Goal: Task Accomplishment & Management: Manage account settings

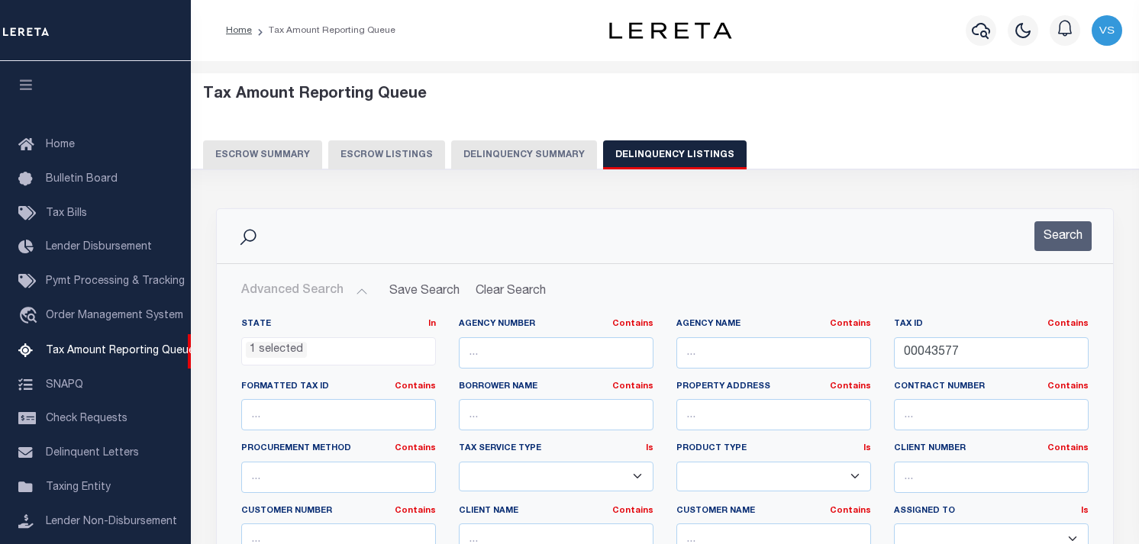
select select "WV"
select select "100"
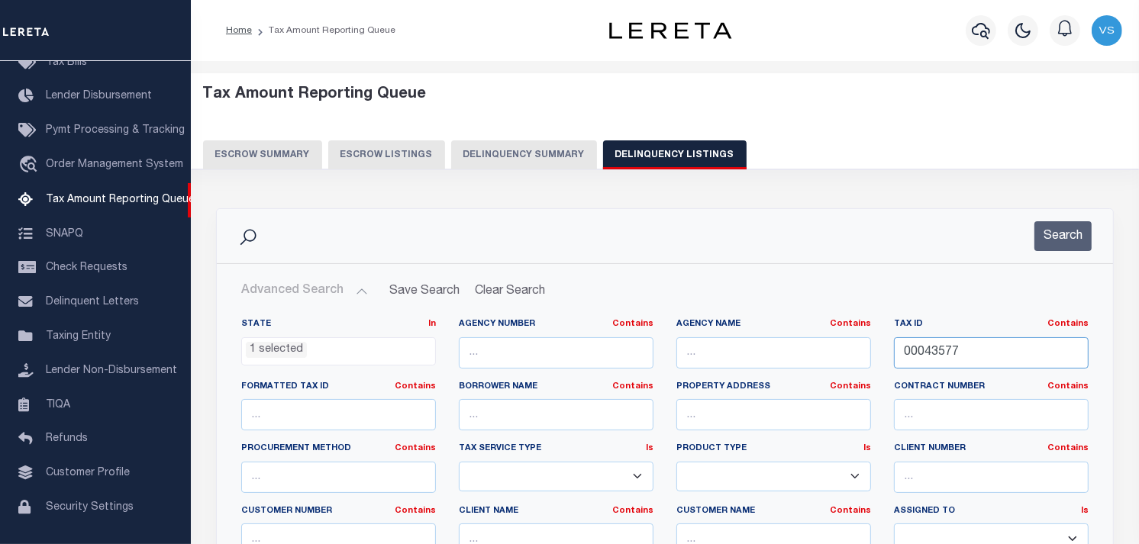
click at [918, 350] on input "00043577" at bounding box center [991, 352] width 195 height 31
paste input "5084"
type input "00050847"
click at [1057, 234] on button "Search" at bounding box center [1062, 236] width 57 height 30
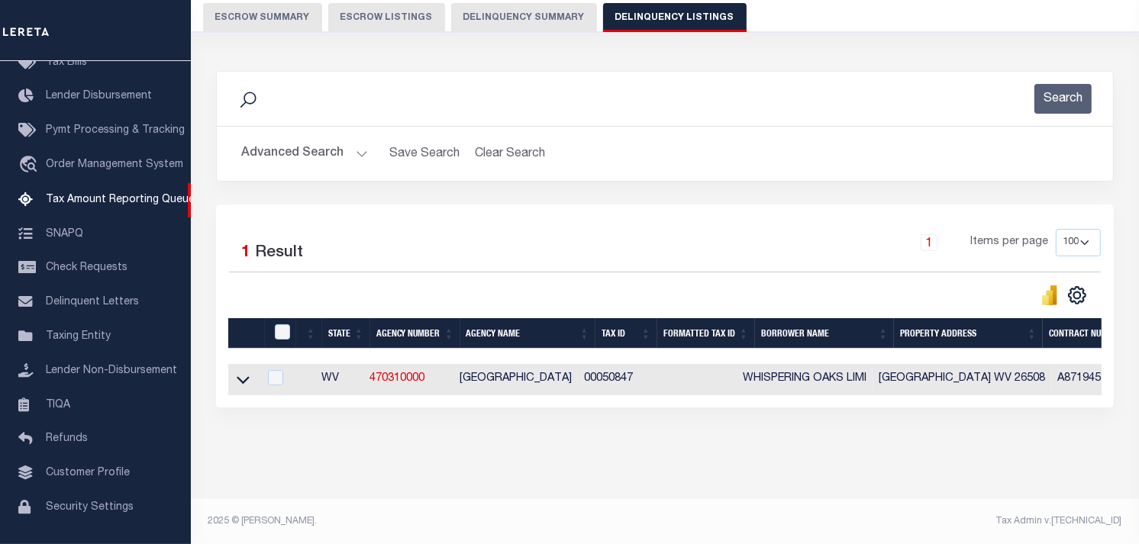
scroll to position [150, 0]
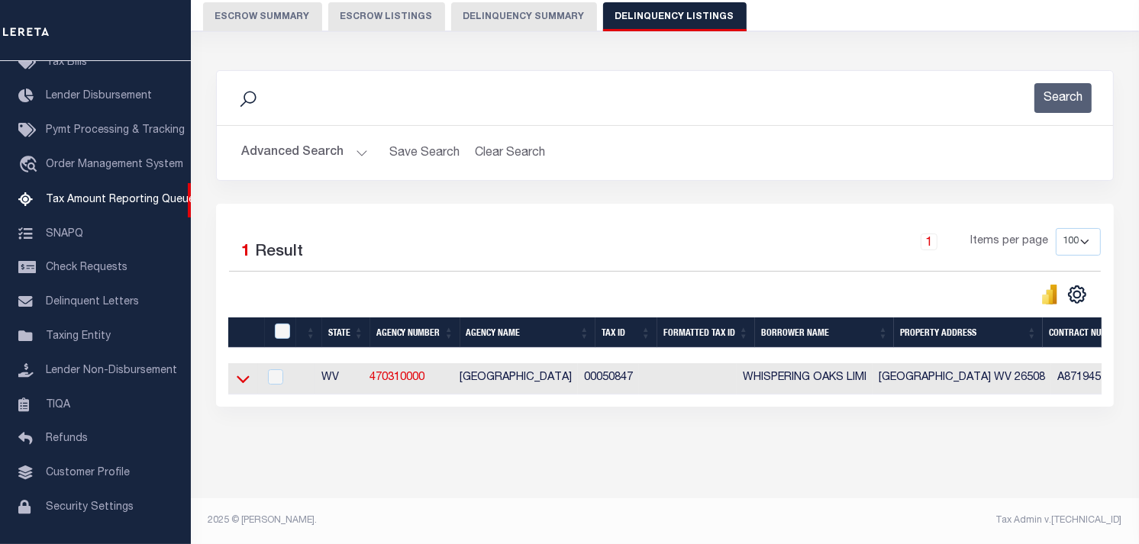
click at [241, 376] on icon at bounding box center [243, 380] width 13 height 8
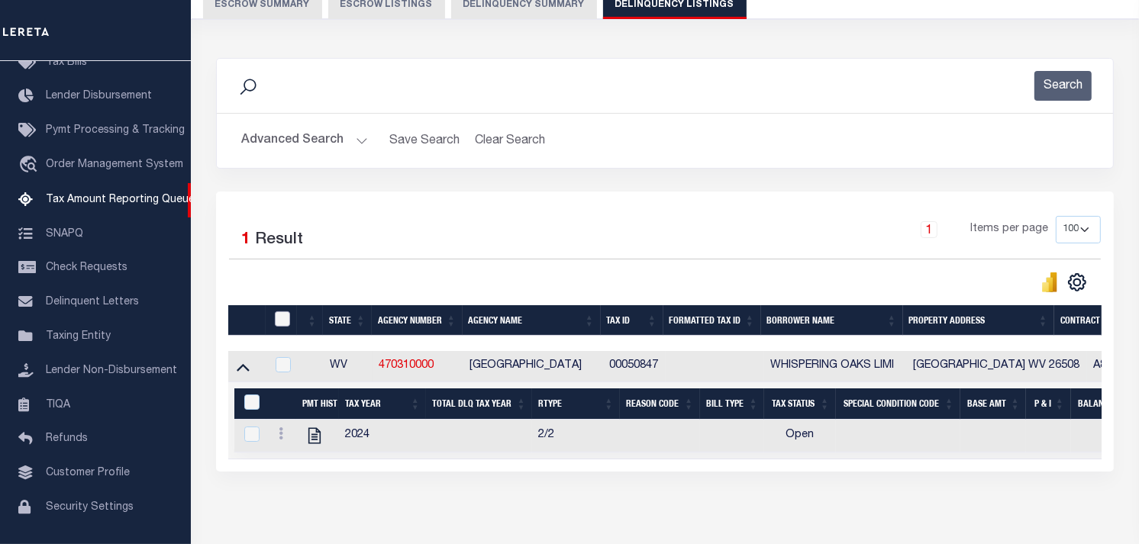
click at [279, 325] on input "checkbox" at bounding box center [282, 318] width 15 height 15
checkbox input "true"
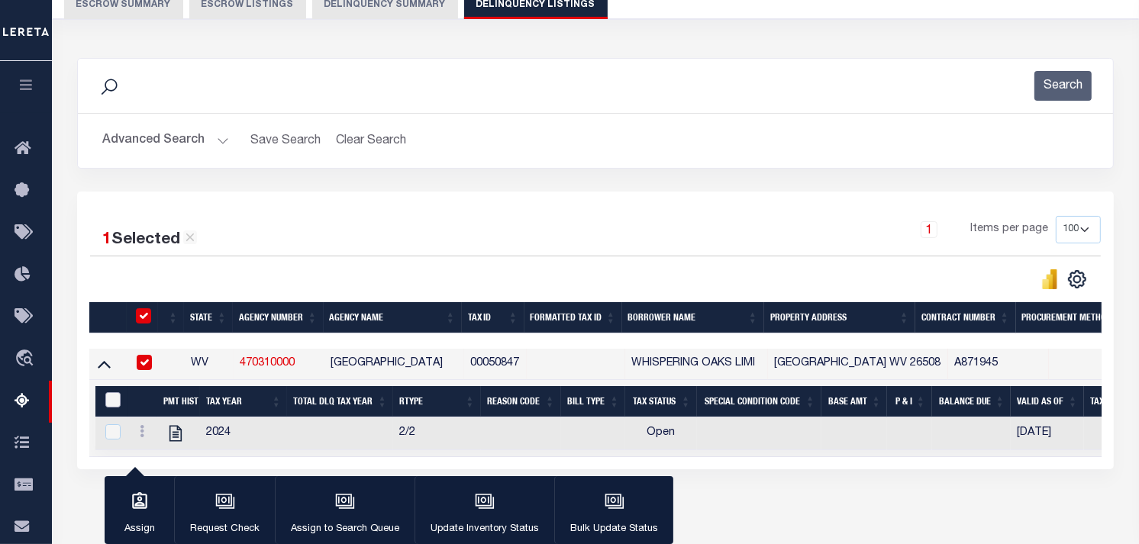
click at [107, 405] on input "&nbsp;" at bounding box center [112, 399] width 15 height 15
checkbox input "true"
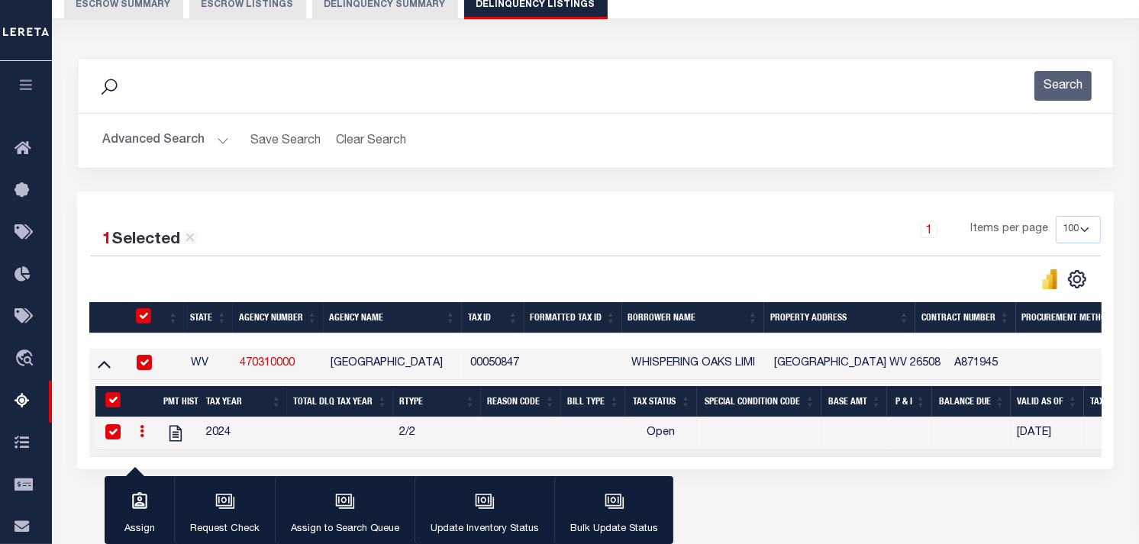
click at [140, 437] on icon at bounding box center [142, 431] width 5 height 12
click at [161, 462] on img "" at bounding box center [160, 455] width 15 height 15
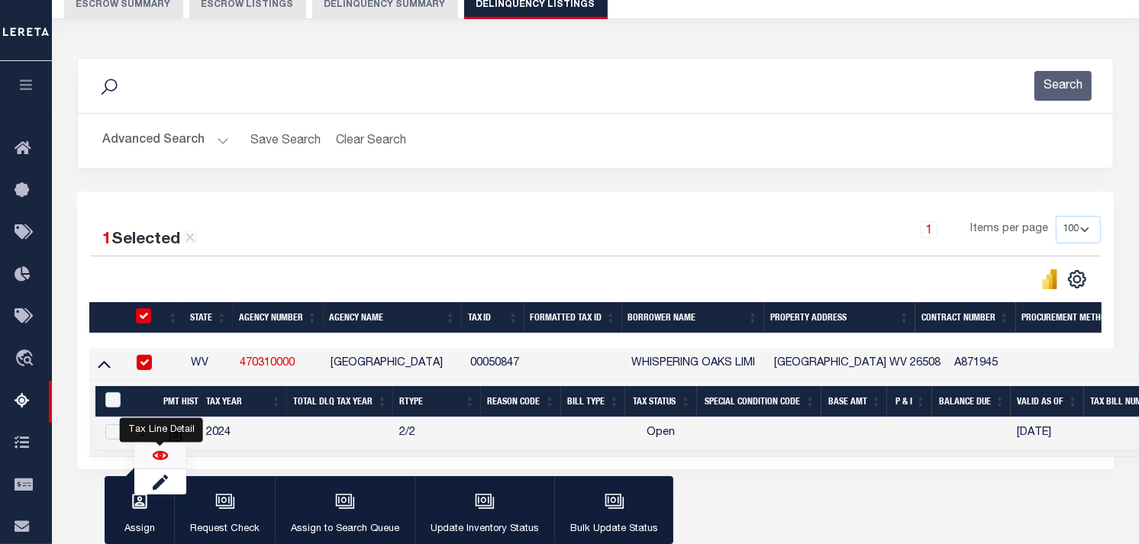
checkbox input "false"
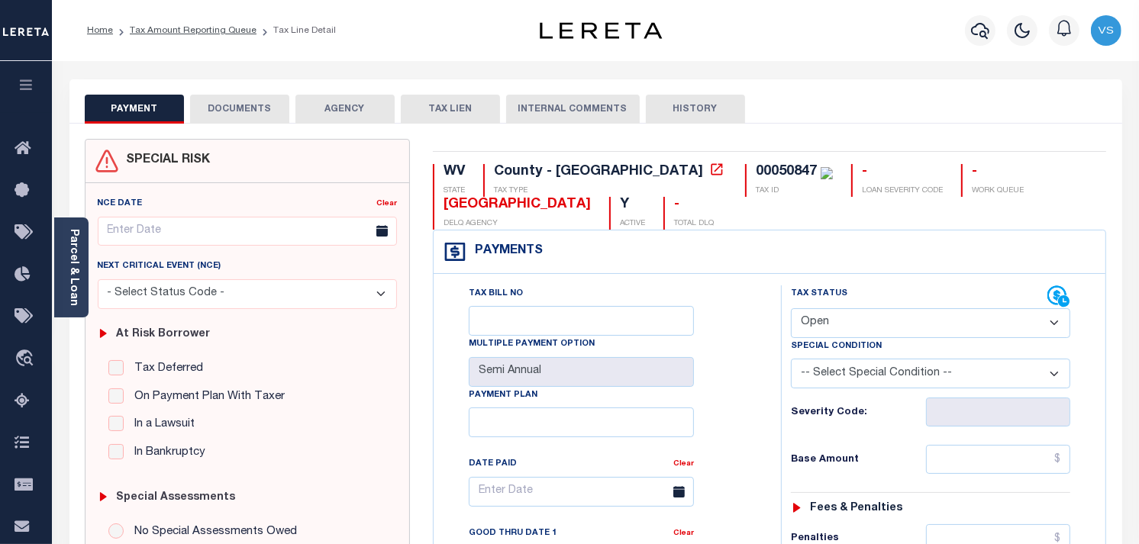
click at [859, 315] on select "- Select Status Code - Open Due/Unpaid Paid Incomplete No Tax Due Internal Refu…" at bounding box center [930, 323] width 279 height 30
select select "PYD"
click at [791, 309] on select "- Select Status Code - Open Due/Unpaid Paid Incomplete No Tax Due Internal Refu…" at bounding box center [930, 323] width 279 height 30
type input "[DATE]"
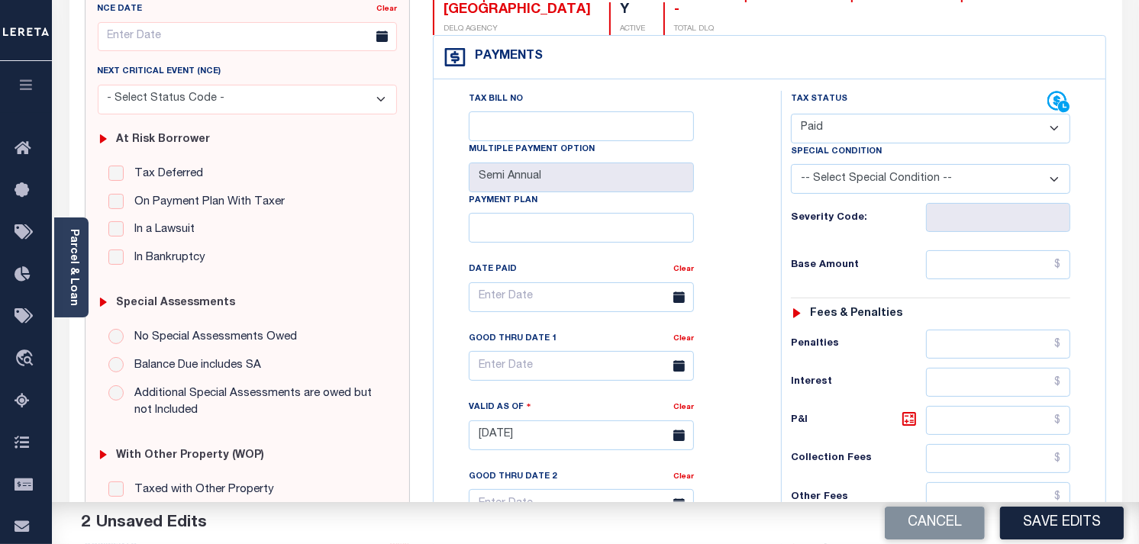
scroll to position [339, 0]
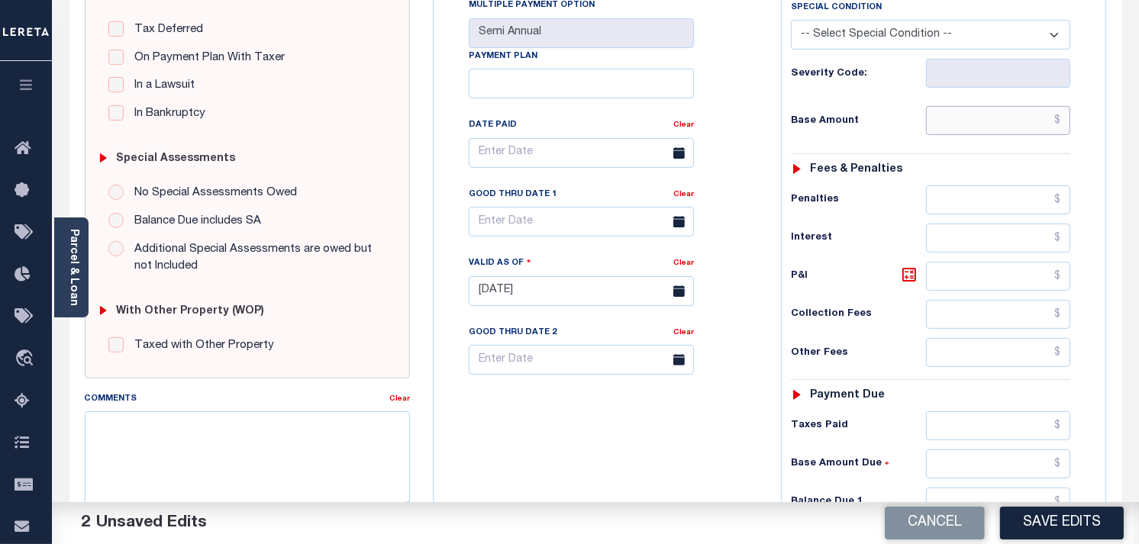
click at [1061, 127] on input "text" at bounding box center [998, 120] width 145 height 29
type input "$0.00"
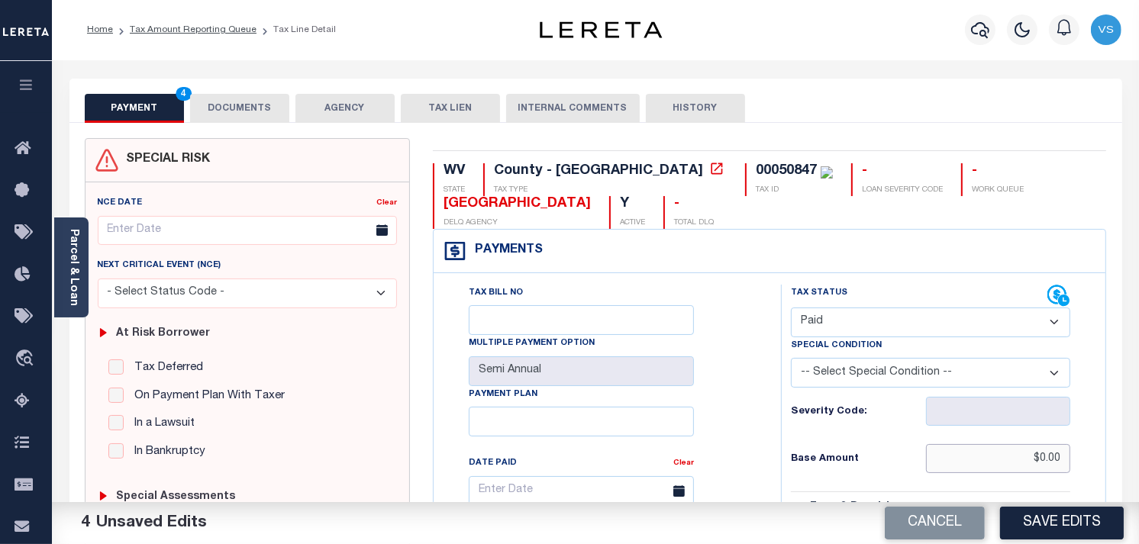
scroll to position [0, 0]
click at [228, 109] on button "DOCUMENTS" at bounding box center [239, 109] width 99 height 29
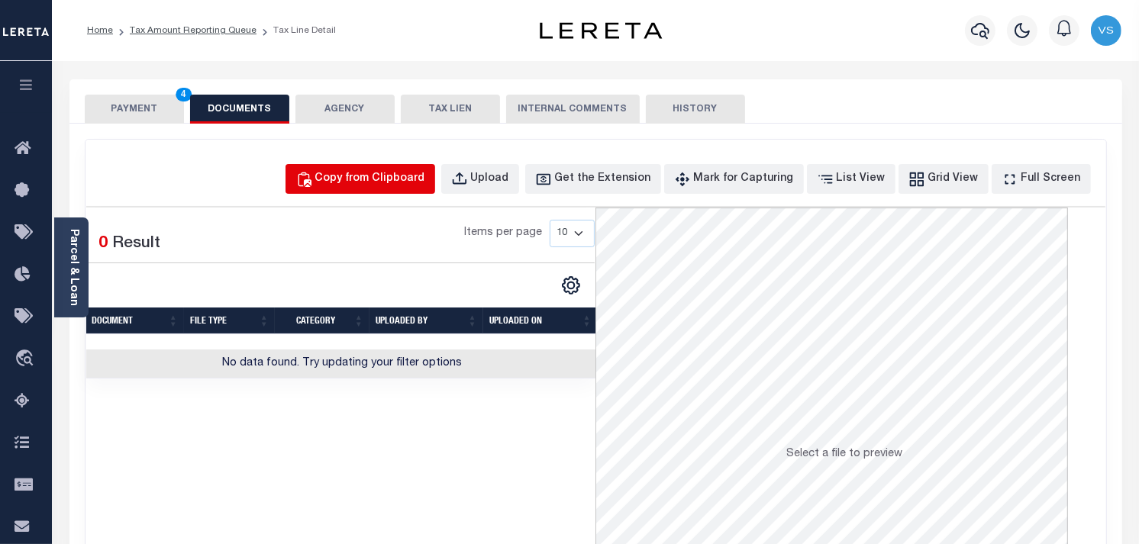
click at [356, 178] on div "Copy from Clipboard" at bounding box center [370, 179] width 110 height 17
select select "POP"
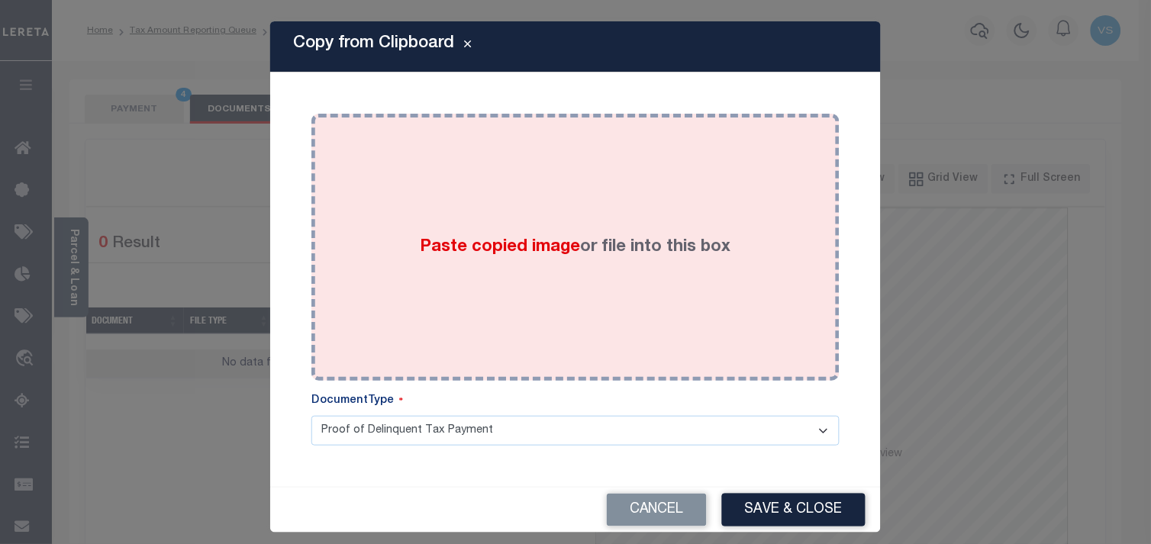
click at [458, 205] on div "Paste copied image or file into this box" at bounding box center [575, 247] width 505 height 244
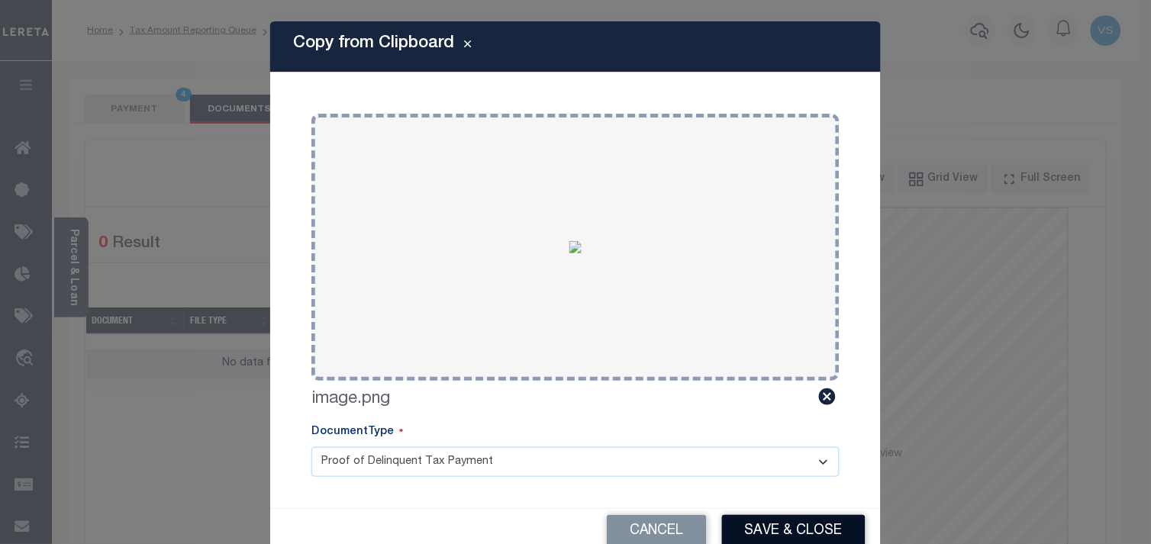
click at [768, 524] on button "Save & Close" at bounding box center [794, 531] width 144 height 33
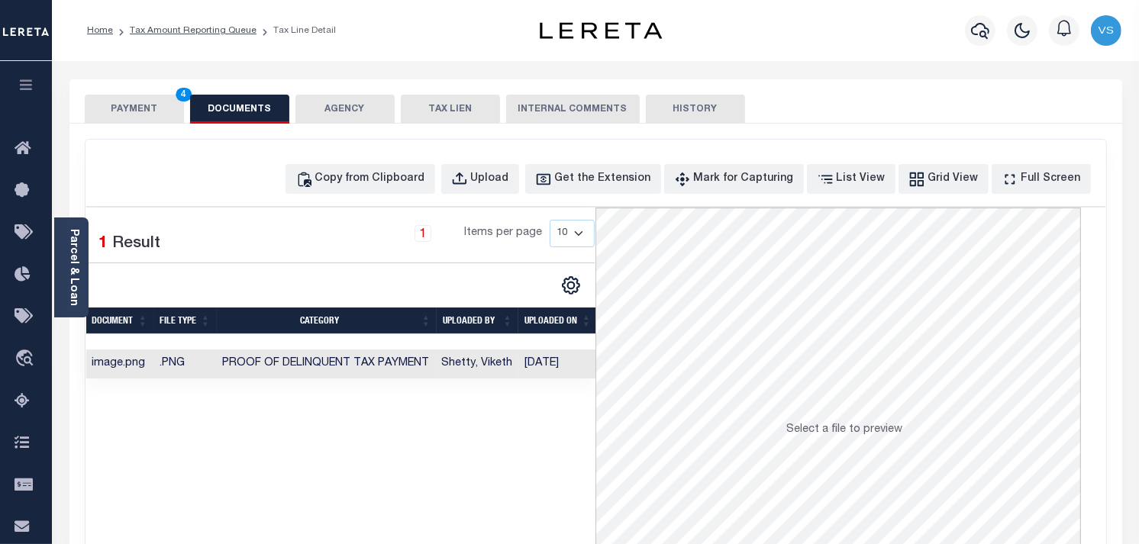
click at [127, 107] on button "PAYMENT 4" at bounding box center [134, 109] width 99 height 29
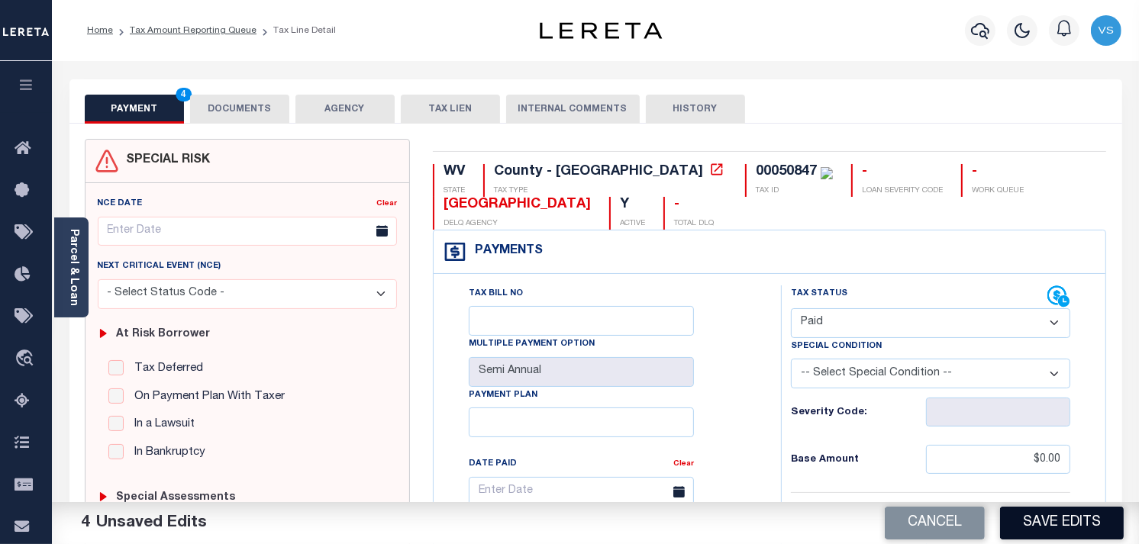
click at [1049, 531] on button "Save Edits" at bounding box center [1062, 523] width 124 height 33
checkbox input "false"
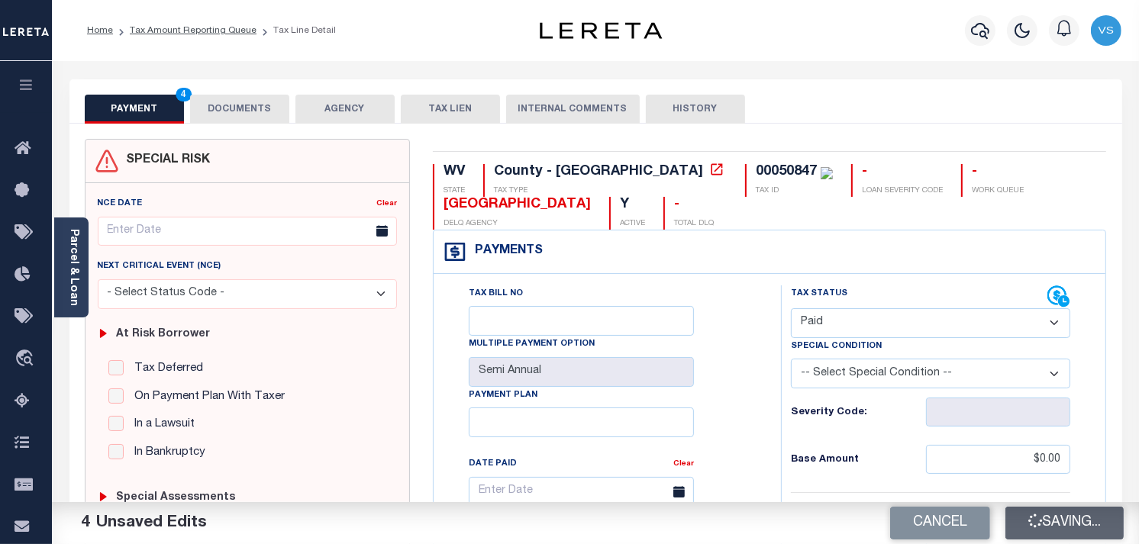
type input "$0"
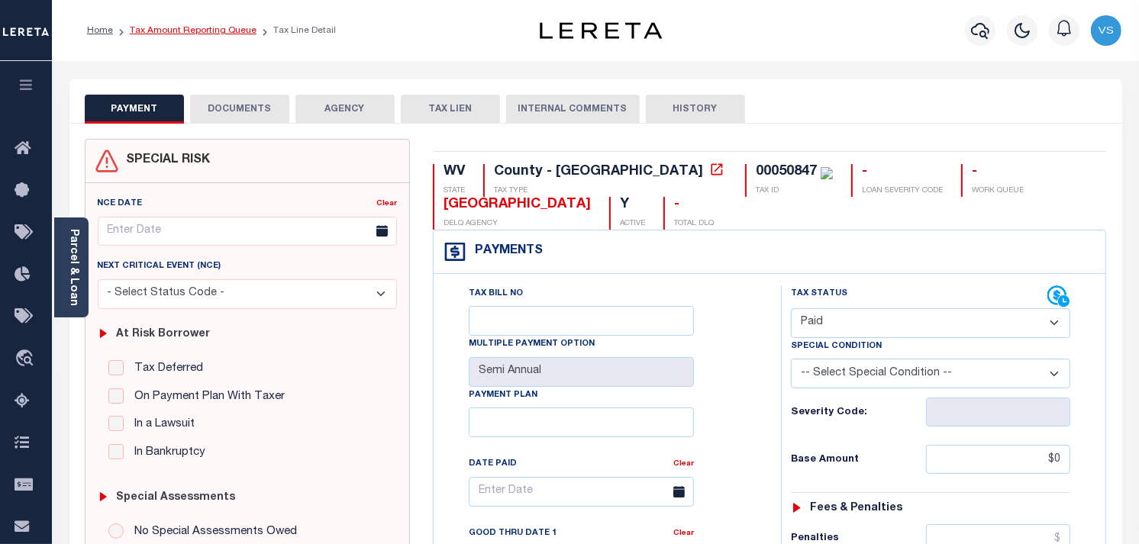
click at [143, 27] on link "Tax Amount Reporting Queue" at bounding box center [193, 30] width 127 height 9
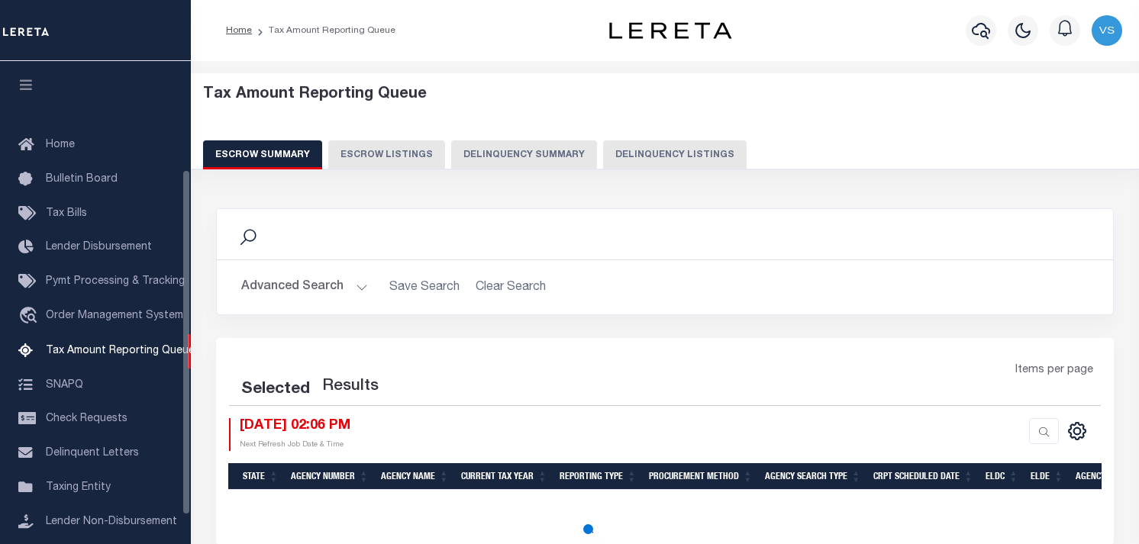
select select "100"
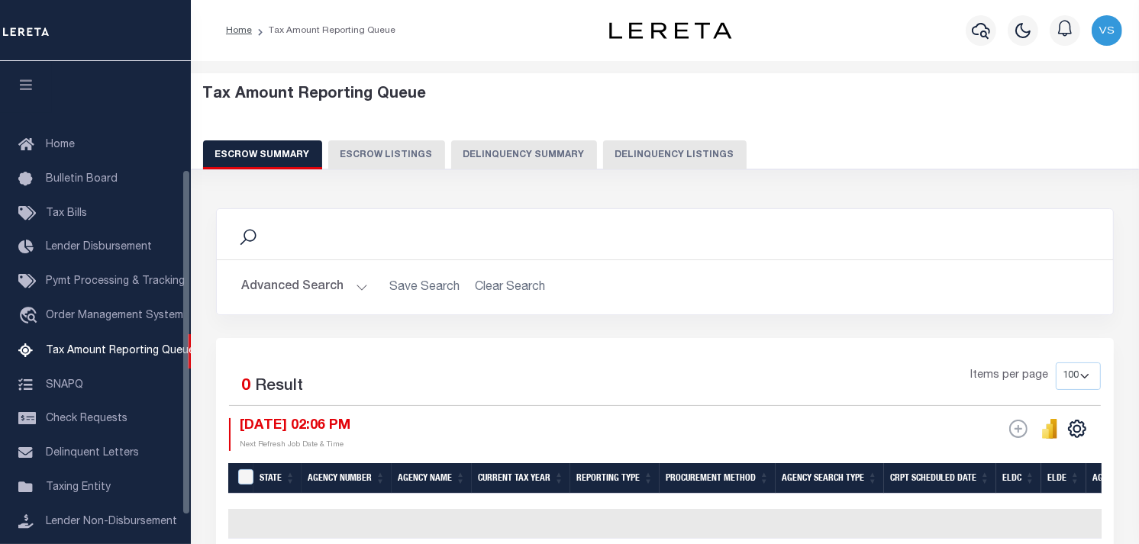
scroll to position [151, 0]
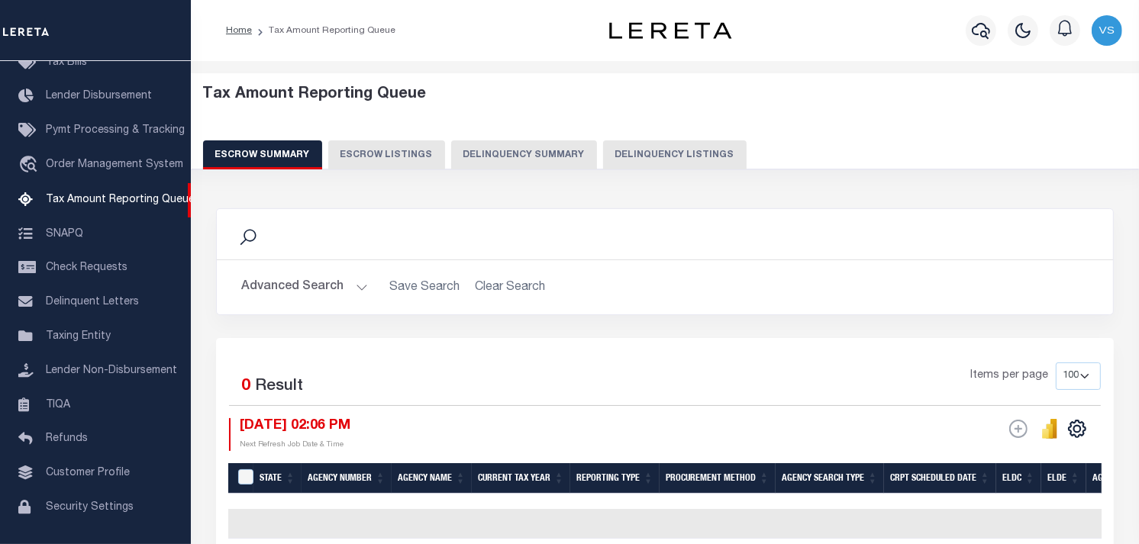
click at [627, 157] on button "Delinquency Listings" at bounding box center [675, 154] width 144 height 29
select select "100"
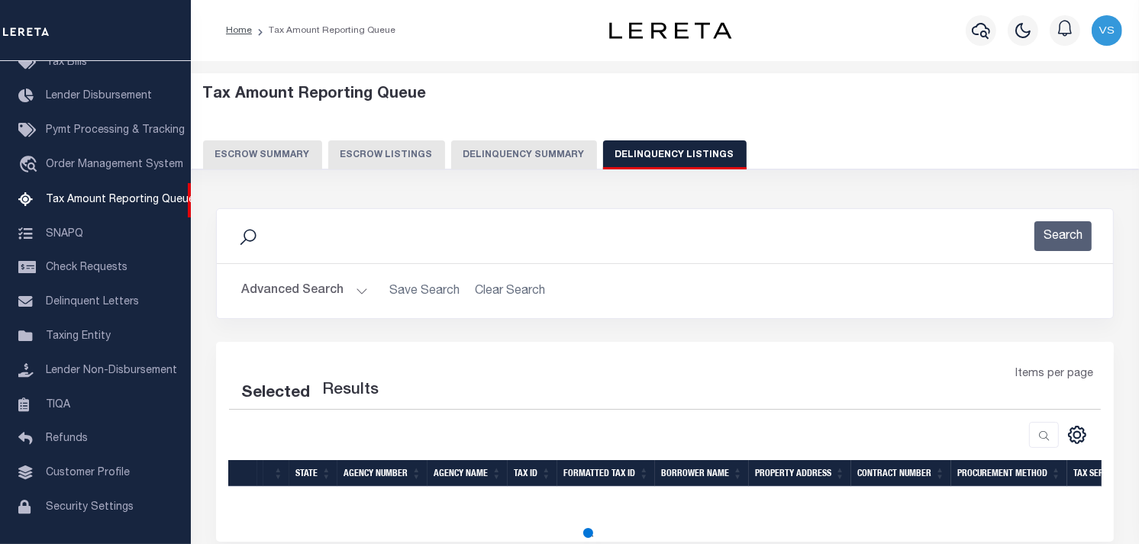
select select "100"
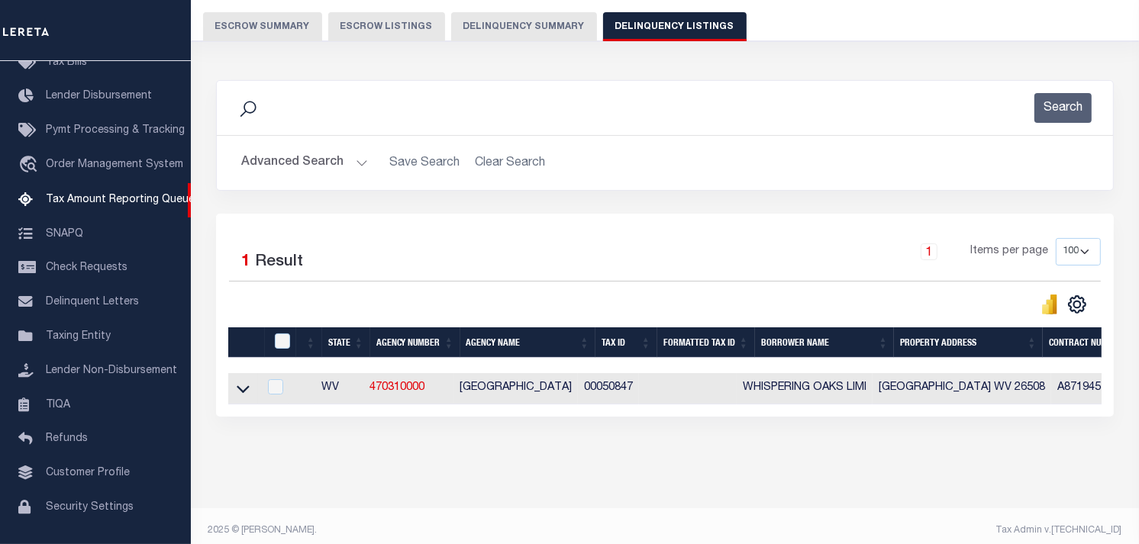
scroll to position [150, 0]
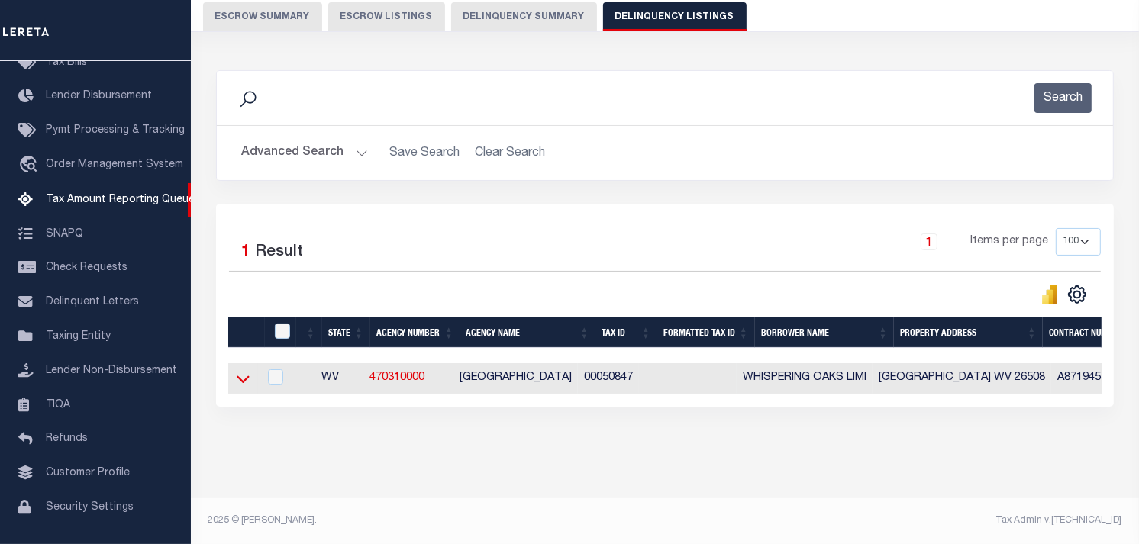
click at [239, 371] on icon at bounding box center [243, 379] width 13 height 16
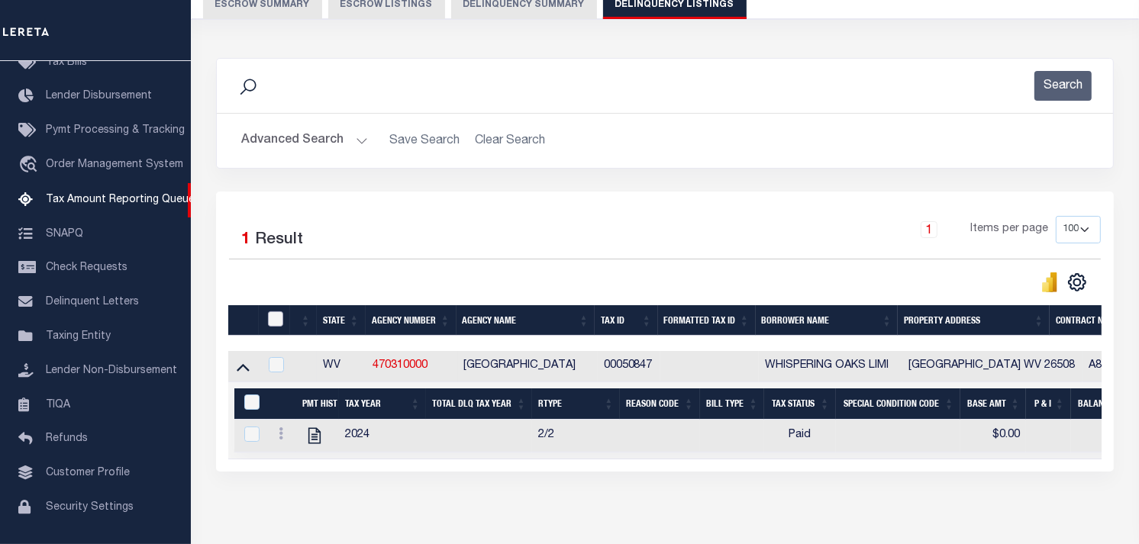
click at [272, 316] on input "checkbox" at bounding box center [275, 318] width 15 height 15
checkbox input "true"
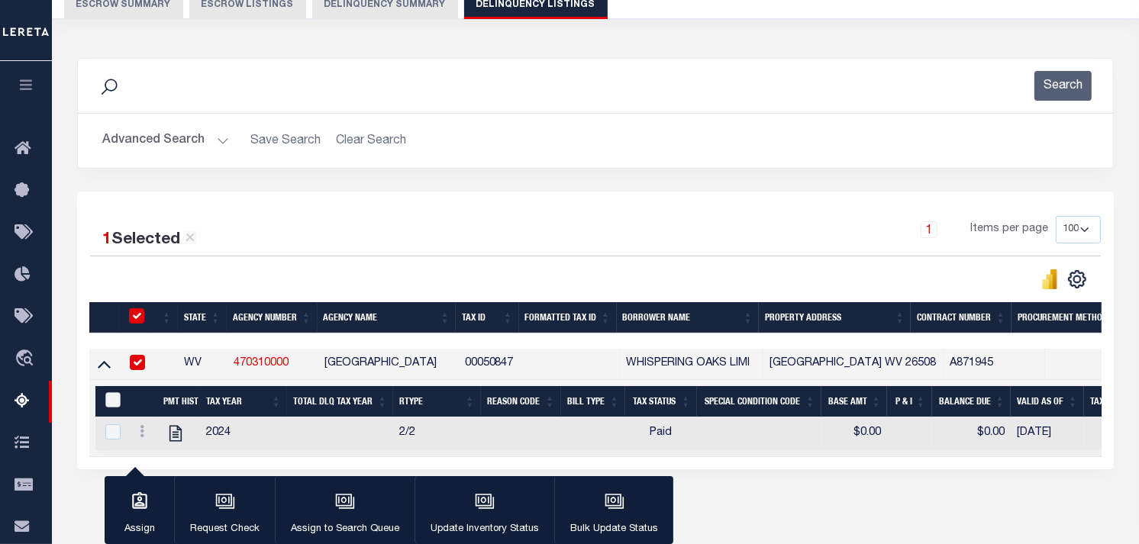
click at [112, 401] on input "&nbsp;" at bounding box center [112, 399] width 15 height 15
checkbox input "true"
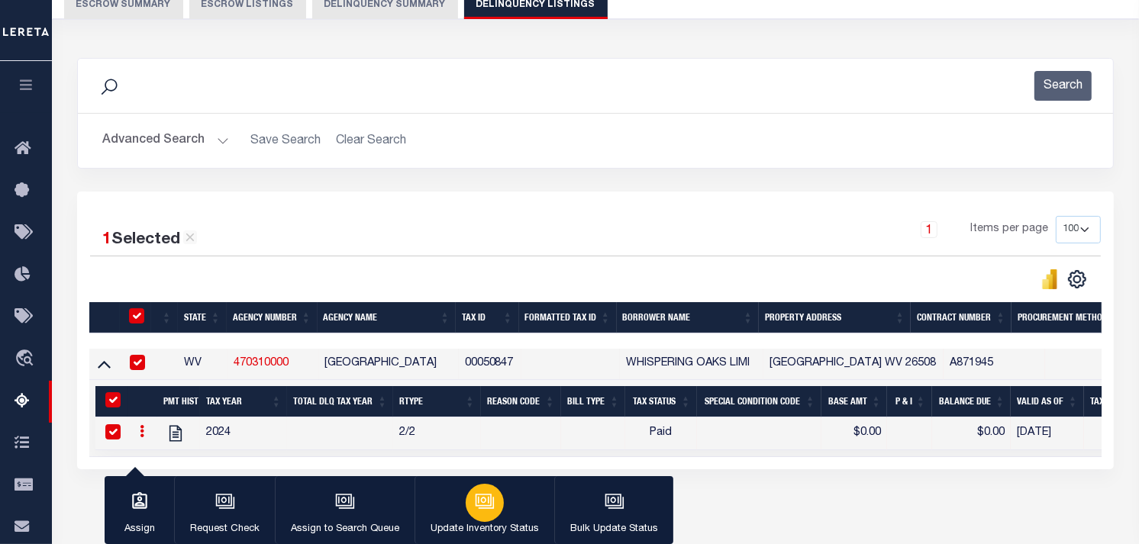
click at [483, 499] on icon "button" at bounding box center [485, 502] width 20 height 20
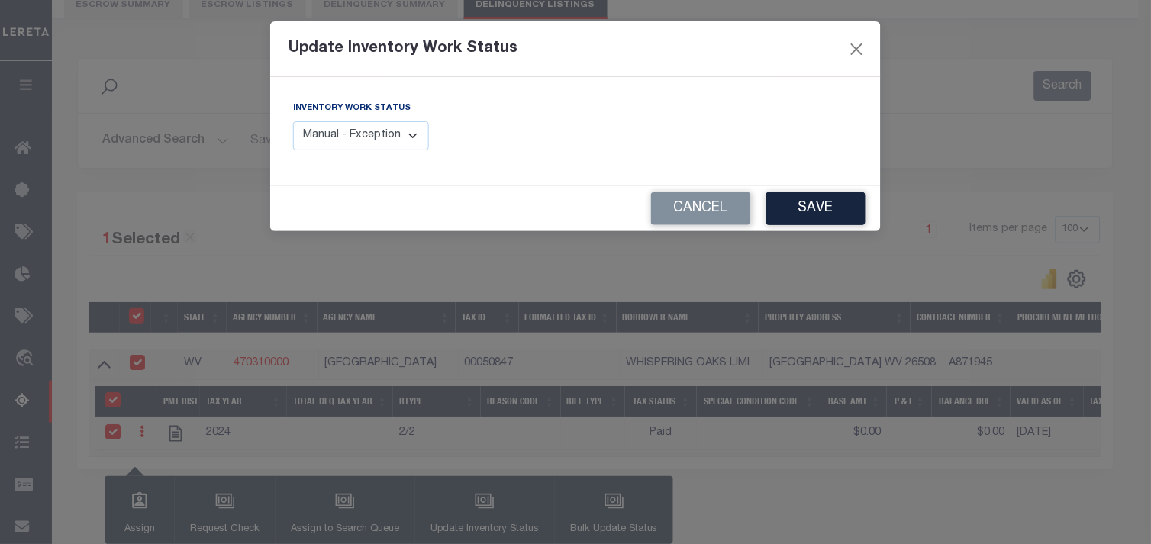
click at [405, 141] on select "Manual - Exception Pended - Awaiting Search Late Add Exception Completed" at bounding box center [361, 136] width 136 height 30
select select "4"
click at [293, 121] on select "Manual - Exception Pended - Awaiting Search Late Add Exception Completed" at bounding box center [361, 136] width 136 height 30
click at [836, 211] on button "Save" at bounding box center [815, 208] width 99 height 33
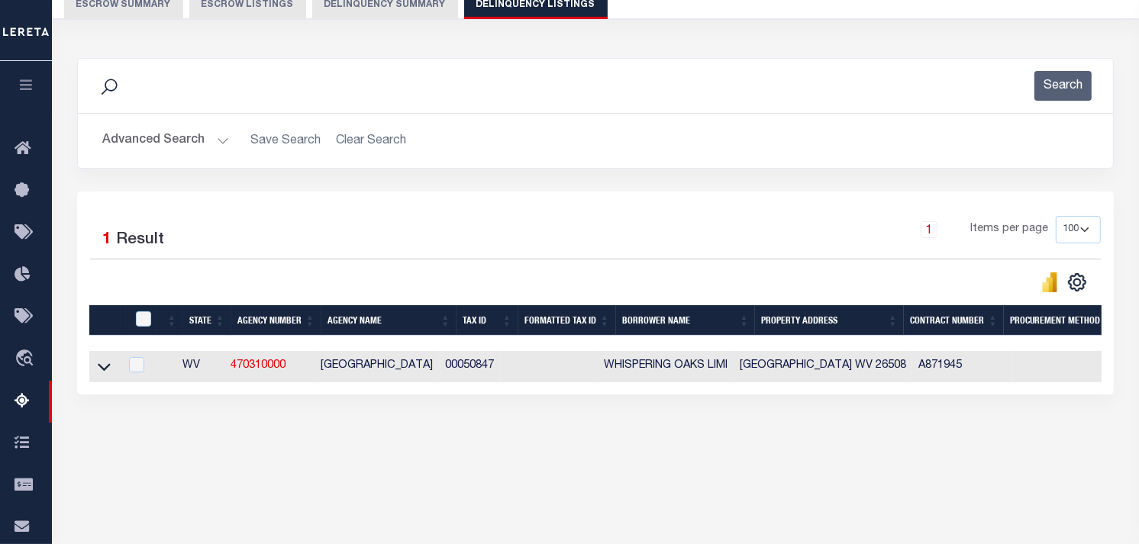
click at [184, 136] on button "Advanced Search" at bounding box center [165, 141] width 127 height 30
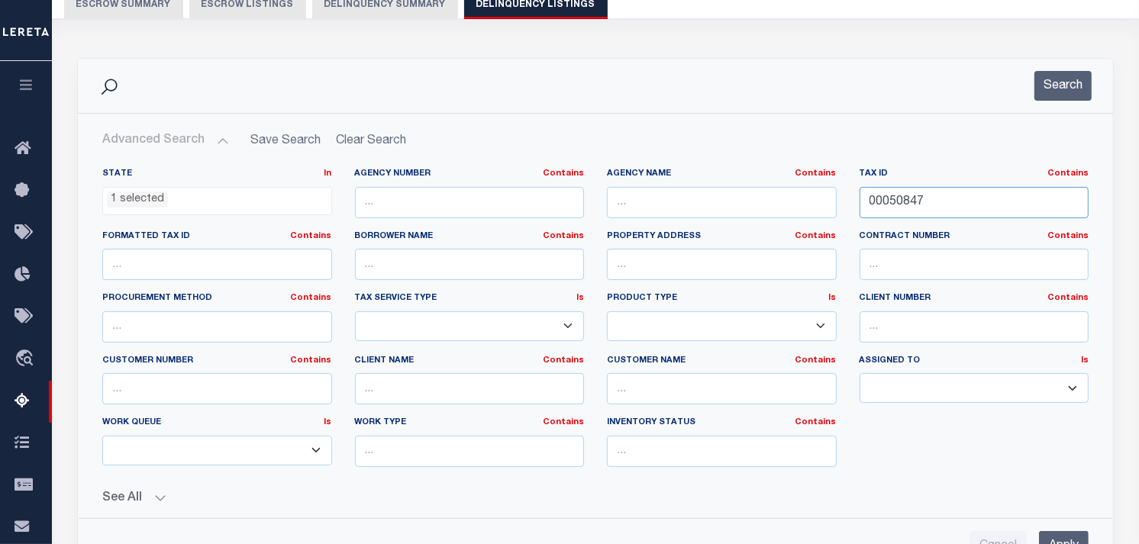
click at [892, 200] on input "00050847" at bounding box center [975, 202] width 230 height 31
paste input "00051211"
type input "00051211"
click at [1047, 85] on button "Search" at bounding box center [1062, 86] width 57 height 30
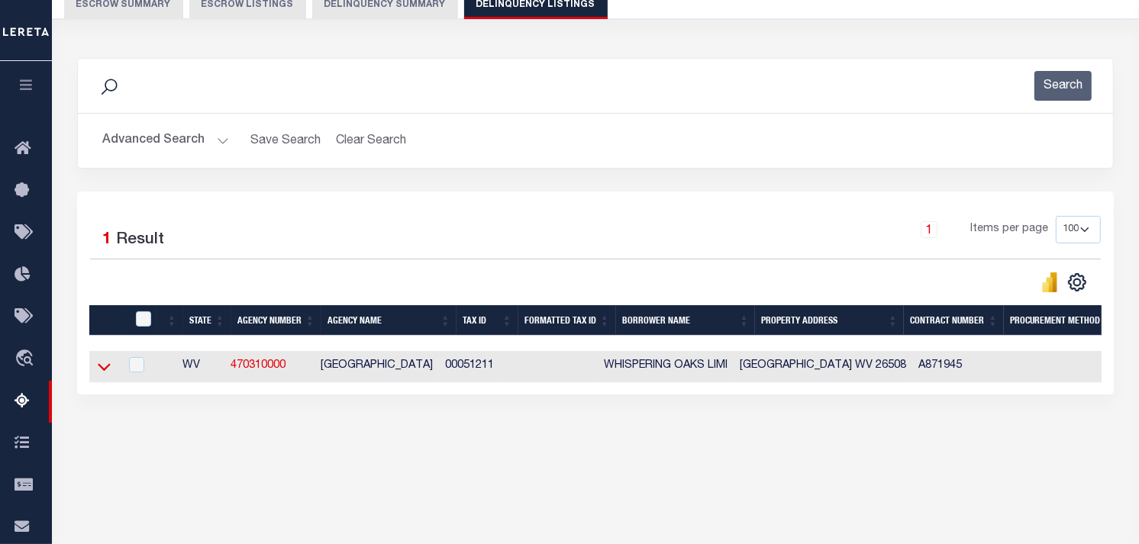
click at [101, 375] on icon at bounding box center [104, 367] width 13 height 16
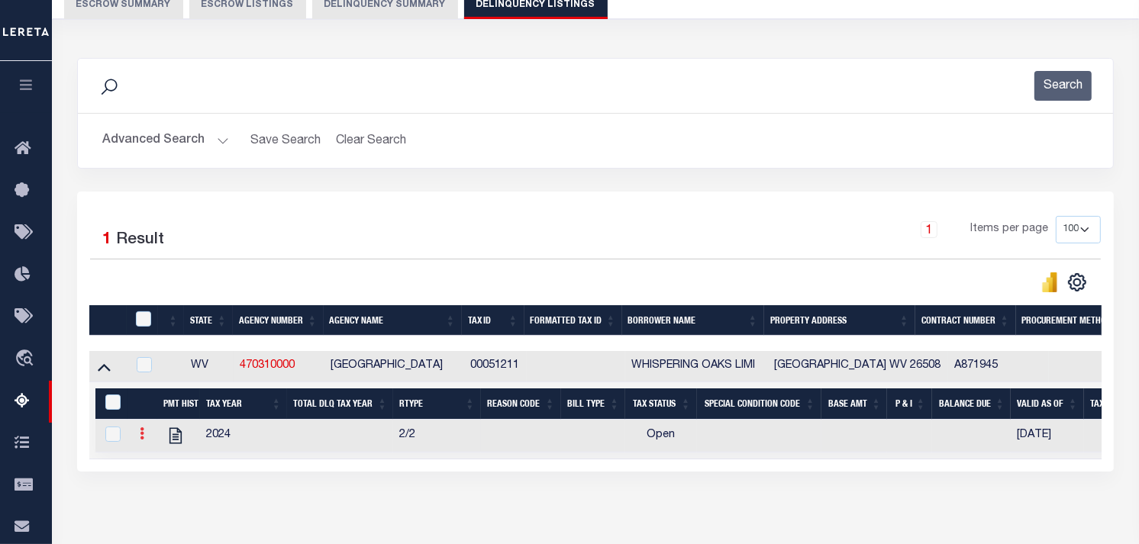
click at [144, 436] on icon at bounding box center [142, 434] width 5 height 12
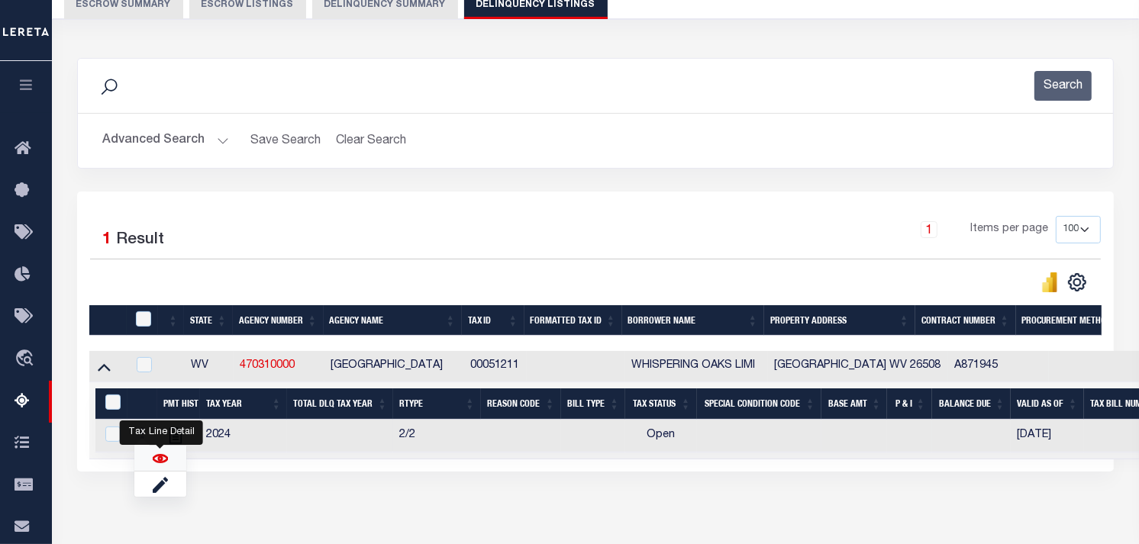
click at [156, 460] on img "" at bounding box center [160, 458] width 15 height 15
checkbox input "true"
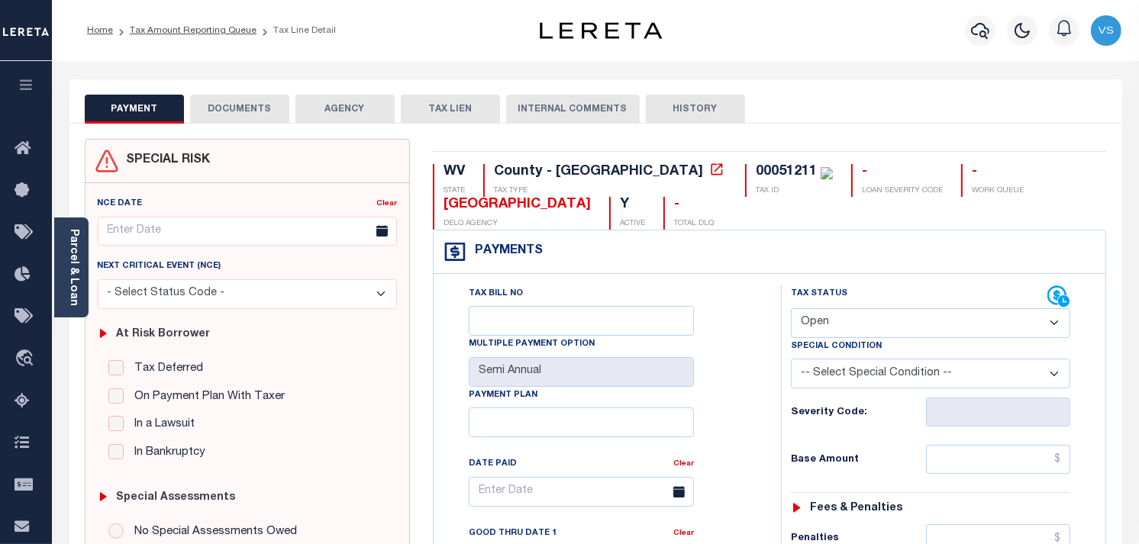
click at [935, 330] on select "- Select Status Code - Open Due/Unpaid Paid Incomplete No Tax Due Internal Refu…" at bounding box center [930, 323] width 279 height 30
select select "PYD"
click at [791, 309] on select "- Select Status Code - Open Due/Unpaid Paid Incomplete No Tax Due Internal Refu…" at bounding box center [930, 323] width 279 height 30
type input "[DATE]"
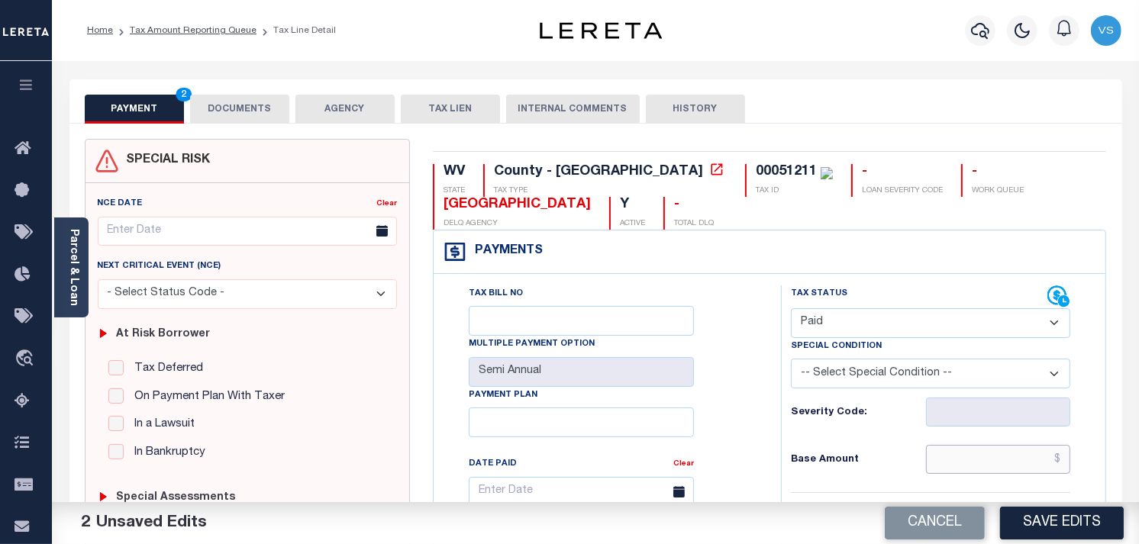
click at [1000, 464] on input "text" at bounding box center [998, 459] width 145 height 29
type input "$0.00"
click at [237, 101] on button "DOCUMENTS" at bounding box center [239, 109] width 99 height 29
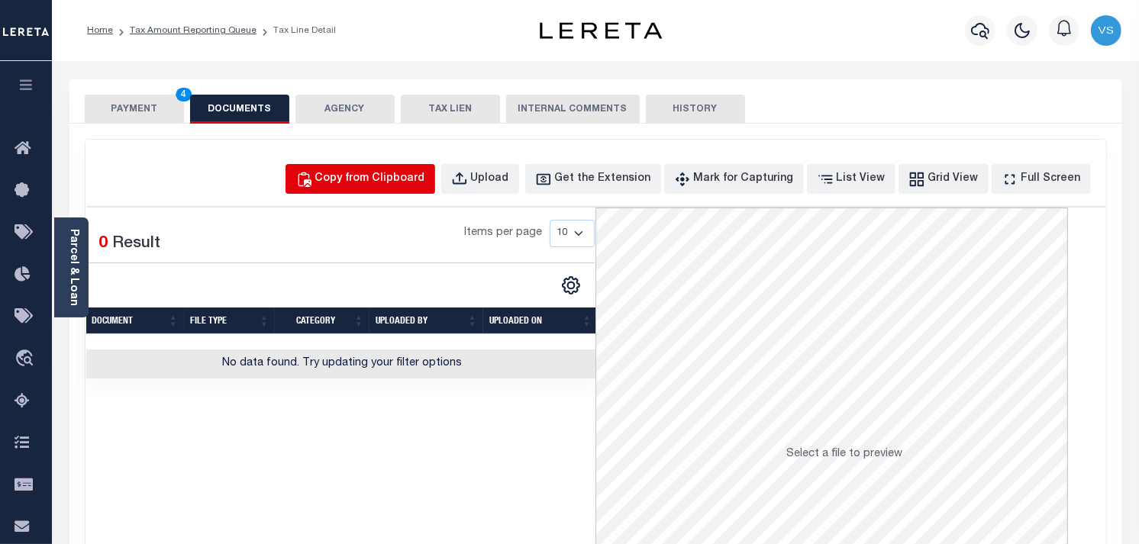
click at [361, 186] on div "Copy from Clipboard" at bounding box center [370, 179] width 110 height 17
select select "POP"
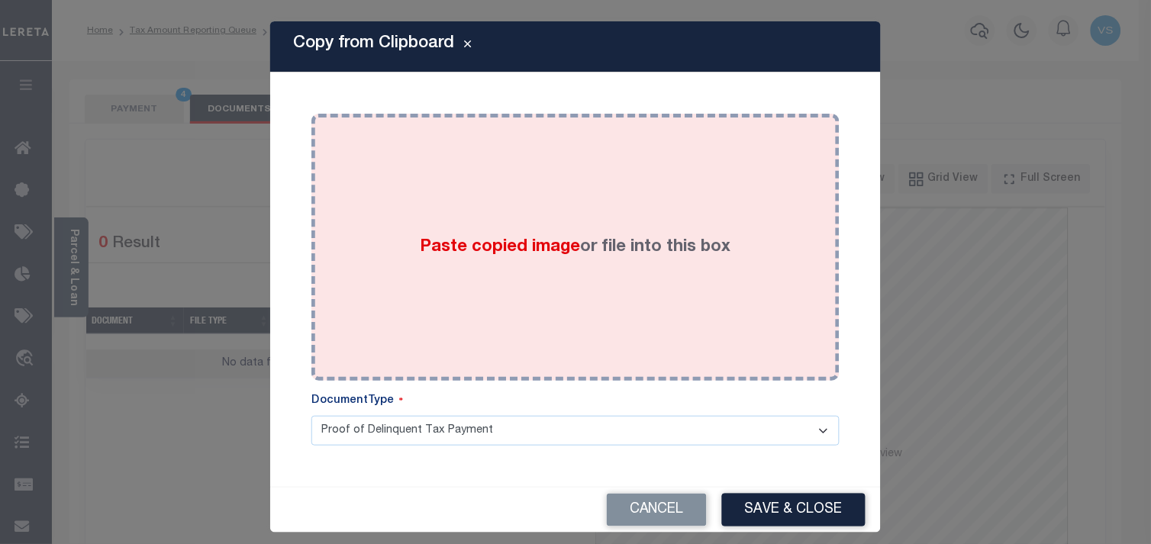
click at [482, 283] on div "Paste copied image or file into this box" at bounding box center [575, 247] width 505 height 244
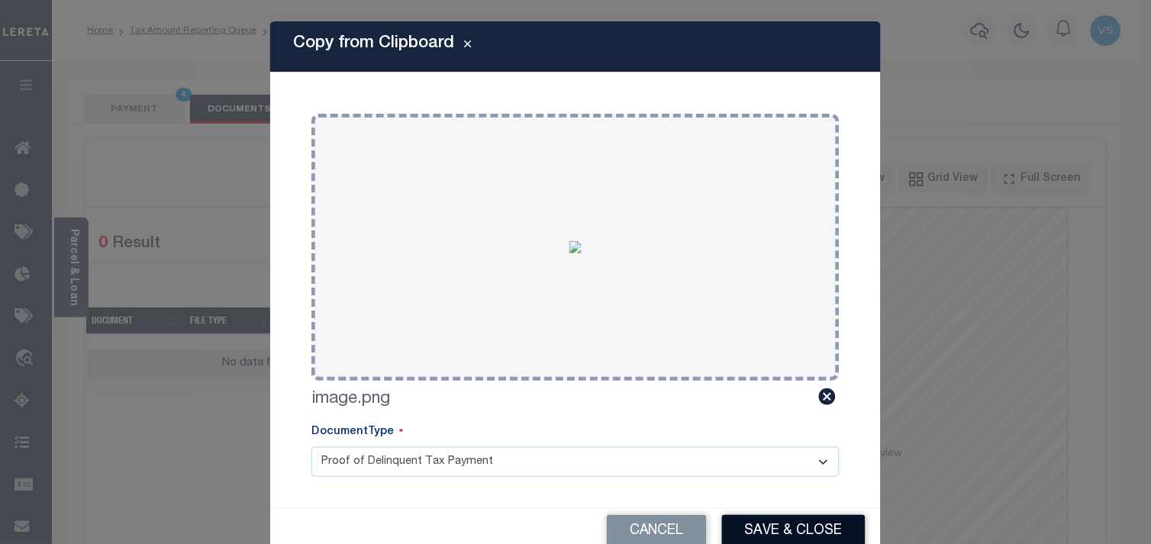
click at [773, 531] on button "Save & Close" at bounding box center [794, 531] width 144 height 33
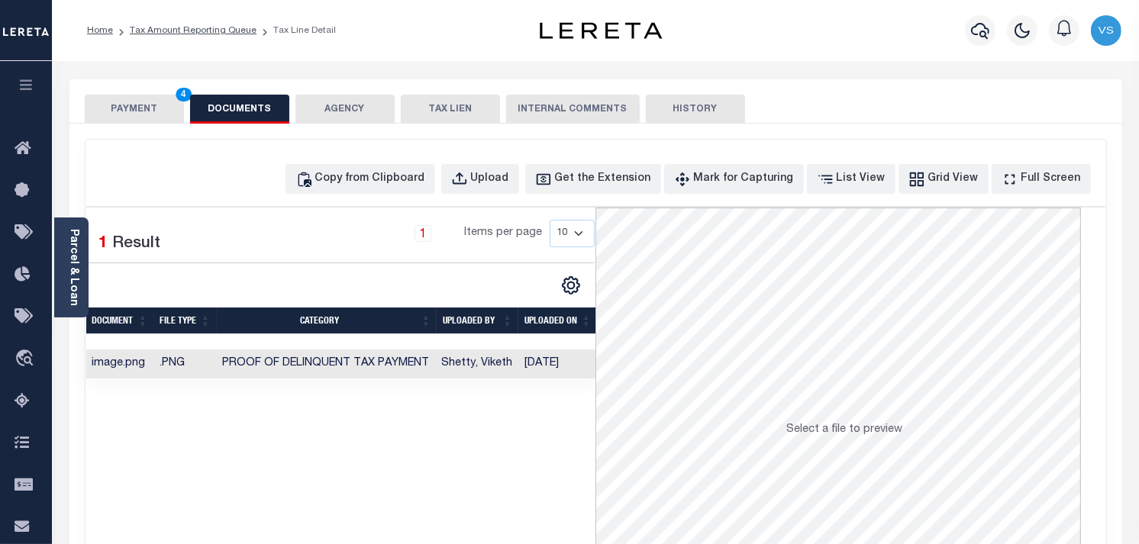
click at [117, 105] on button "PAYMENT 4" at bounding box center [134, 109] width 99 height 29
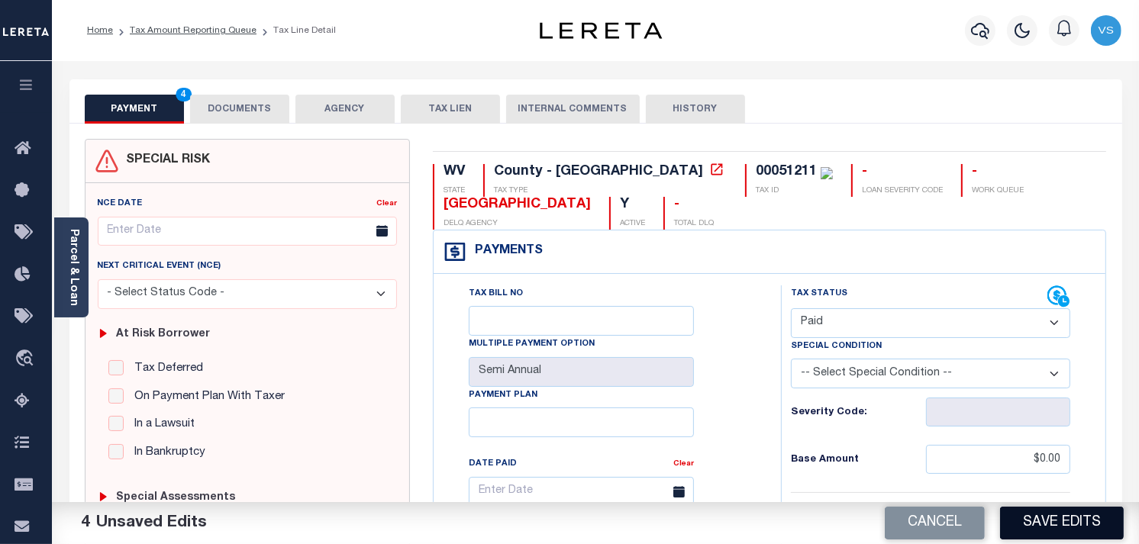
click at [1066, 524] on button "Save Edits" at bounding box center [1062, 523] width 124 height 33
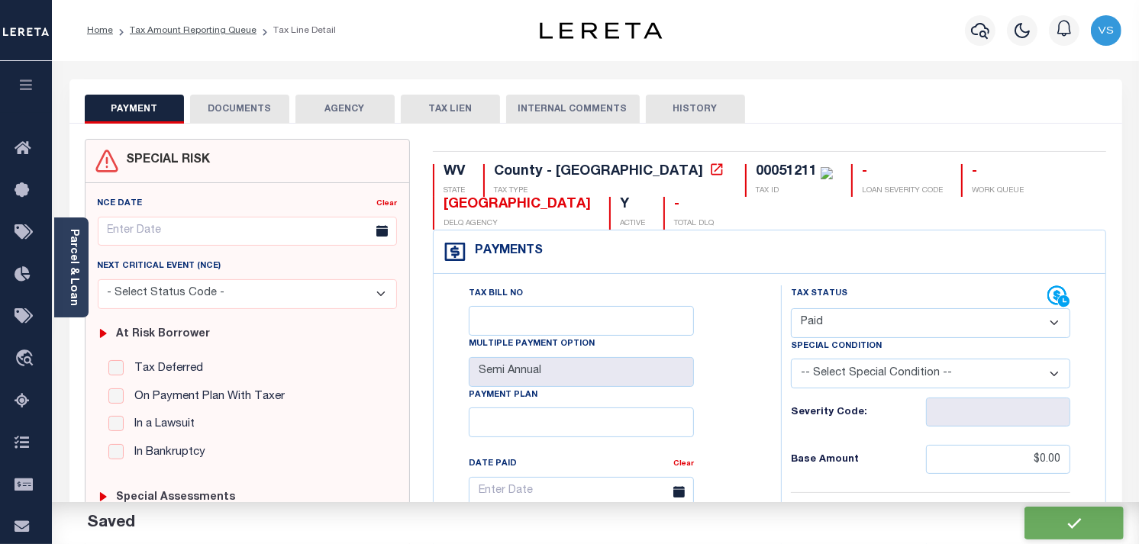
checkbox input "false"
type input "$0"
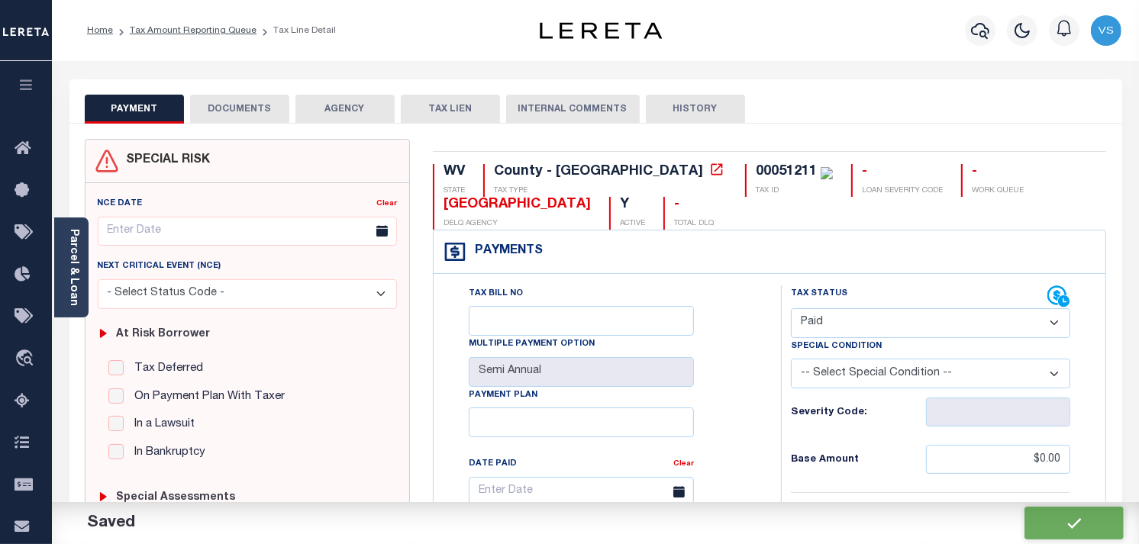
type input "$0"
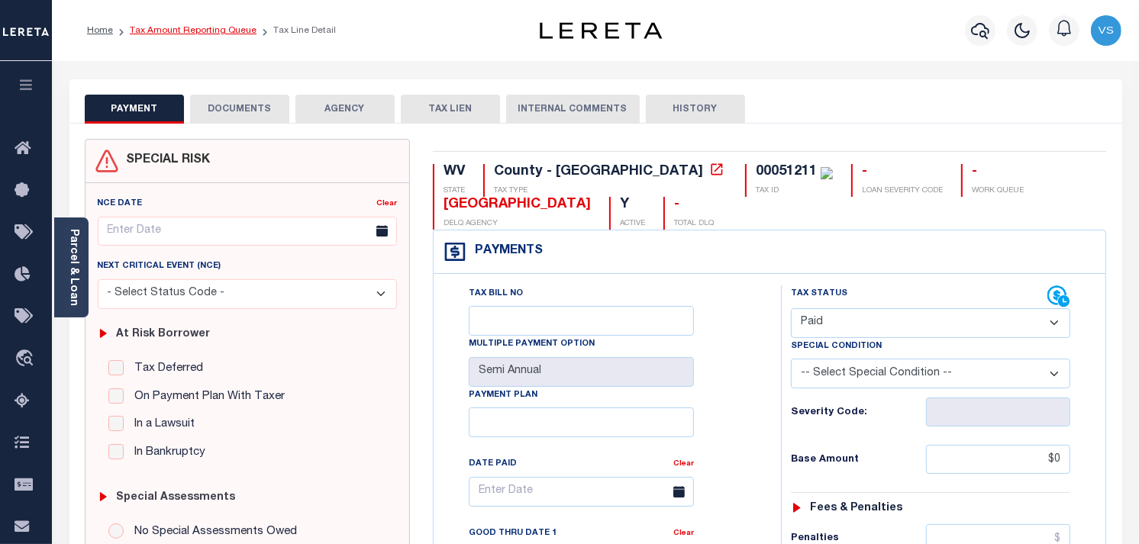
click at [185, 32] on link "Tax Amount Reporting Queue" at bounding box center [193, 30] width 127 height 9
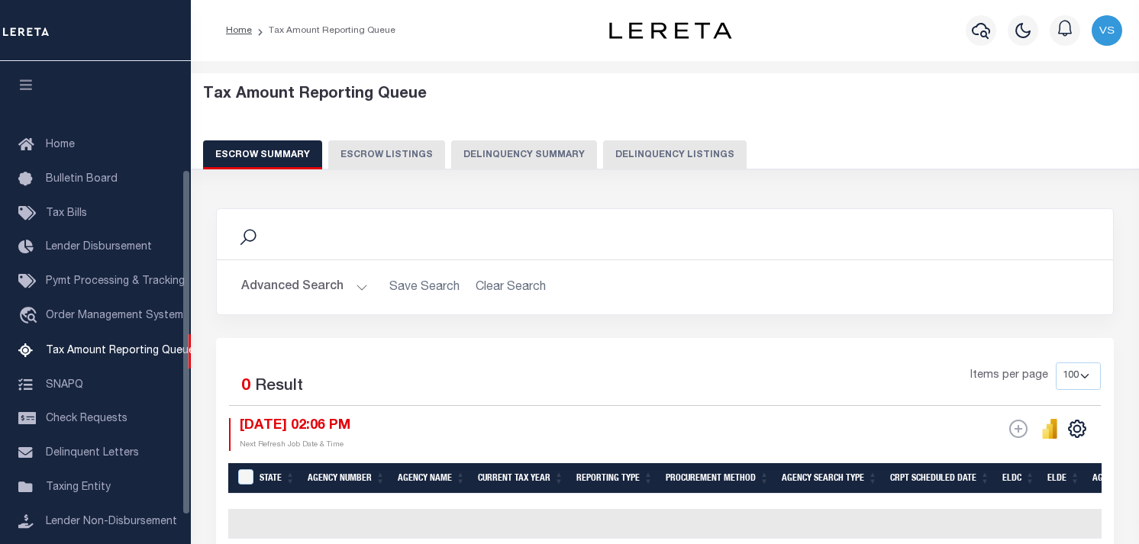
select select "100"
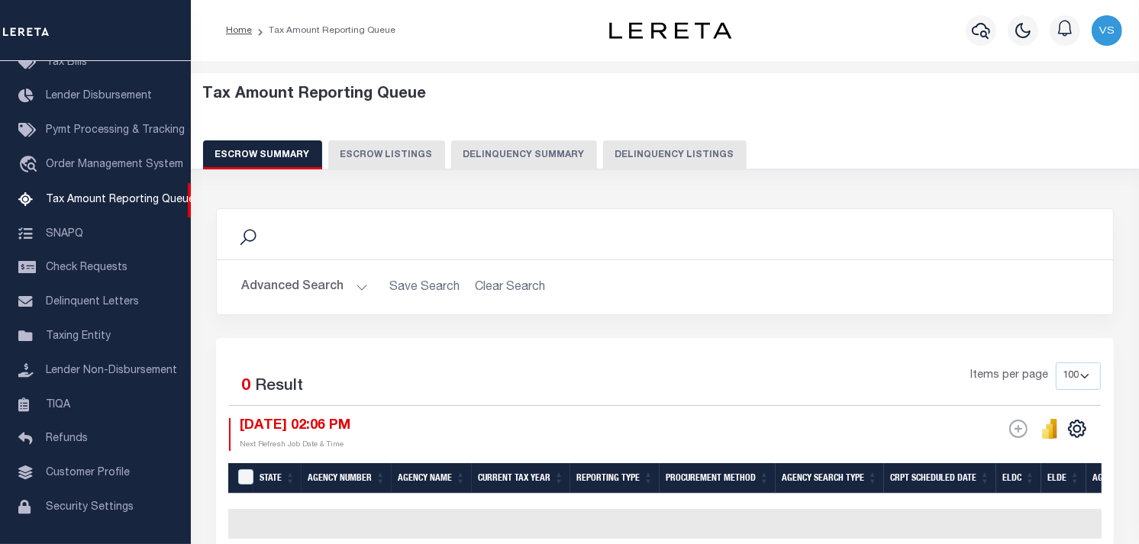
click at [634, 154] on button "Delinquency Listings" at bounding box center [675, 154] width 144 height 29
select select "100"
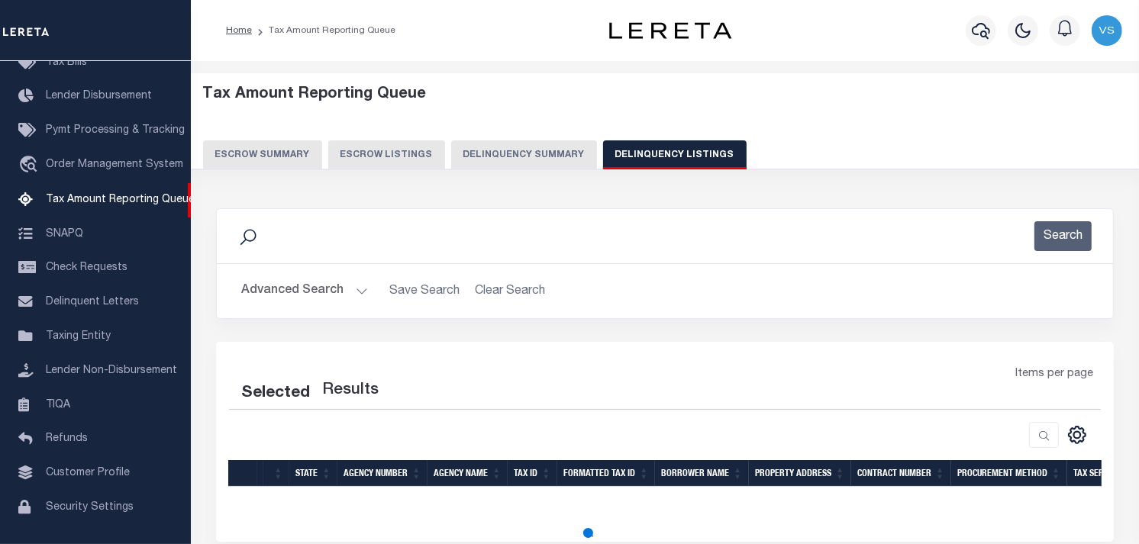
select select "100"
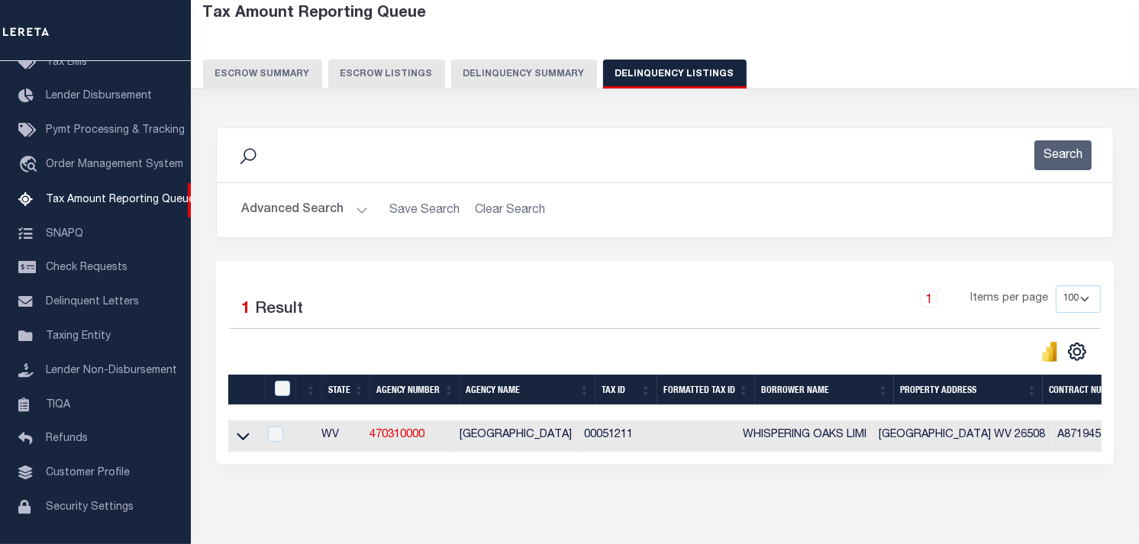
scroll to position [150, 0]
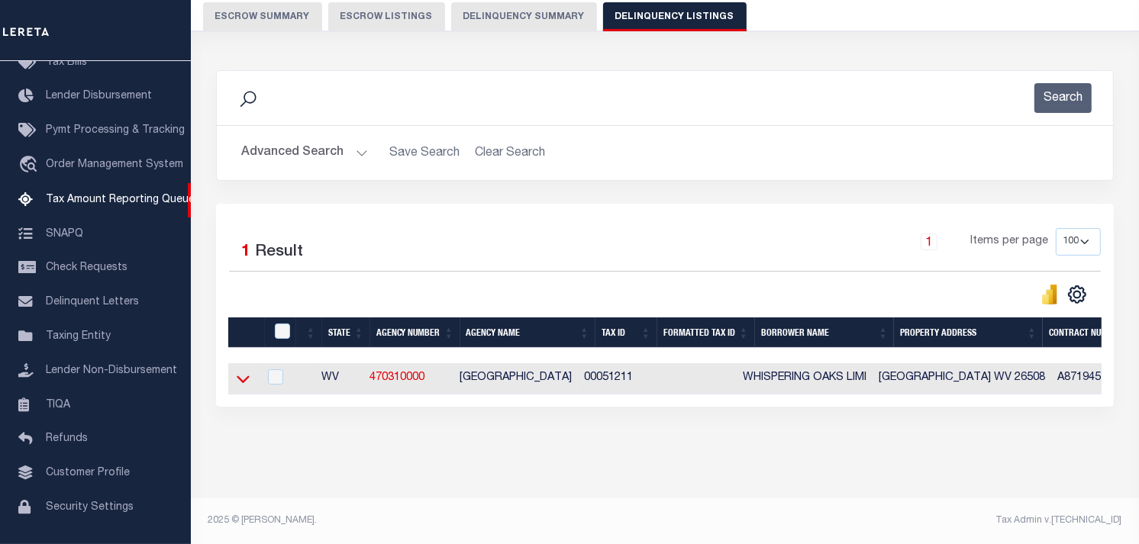
click at [240, 375] on icon at bounding box center [243, 379] width 13 height 16
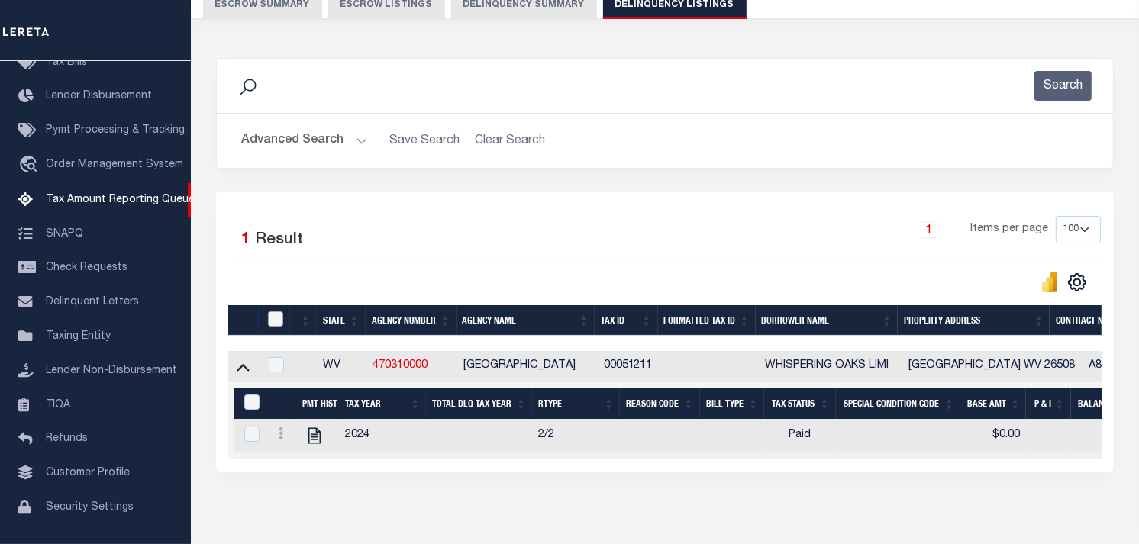
click at [276, 321] on input "checkbox" at bounding box center [275, 318] width 15 height 15
checkbox input "true"
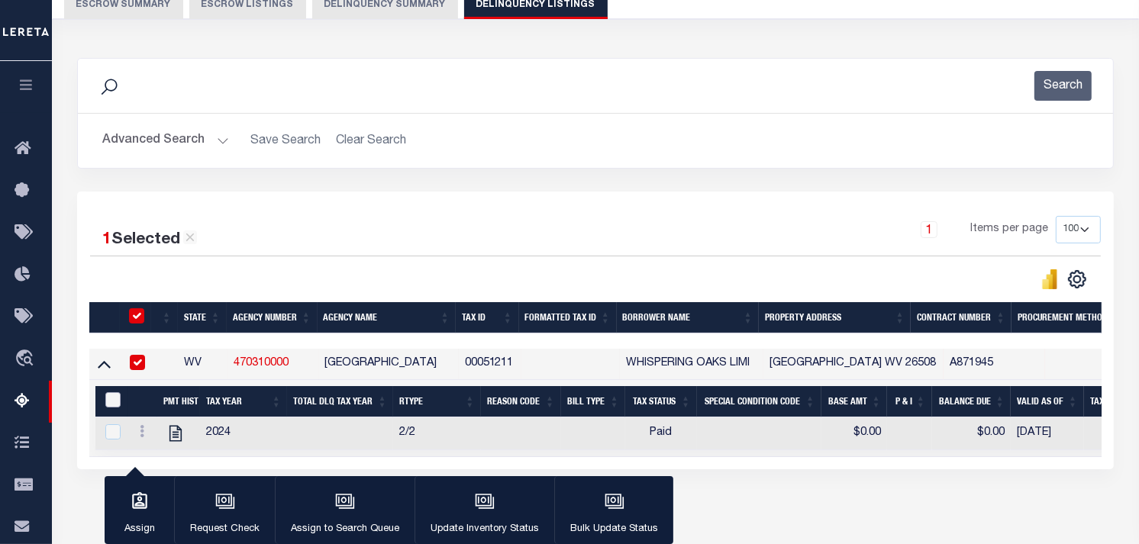
click at [113, 400] on input "&nbsp;" at bounding box center [112, 399] width 15 height 15
checkbox input "true"
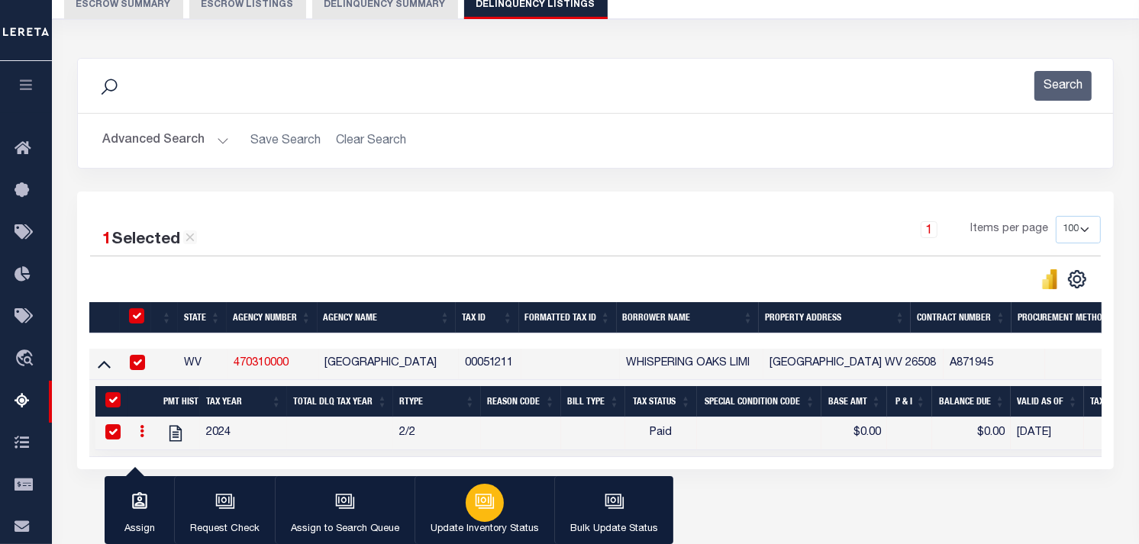
click at [492, 493] on div "button" at bounding box center [485, 503] width 38 height 38
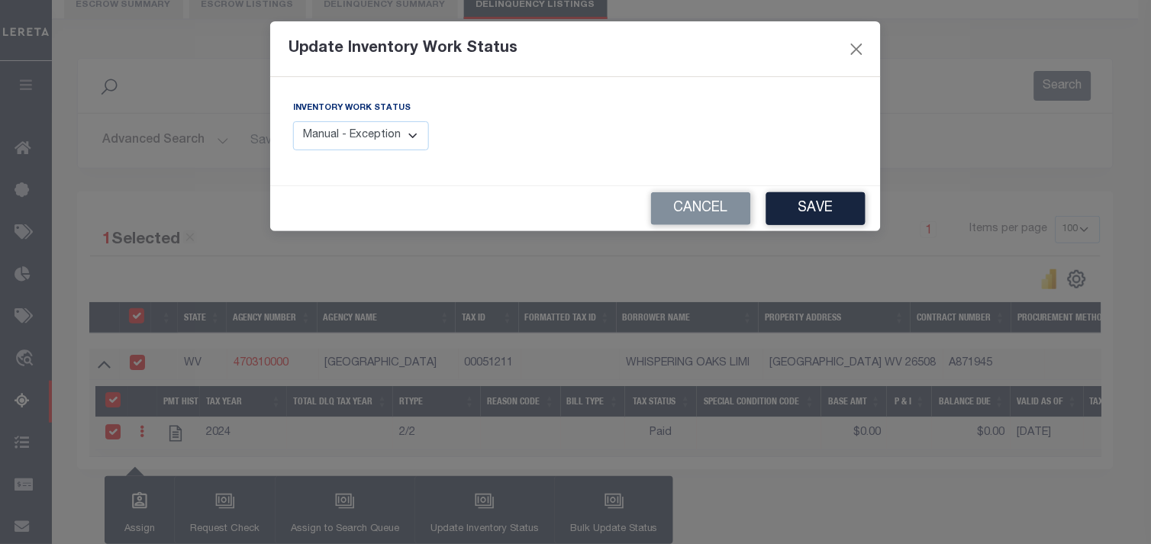
click at [347, 131] on select "Manual - Exception Pended - Awaiting Search Late Add Exception Completed" at bounding box center [361, 136] width 136 height 30
select select "4"
click at [293, 121] on select "Manual - Exception Pended - Awaiting Search Late Add Exception Completed" at bounding box center [361, 136] width 136 height 30
click at [821, 204] on button "Save" at bounding box center [815, 208] width 99 height 33
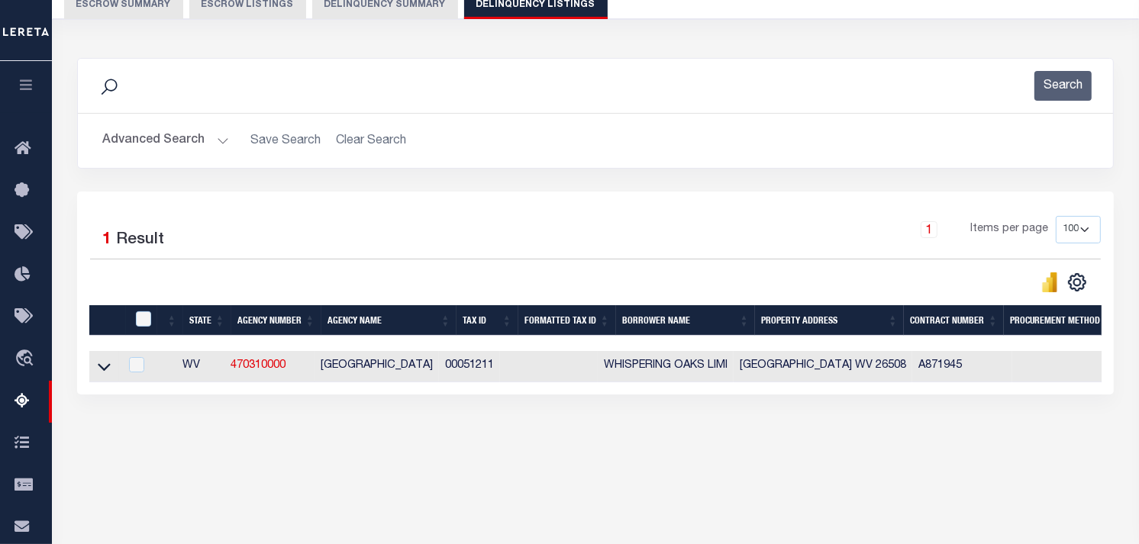
click at [198, 142] on button "Advanced Search" at bounding box center [165, 141] width 127 height 30
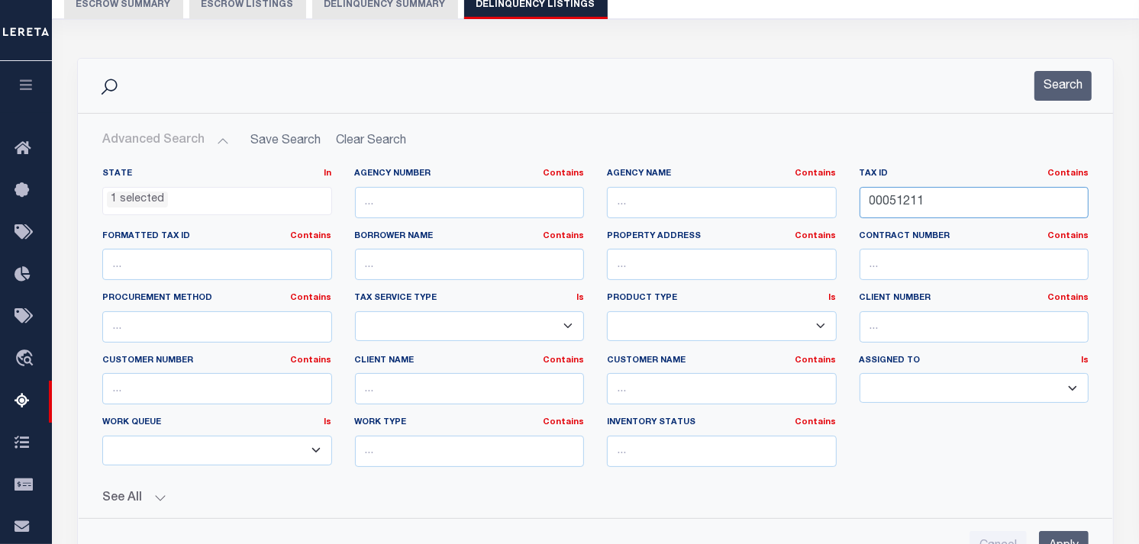
click at [914, 204] on input "00051211" at bounding box center [975, 202] width 230 height 31
paste input "00051212"
type input "00051212"
click at [1073, 79] on button "Search" at bounding box center [1062, 86] width 57 height 30
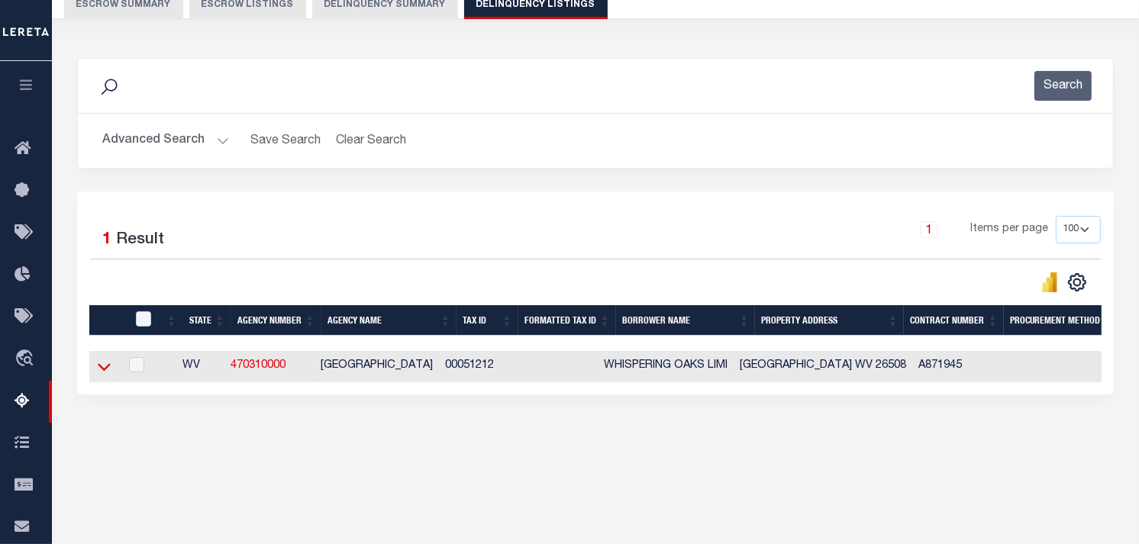
click at [98, 371] on icon at bounding box center [104, 367] width 13 height 16
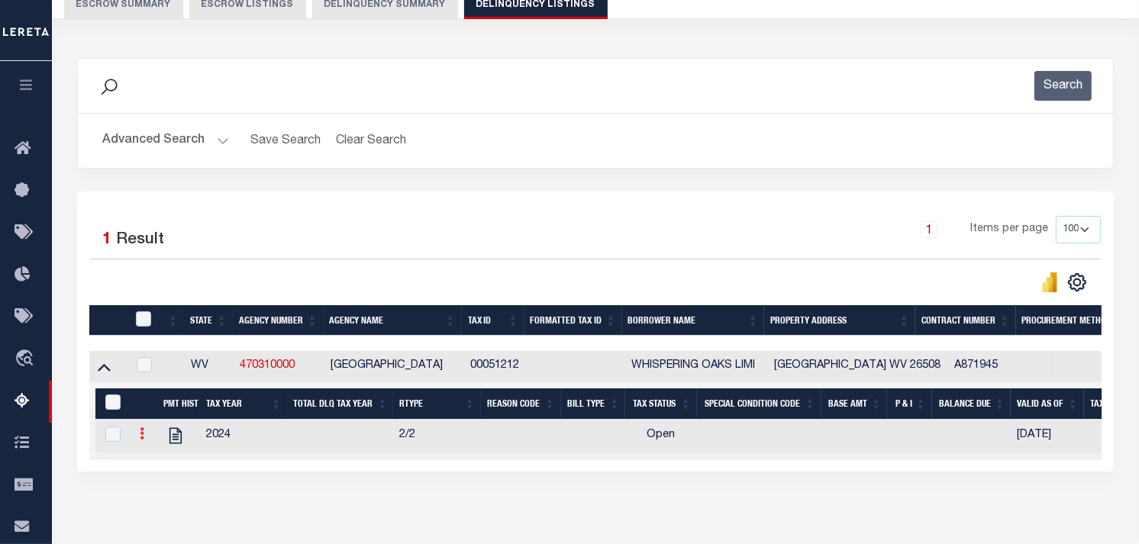
click at [142, 437] on icon at bounding box center [142, 434] width 5 height 12
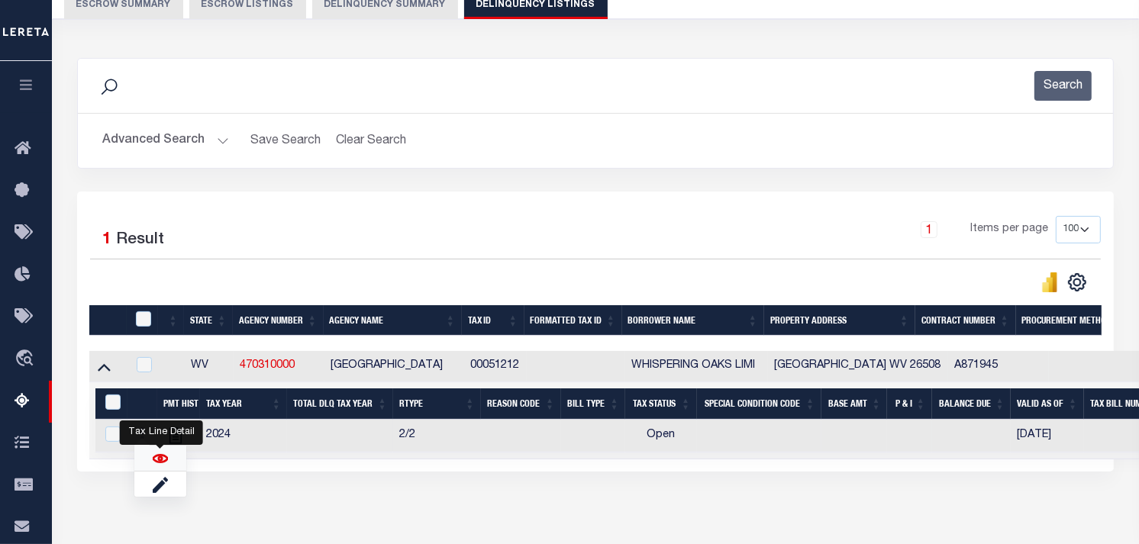
click at [164, 463] on img "" at bounding box center [160, 458] width 15 height 15
checkbox input "true"
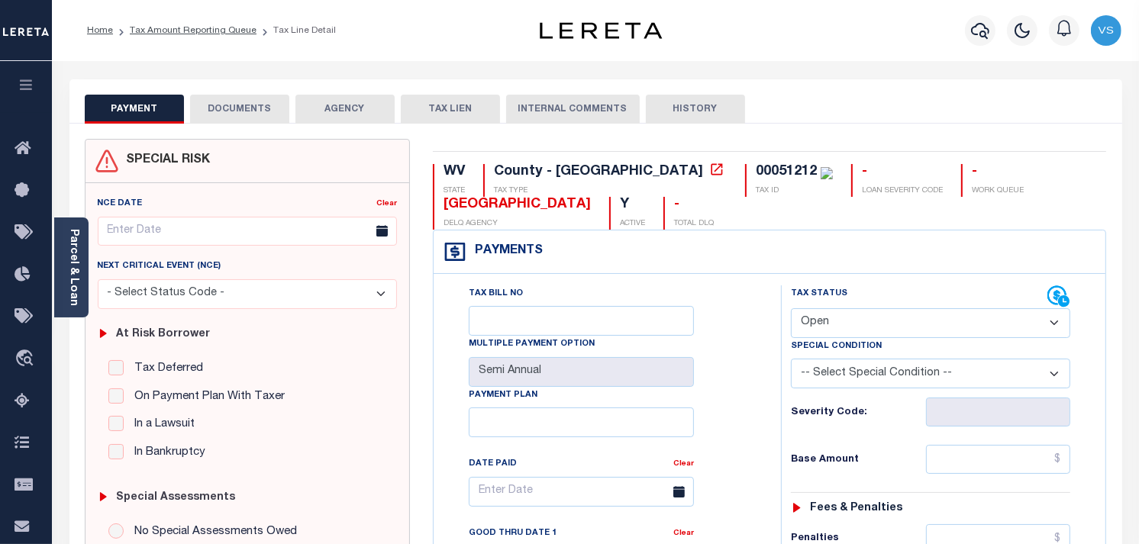
click at [805, 321] on select "- Select Status Code - Open Due/Unpaid Paid Incomplete No Tax Due Internal Refu…" at bounding box center [930, 323] width 279 height 30
select select "PYD"
click at [791, 309] on select "- Select Status Code - Open Due/Unpaid Paid Incomplete No Tax Due Internal Refu…" at bounding box center [930, 323] width 279 height 30
type input "[DATE]"
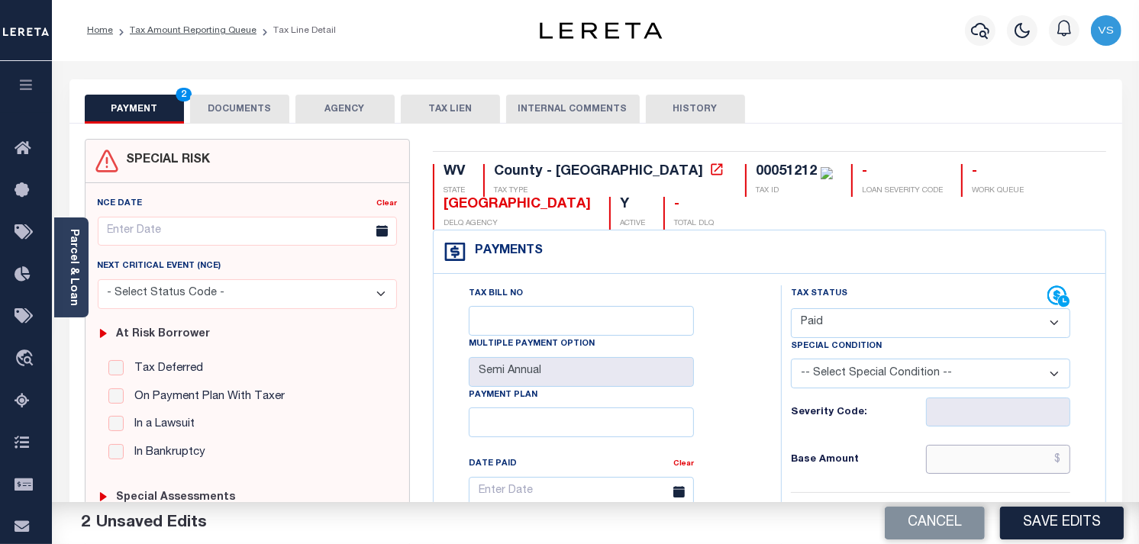
click at [1008, 462] on input "text" at bounding box center [998, 459] width 145 height 29
type input "$0.00"
click at [211, 104] on button "DOCUMENTS" at bounding box center [239, 109] width 99 height 29
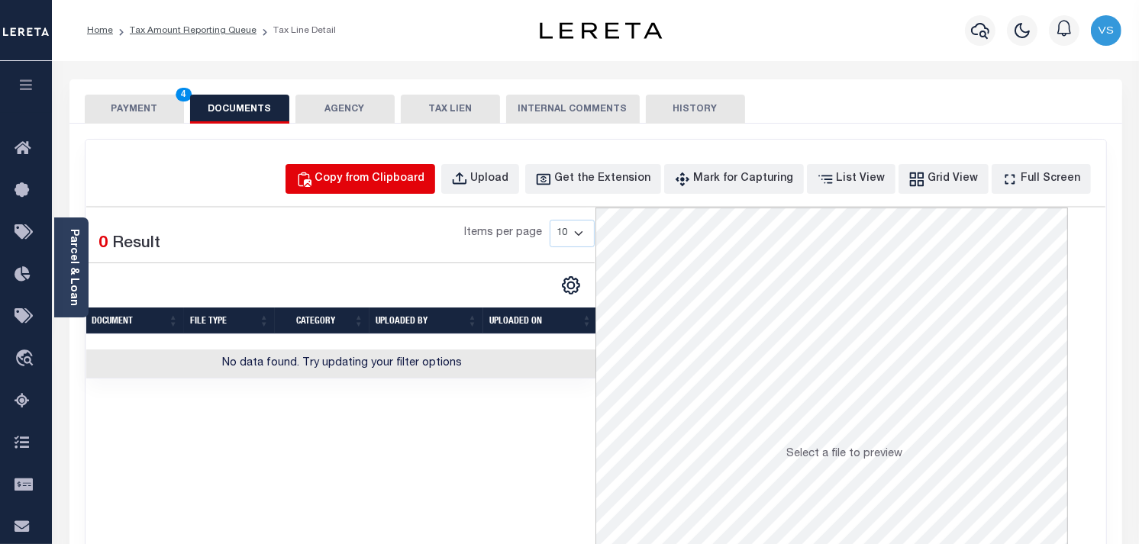
click at [389, 186] on div "Copy from Clipboard" at bounding box center [370, 179] width 110 height 17
select select "POP"
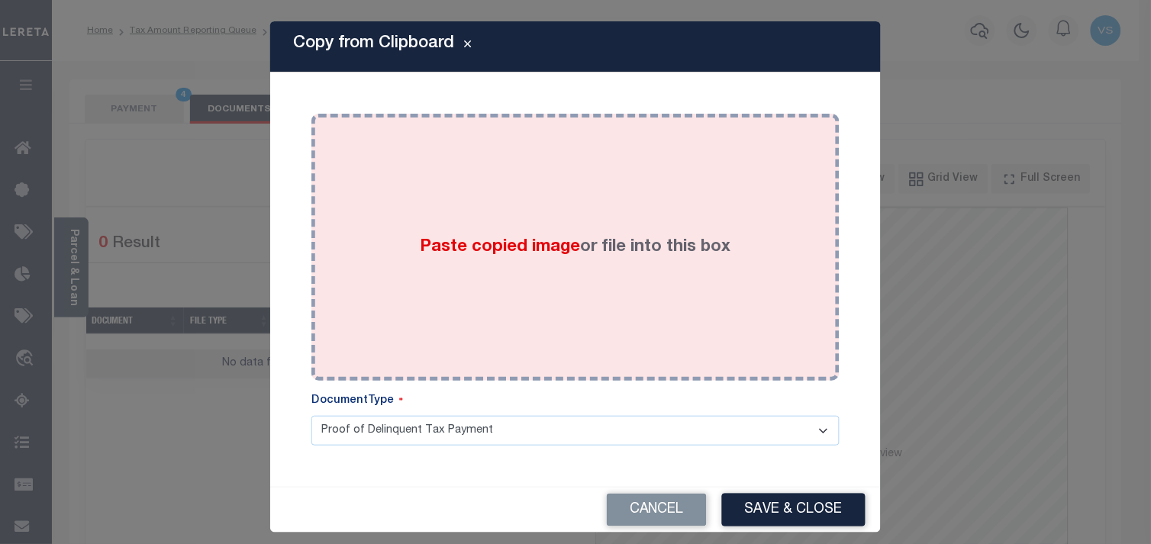
click at [453, 268] on div "Paste copied image or file into this box" at bounding box center [575, 247] width 505 height 244
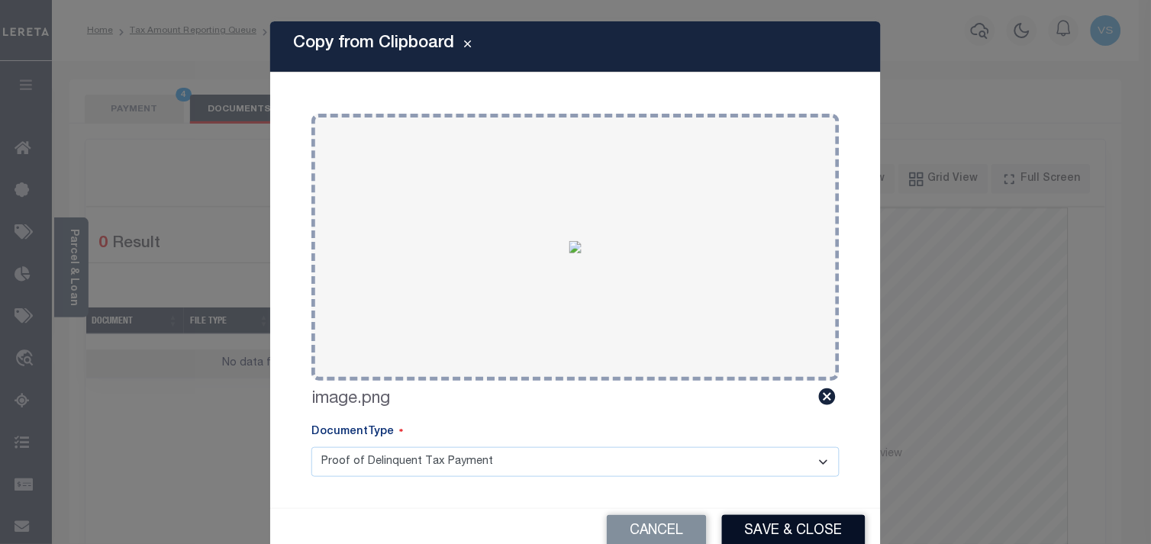
click at [780, 527] on button "Save & Close" at bounding box center [794, 531] width 144 height 33
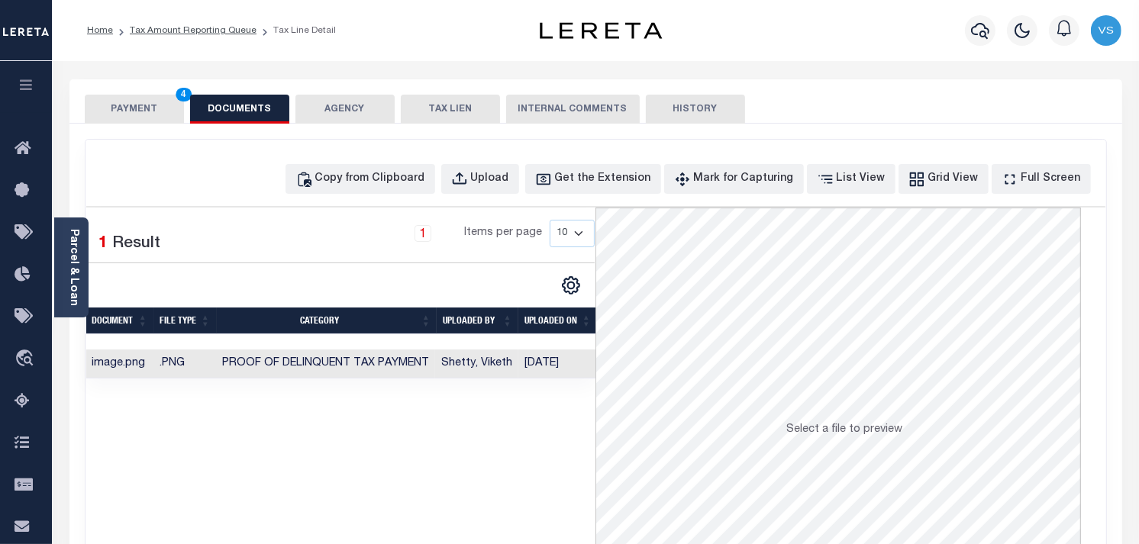
click at [143, 116] on button "PAYMENT 4" at bounding box center [134, 109] width 99 height 29
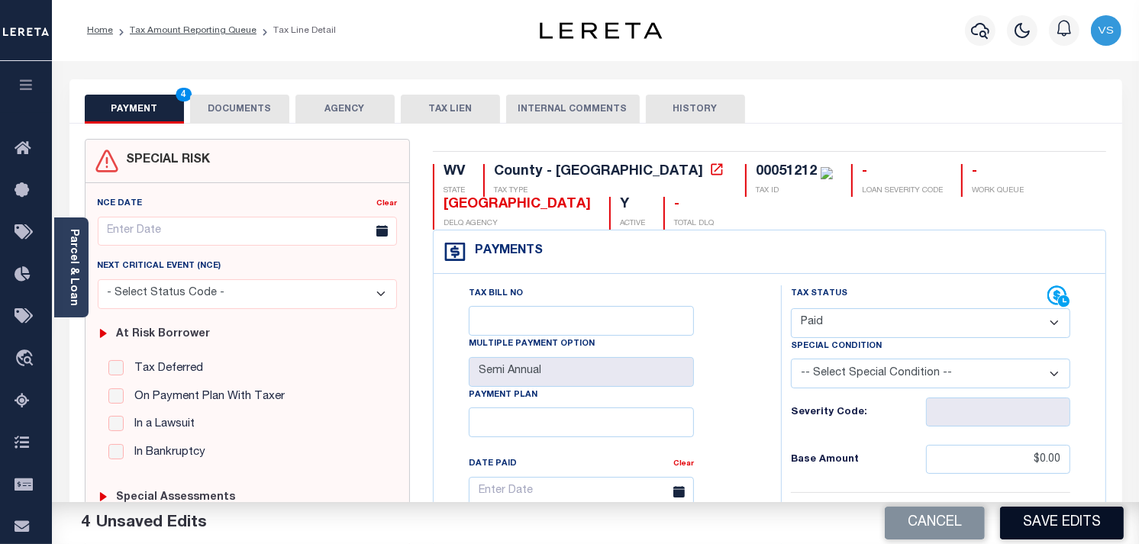
click at [1071, 527] on button "Save Edits" at bounding box center [1062, 523] width 124 height 33
checkbox input "false"
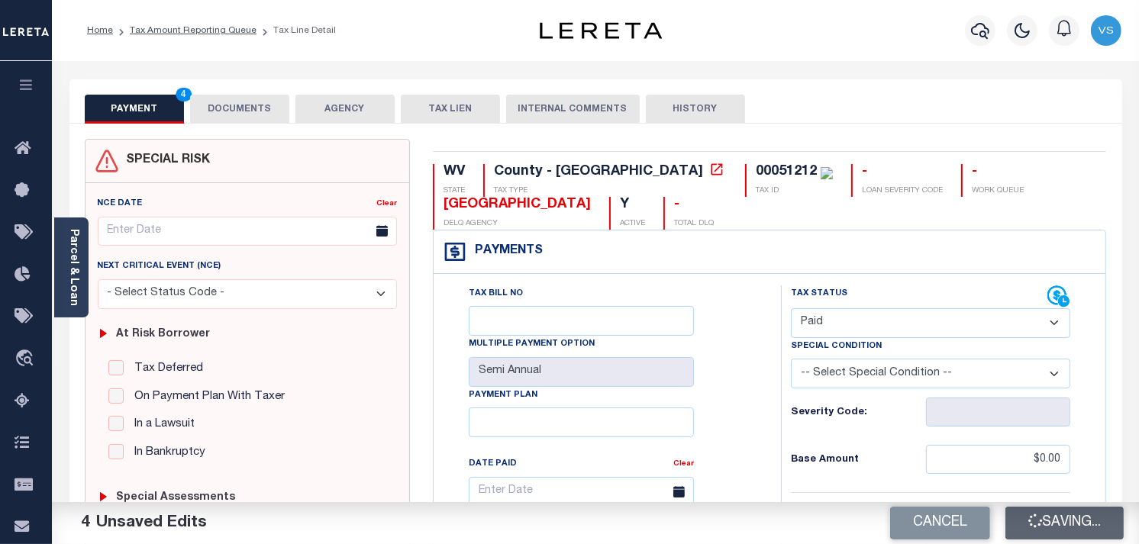
type input "$0"
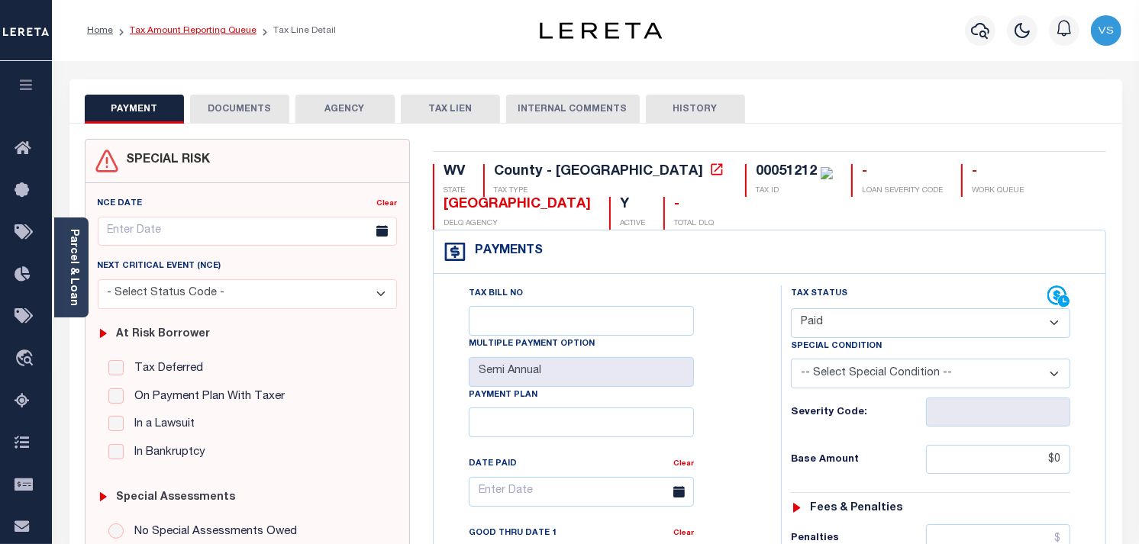
click at [155, 31] on link "Tax Amount Reporting Queue" at bounding box center [193, 30] width 127 height 9
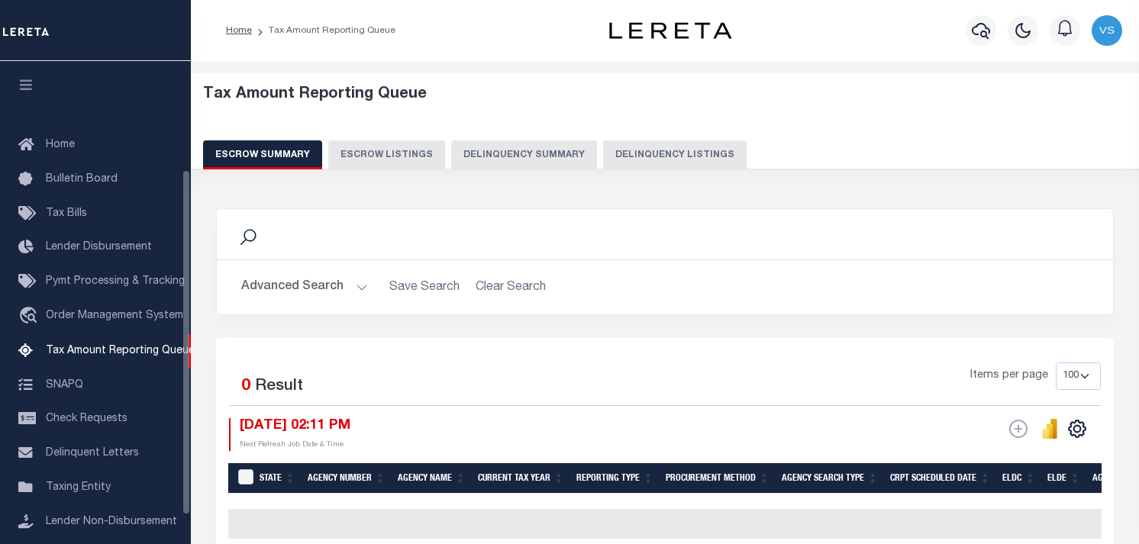
select select "100"
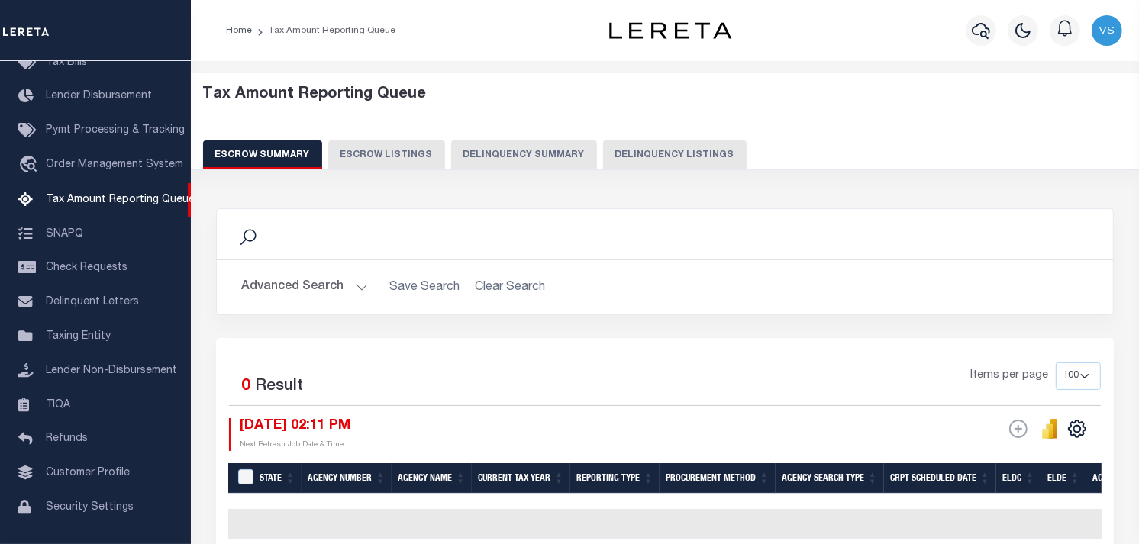
click at [634, 150] on button "Delinquency Listings" at bounding box center [675, 154] width 144 height 29
select select "100"
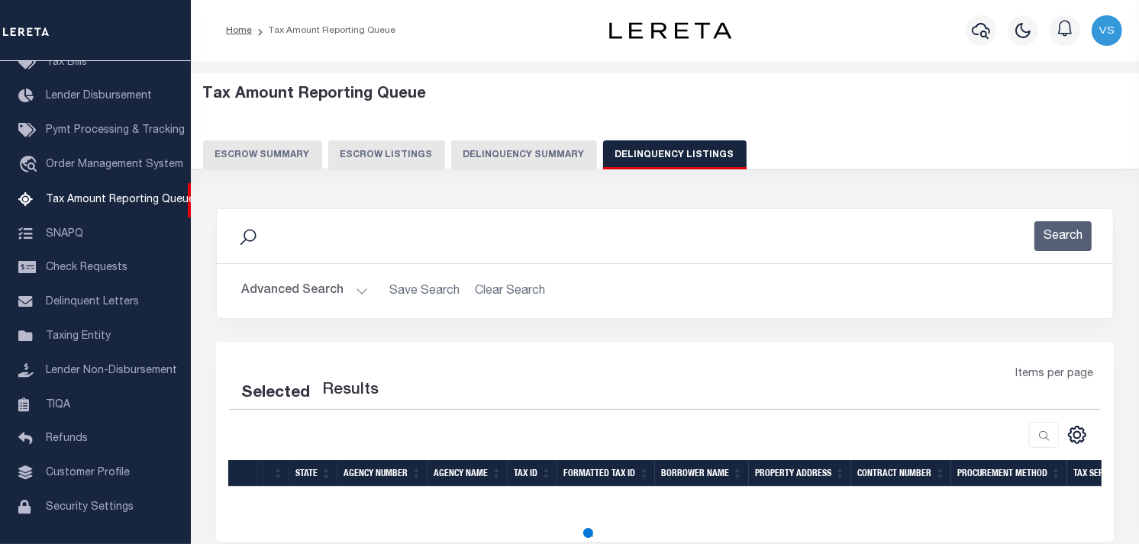
select select "100"
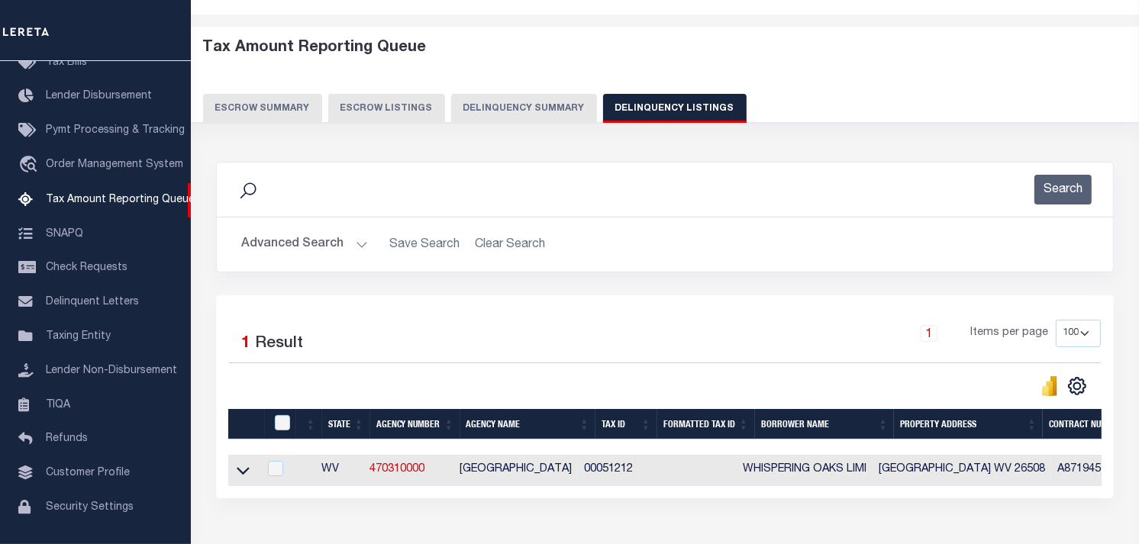
scroll to position [150, 0]
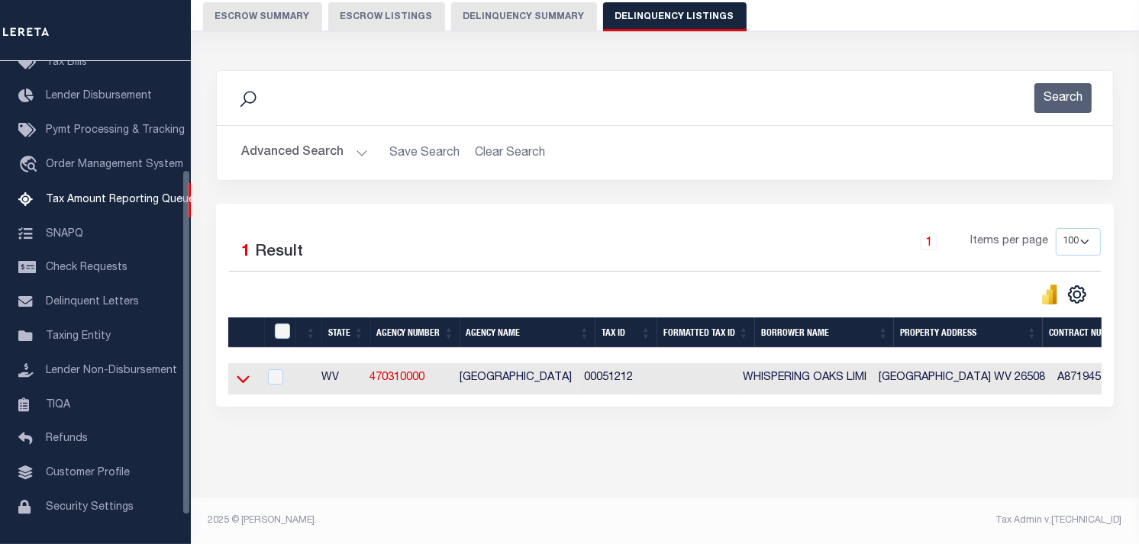
click at [237, 371] on icon at bounding box center [243, 379] width 13 height 16
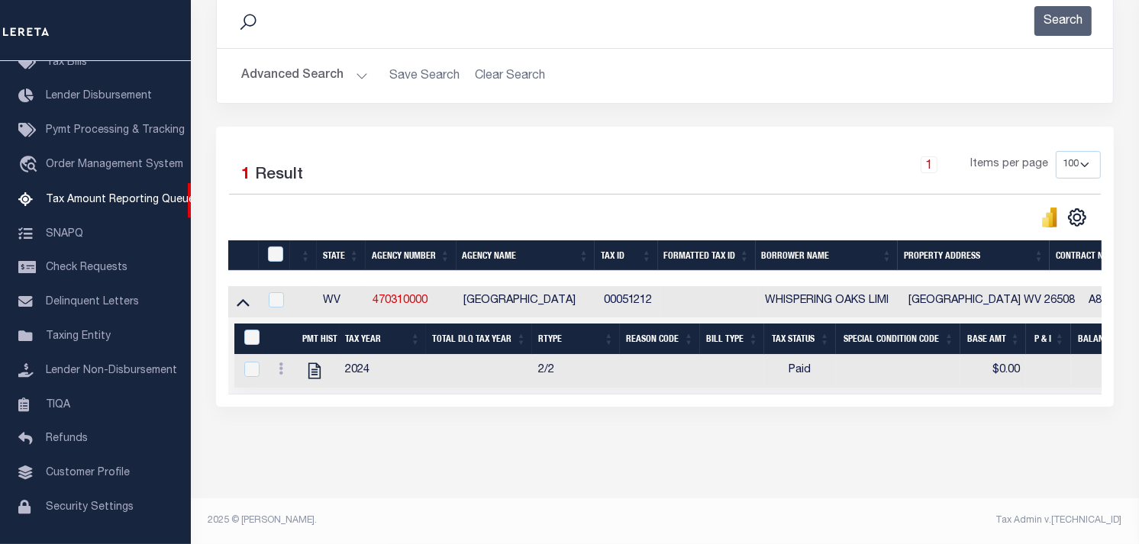
scroll to position [228, 0]
click at [279, 247] on input "checkbox" at bounding box center [275, 254] width 15 height 15
checkbox input "true"
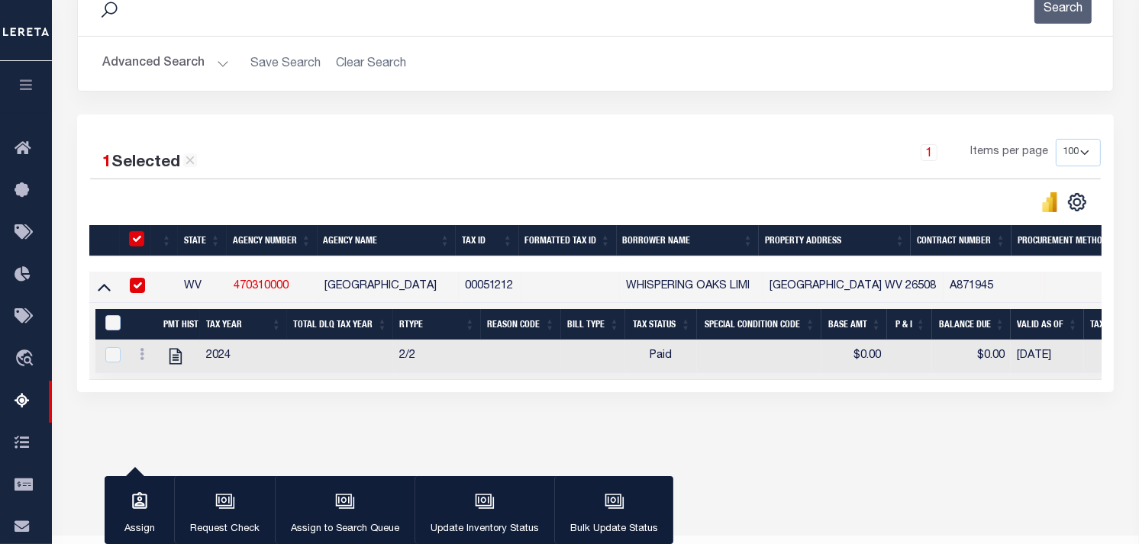
scroll to position [225, 0]
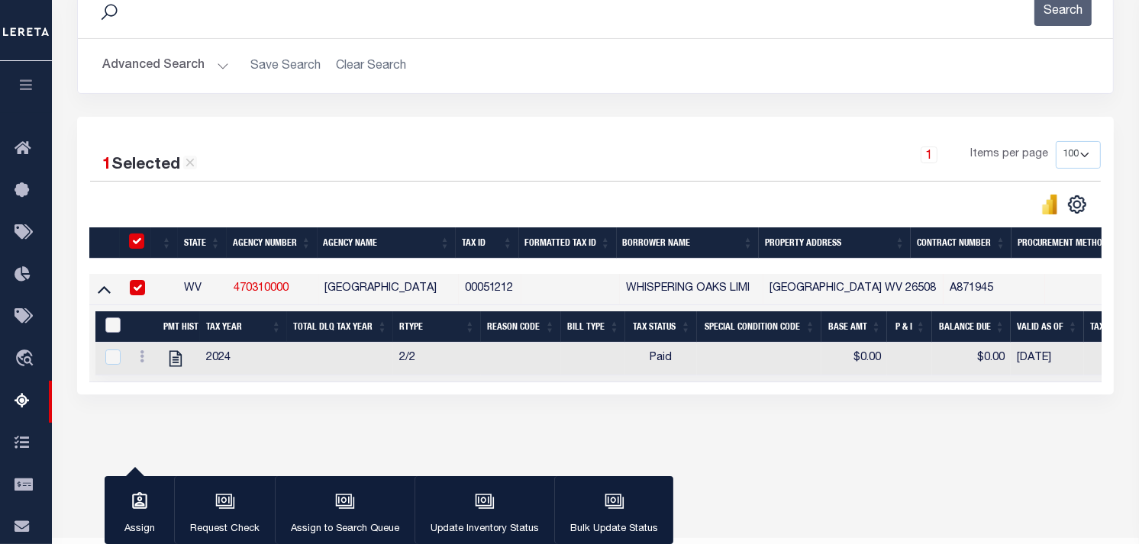
click at [105, 329] on input "&nbsp;" at bounding box center [112, 325] width 15 height 15
checkbox input "true"
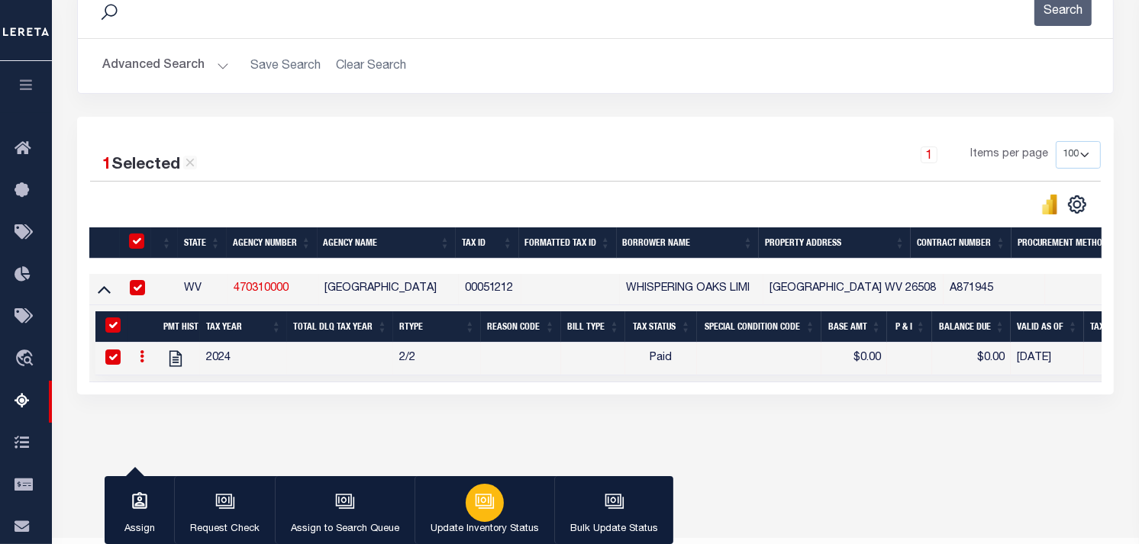
click at [482, 506] on icon "button" at bounding box center [484, 500] width 16 height 12
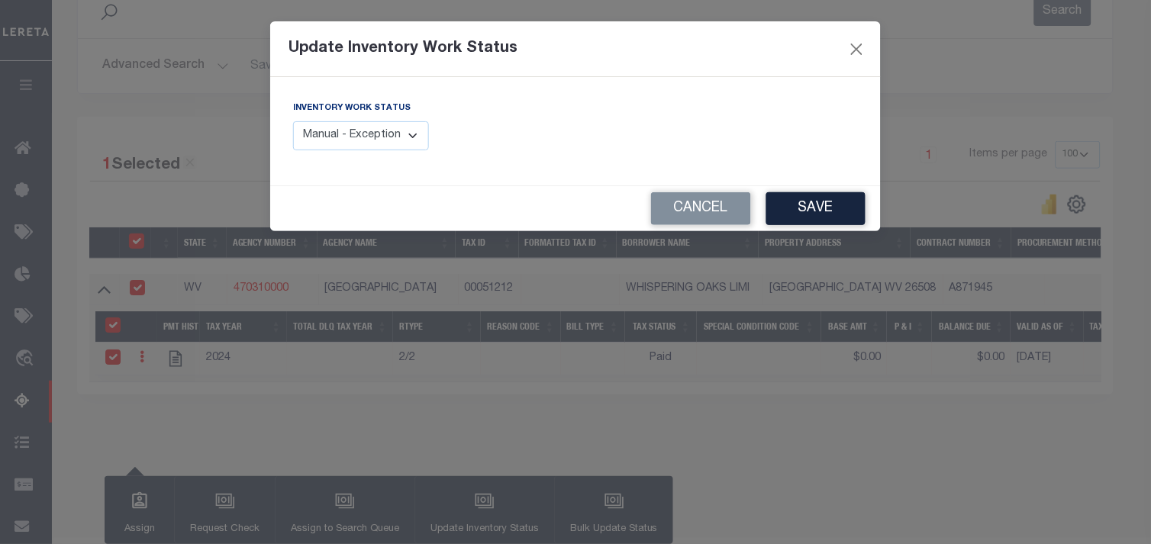
click at [370, 126] on select "Manual - Exception Pended - Awaiting Search Late Add Exception Completed" at bounding box center [361, 136] width 136 height 30
select select "4"
click at [293, 121] on select "Manual - Exception Pended - Awaiting Search Late Add Exception Completed" at bounding box center [361, 136] width 136 height 30
click at [825, 214] on button "Save" at bounding box center [815, 208] width 99 height 33
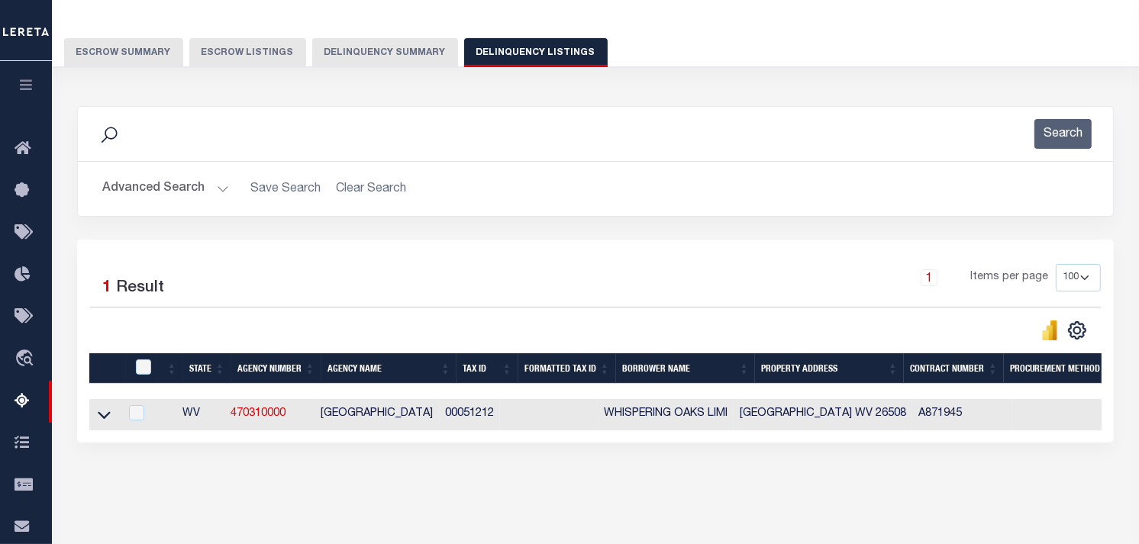
scroll to position [56, 0]
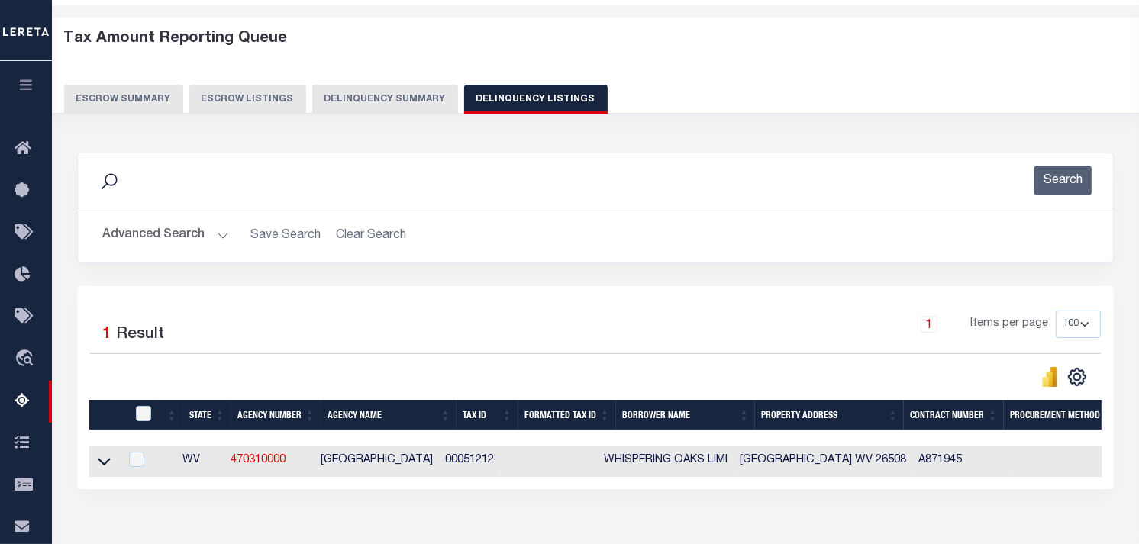
click at [113, 235] on button "Advanced Search" at bounding box center [165, 236] width 127 height 30
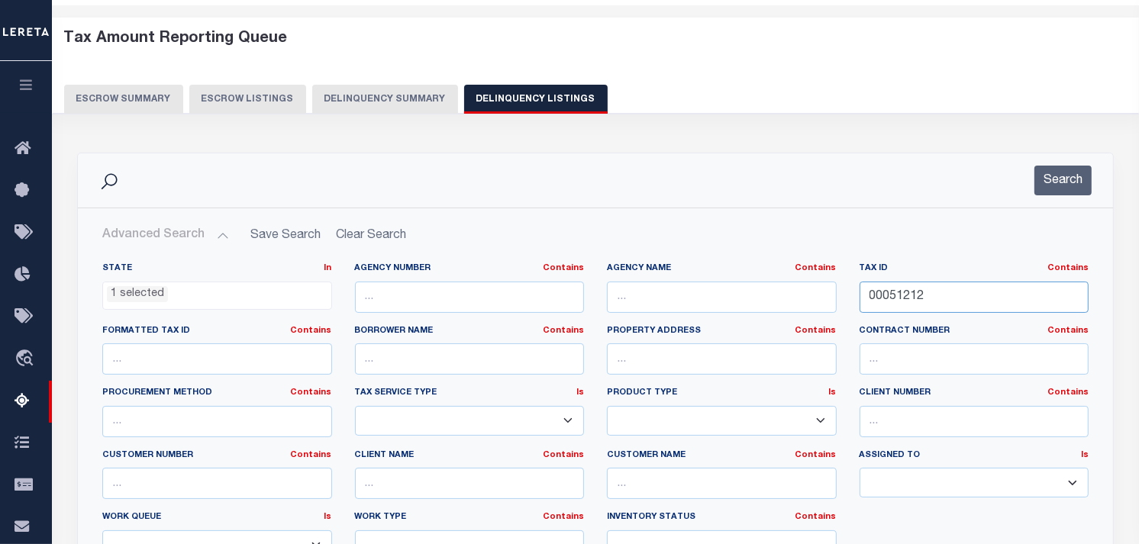
click at [894, 295] on input "00051212" at bounding box center [975, 297] width 230 height 31
paste input "00055250"
type input "00055250"
click at [1070, 176] on button "Search" at bounding box center [1062, 181] width 57 height 30
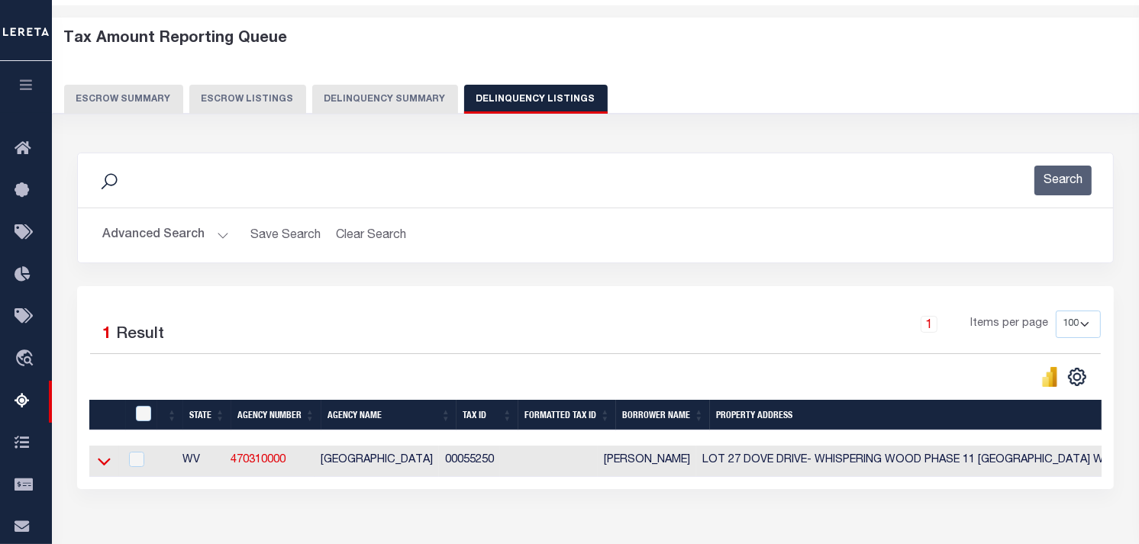
click at [103, 461] on icon at bounding box center [104, 461] width 13 height 16
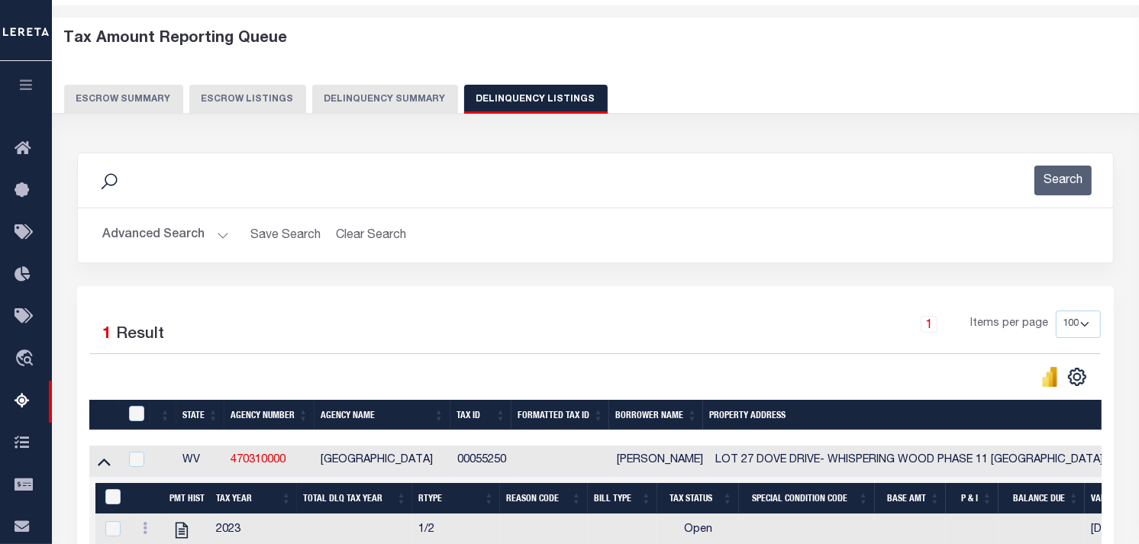
scroll to position [295, 0]
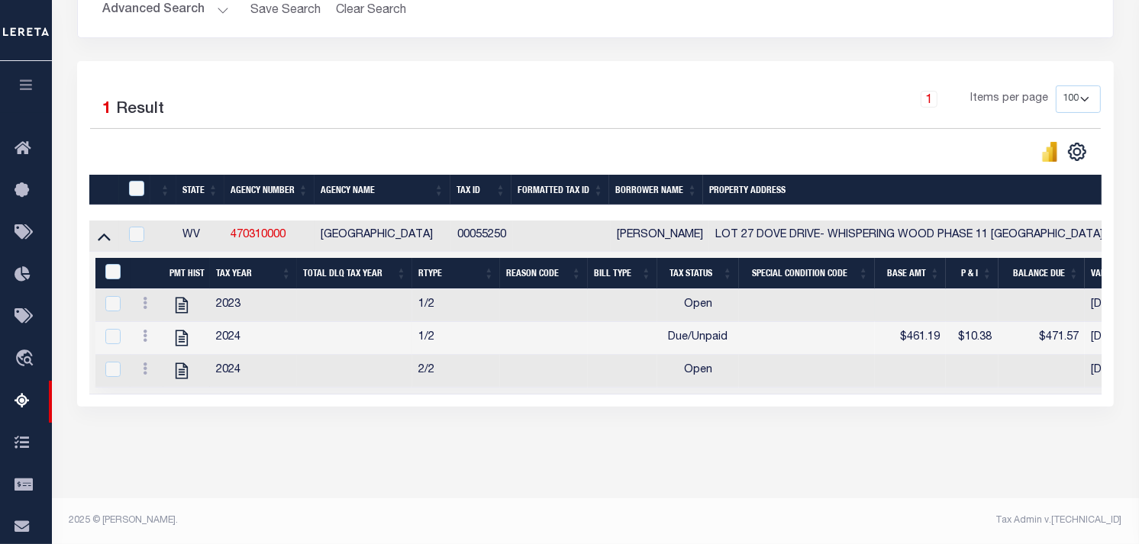
click at [143, 302] on div at bounding box center [147, 305] width 21 height 18
checkbox input "false"
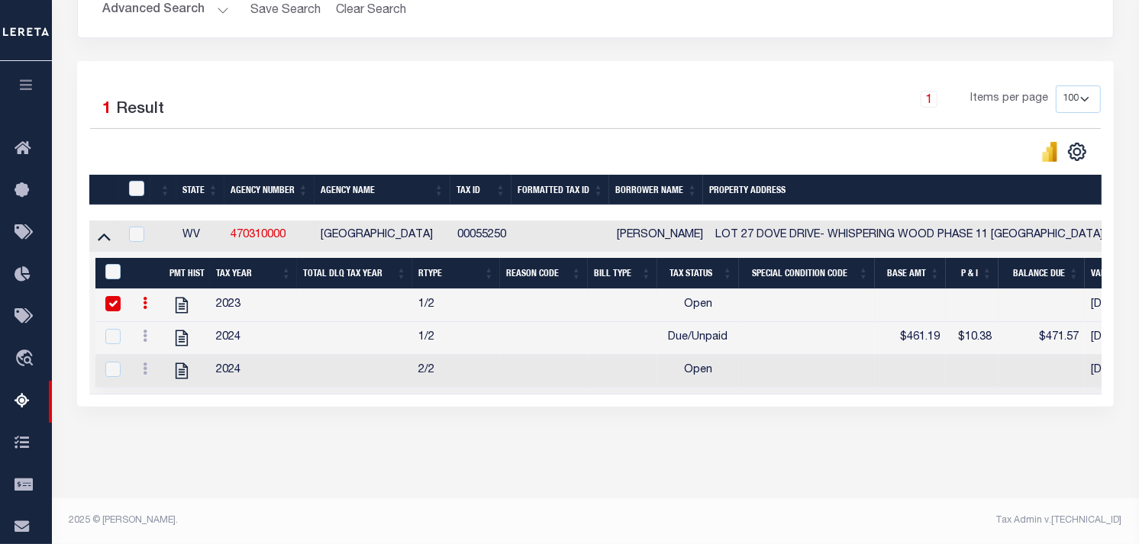
click at [143, 297] on icon at bounding box center [145, 303] width 5 height 12
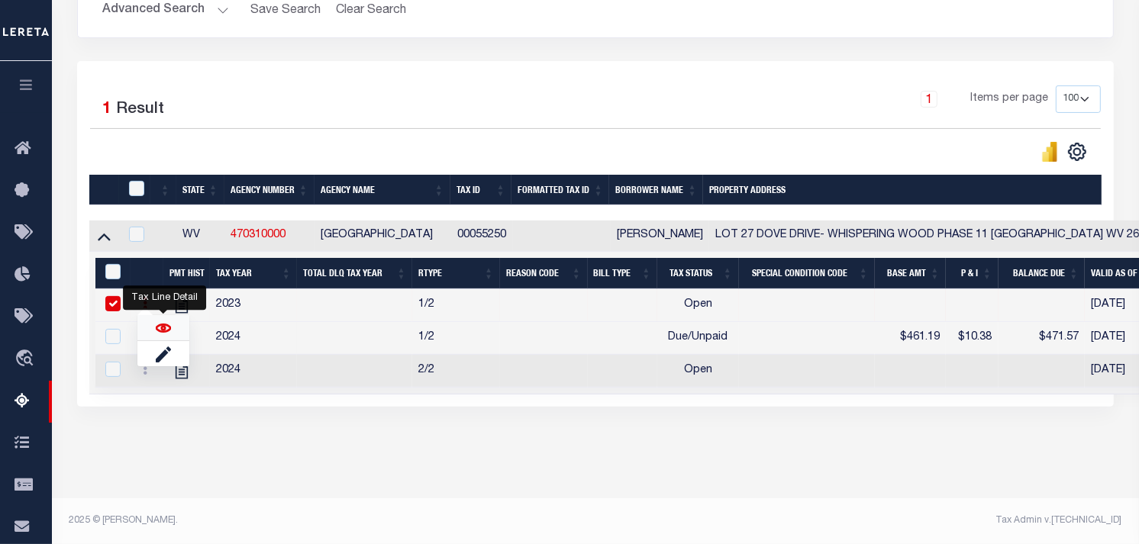
click at [161, 327] on img "" at bounding box center [163, 328] width 15 height 15
checkbox input "false"
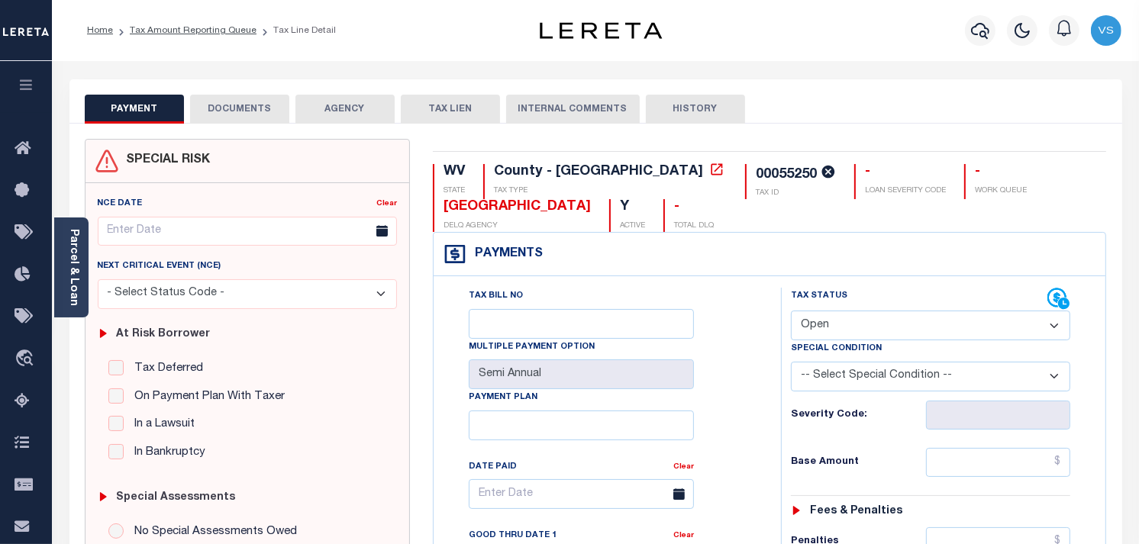
click at [894, 316] on select "- Select Status Code - Open Due/Unpaid Paid Incomplete No Tax Due Internal Refu…" at bounding box center [930, 326] width 279 height 30
select select "PYD"
click at [791, 311] on select "- Select Status Code - Open Due/Unpaid Paid Incomplete No Tax Due Internal Refu…" at bounding box center [930, 326] width 279 height 30
type input "[DATE]"
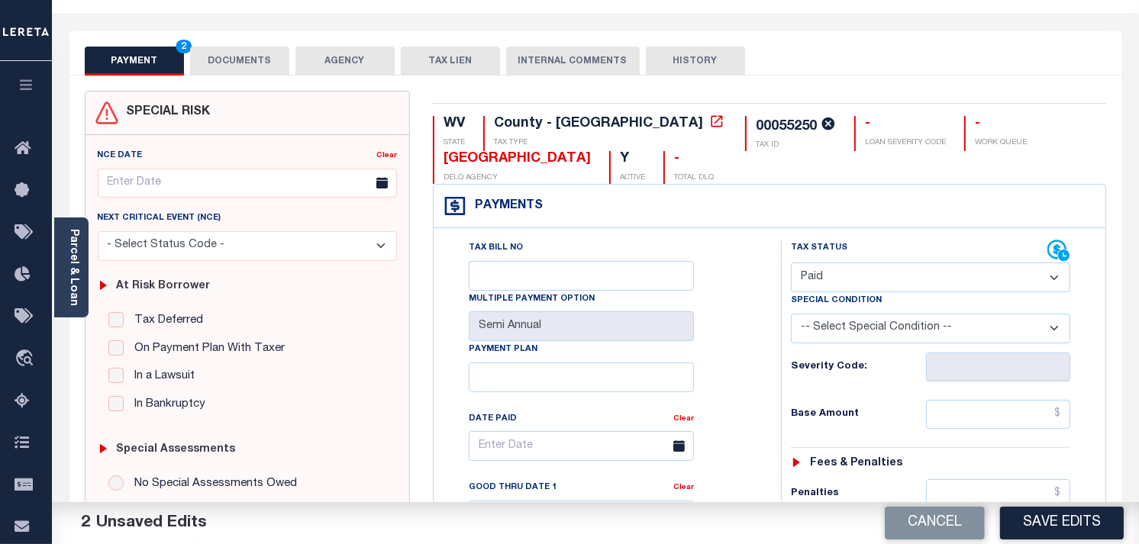
scroll to position [169, 0]
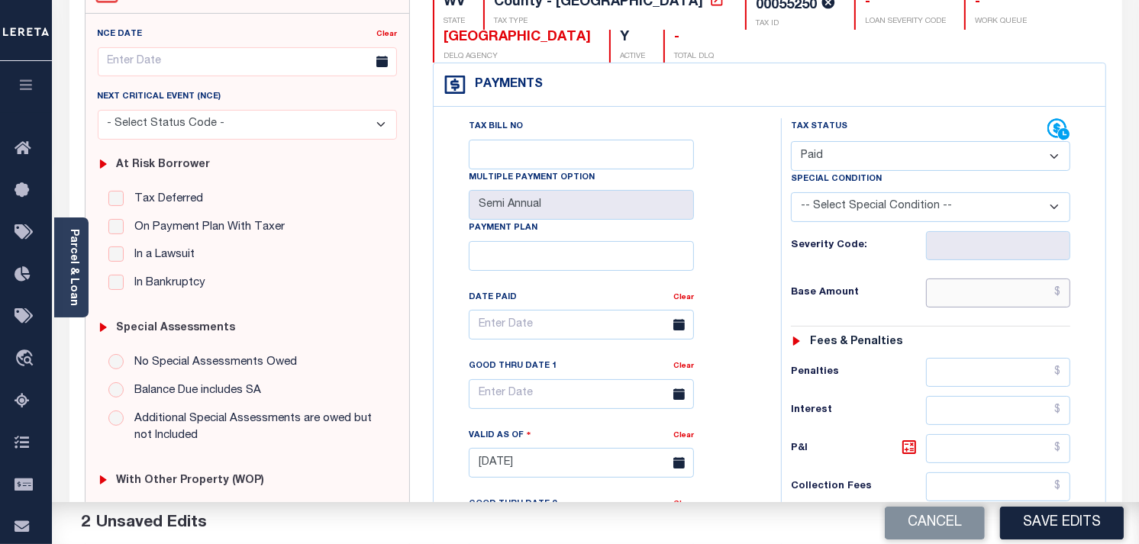
click at [1034, 303] on input "text" at bounding box center [998, 293] width 145 height 29
type input "$0.00"
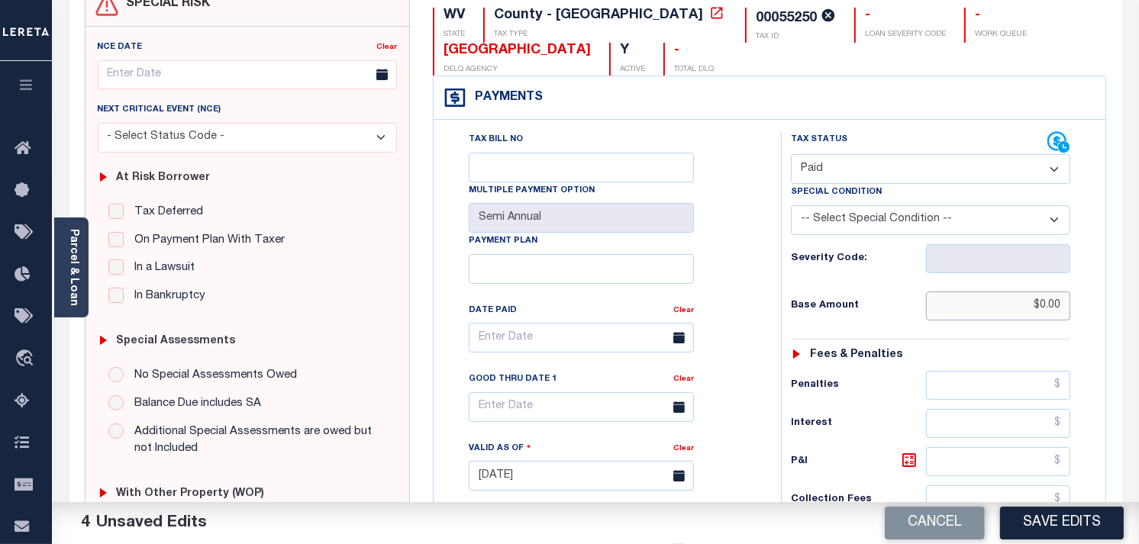
scroll to position [0, 0]
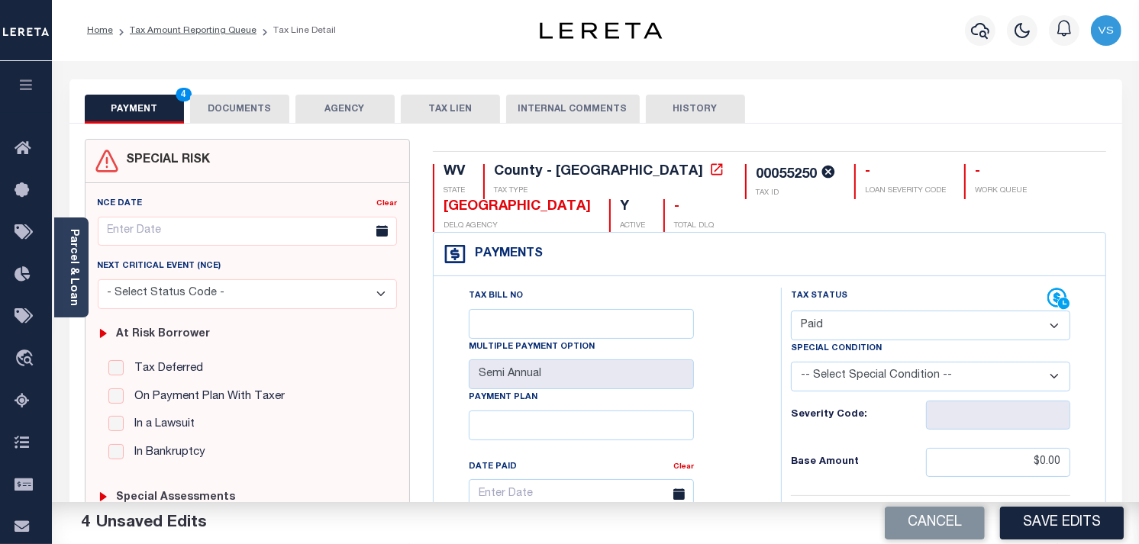
click at [258, 113] on button "DOCUMENTS" at bounding box center [239, 109] width 99 height 29
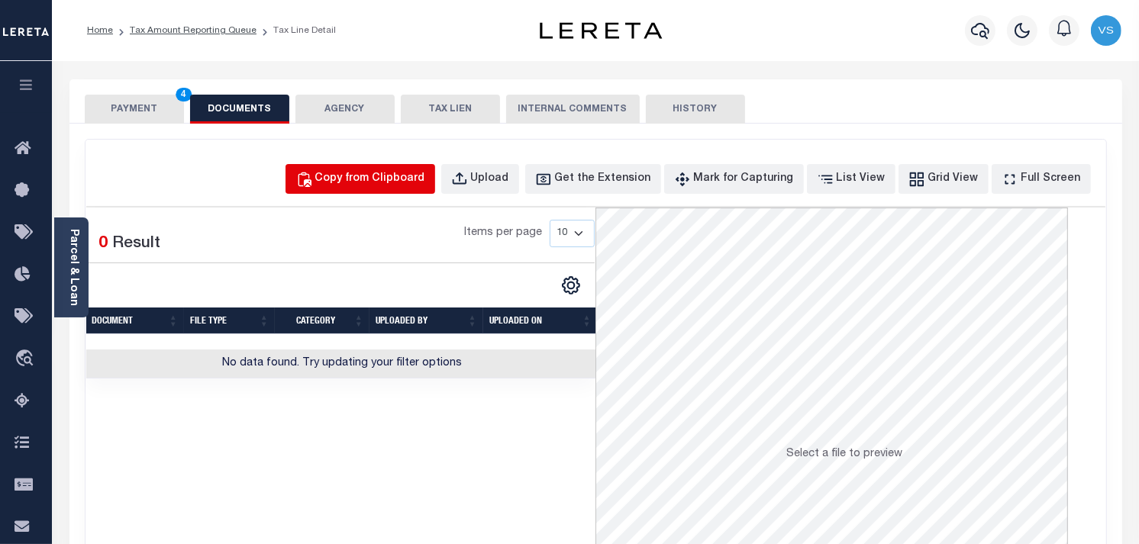
click at [364, 173] on div "Copy from Clipboard" at bounding box center [370, 179] width 110 height 17
select select "POP"
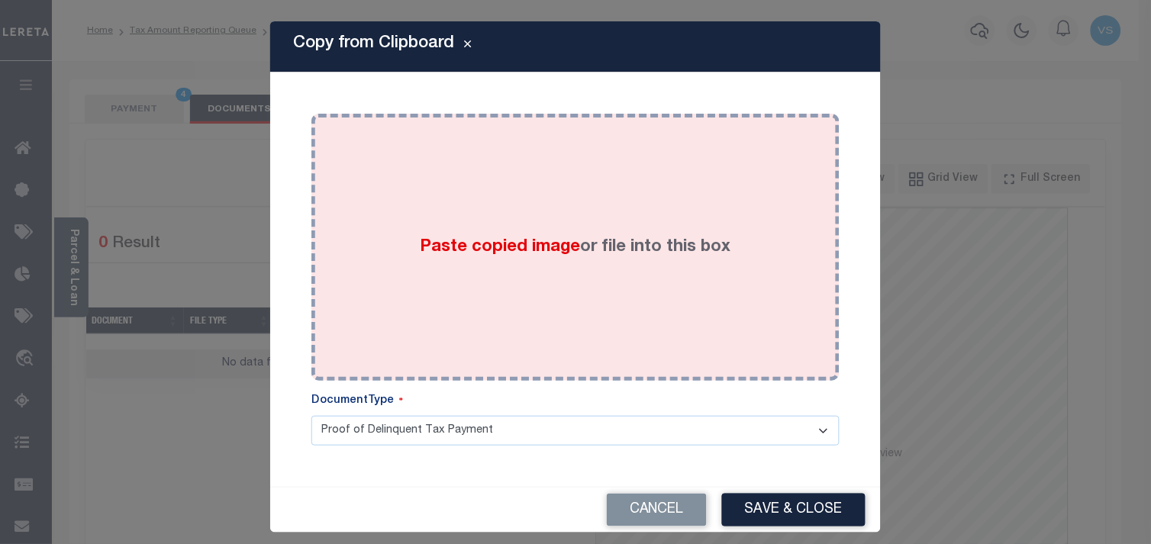
click at [483, 249] on span "Paste copied image" at bounding box center [501, 247] width 160 height 17
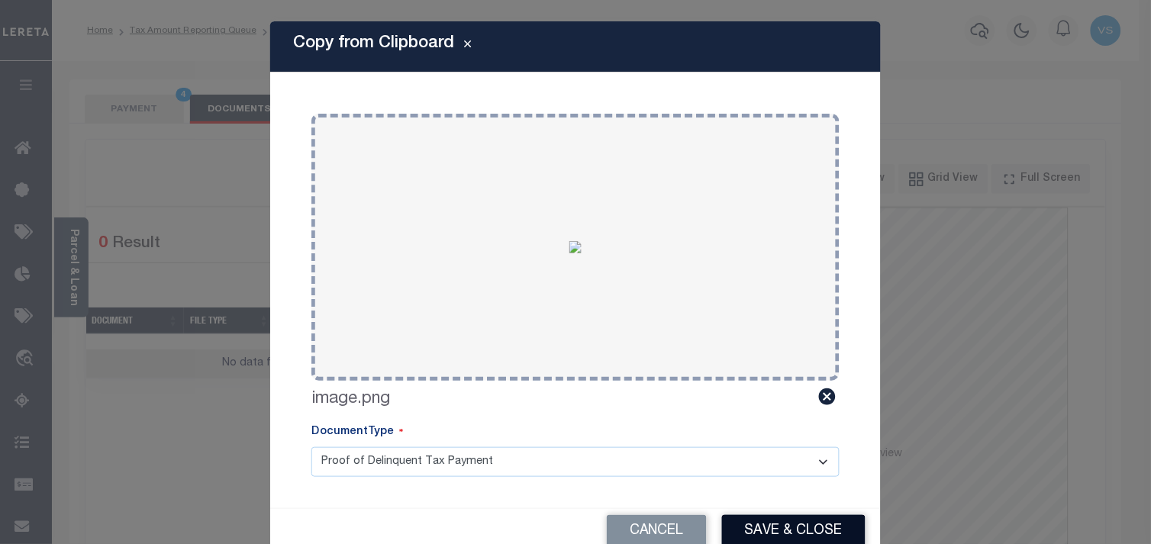
click at [766, 525] on button "Save & Close" at bounding box center [794, 531] width 144 height 33
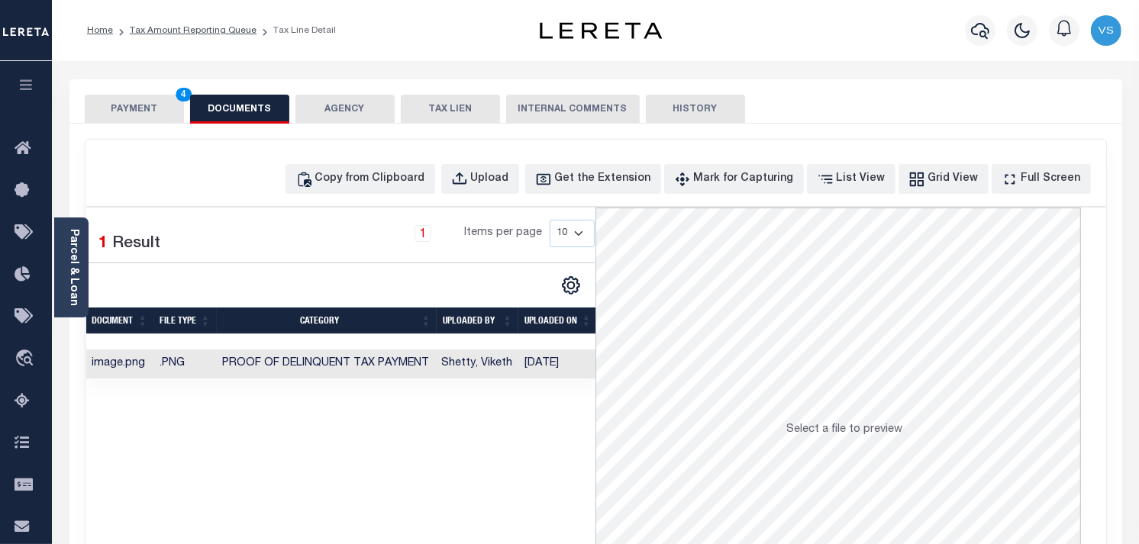
click at [111, 107] on button "PAYMENT 4" at bounding box center [134, 109] width 99 height 29
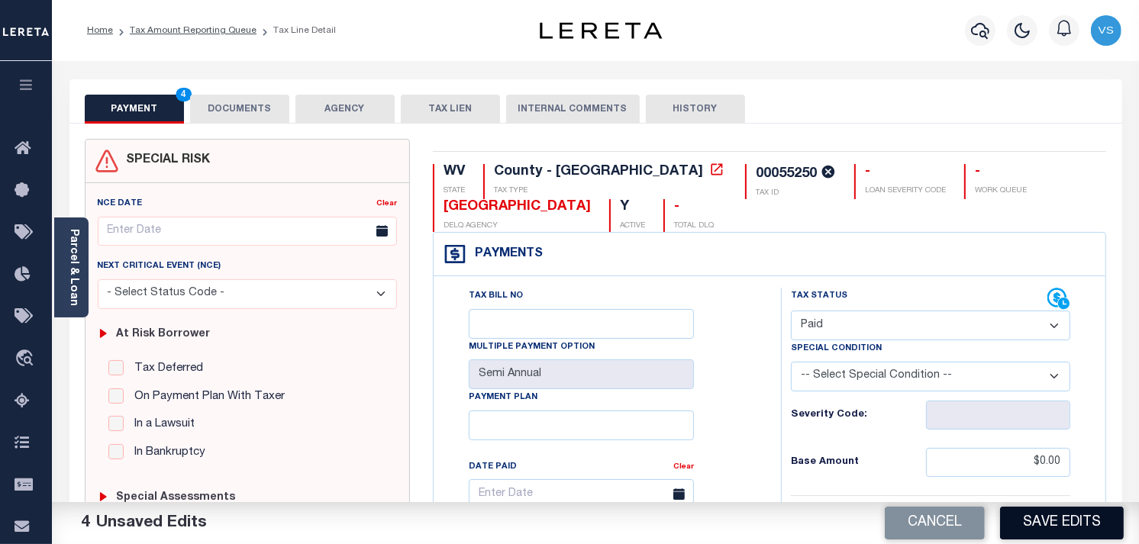
click at [1055, 517] on button "Save Edits" at bounding box center [1062, 523] width 124 height 33
checkbox input "false"
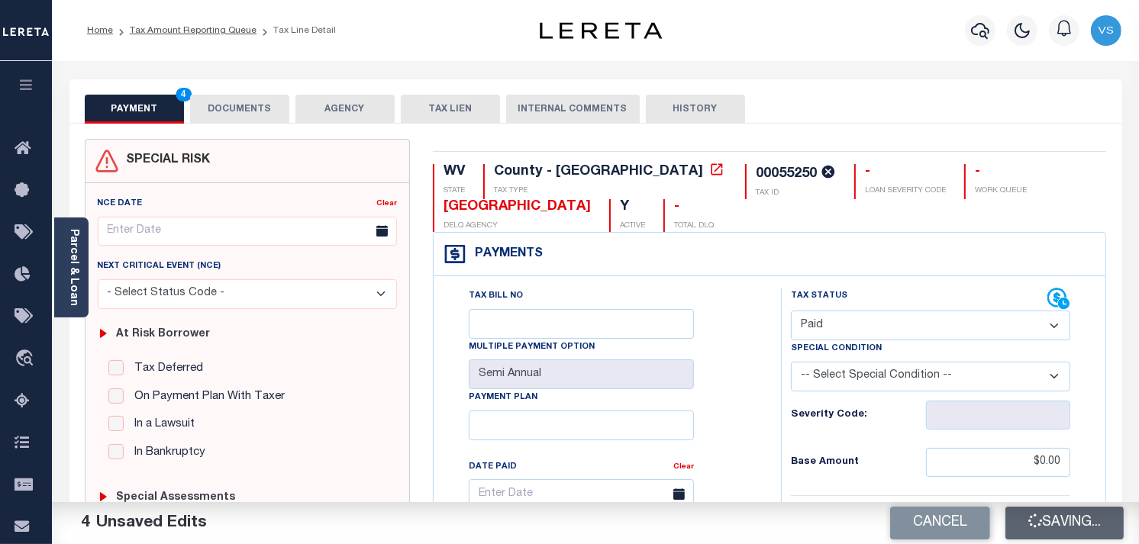
type input "$0"
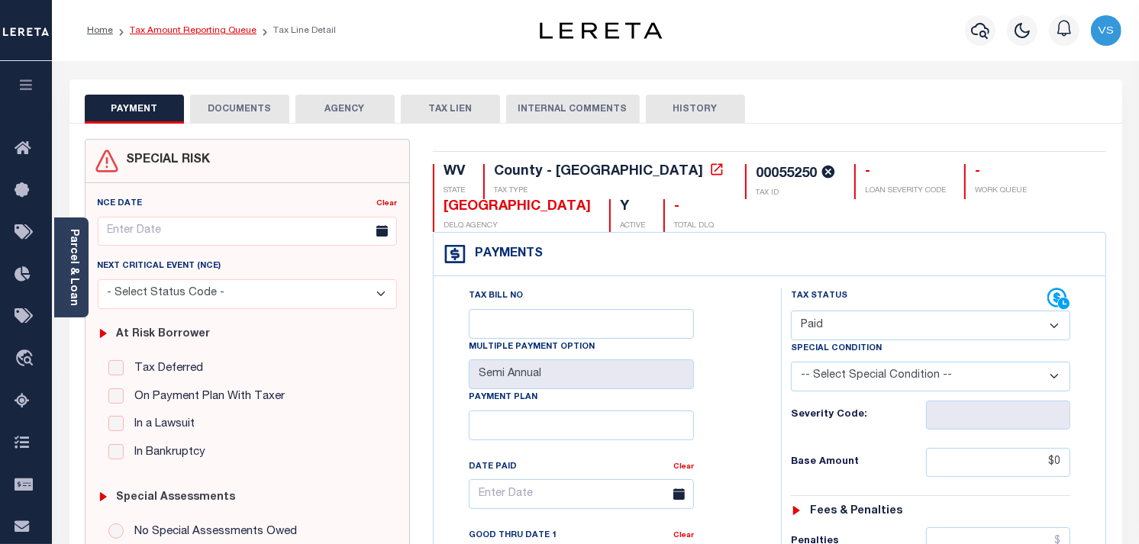
click at [141, 26] on link "Tax Amount Reporting Queue" at bounding box center [193, 30] width 127 height 9
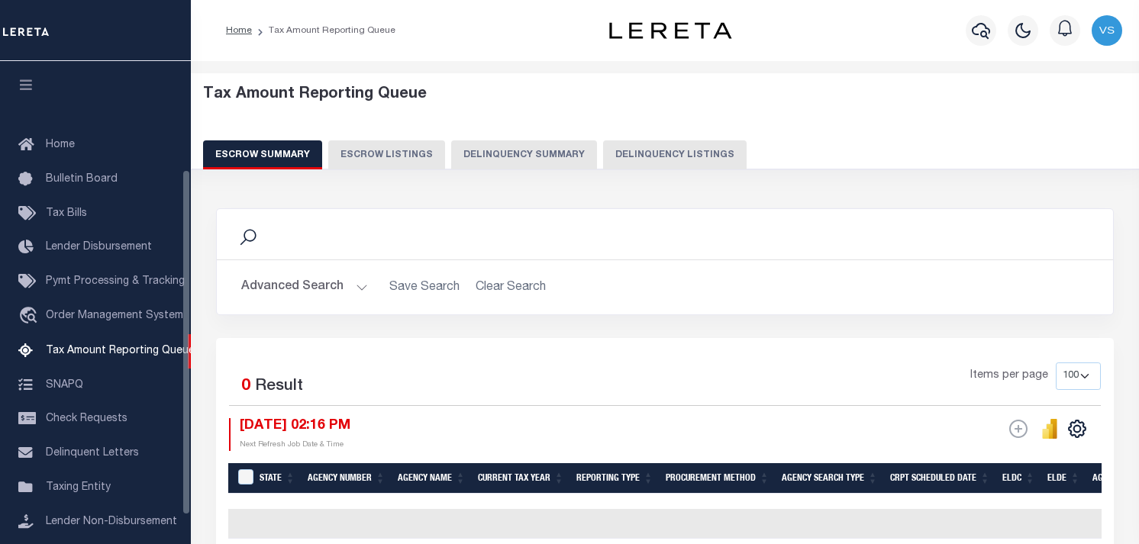
select select "100"
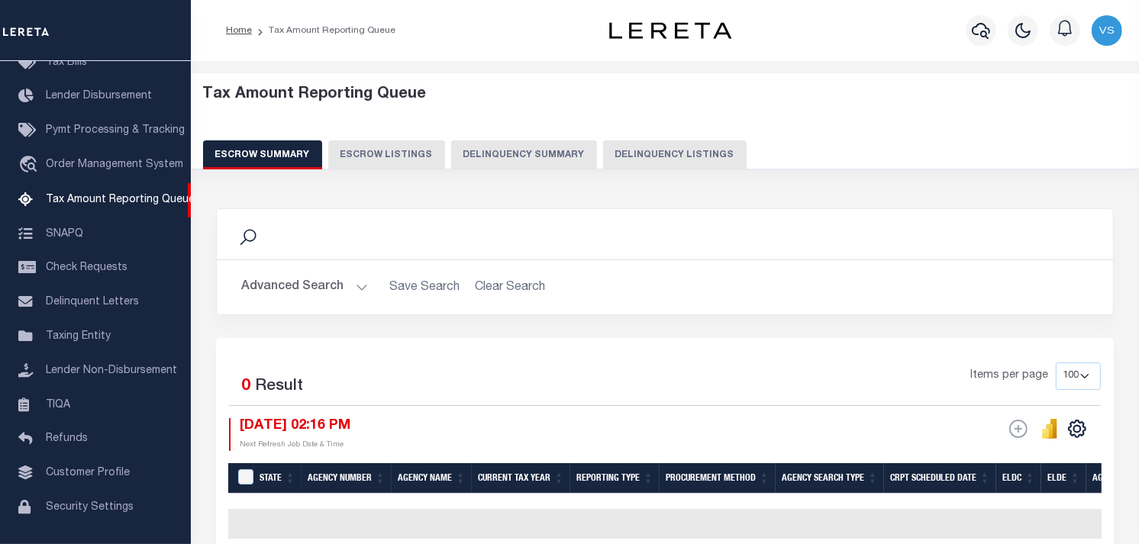
click at [659, 143] on button "Delinquency Listings" at bounding box center [675, 154] width 144 height 29
select select "100"
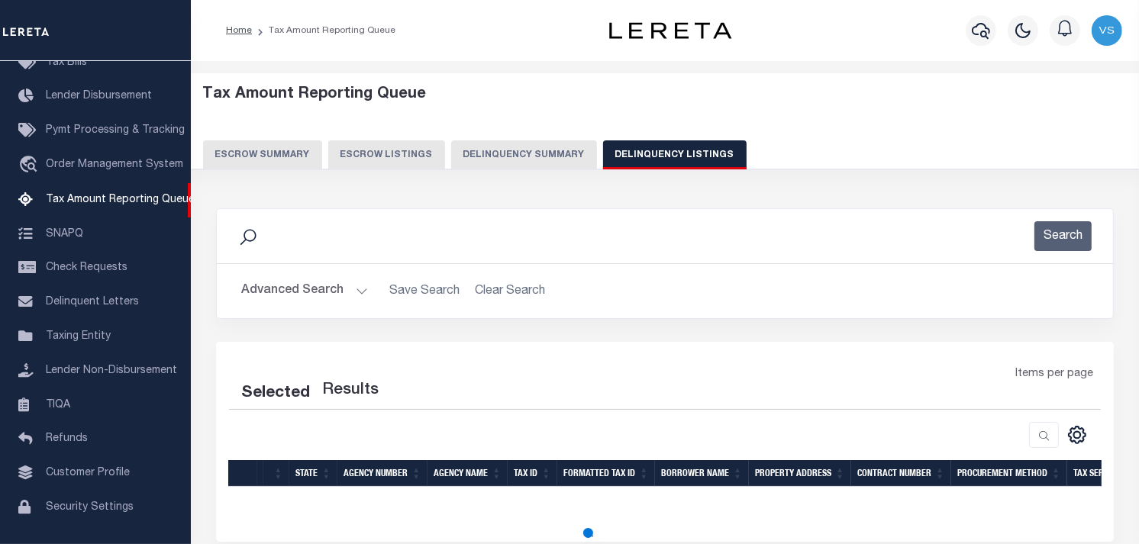
select select "100"
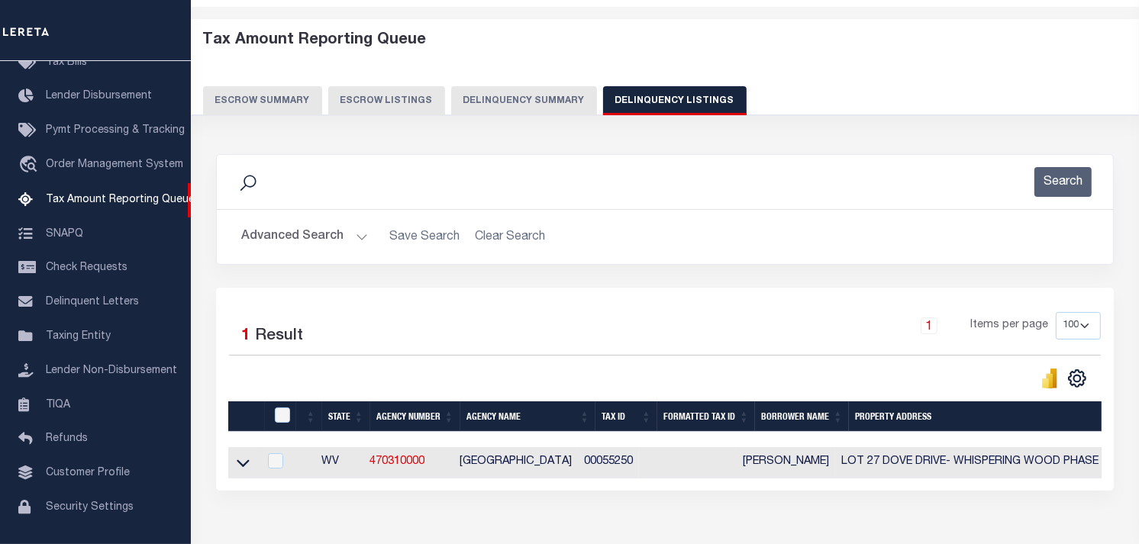
scroll to position [150, 0]
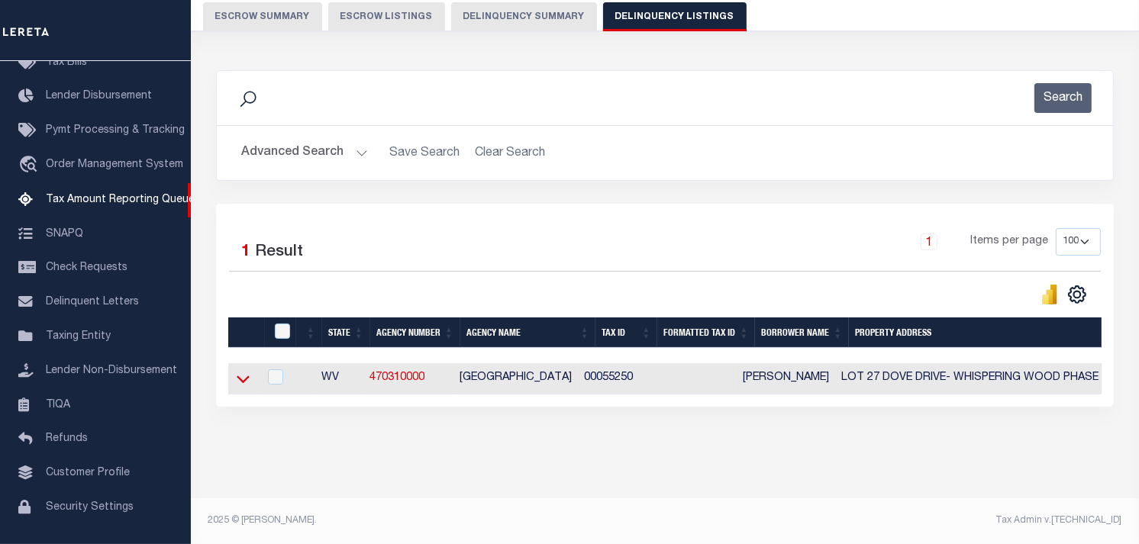
click at [241, 376] on icon at bounding box center [243, 379] width 13 height 16
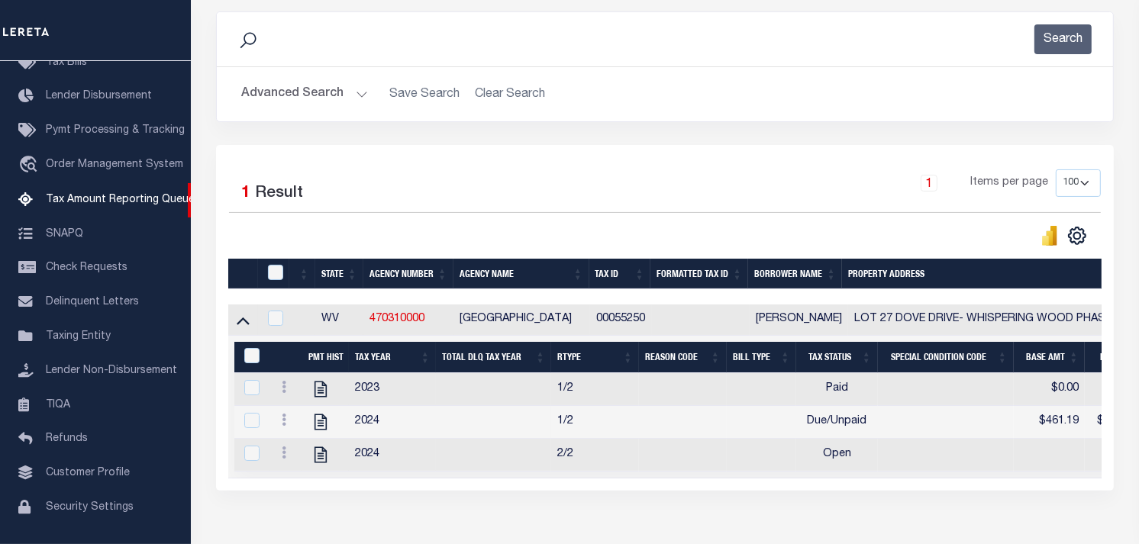
scroll to position [295, 0]
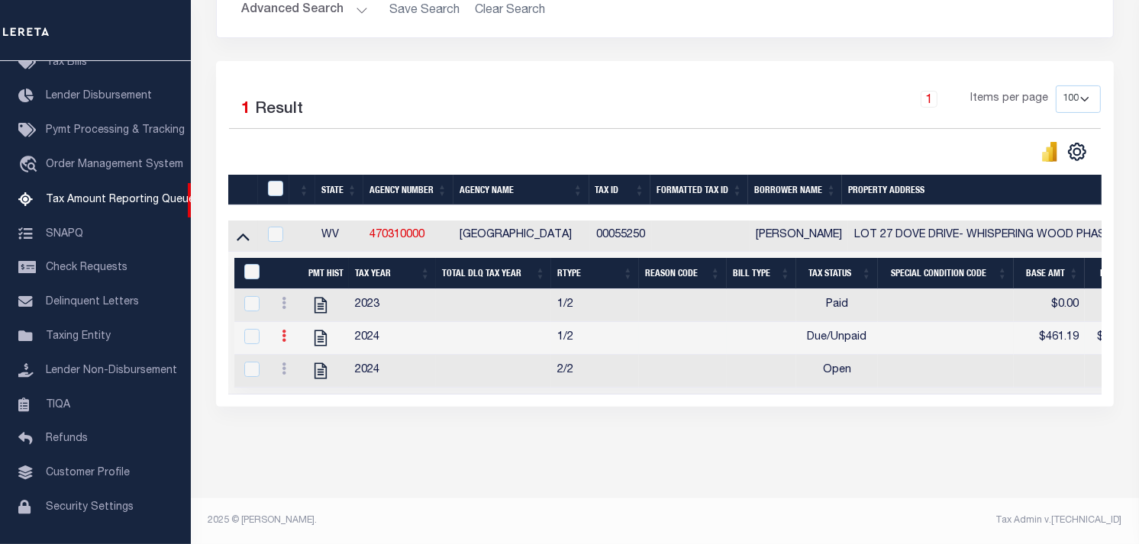
click at [284, 330] on icon at bounding box center [284, 336] width 5 height 12
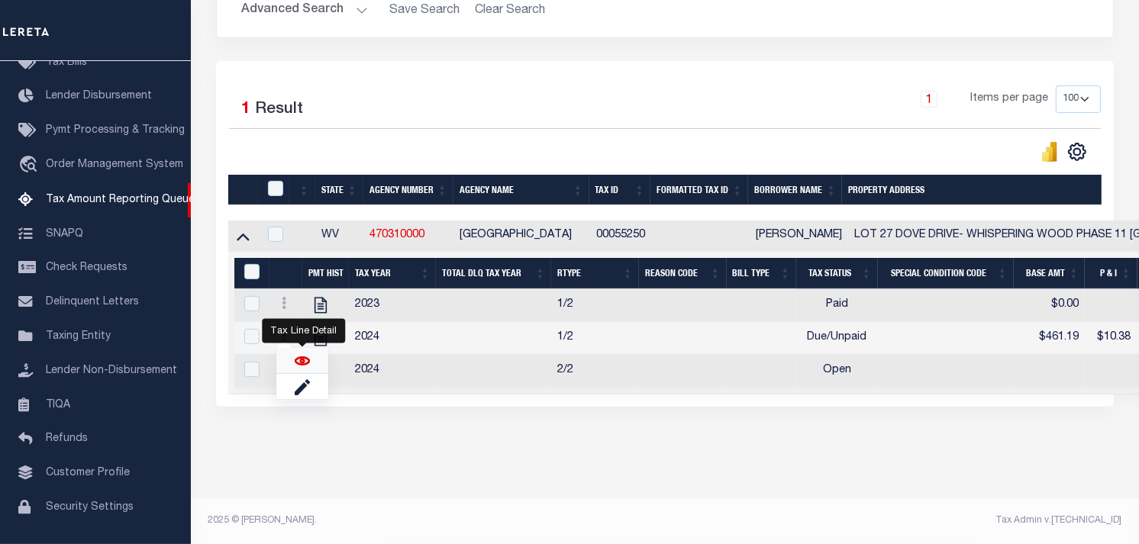
click at [296, 363] on img "" at bounding box center [302, 360] width 15 height 15
checkbox input "true"
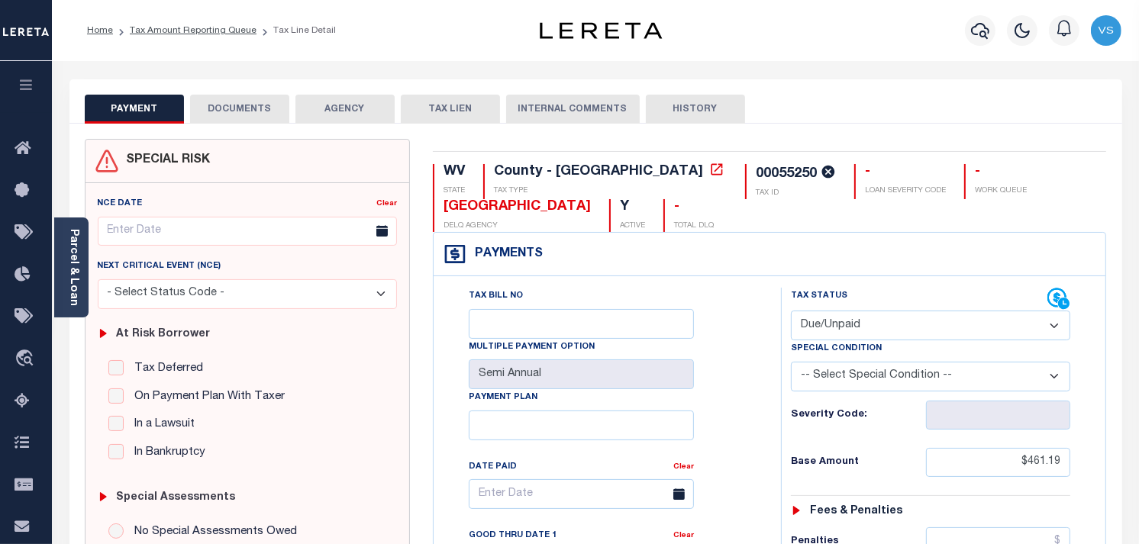
click at [927, 332] on select "- Select Status Code - Open Due/Unpaid Paid Incomplete No Tax Due Internal Refu…" at bounding box center [930, 326] width 279 height 30
select select "PYD"
click at [791, 311] on select "- Select Status Code - Open Due/Unpaid Paid Incomplete No Tax Due Internal Refu…" at bounding box center [930, 326] width 279 height 30
type input "[DATE]"
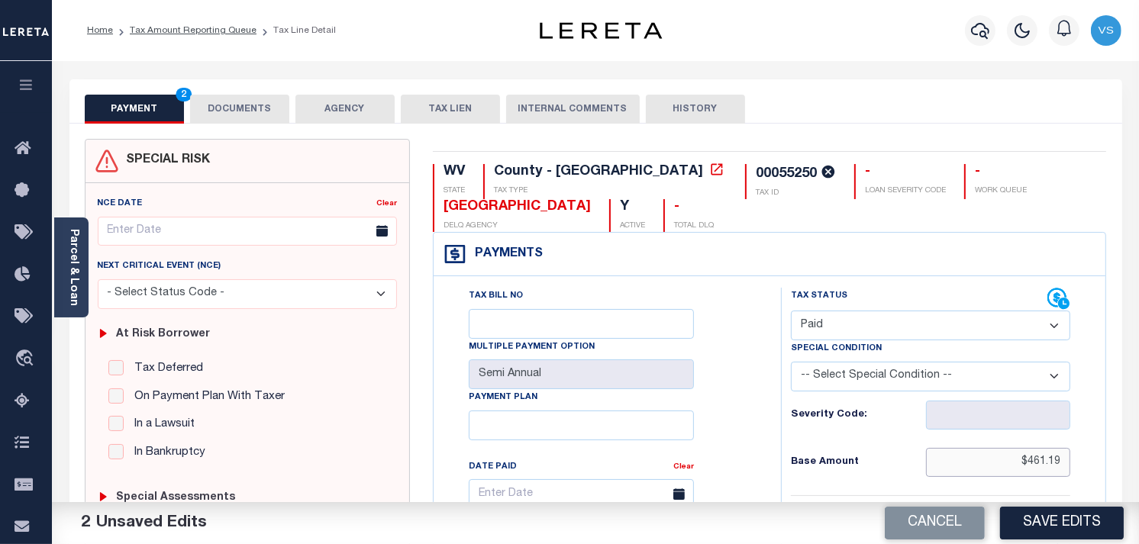
click at [1046, 462] on input "$461.19" at bounding box center [998, 462] width 145 height 29
type input "$"
click at [1046, 462] on input "text" at bounding box center [998, 462] width 145 height 29
type input "$0.00"
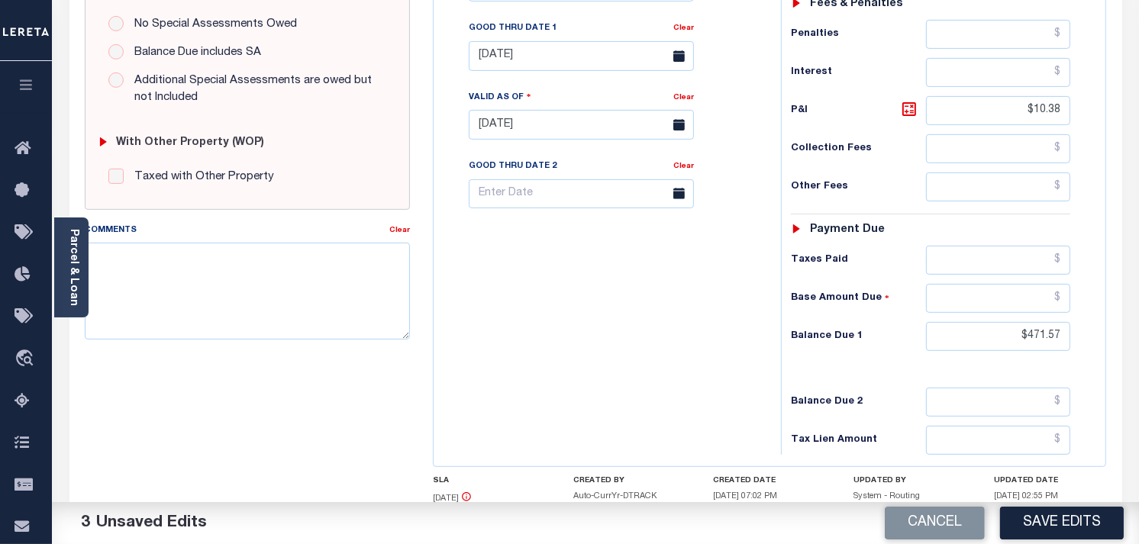
scroll to position [508, 0]
click at [1041, 109] on input "$10.38" at bounding box center [998, 109] width 145 height 29
type input "$"
click at [1046, 332] on input "$471.57" at bounding box center [998, 335] width 145 height 29
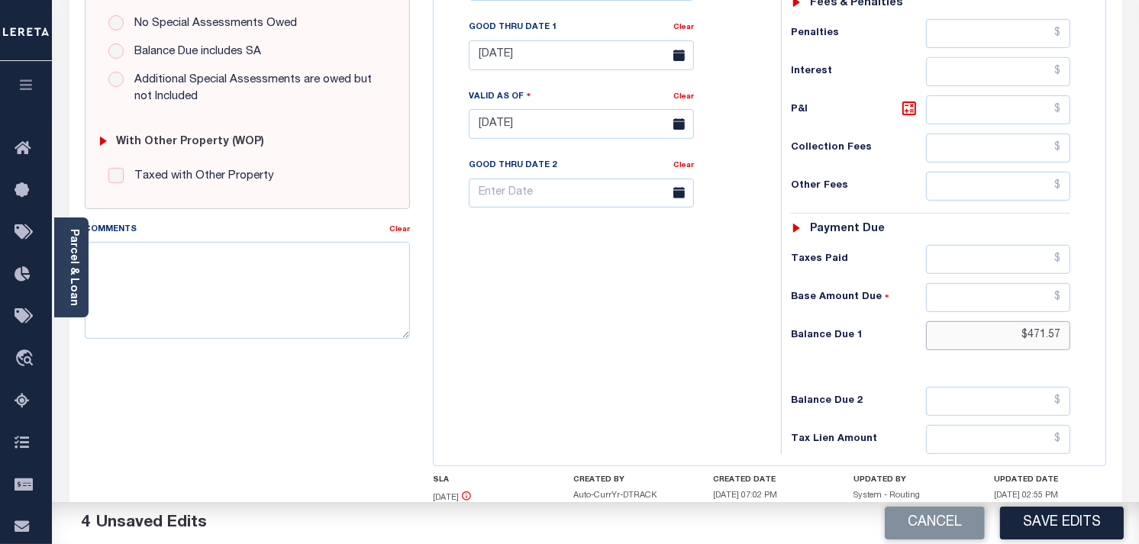
click at [1046, 332] on input "$471.57" at bounding box center [998, 335] width 145 height 29
click at [1046, 332] on input "text" at bounding box center [998, 335] width 145 height 29
type input "$0.00"
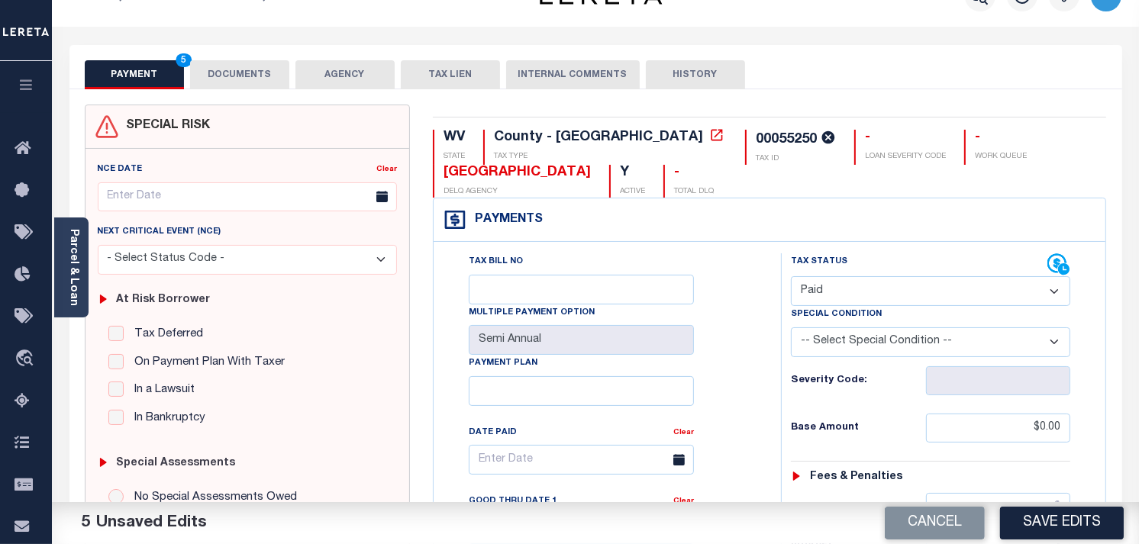
scroll to position [0, 0]
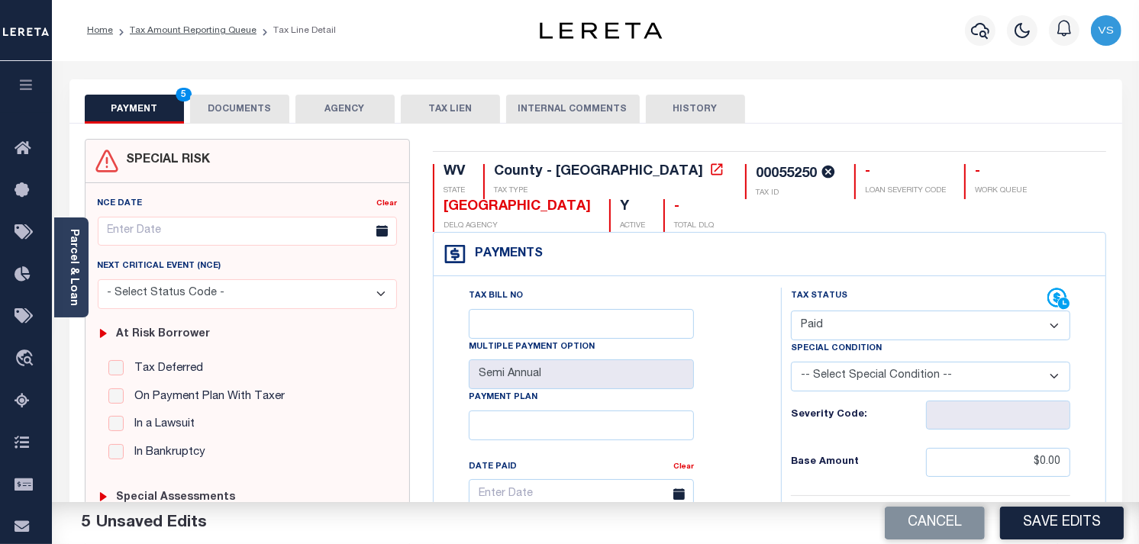
click at [241, 102] on button "DOCUMENTS" at bounding box center [239, 109] width 99 height 29
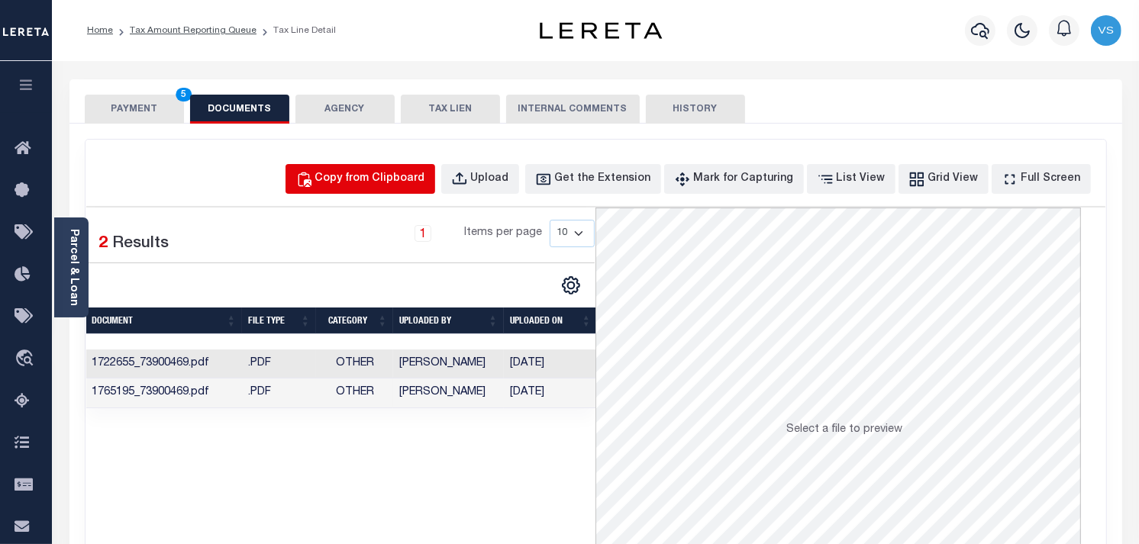
click at [363, 176] on div "Copy from Clipboard" at bounding box center [370, 179] width 110 height 17
select select "POP"
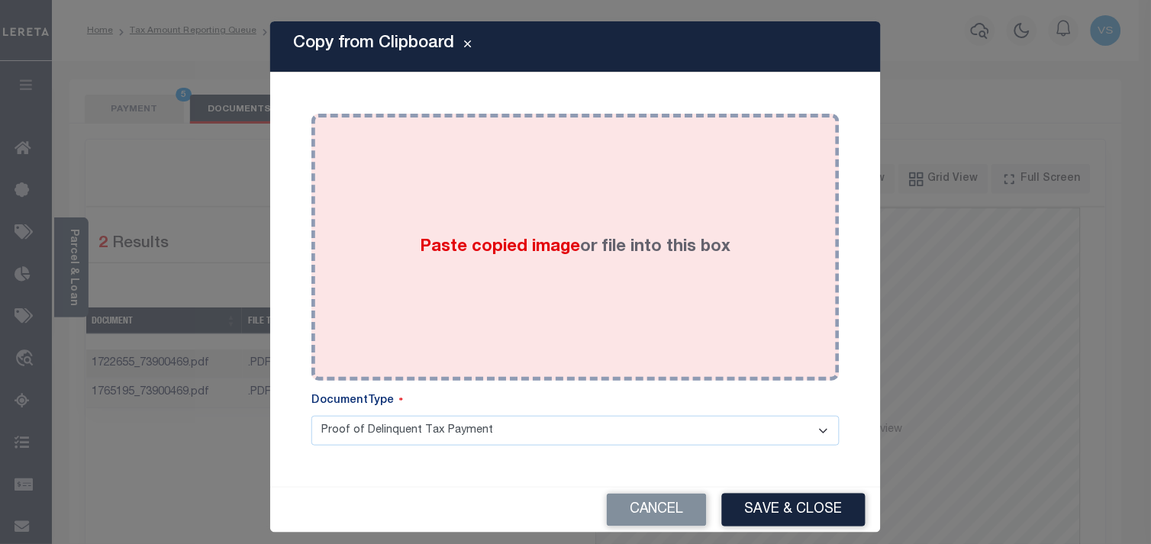
click at [484, 272] on div "Paste copied image or file into this box" at bounding box center [575, 247] width 505 height 244
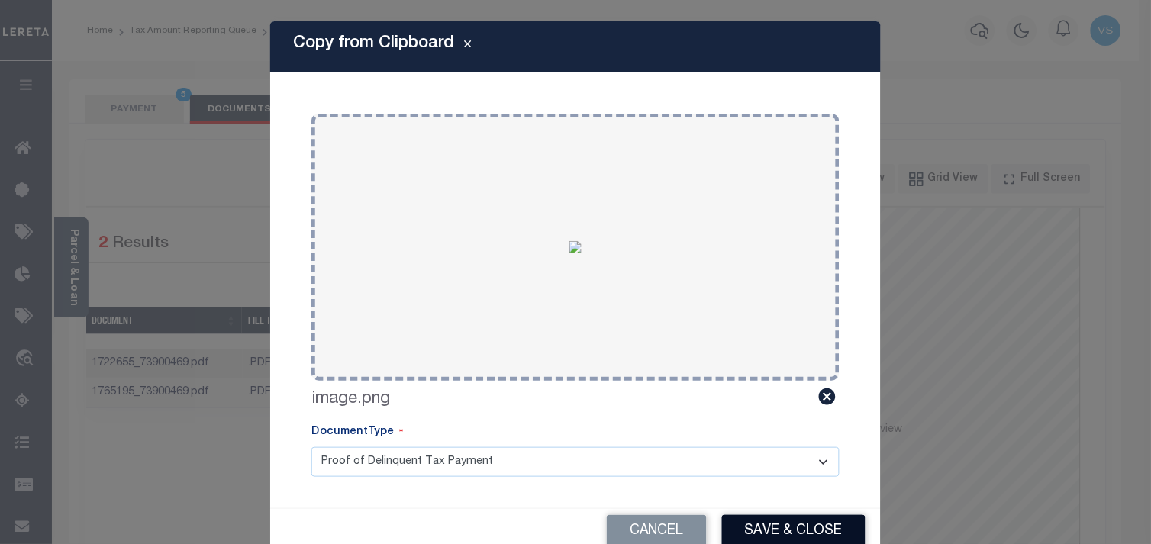
click at [764, 524] on button "Save & Close" at bounding box center [794, 531] width 144 height 33
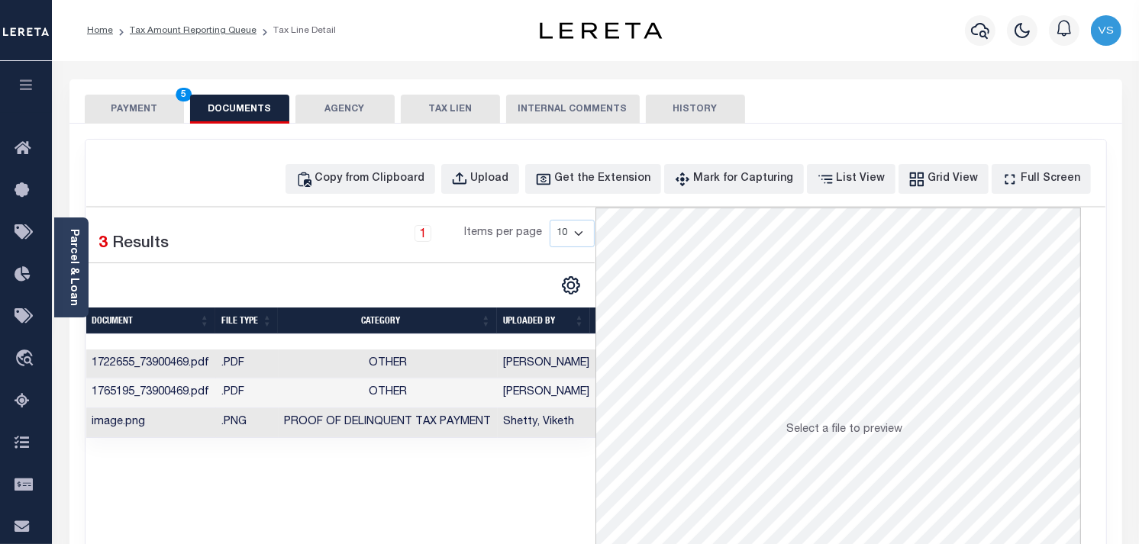
click at [131, 108] on button "PAYMENT 5" at bounding box center [134, 109] width 99 height 29
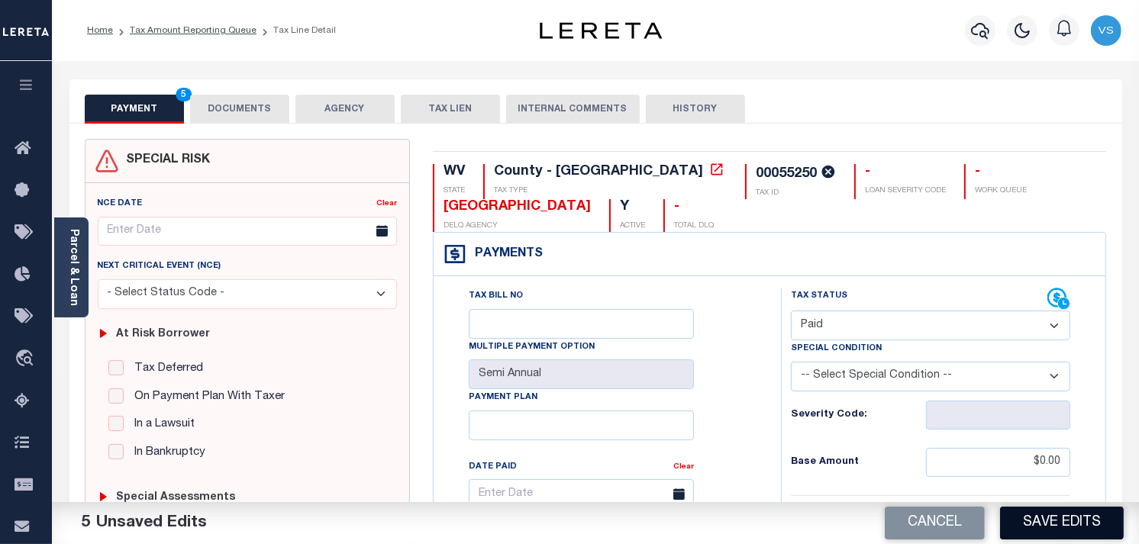
click at [1035, 522] on button "Save Edits" at bounding box center [1062, 523] width 124 height 33
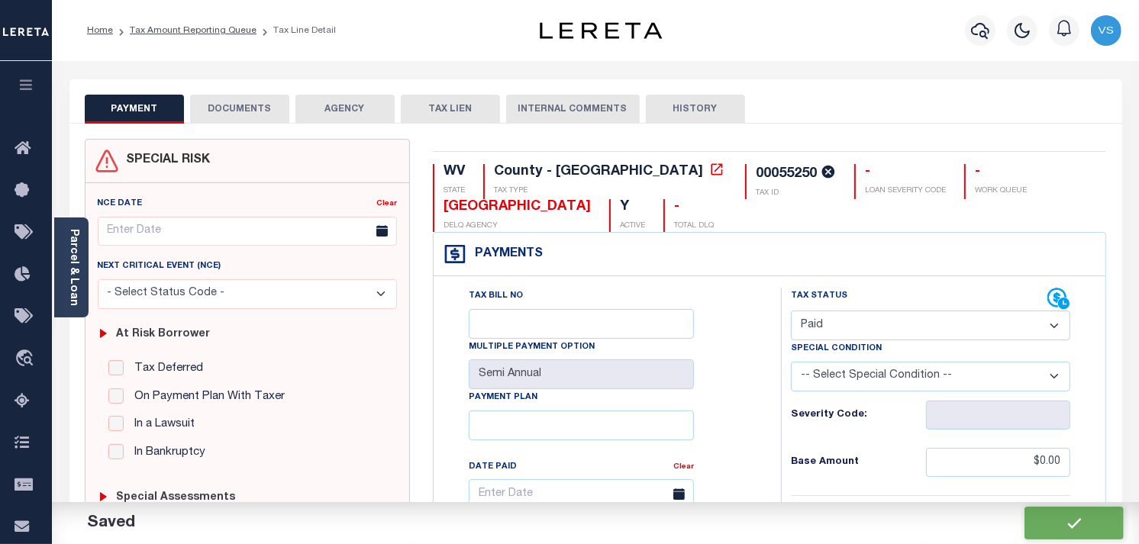
checkbox input "false"
type input "$0"
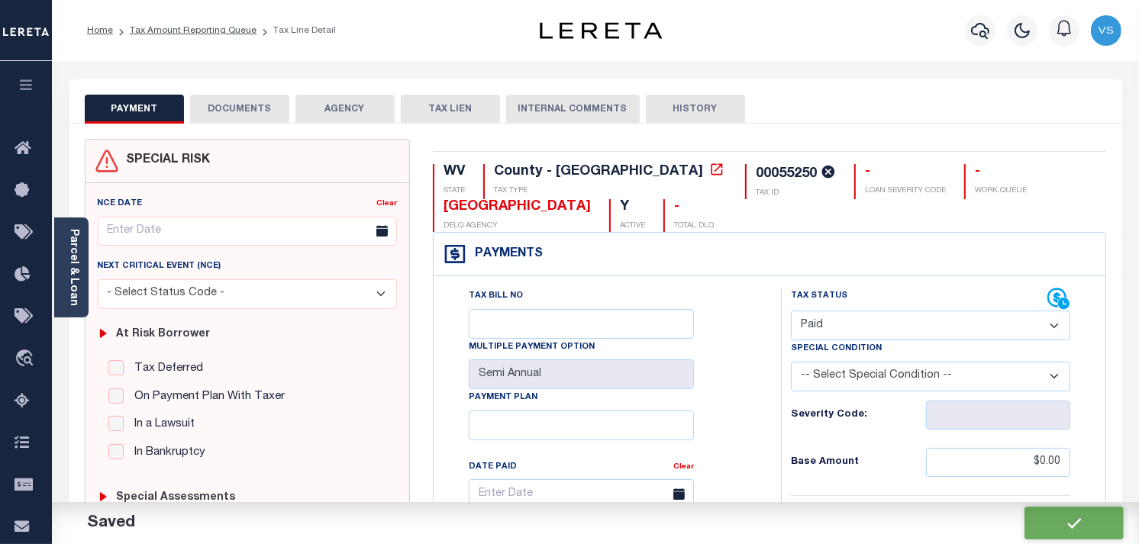
type input "$0"
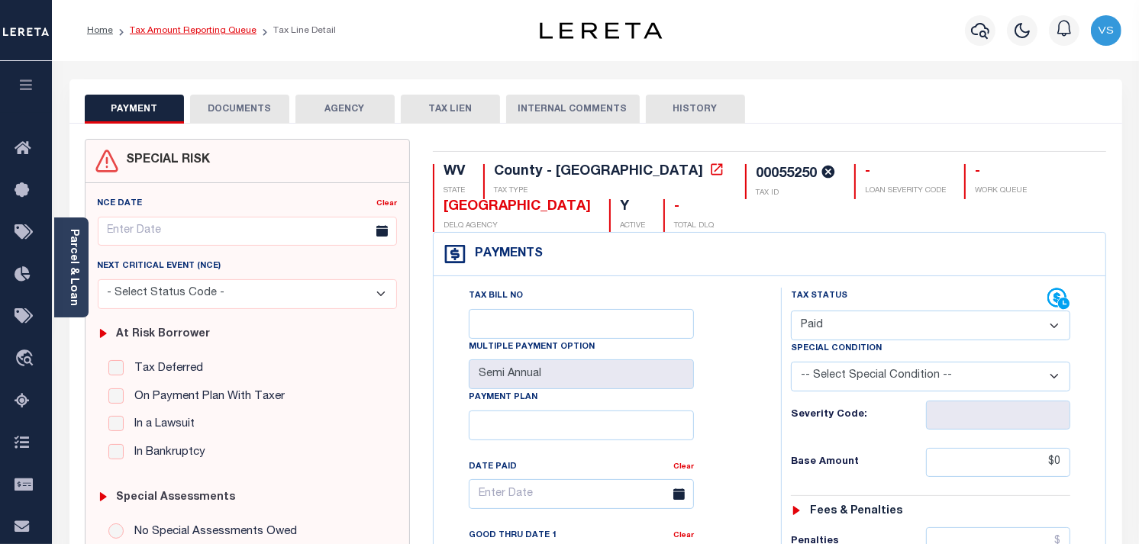
click at [157, 31] on link "Tax Amount Reporting Queue" at bounding box center [193, 30] width 127 height 9
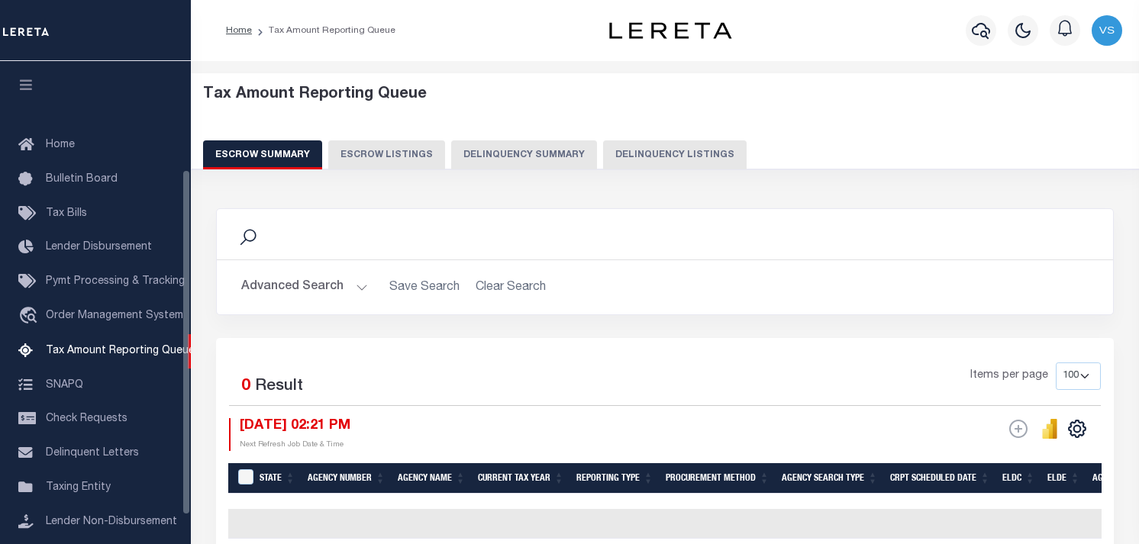
select select "100"
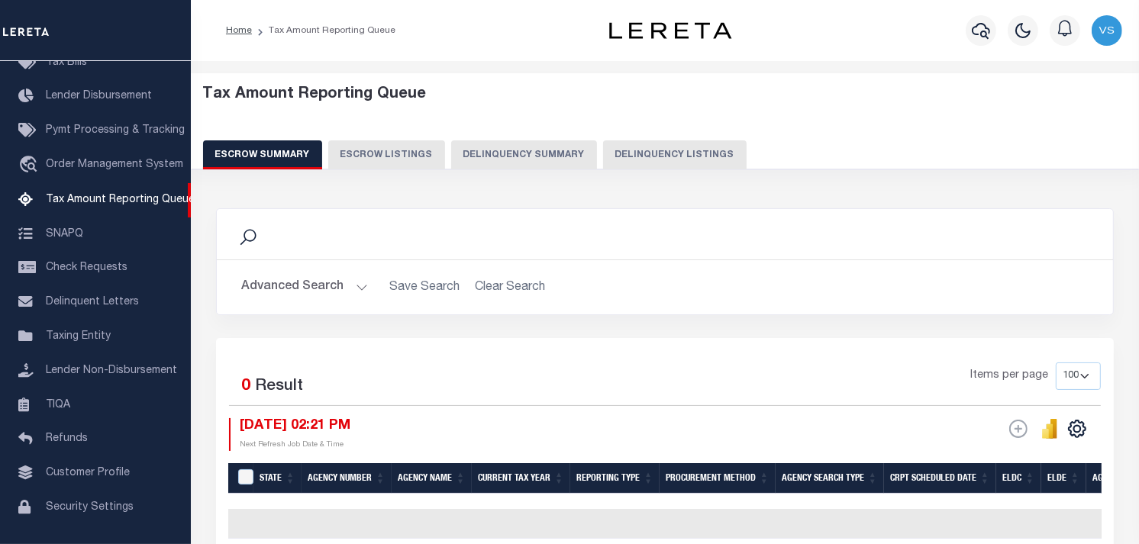
click at [654, 157] on button "Delinquency Listings" at bounding box center [675, 154] width 144 height 29
select select "100"
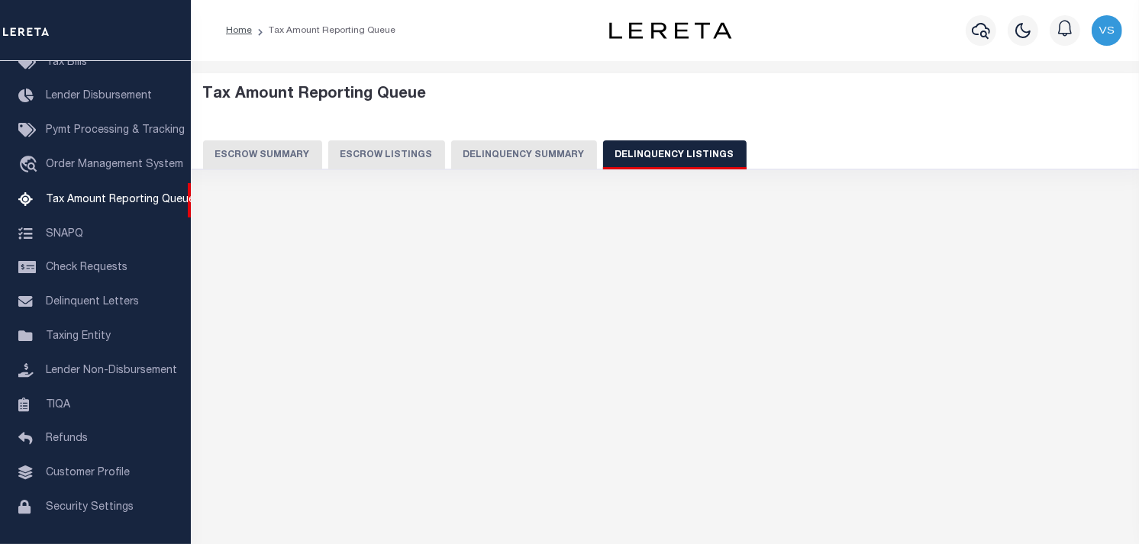
select select "100"
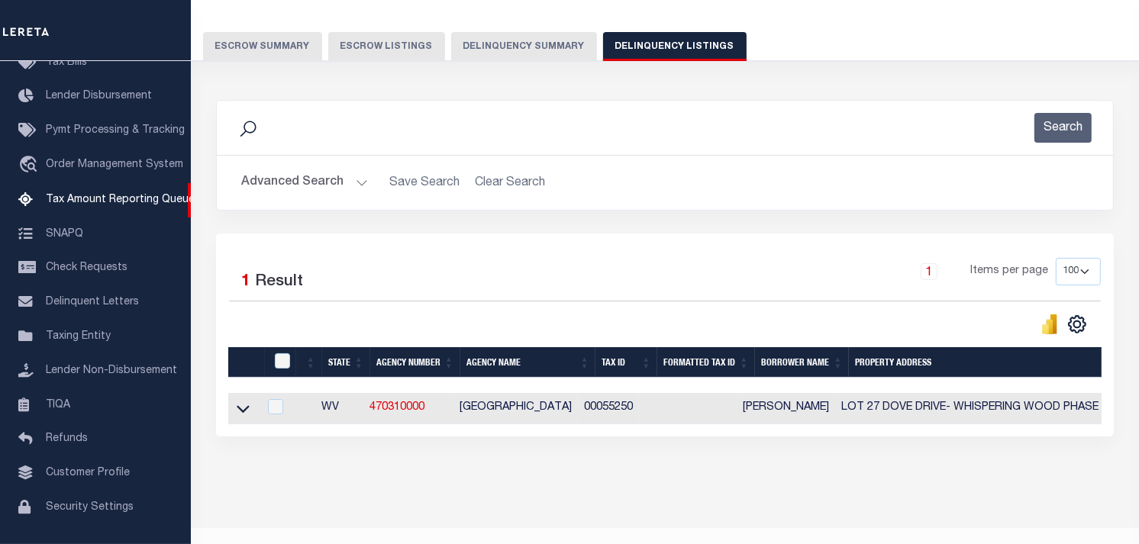
scroll to position [150, 0]
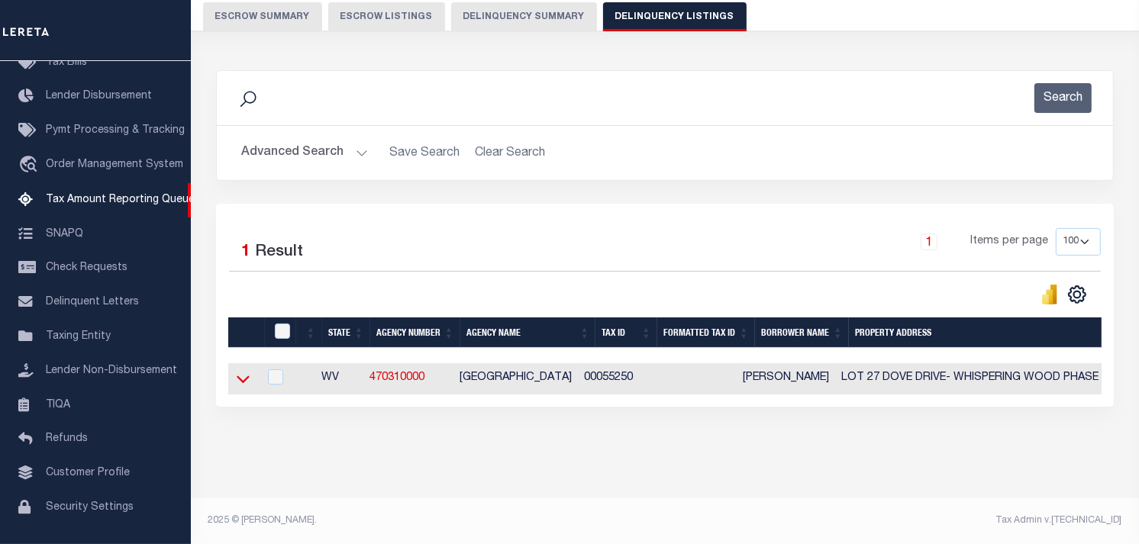
click at [242, 371] on icon at bounding box center [243, 379] width 13 height 16
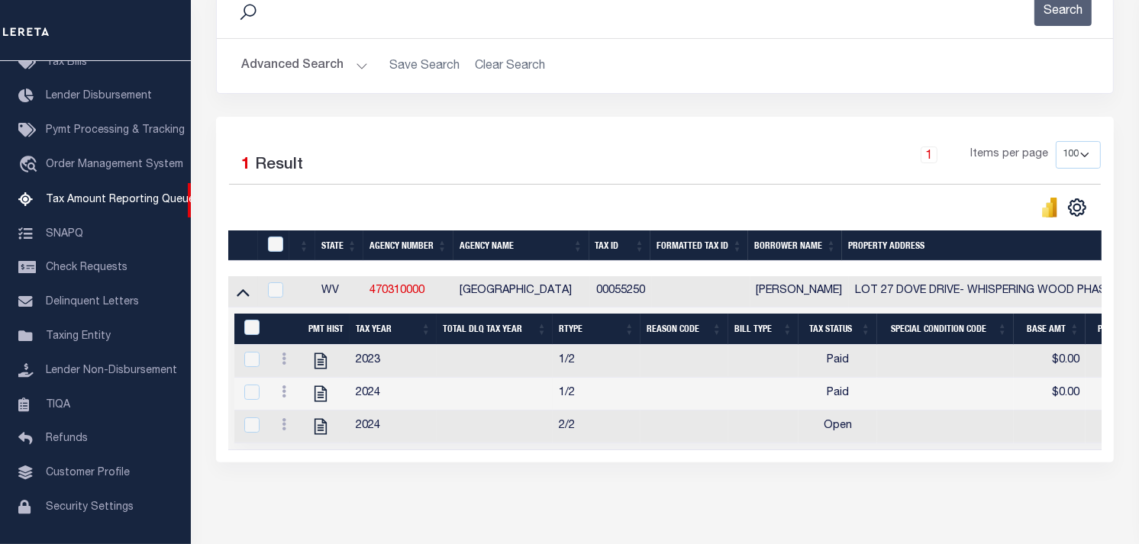
scroll to position [235, 0]
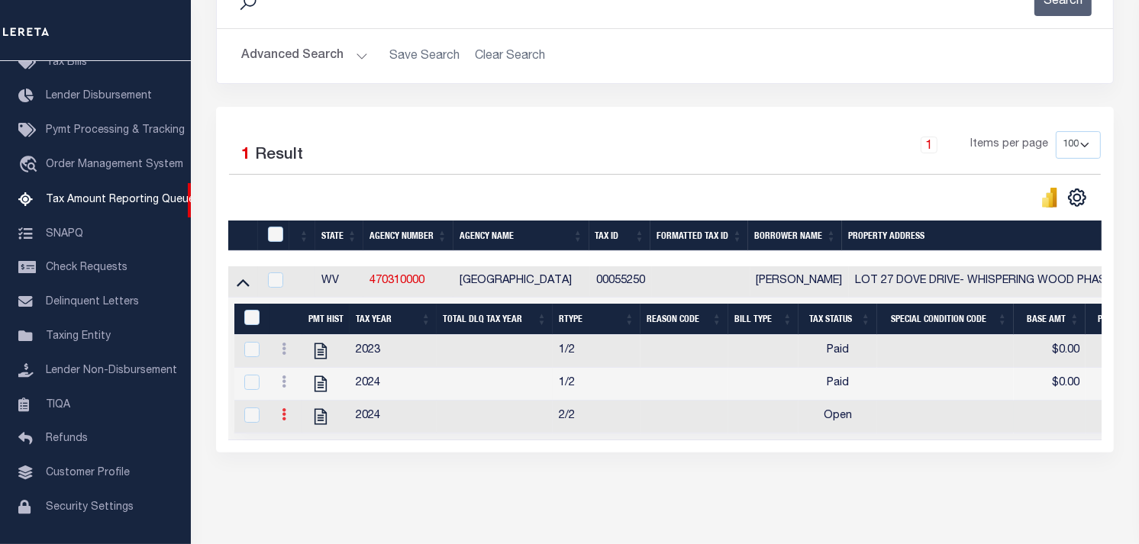
click at [283, 421] on icon at bounding box center [284, 414] width 5 height 12
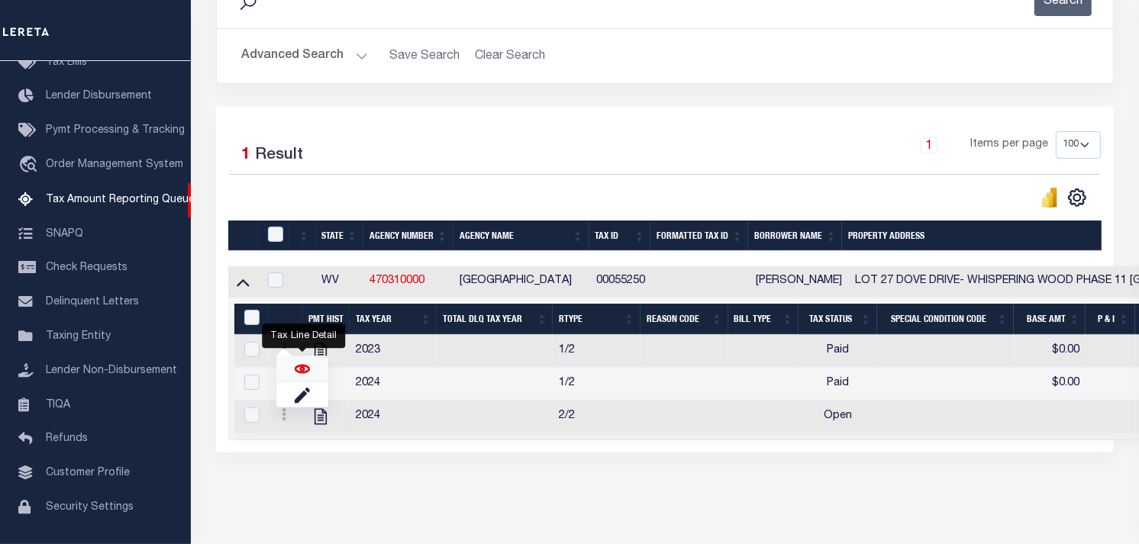
click at [303, 375] on img "" at bounding box center [302, 368] width 15 height 15
checkbox input "true"
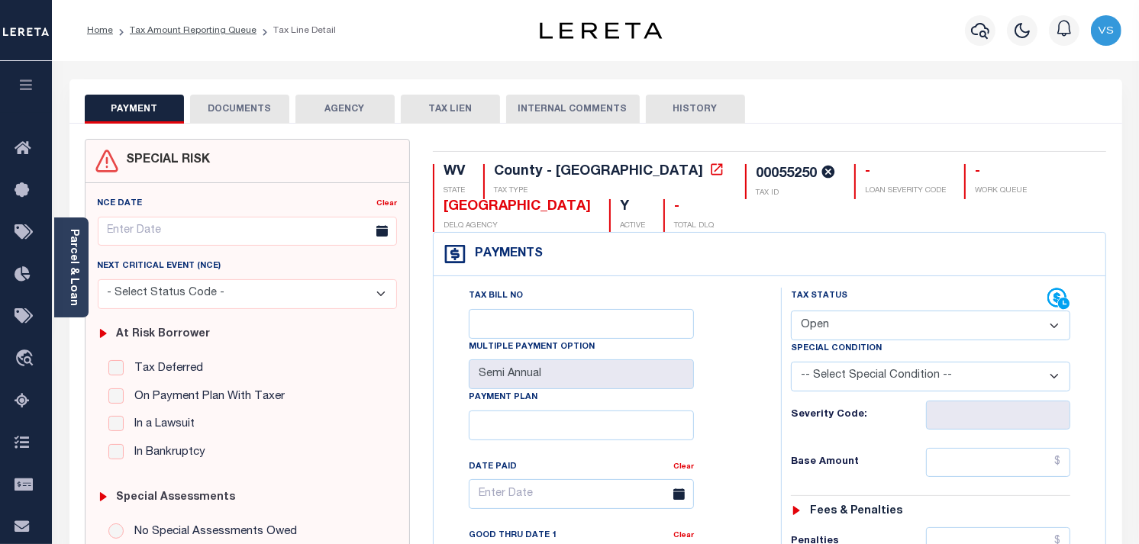
click at [876, 343] on label "Special Condition" at bounding box center [836, 349] width 91 height 13
click at [886, 330] on select "- Select Status Code - Open Due/Unpaid Paid Incomplete No Tax Due Internal Refu…" at bounding box center [930, 326] width 279 height 30
select select "PYD"
click at [791, 311] on select "- Select Status Code - Open Due/Unpaid Paid Incomplete No Tax Due Internal Refu…" at bounding box center [930, 326] width 279 height 30
type input "[DATE]"
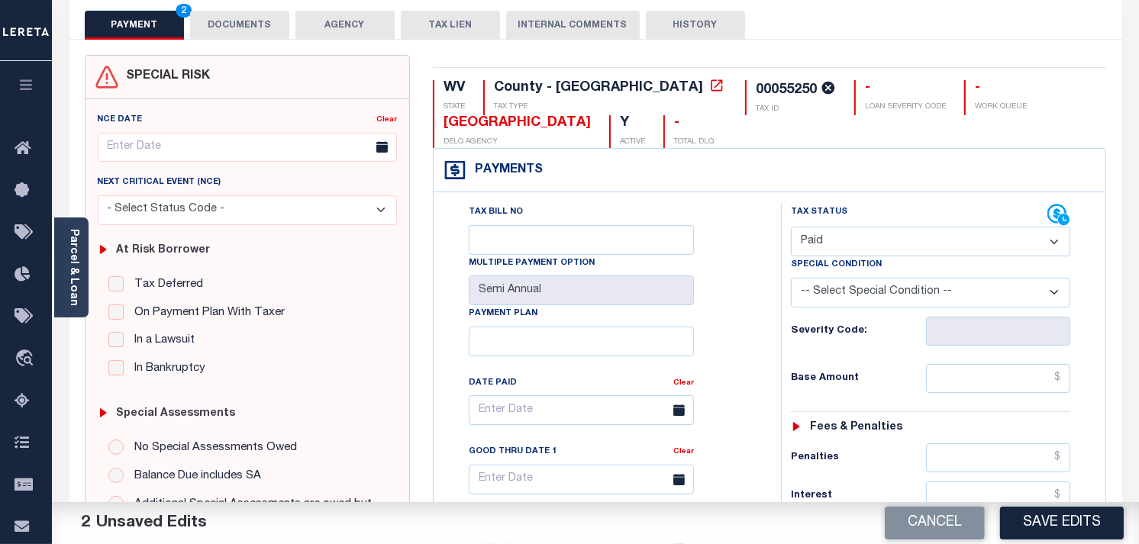
scroll to position [85, 0]
click at [1055, 370] on input "text" at bounding box center [998, 377] width 145 height 29
type input "$0.00"
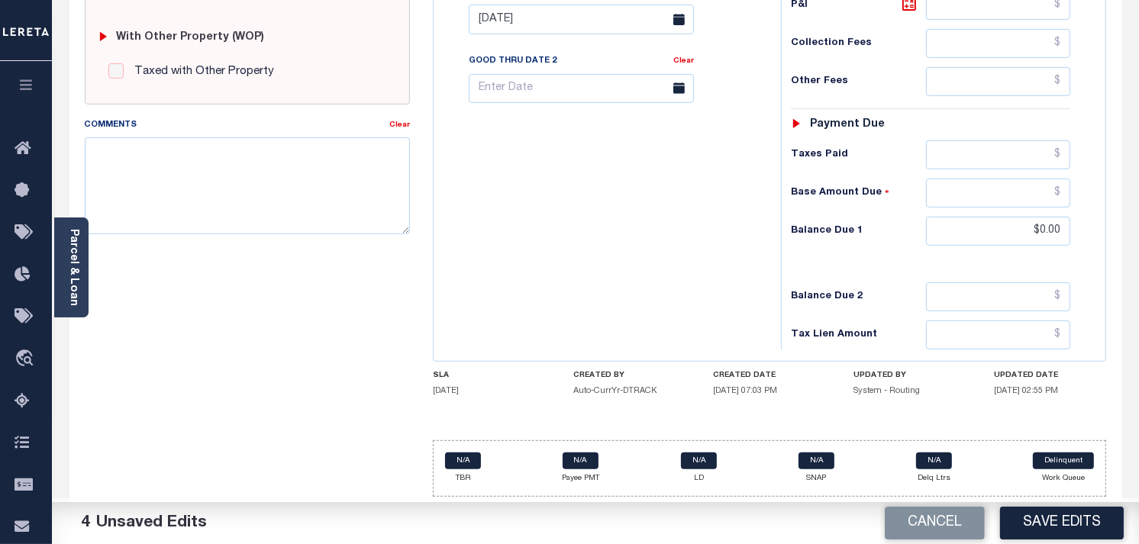
scroll to position [0, 0]
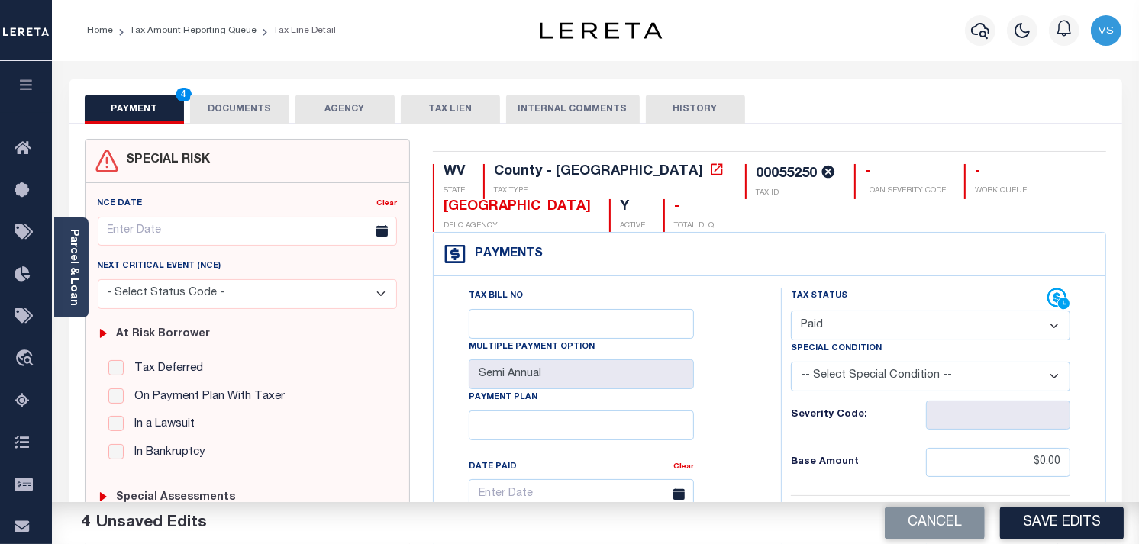
click at [233, 111] on button "DOCUMENTS" at bounding box center [239, 109] width 99 height 29
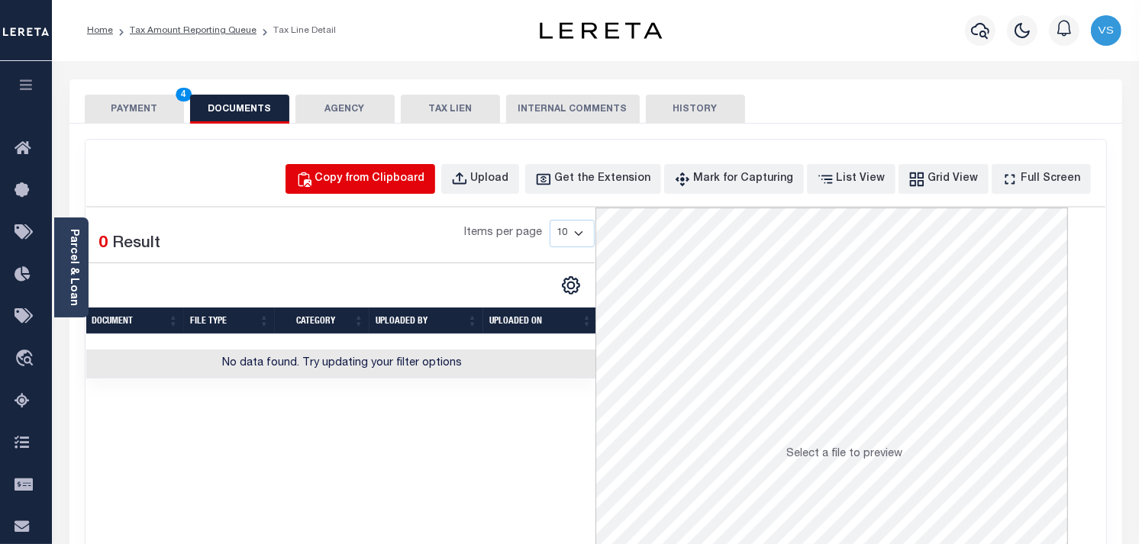
click at [383, 189] on button "Copy from Clipboard" at bounding box center [361, 179] width 150 height 30
select select "POP"
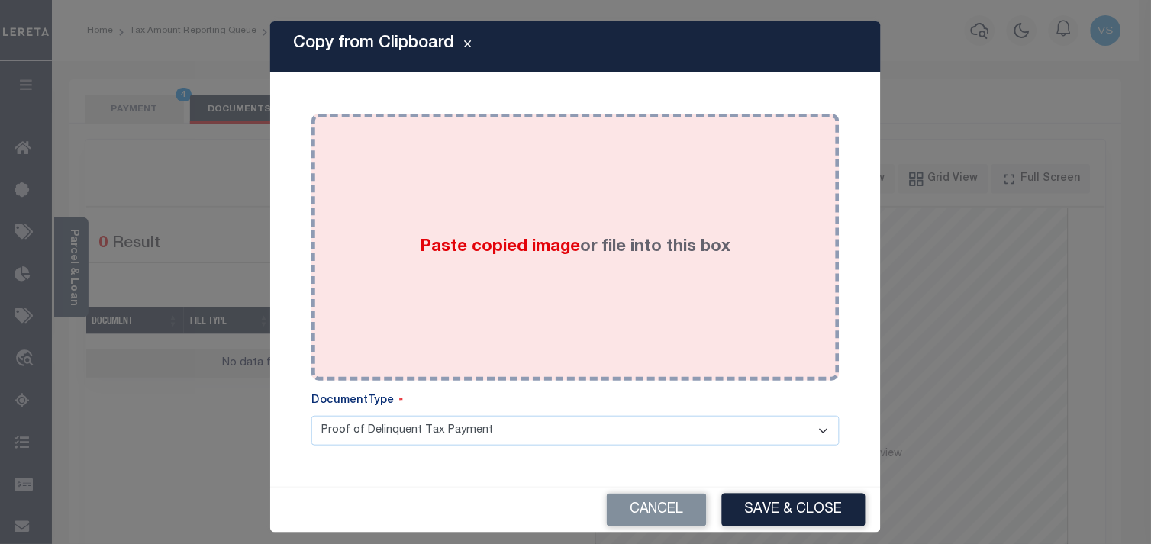
click at [524, 276] on div "Paste copied image or file into this box" at bounding box center [575, 247] width 505 height 244
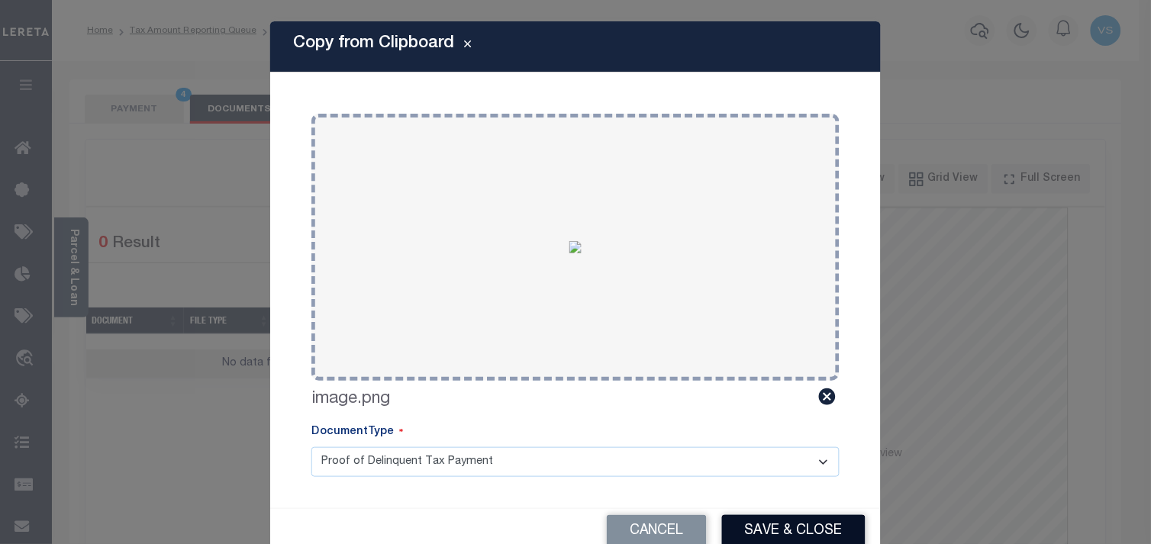
click at [787, 528] on button "Save & Close" at bounding box center [794, 531] width 144 height 33
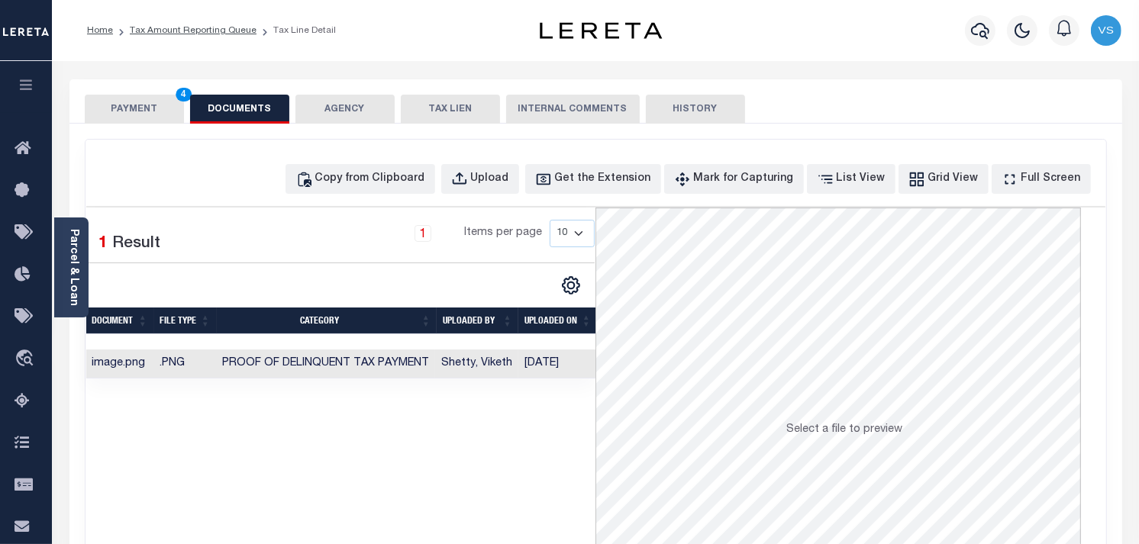
click at [147, 107] on button "PAYMENT 4" at bounding box center [134, 109] width 99 height 29
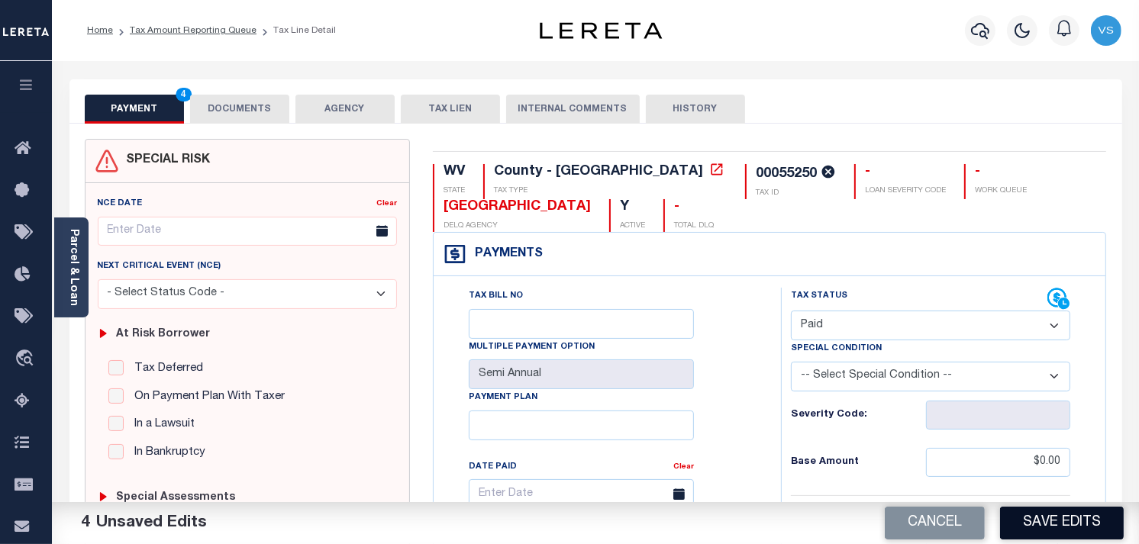
click at [1063, 514] on button "Save Edits" at bounding box center [1062, 523] width 124 height 33
checkbox input "false"
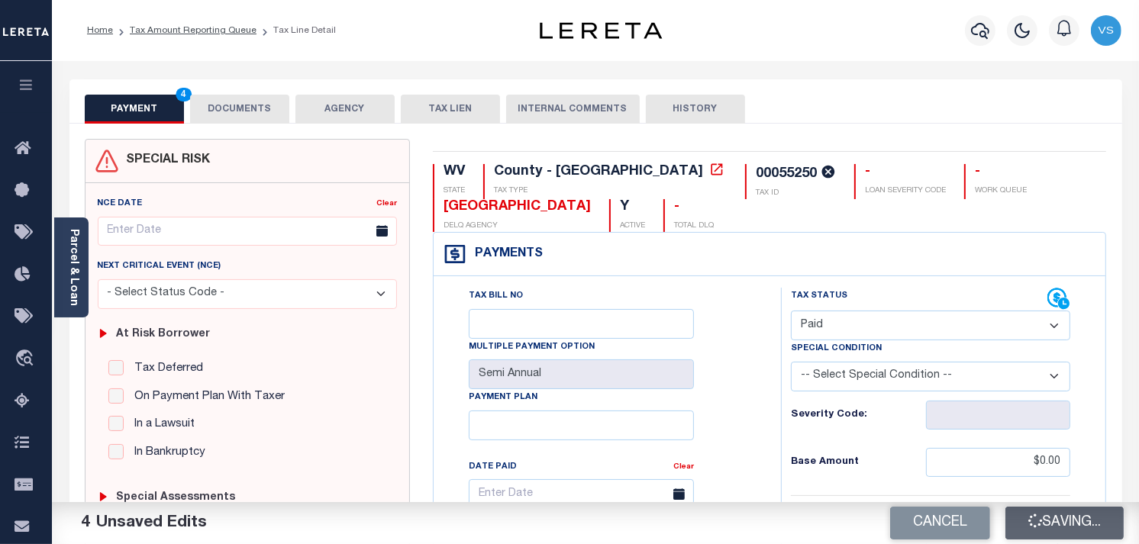
type input "$0"
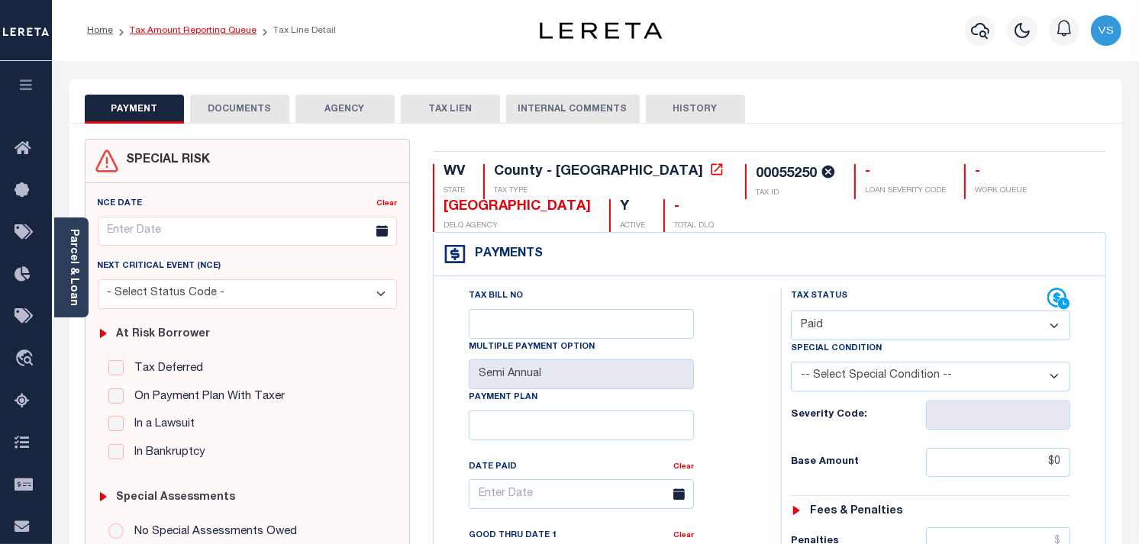
click at [148, 32] on link "Tax Amount Reporting Queue" at bounding box center [193, 30] width 127 height 9
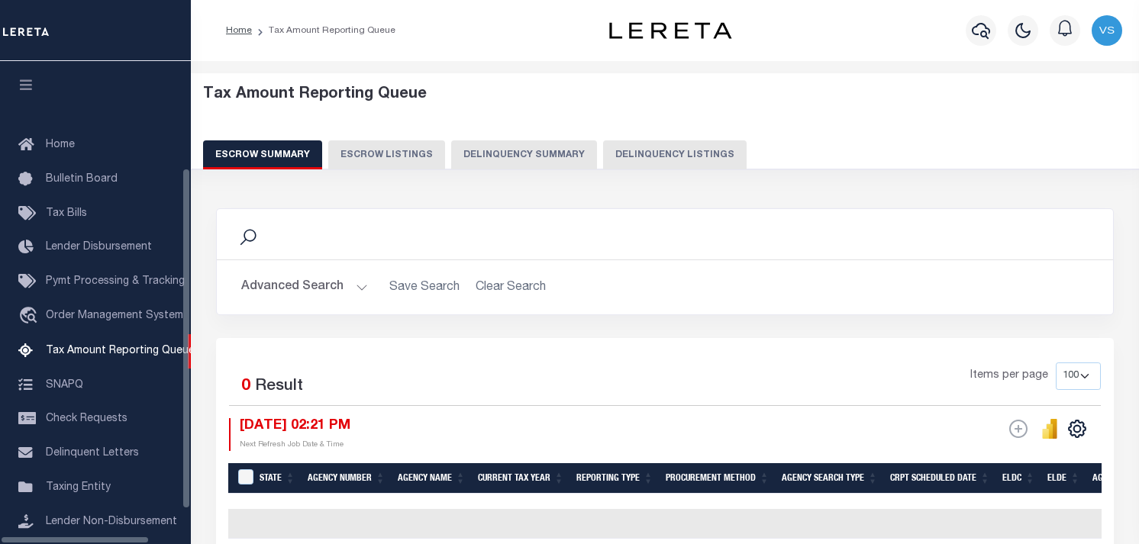
select select "100"
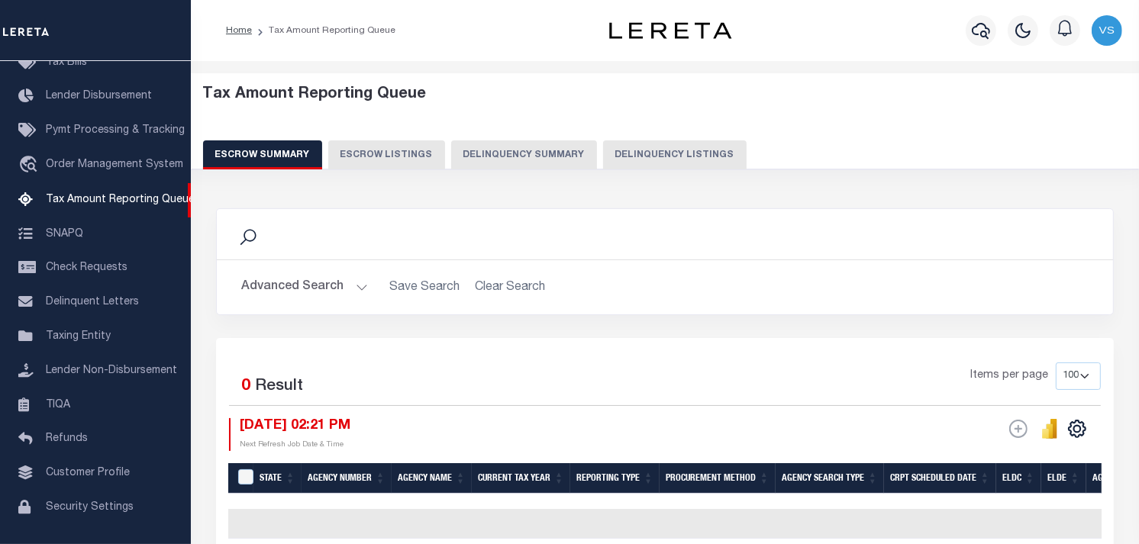
click at [651, 162] on button "Delinquency Listings" at bounding box center [675, 154] width 144 height 29
select select "100"
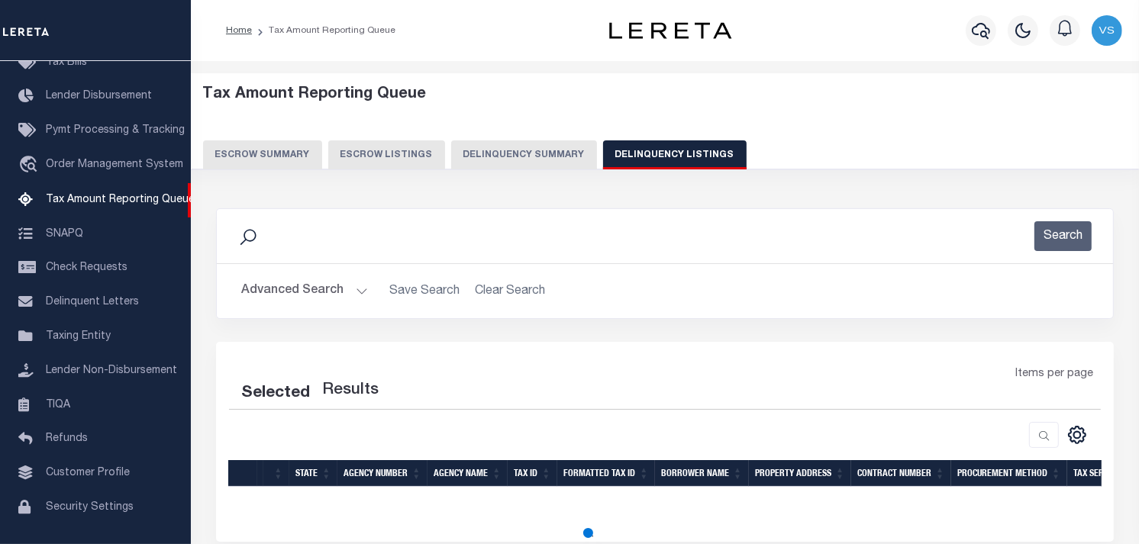
select select "100"
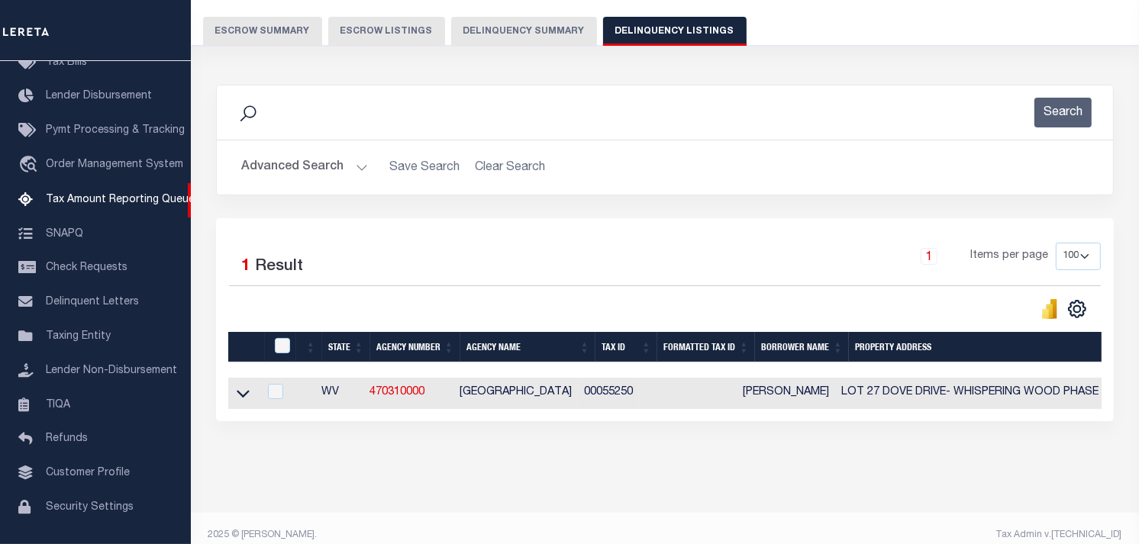
scroll to position [150, 0]
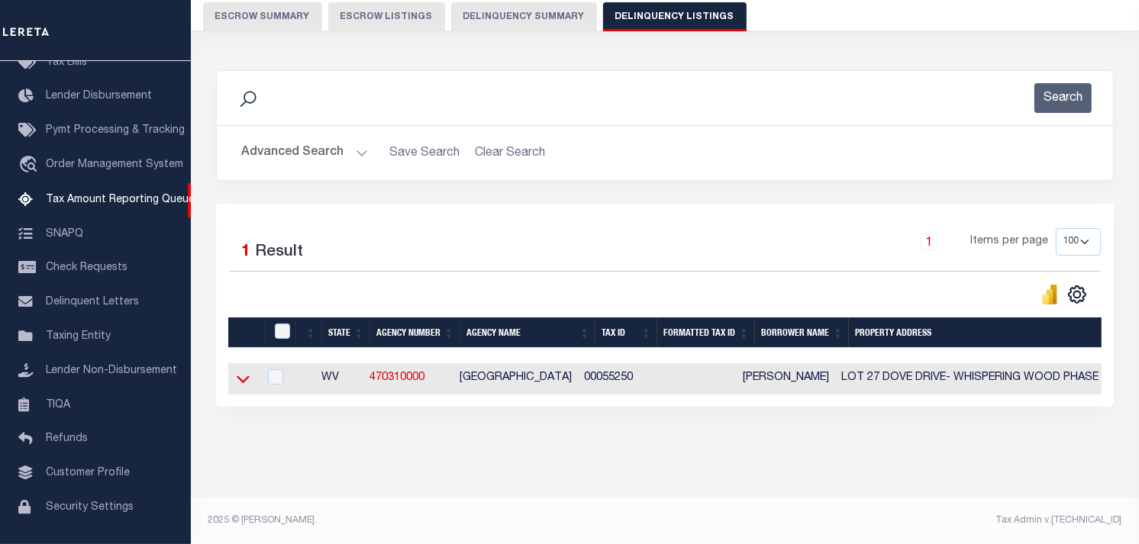
click at [240, 376] on icon at bounding box center [243, 380] width 13 height 8
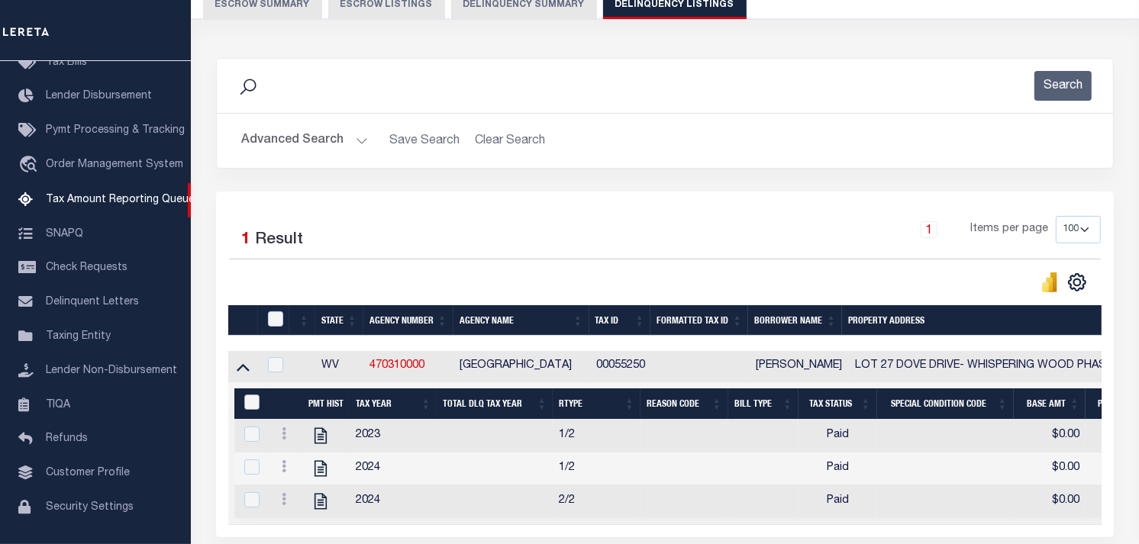
click at [253, 402] on input "&nbsp;" at bounding box center [251, 402] width 15 height 15
checkbox input "true"
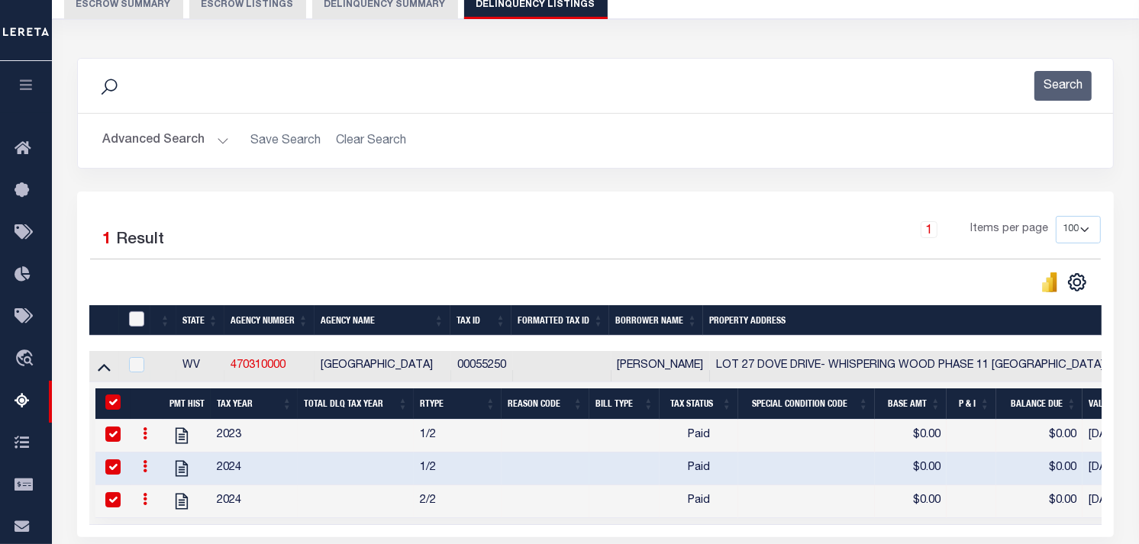
click at [134, 315] on input "checkbox" at bounding box center [136, 318] width 15 height 15
checkbox input "true"
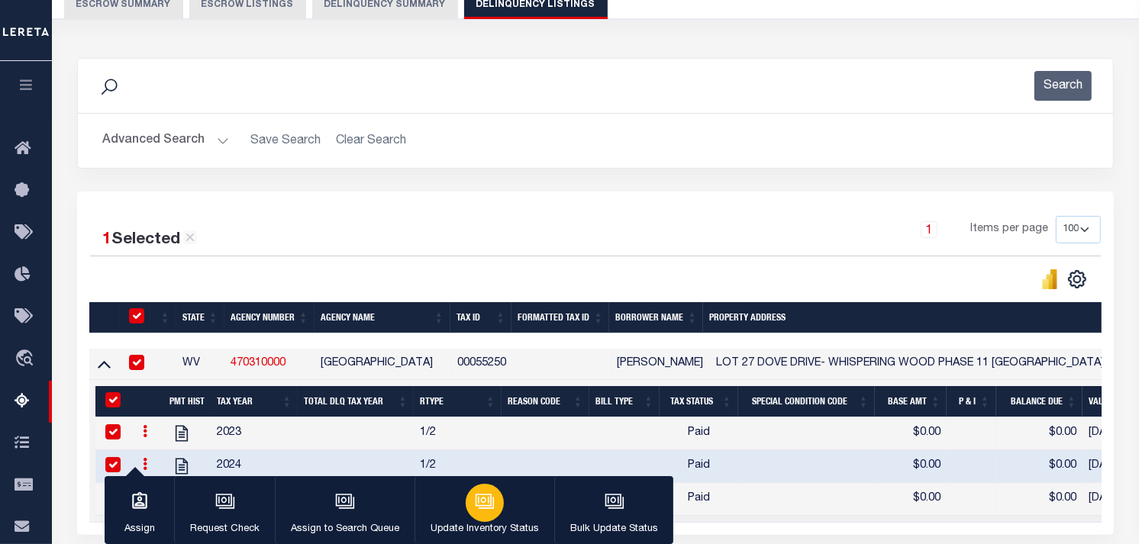
click at [485, 495] on icon "button" at bounding box center [485, 502] width 20 height 20
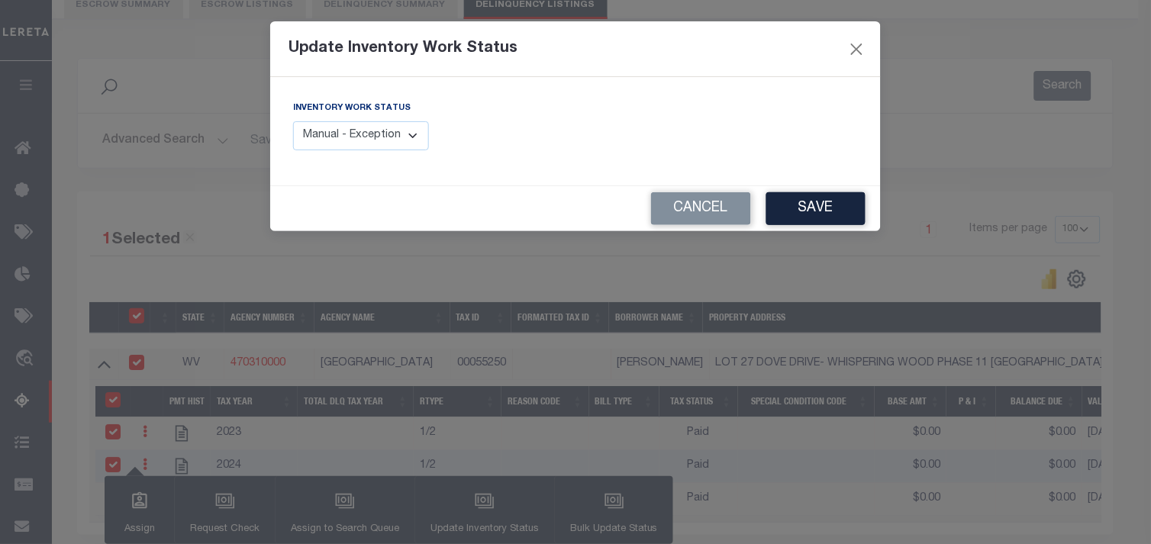
click at [379, 127] on select "Manual - Exception Pended - Awaiting Search Late Add Exception Completed" at bounding box center [361, 136] width 136 height 30
select select "4"
click at [293, 121] on select "Manual - Exception Pended - Awaiting Search Late Add Exception Completed" at bounding box center [361, 136] width 136 height 30
click at [821, 208] on button "Save" at bounding box center [815, 208] width 99 height 33
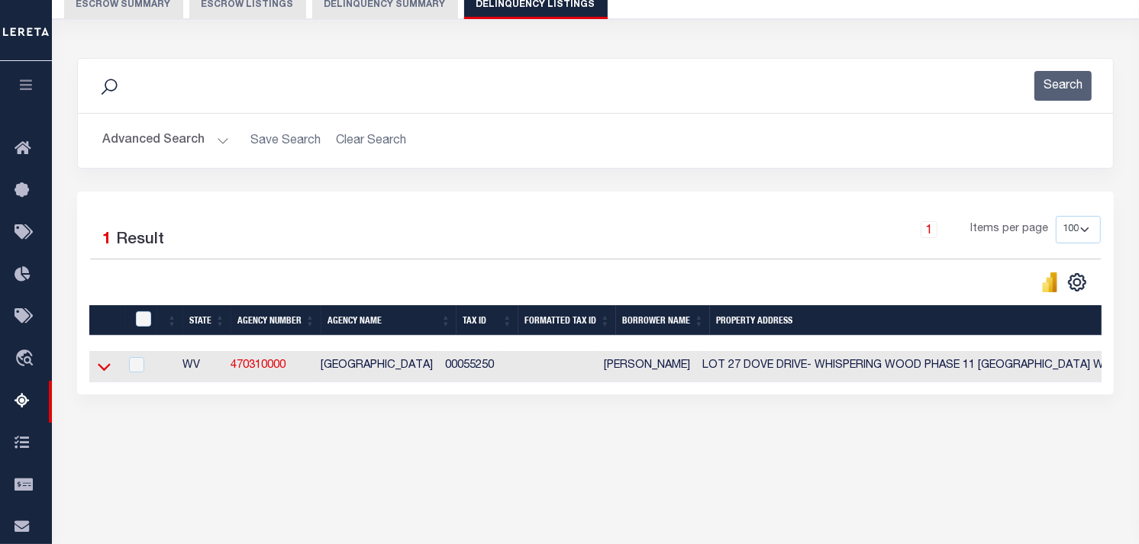
click at [100, 375] on icon at bounding box center [104, 367] width 13 height 16
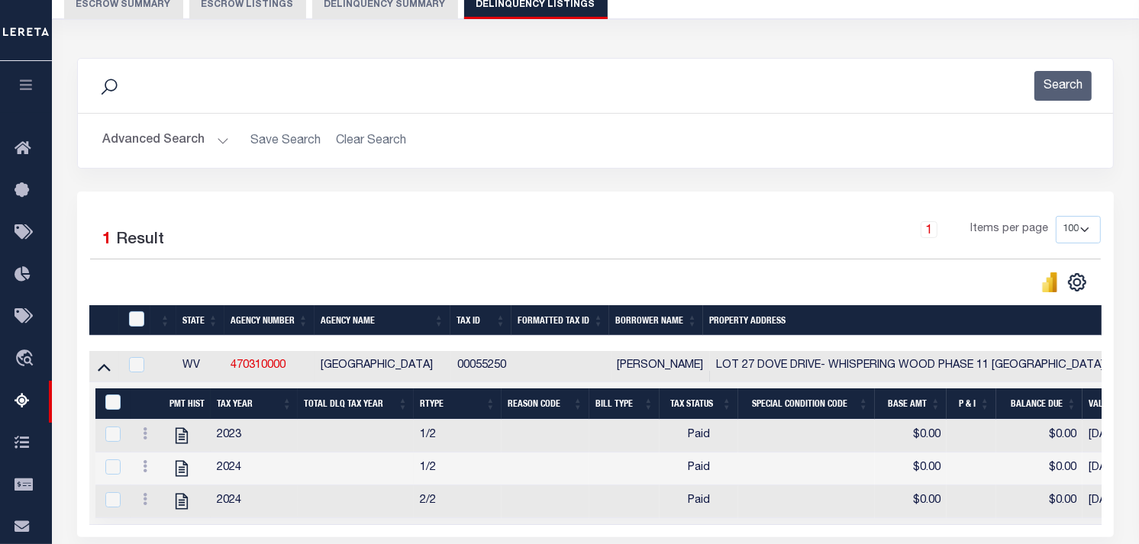
scroll to position [0, 0]
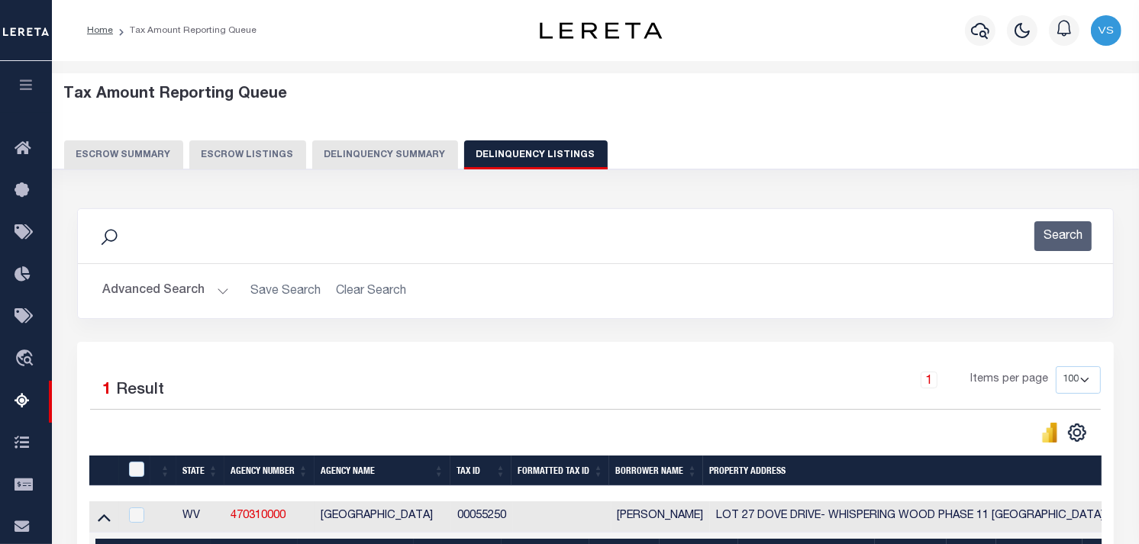
click at [158, 284] on button "Advanced Search" at bounding box center [165, 291] width 127 height 30
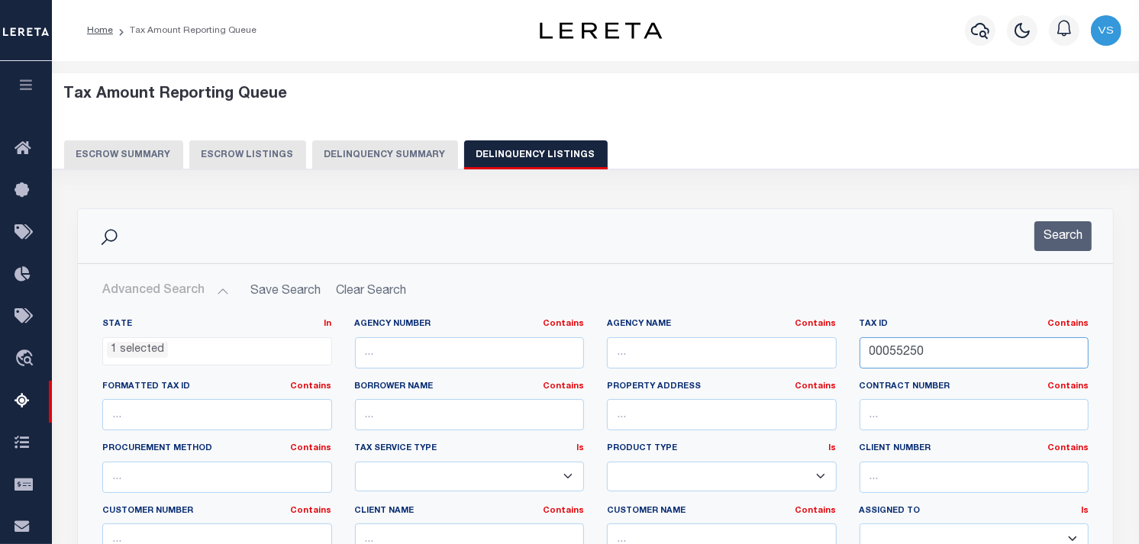
click at [889, 355] on input "00055250" at bounding box center [975, 352] width 230 height 31
paste input "866"
type input "00058660"
click at [1077, 240] on button "Search" at bounding box center [1062, 236] width 57 height 30
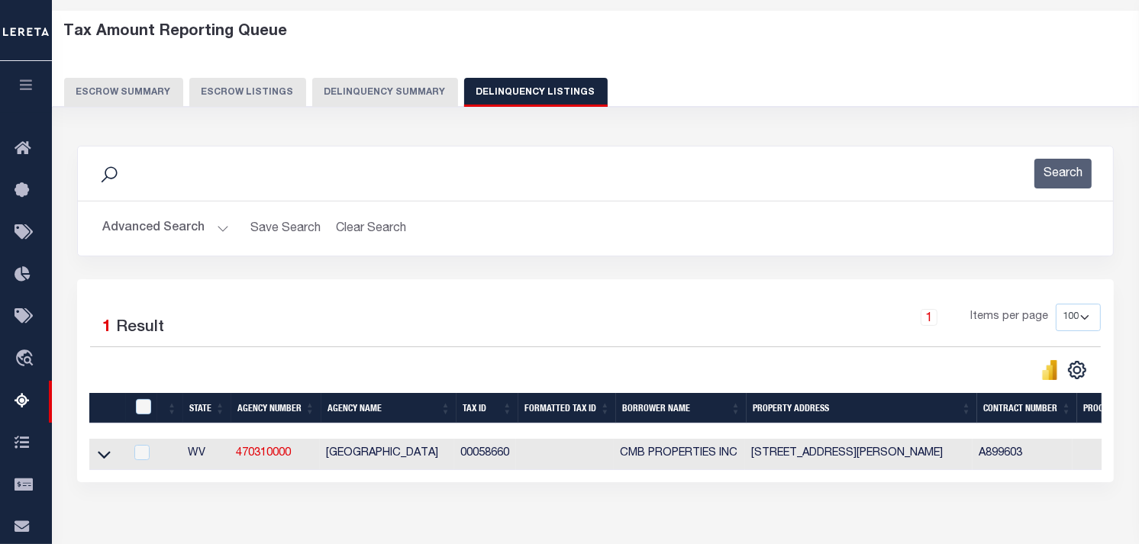
scroll to position [254, 0]
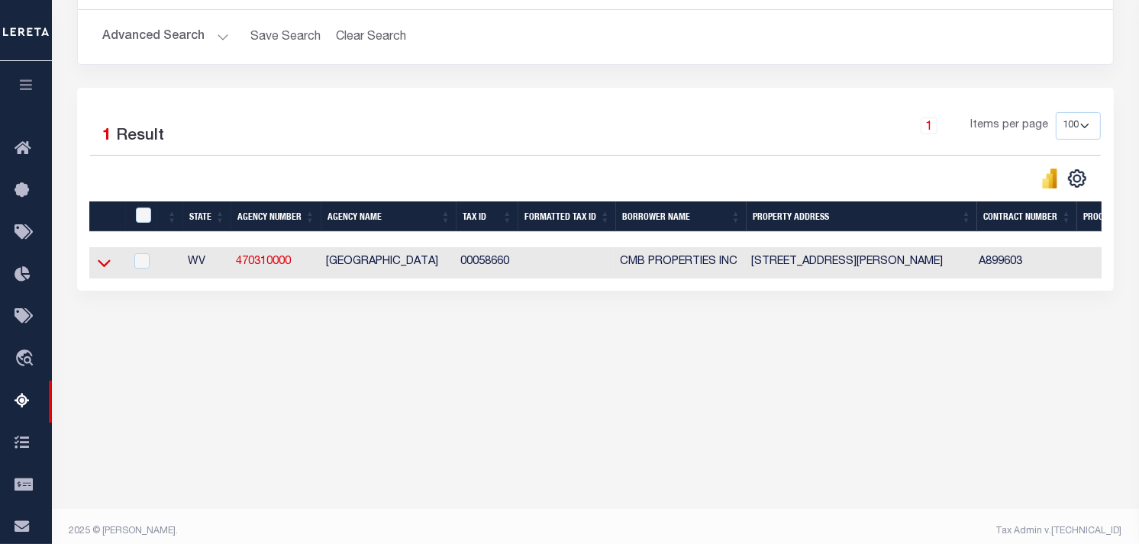
click at [103, 271] on icon at bounding box center [104, 263] width 13 height 16
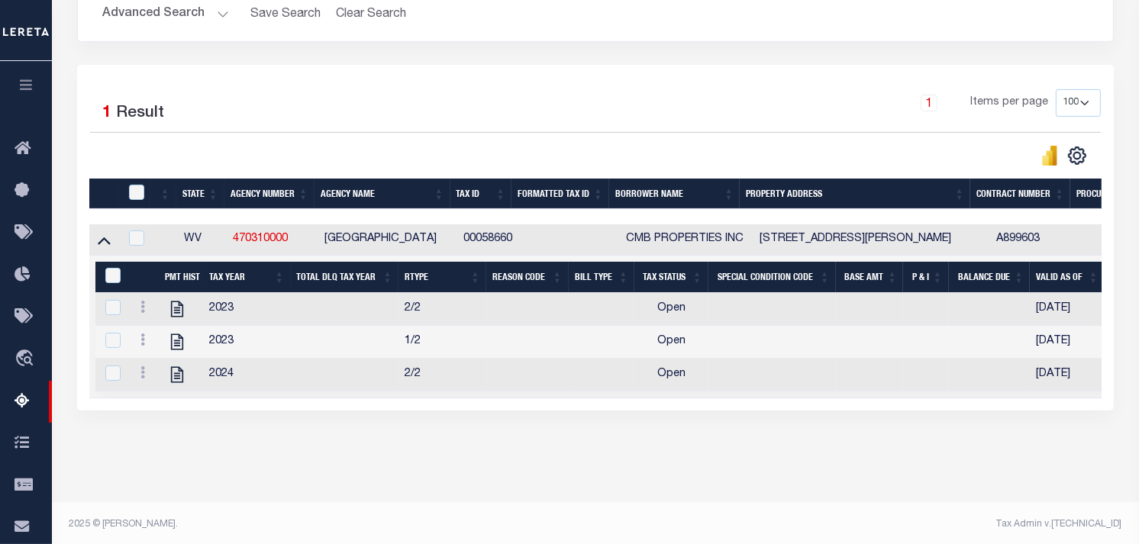
scroll to position [295, 0]
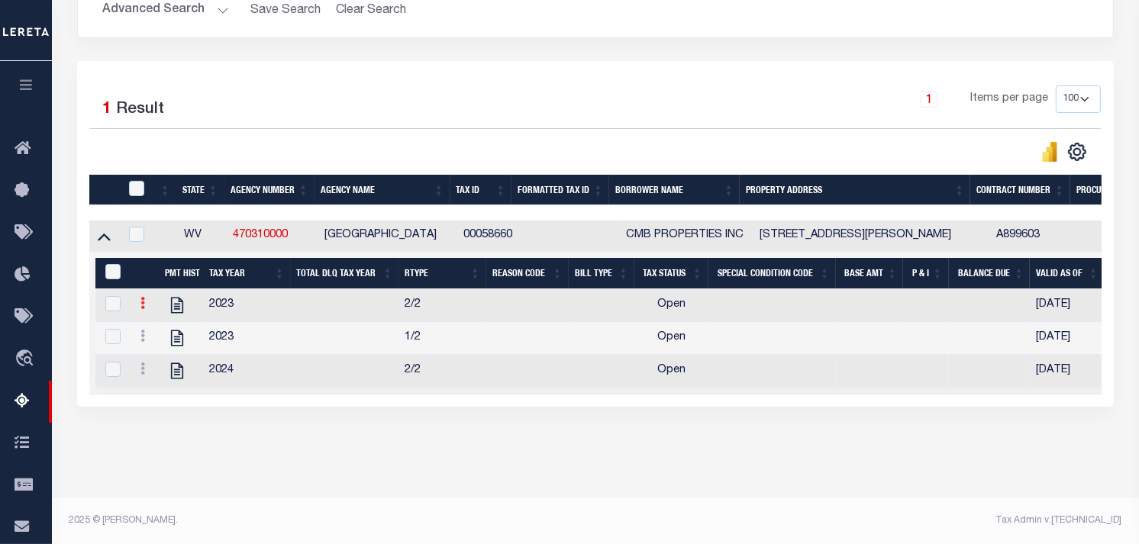
click at [140, 297] on icon at bounding box center [142, 303] width 5 height 12
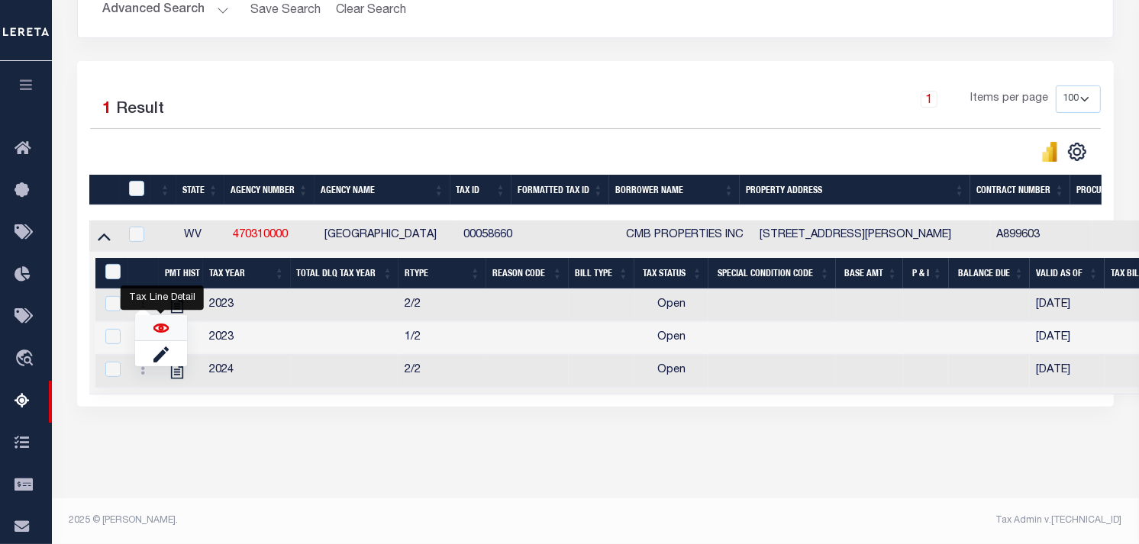
click at [159, 330] on img "" at bounding box center [160, 328] width 15 height 15
checkbox input "false"
checkbox input "true"
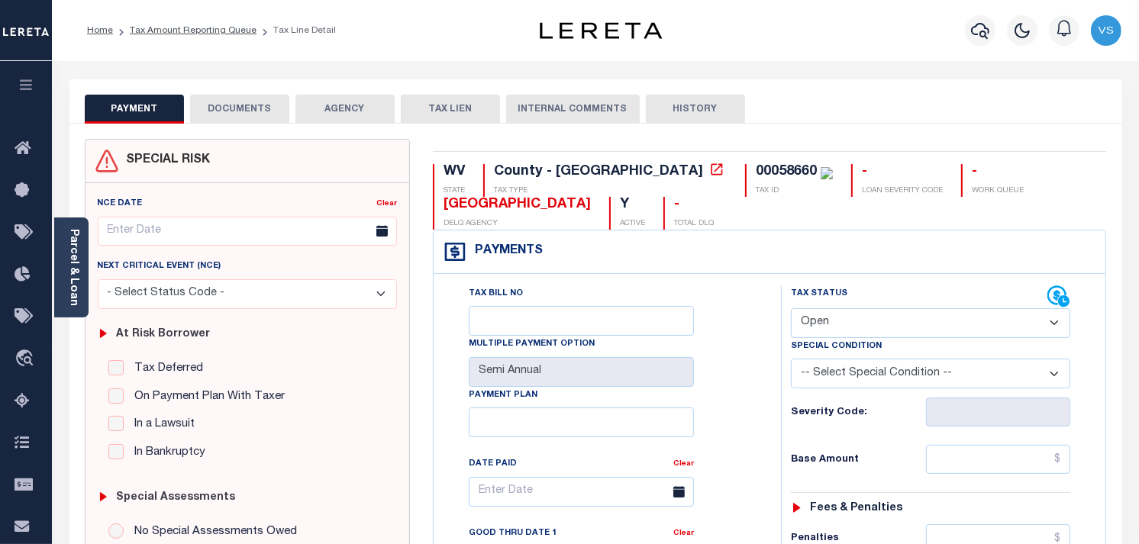
click at [821, 330] on select "- Select Status Code - Open Due/Unpaid Paid Incomplete No Tax Due Internal Refu…" at bounding box center [930, 323] width 279 height 30
select select "PYD"
click at [791, 309] on select "- Select Status Code - Open Due/Unpaid Paid Incomplete No Tax Due Internal Refu…" at bounding box center [930, 323] width 279 height 30
type input "[DATE]"
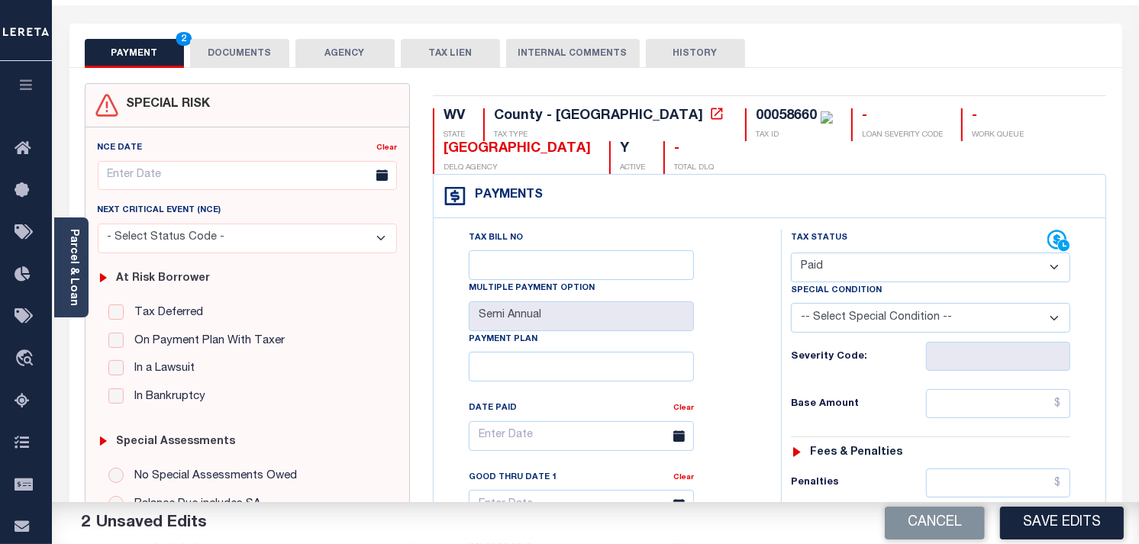
scroll to position [169, 0]
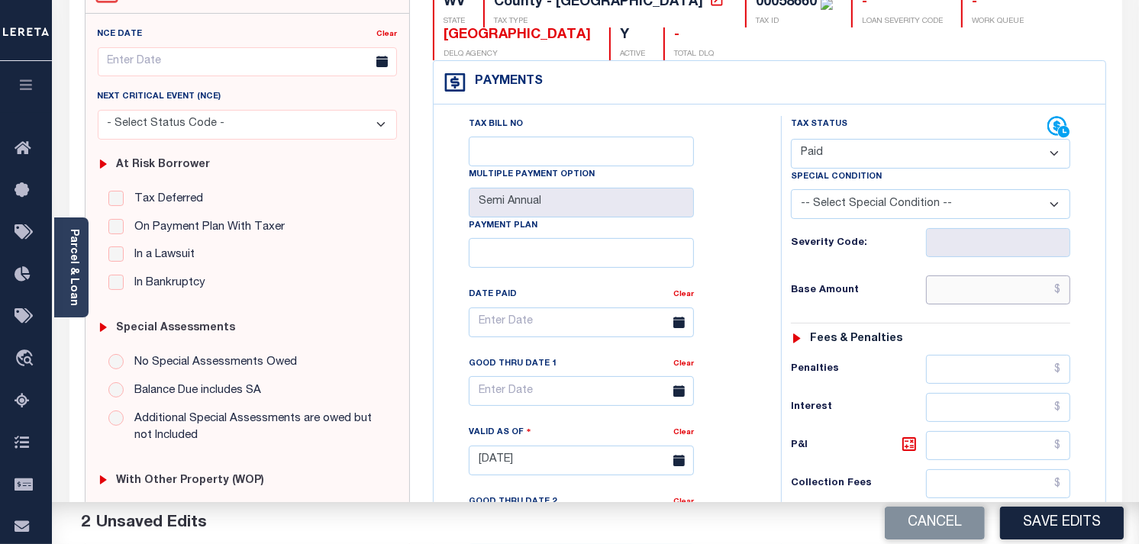
click at [995, 301] on input "text" at bounding box center [998, 290] width 145 height 29
type input "$0.00"
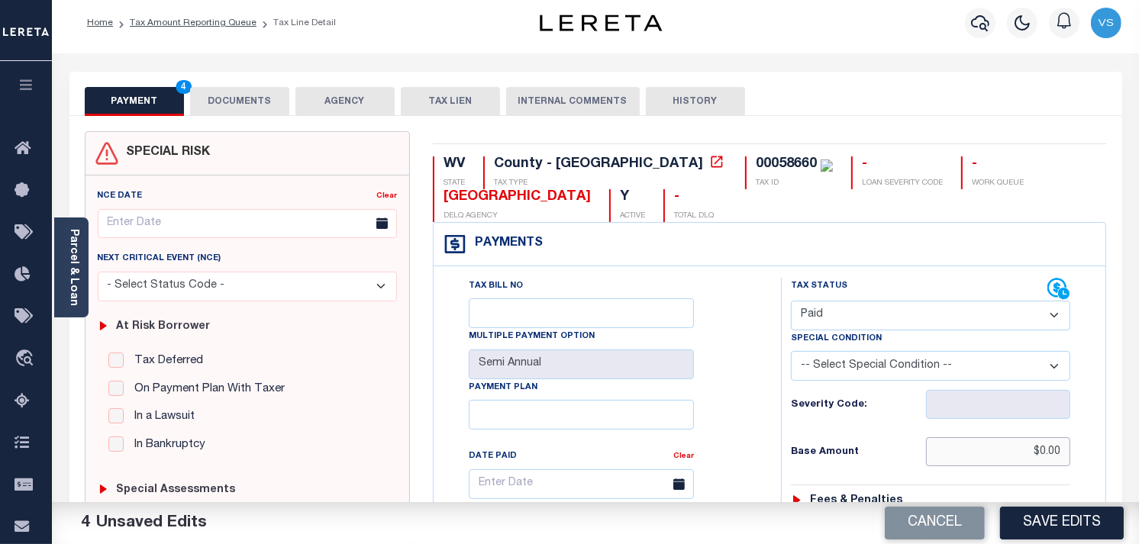
scroll to position [0, 0]
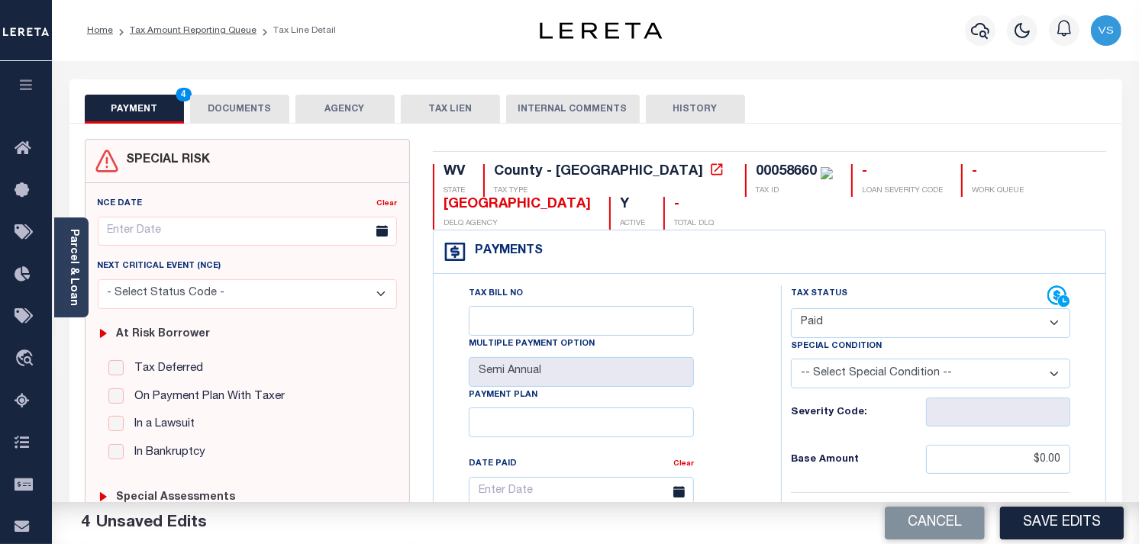
click at [224, 115] on button "DOCUMENTS" at bounding box center [239, 109] width 99 height 29
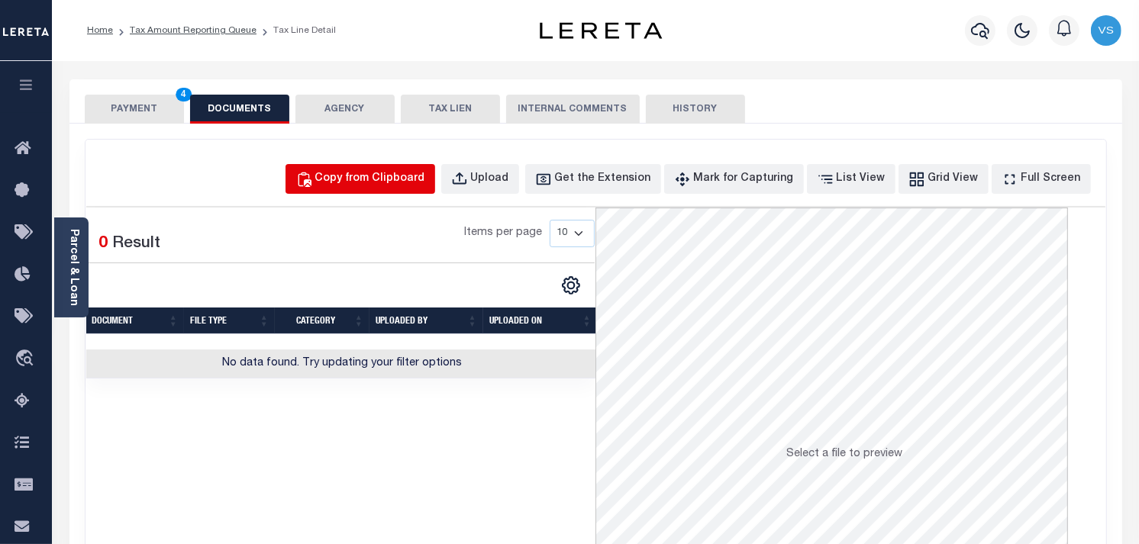
click at [392, 177] on div "Copy from Clipboard" at bounding box center [370, 179] width 110 height 17
select select "POP"
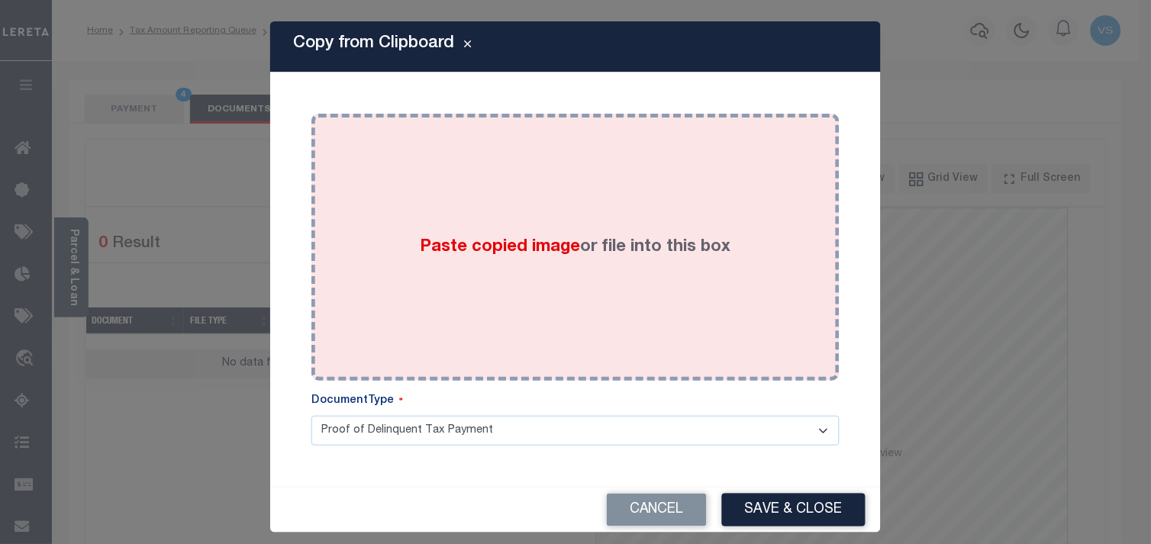
click at [421, 272] on div "Paste copied image or file into this box" at bounding box center [575, 247] width 505 height 244
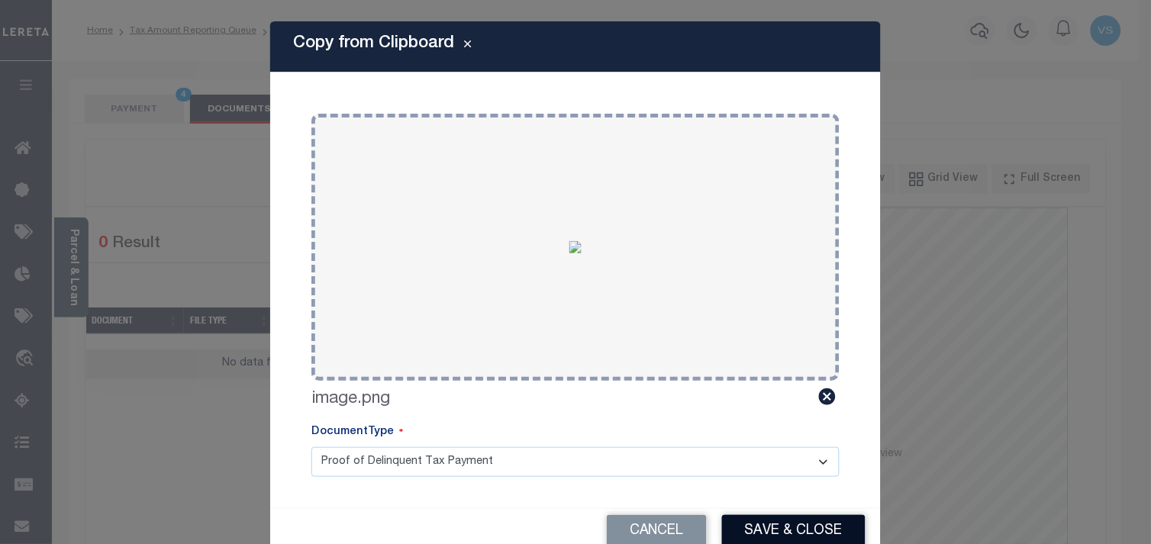
click at [776, 521] on button "Save & Close" at bounding box center [794, 531] width 144 height 33
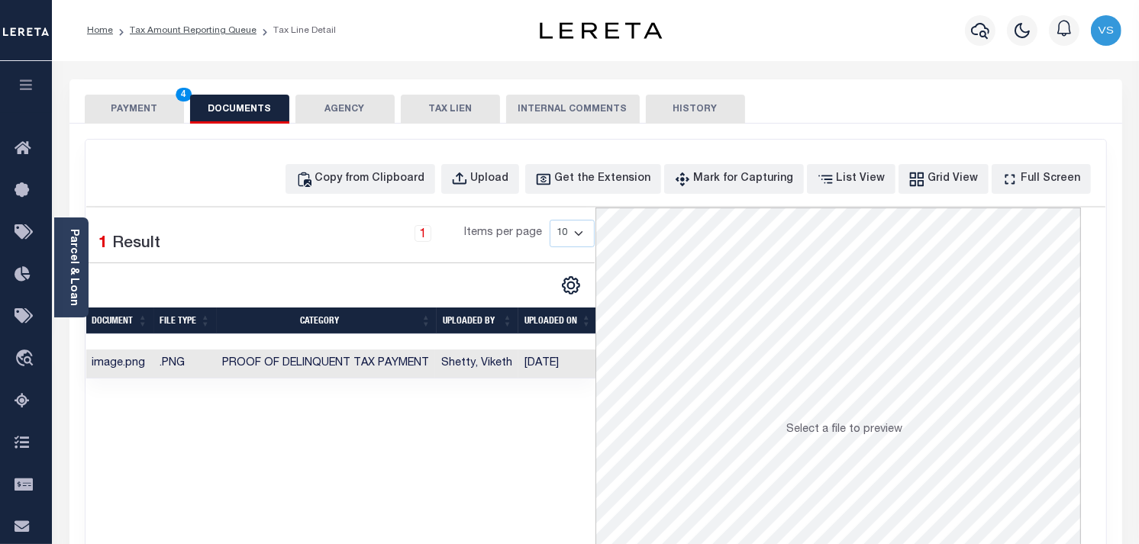
click at [115, 107] on button "PAYMENT 4" at bounding box center [134, 109] width 99 height 29
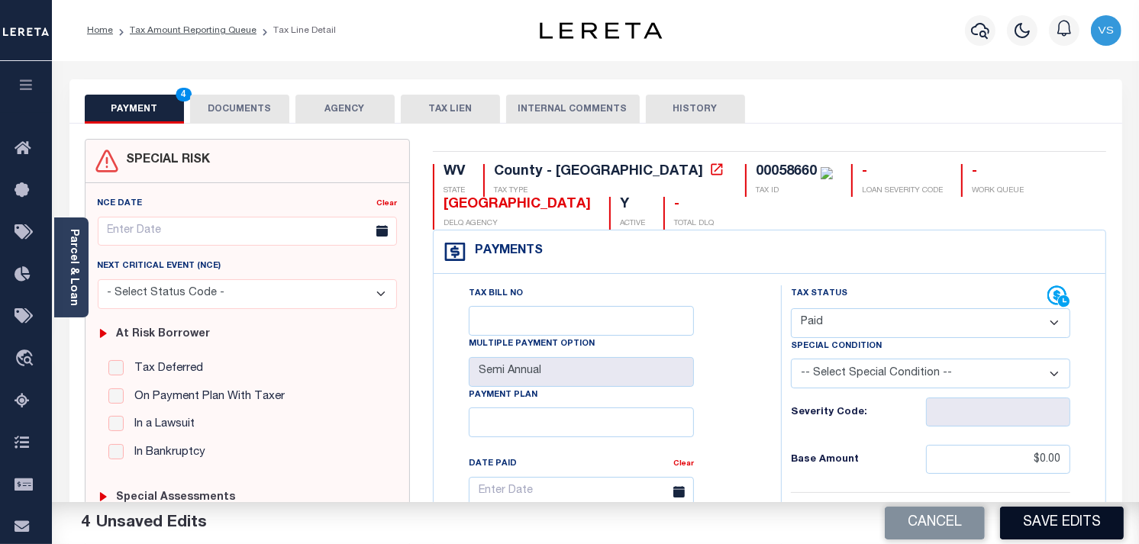
click at [1062, 524] on button "Save Edits" at bounding box center [1062, 523] width 124 height 33
checkbox input "false"
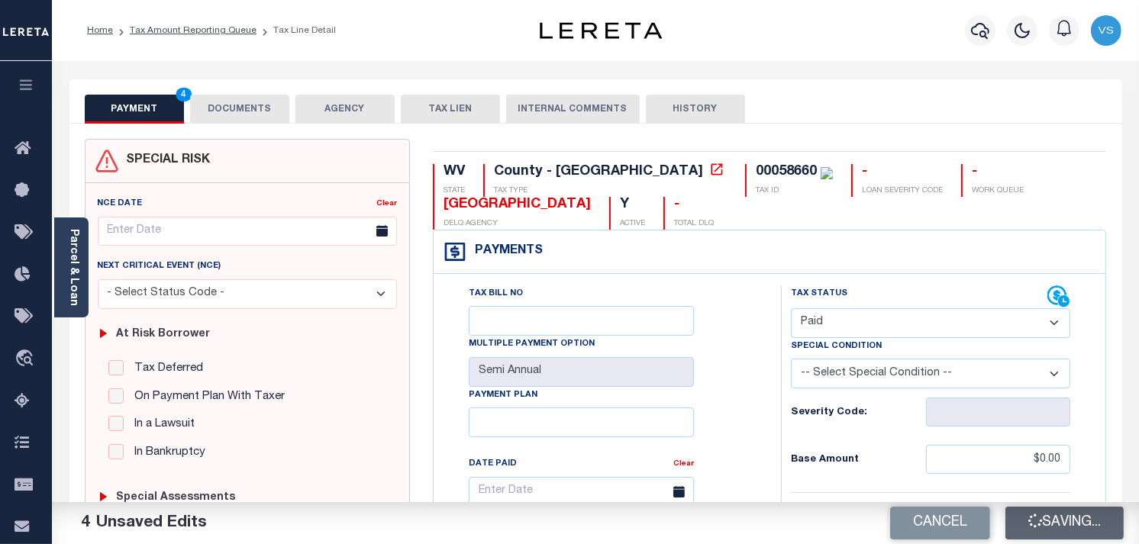
type input "$0"
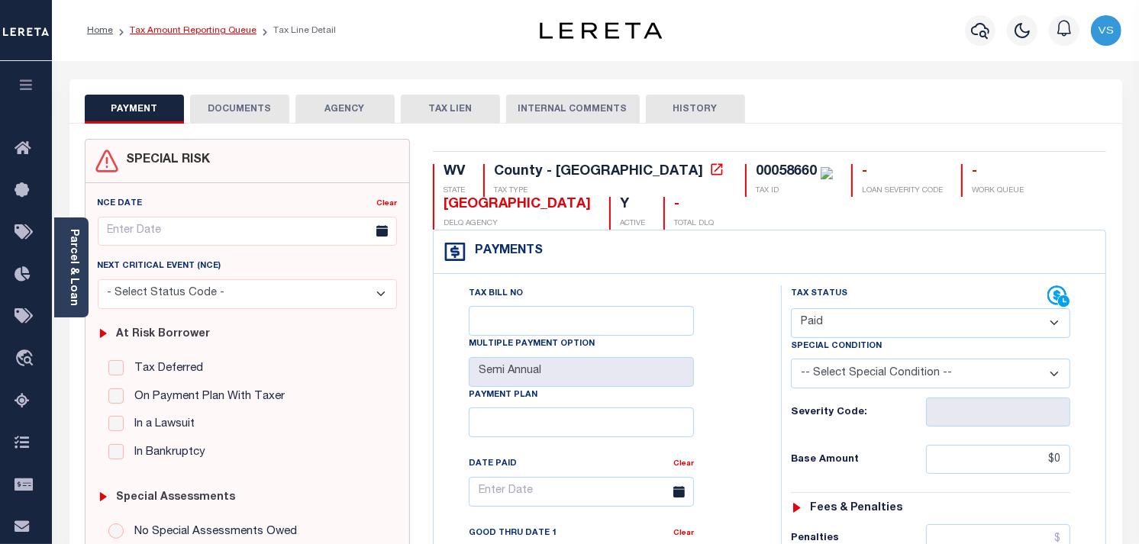
click at [171, 29] on link "Tax Amount Reporting Queue" at bounding box center [193, 30] width 127 height 9
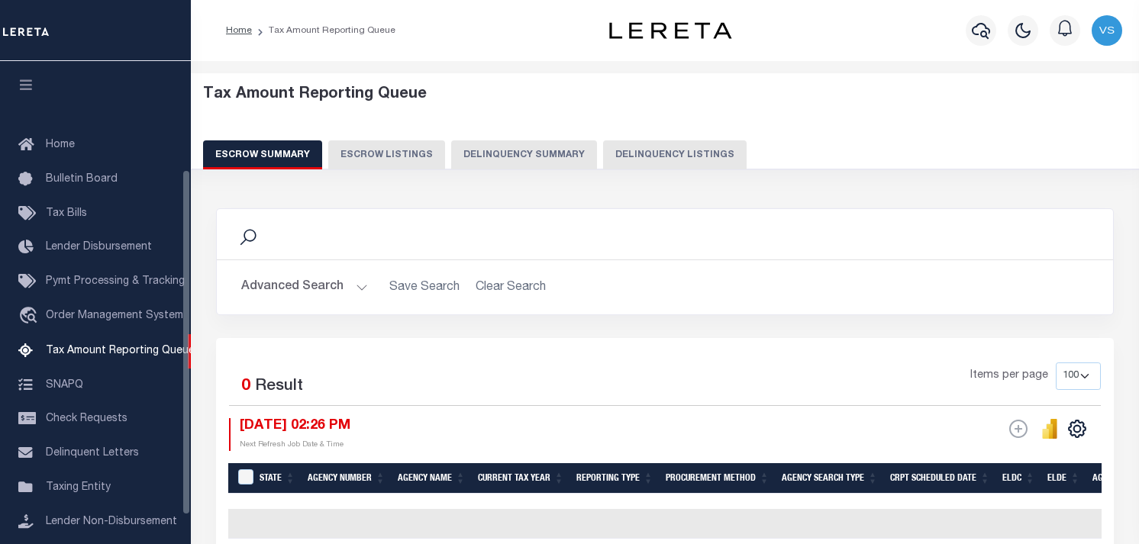
select select "100"
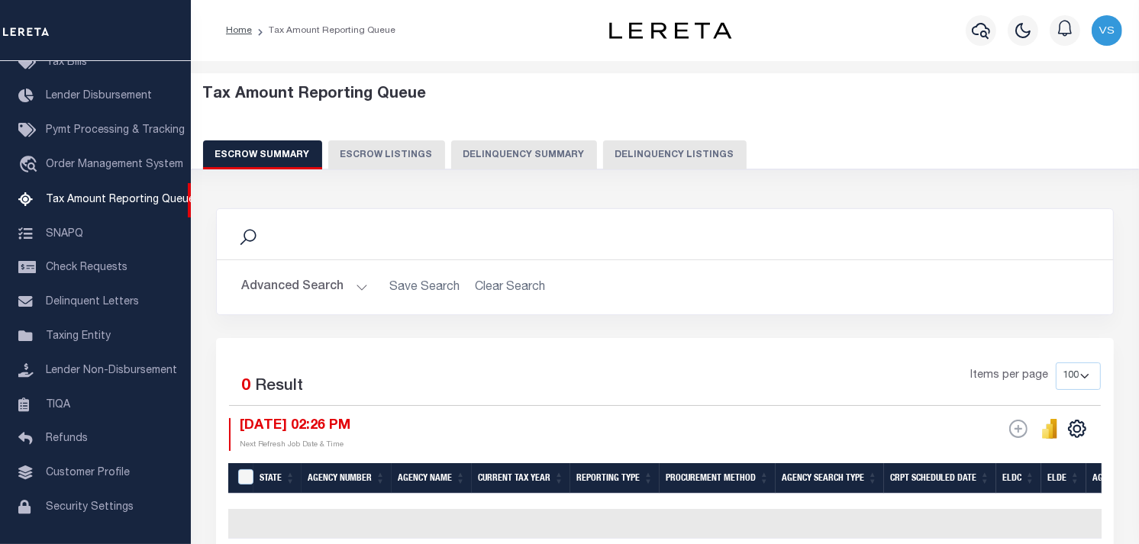
click at [657, 153] on button "Delinquency Listings" at bounding box center [675, 154] width 144 height 29
select select "100"
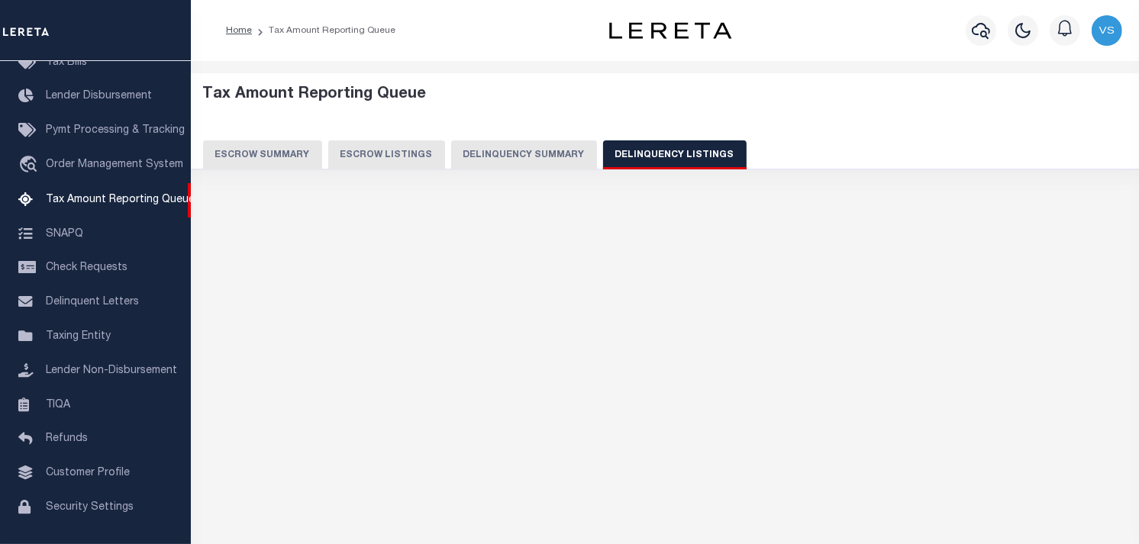
select select "100"
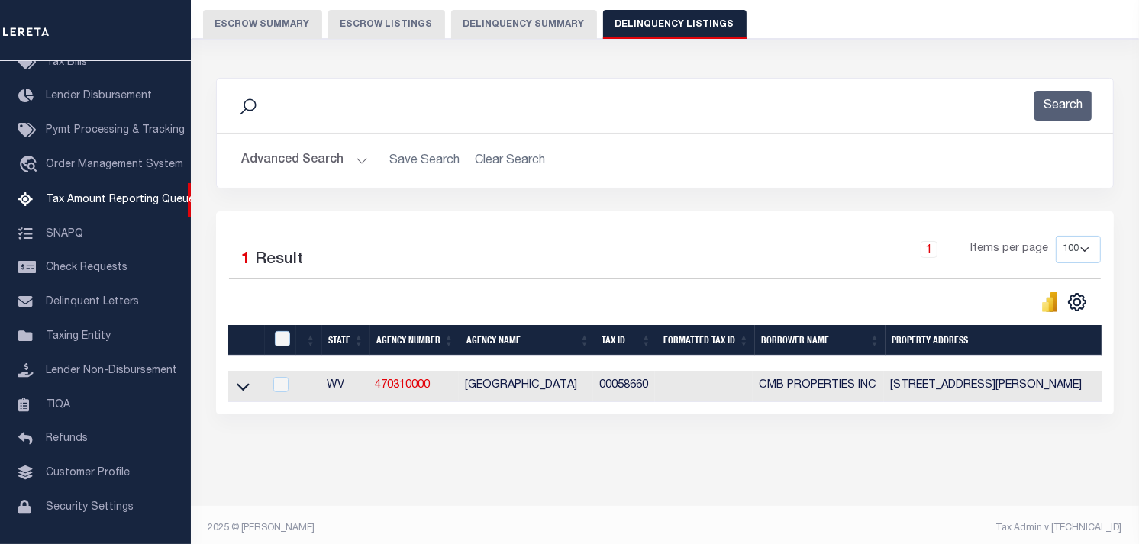
scroll to position [150, 0]
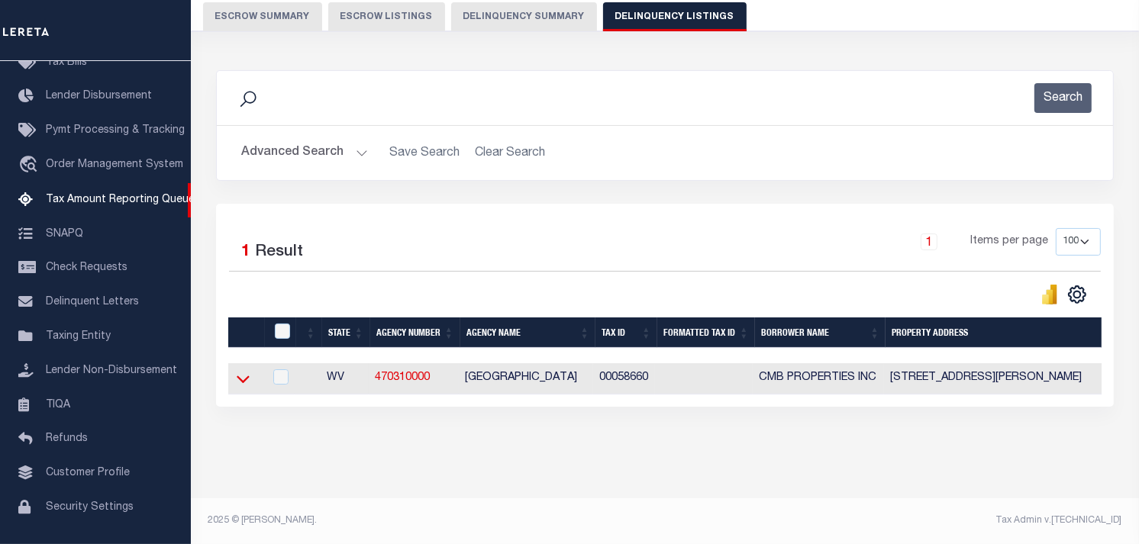
click at [241, 376] on icon at bounding box center [243, 380] width 13 height 8
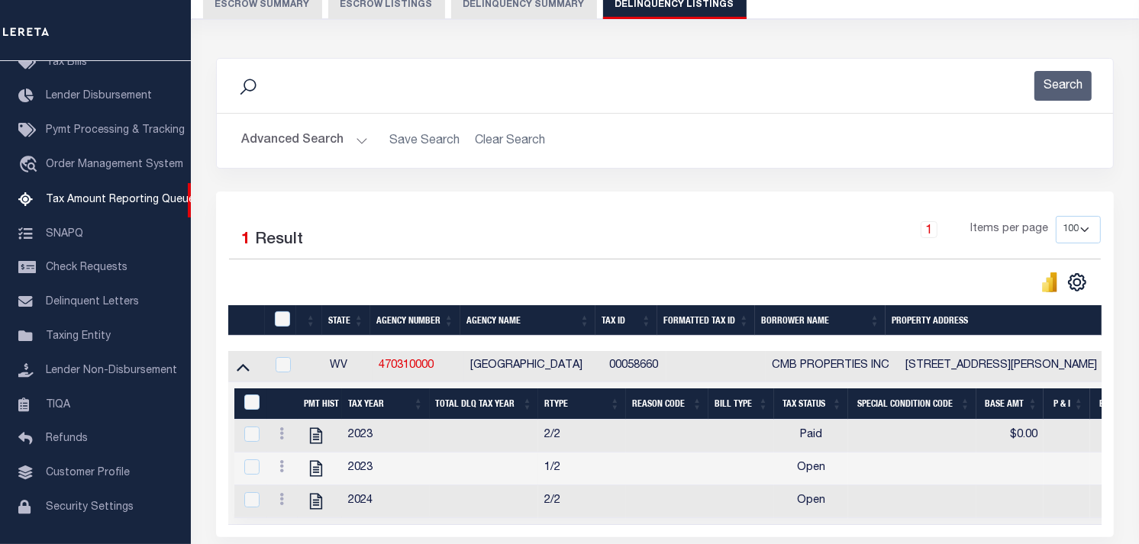
scroll to position [295, 0]
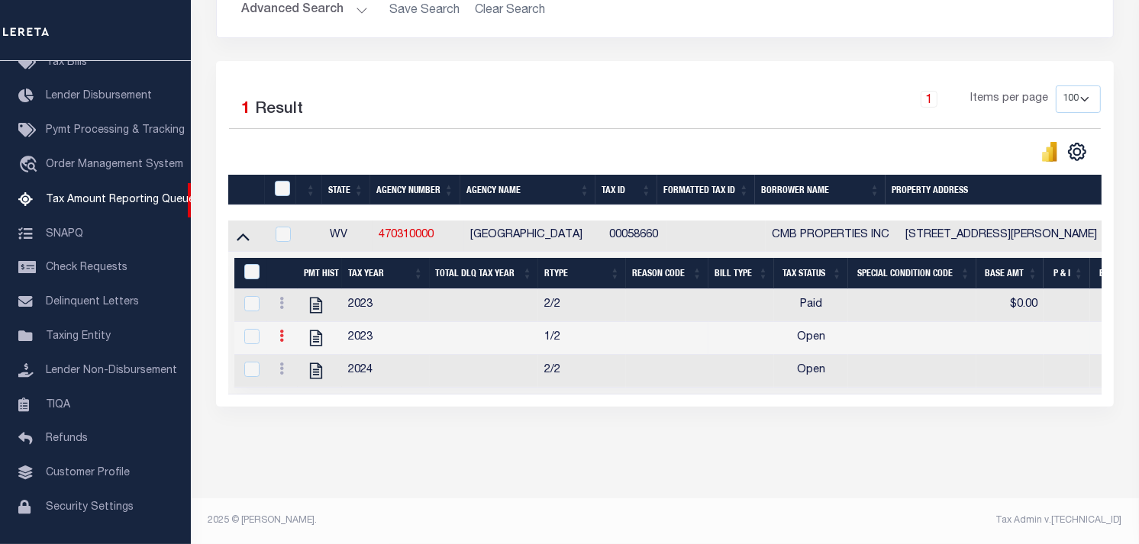
click at [278, 332] on link at bounding box center [281, 338] width 17 height 12
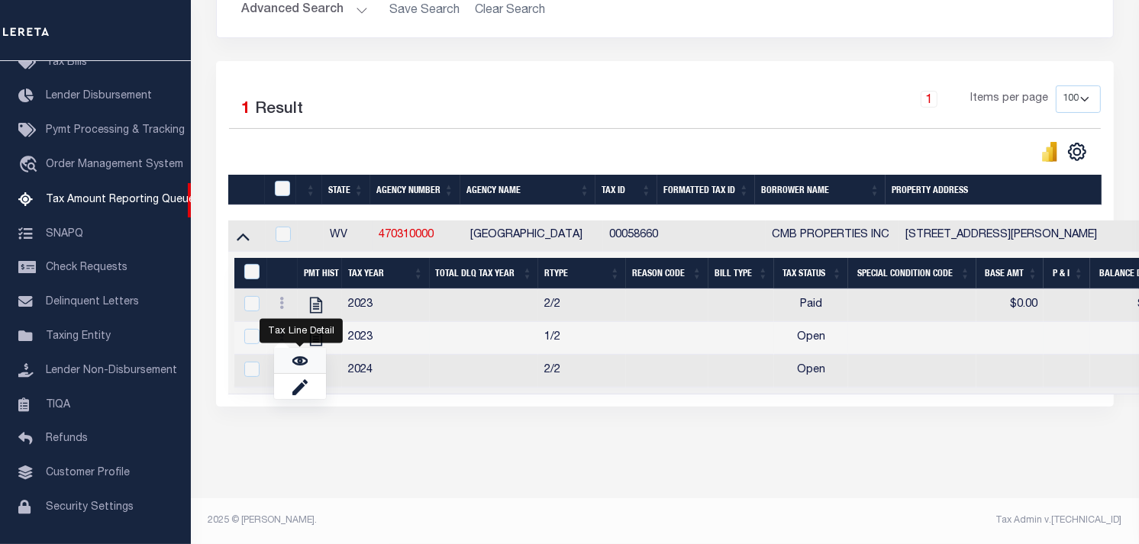
click at [290, 363] on link "" at bounding box center [300, 360] width 52 height 25
checkbox input "true"
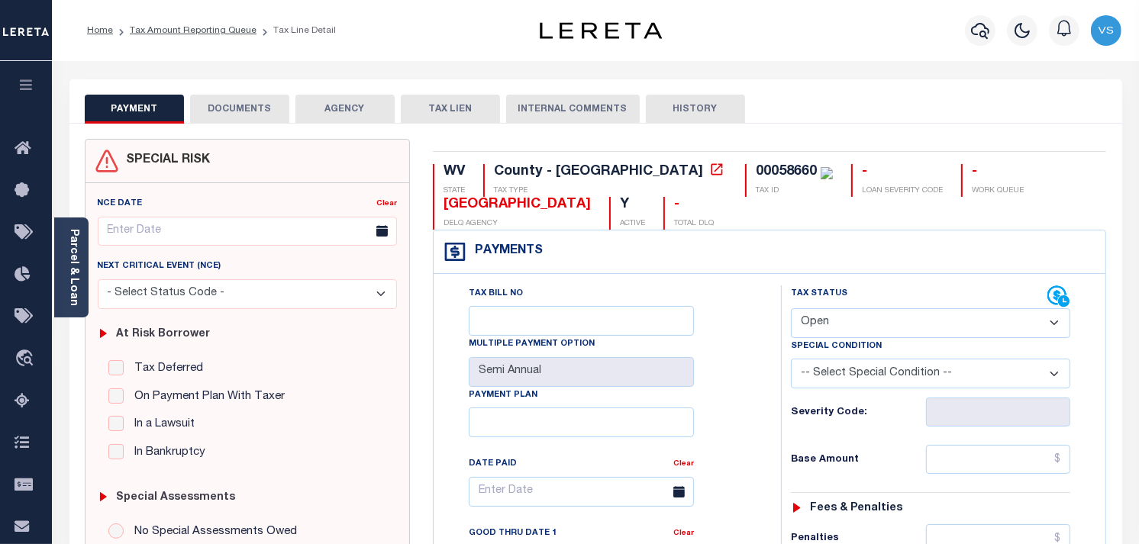
click at [966, 318] on select "- Select Status Code - Open Due/Unpaid Paid Incomplete No Tax Due Internal Refu…" at bounding box center [930, 323] width 279 height 30
select select "PYD"
click at [791, 309] on select "- Select Status Code - Open Due/Unpaid Paid Incomplete No Tax Due Internal Refu…" at bounding box center [930, 323] width 279 height 30
type input "[DATE]"
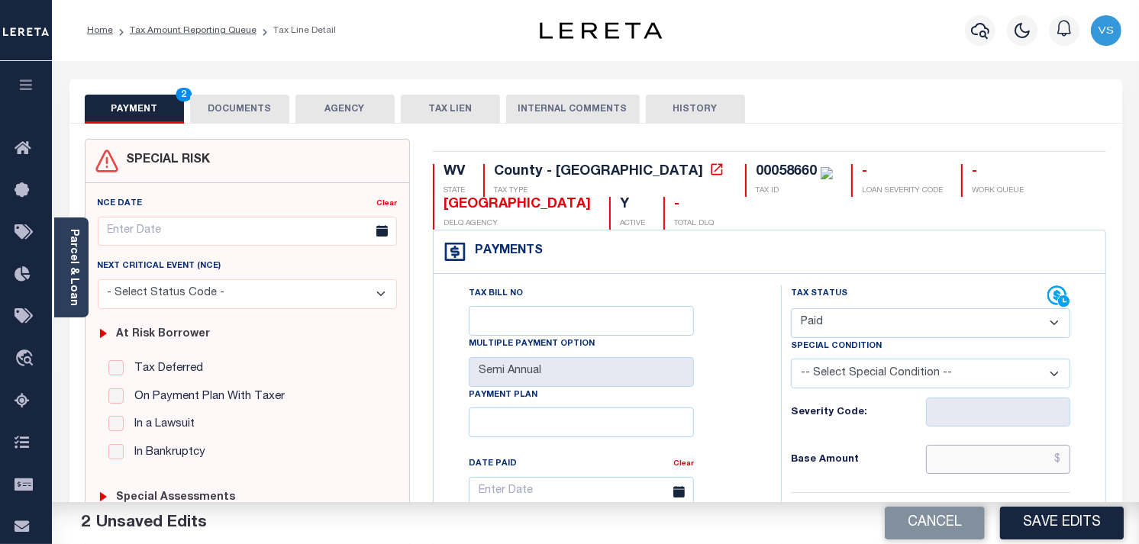
click at [1044, 449] on input "text" at bounding box center [998, 459] width 145 height 29
type input "$0.00"
click at [244, 109] on button "DOCUMENTS" at bounding box center [239, 109] width 99 height 29
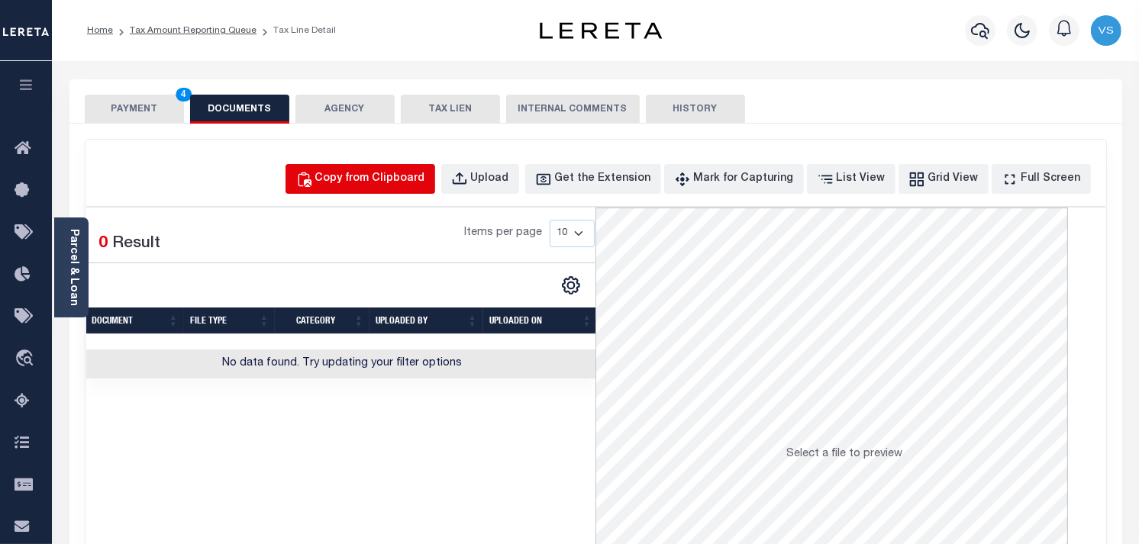
click at [415, 179] on div "Copy from Clipboard" at bounding box center [370, 179] width 110 height 17
select select "POP"
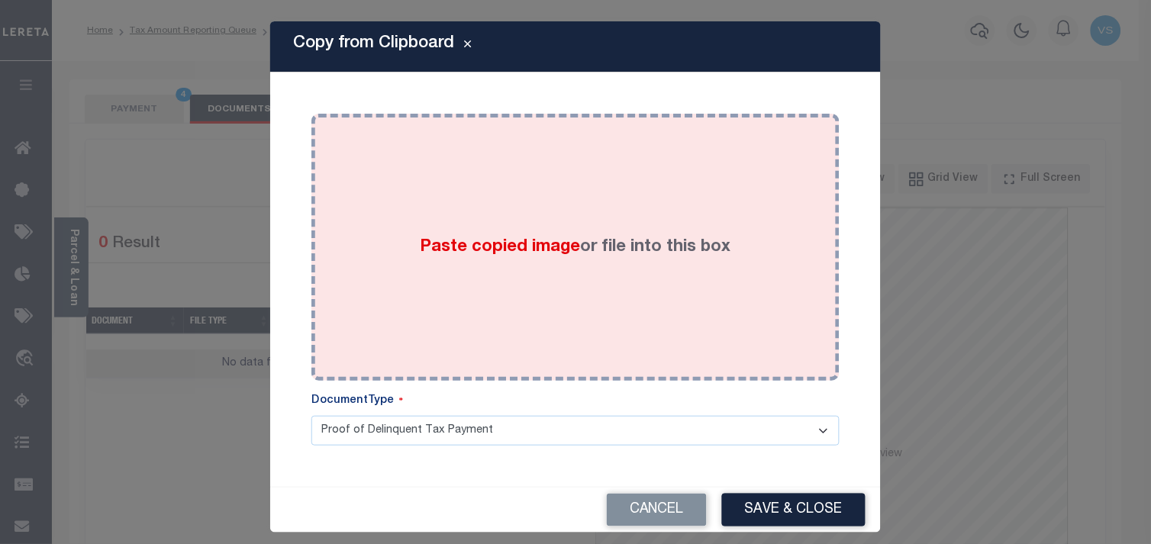
click at [517, 250] on span "Paste copied image" at bounding box center [501, 247] width 160 height 17
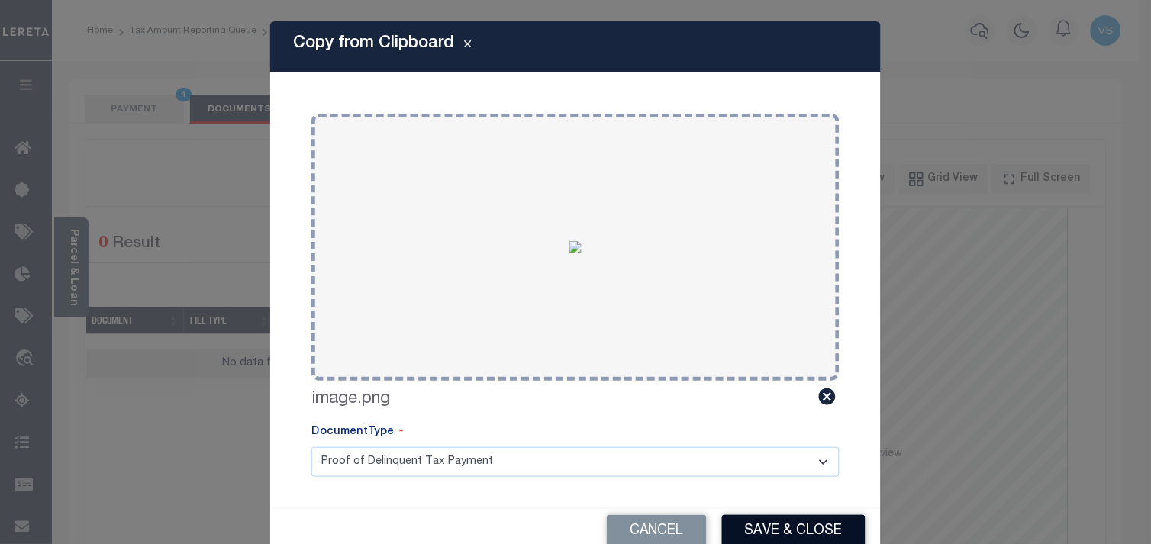
click at [757, 530] on button "Save & Close" at bounding box center [794, 531] width 144 height 33
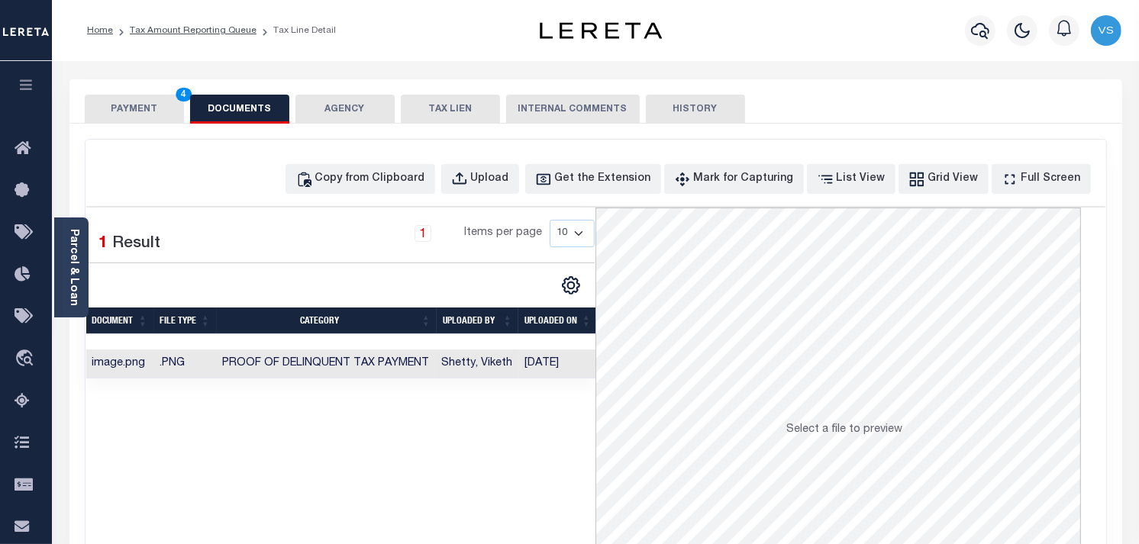
click at [116, 98] on button "PAYMENT 4" at bounding box center [134, 109] width 99 height 29
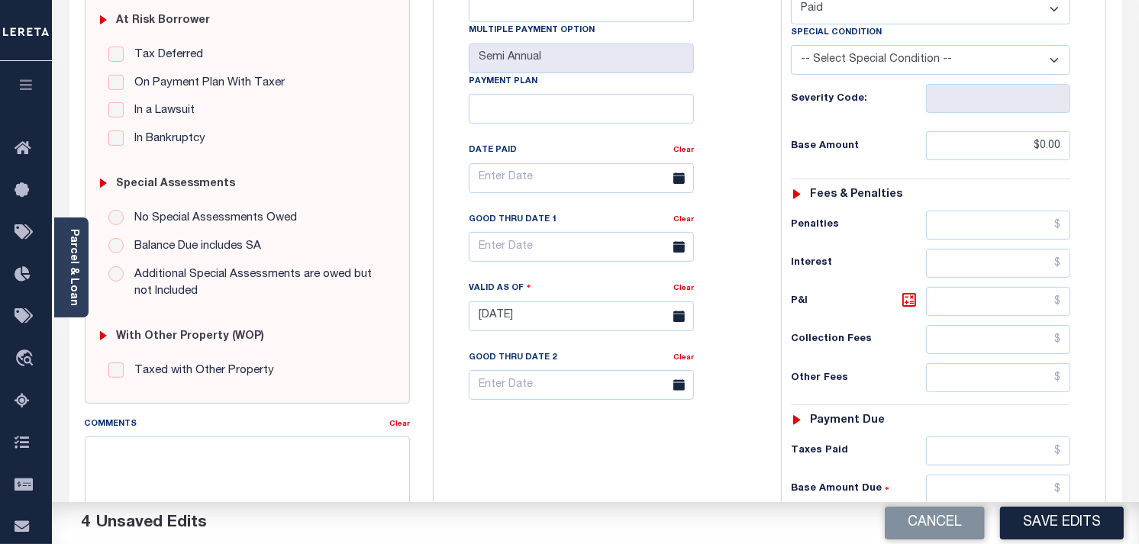
scroll to position [339, 0]
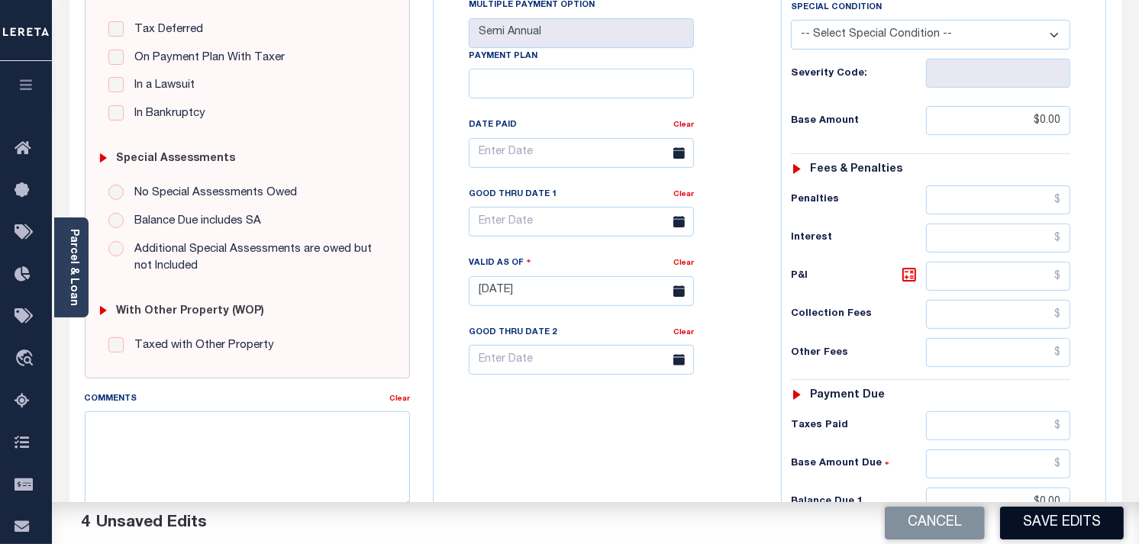
click at [1081, 521] on button "Save Edits" at bounding box center [1062, 523] width 124 height 33
checkbox input "false"
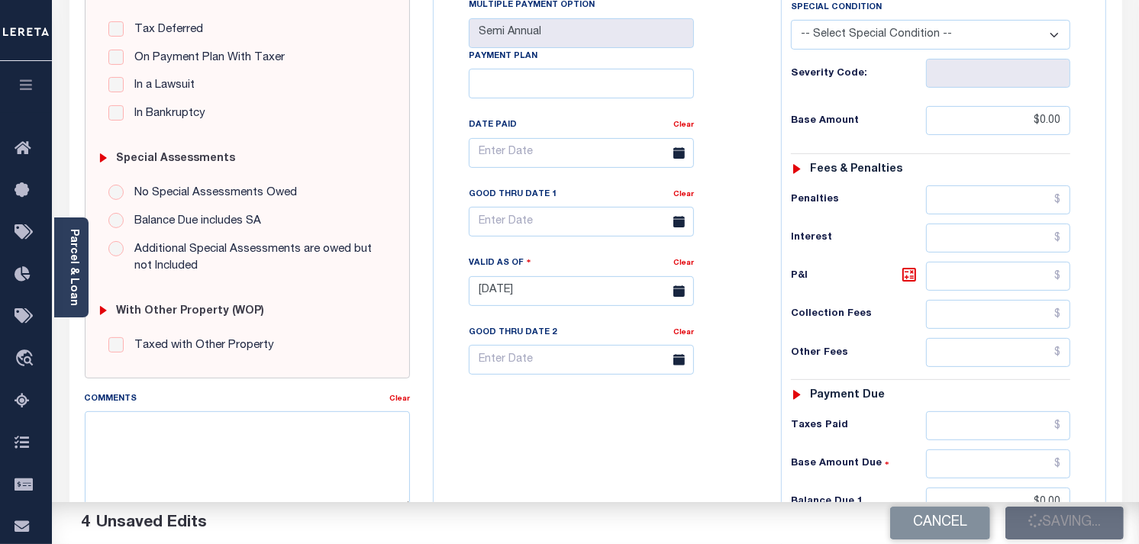
type input "$0"
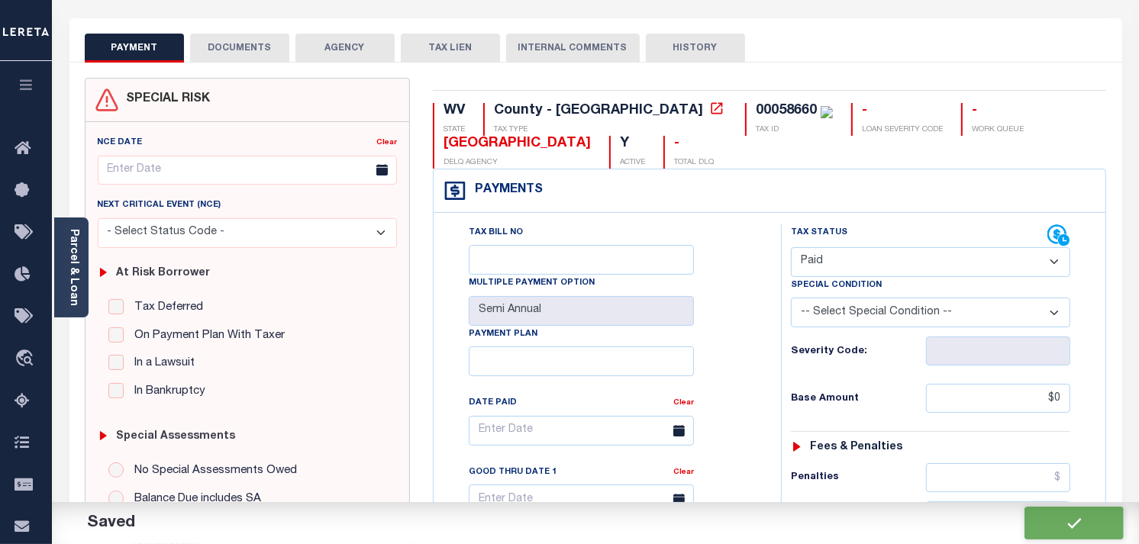
scroll to position [0, 0]
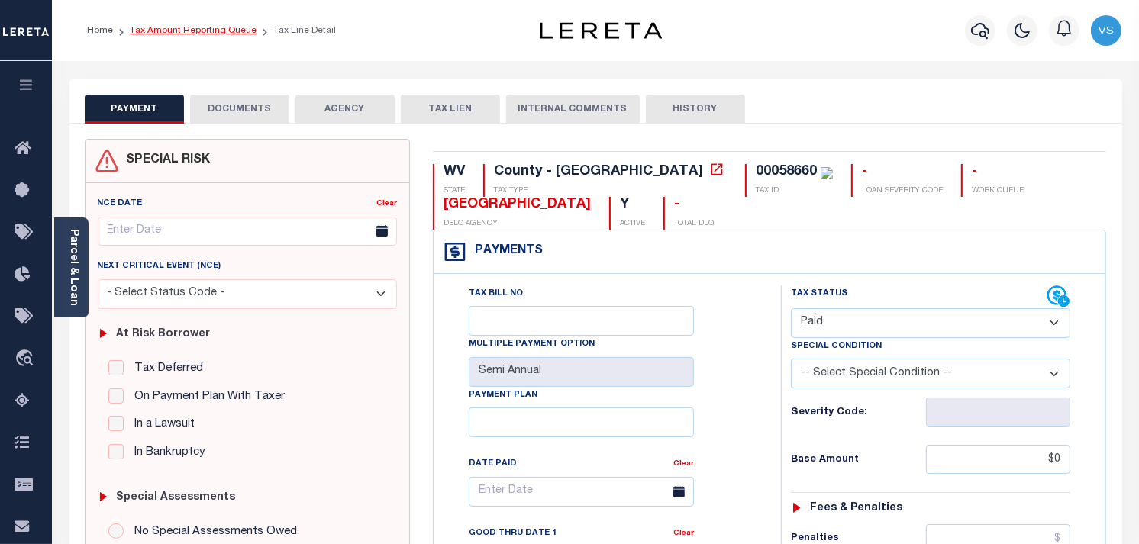
click at [162, 34] on link "Tax Amount Reporting Queue" at bounding box center [193, 30] width 127 height 9
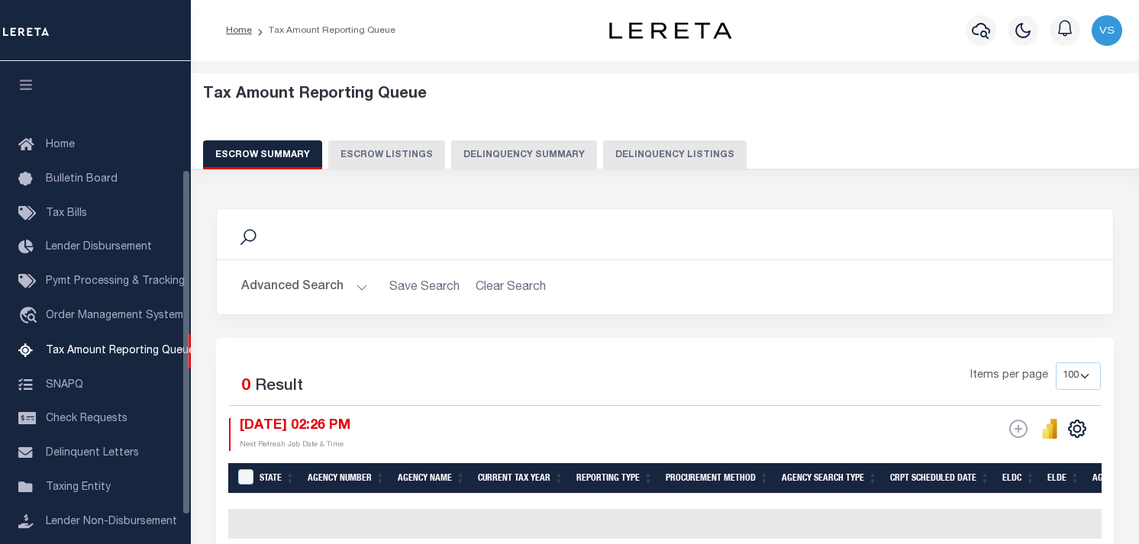
select select "100"
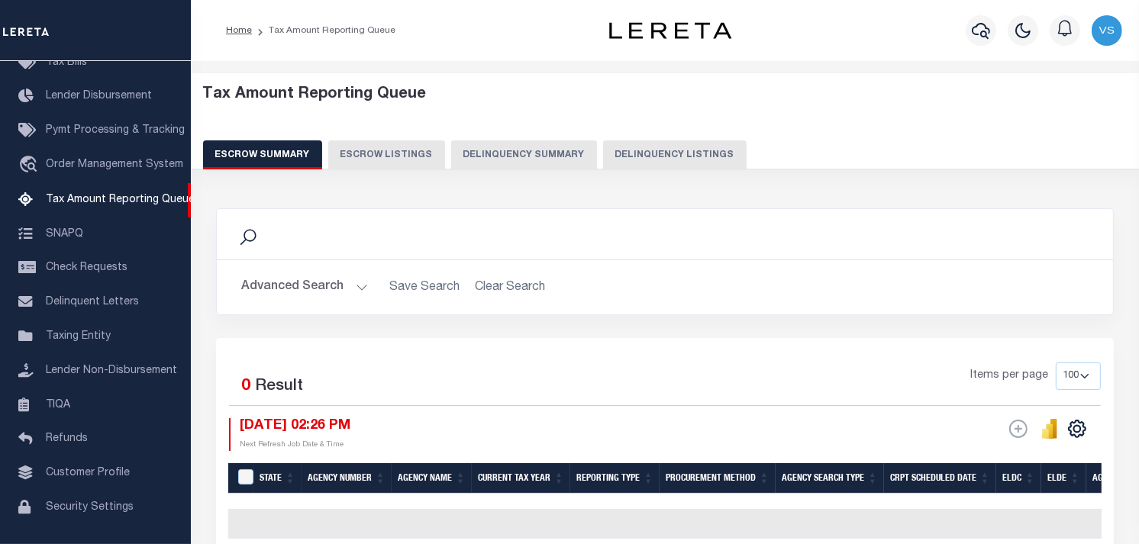
click at [650, 158] on button "Delinquency Listings" at bounding box center [675, 154] width 144 height 29
select select "100"
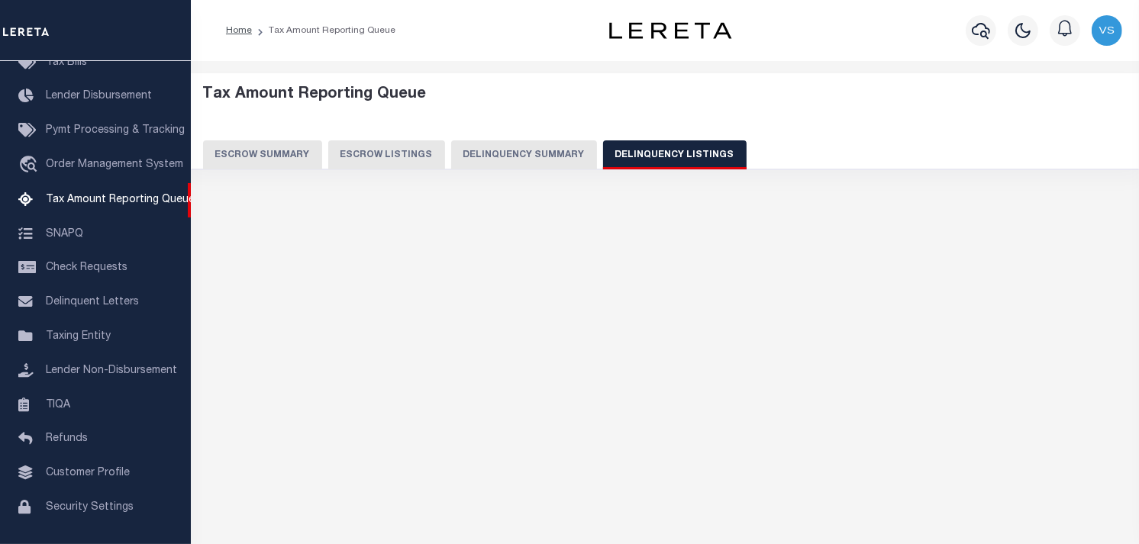
select select "100"
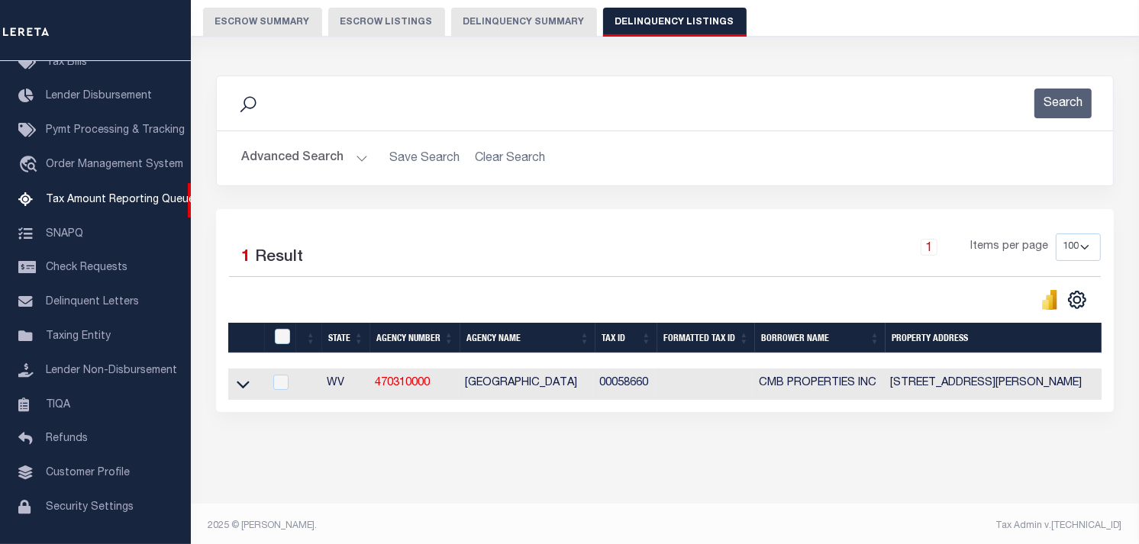
scroll to position [150, 0]
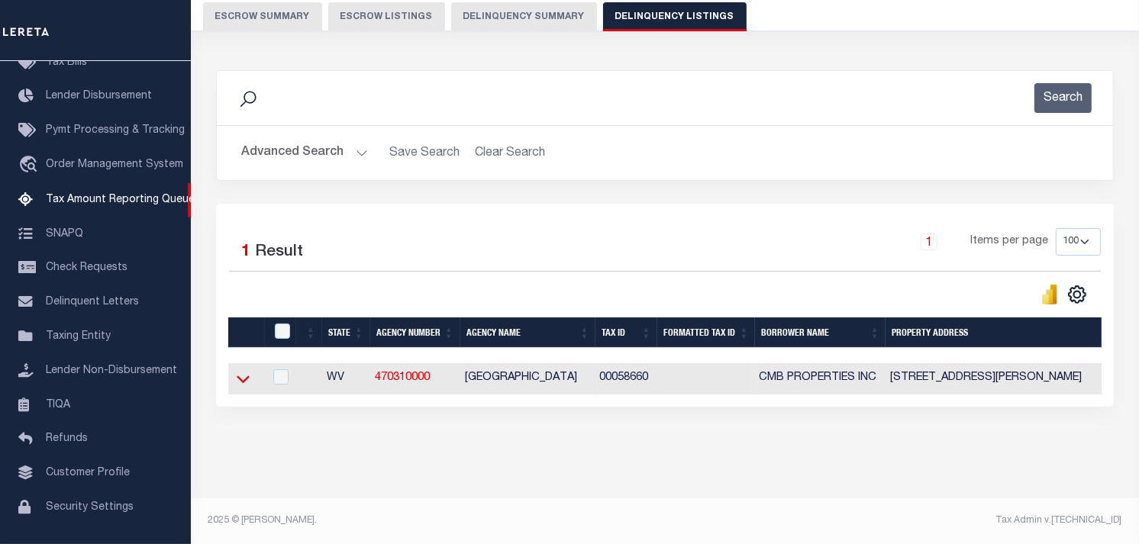
click at [239, 376] on icon at bounding box center [243, 379] width 13 height 16
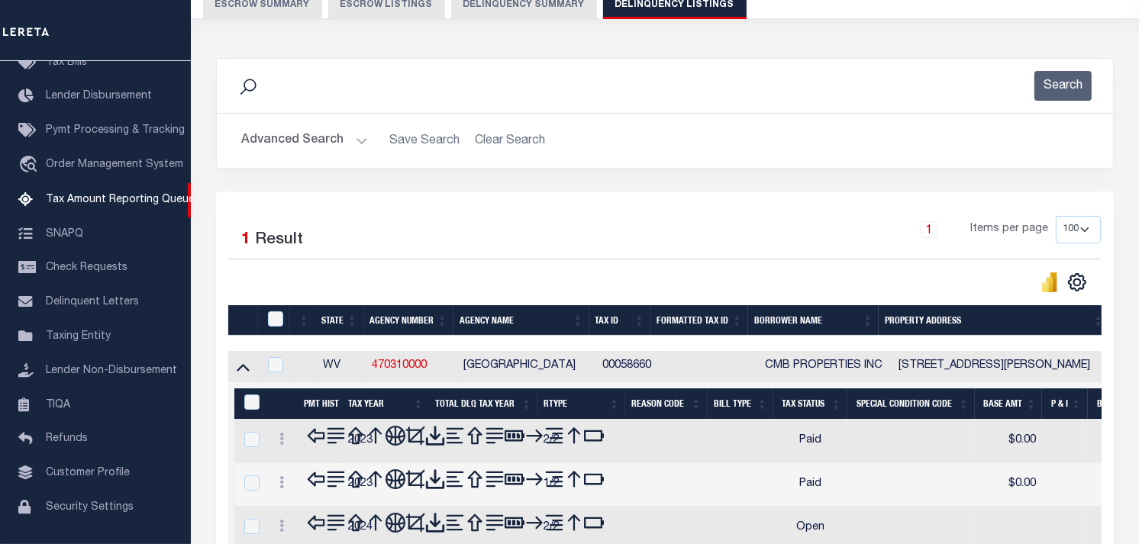
scroll to position [295, 0]
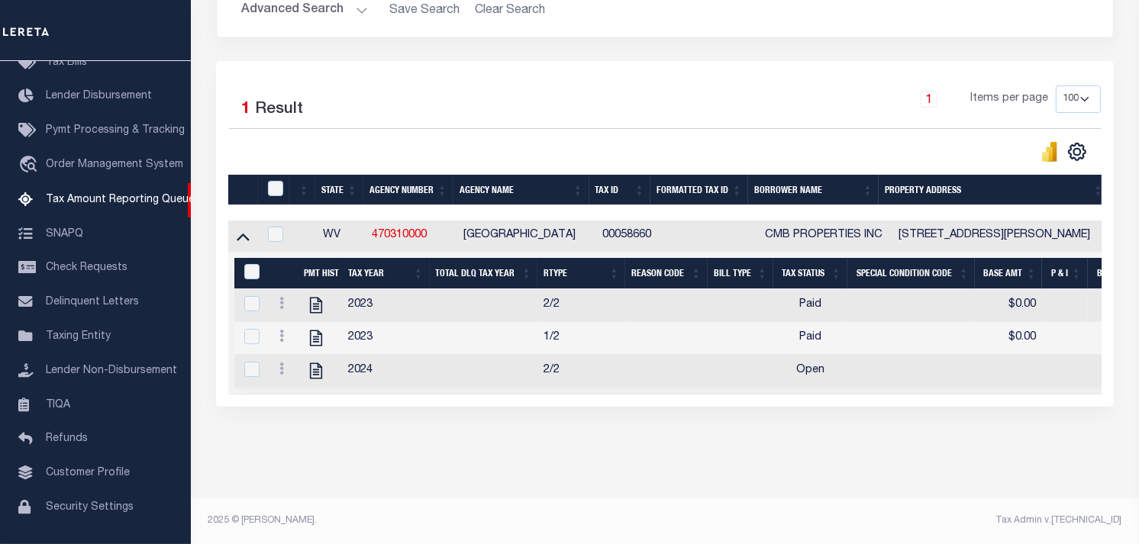
click at [291, 362] on div at bounding box center [282, 371] width 18 height 18
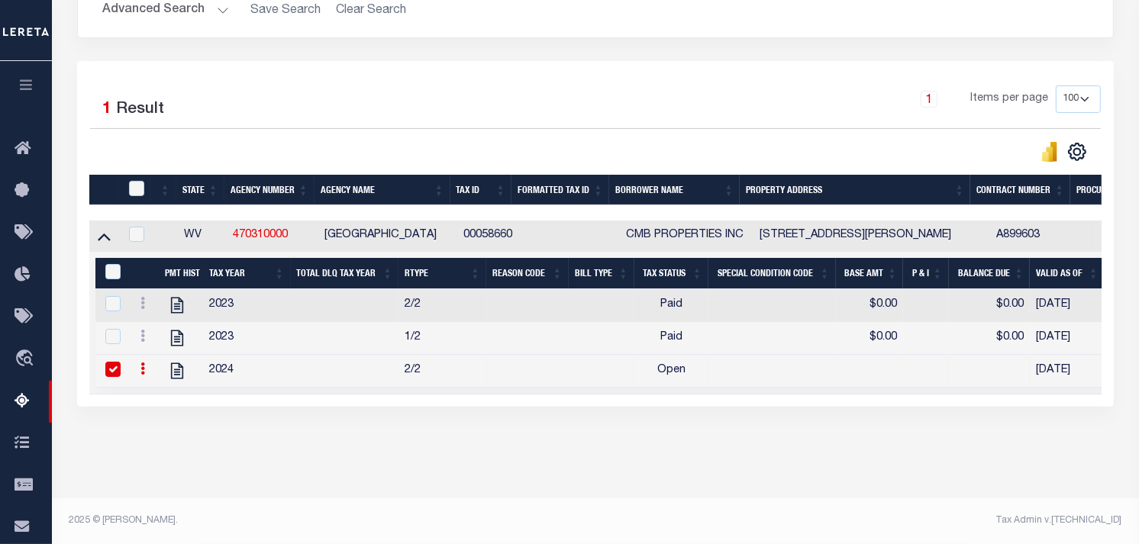
click at [146, 365] on link at bounding box center [142, 371] width 17 height 12
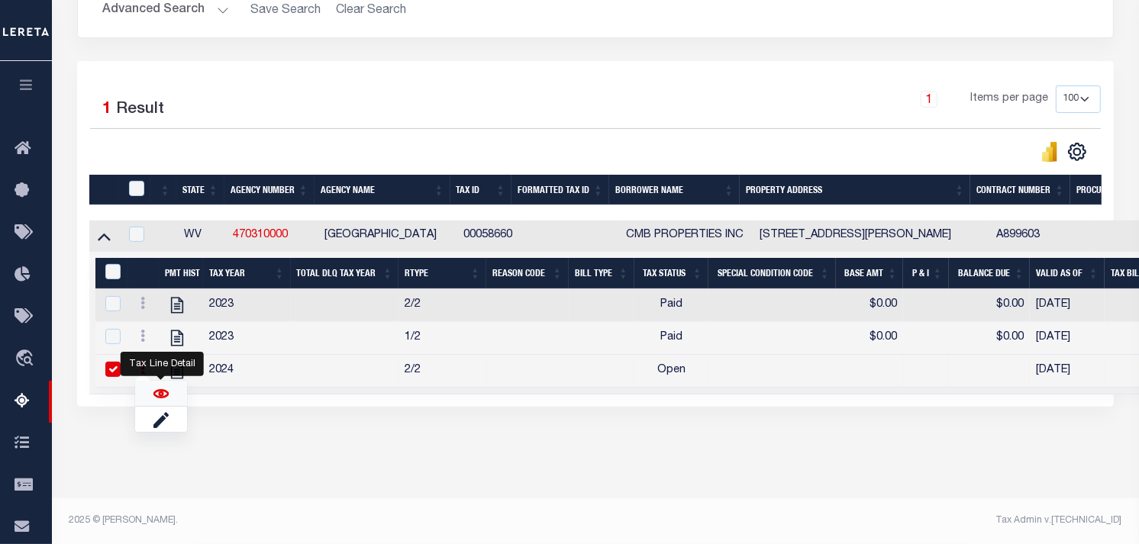
click at [166, 392] on img "" at bounding box center [160, 393] width 15 height 15
checkbox input "false"
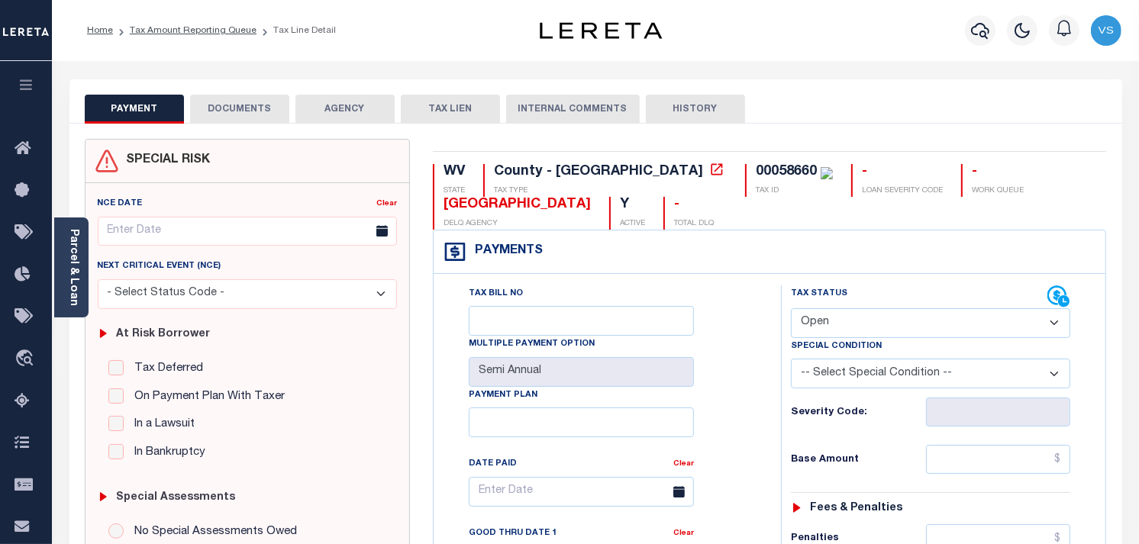
click at [921, 323] on select "- Select Status Code - Open Due/Unpaid Paid Incomplete No Tax Due Internal Refu…" at bounding box center [930, 323] width 279 height 30
select select "PYD"
click at [791, 309] on select "- Select Status Code - Open Due/Unpaid Paid Incomplete No Tax Due Internal Refu…" at bounding box center [930, 323] width 279 height 30
type input "[DATE]"
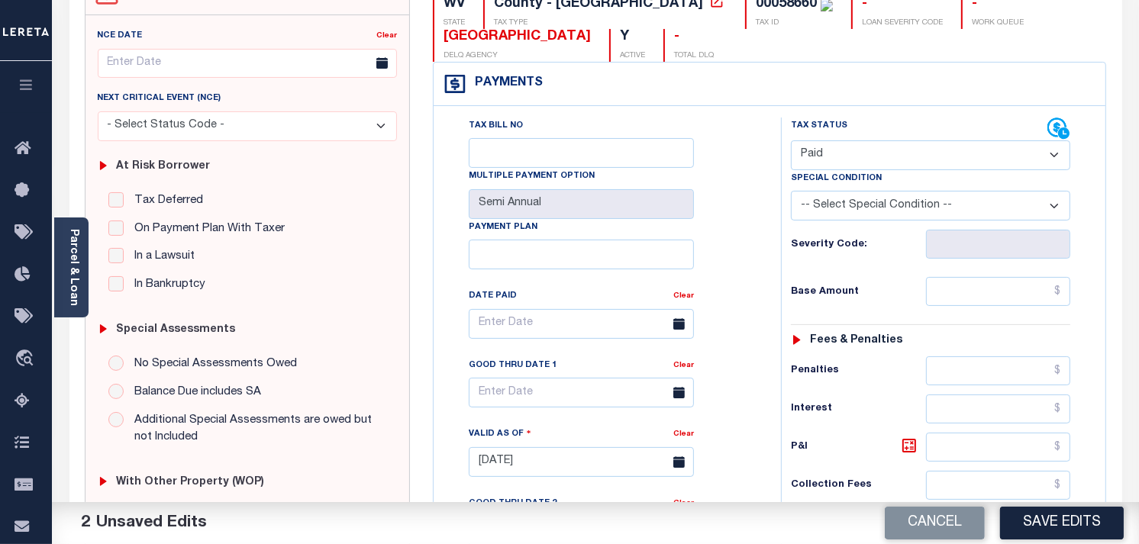
scroll to position [169, 0]
click at [1025, 286] on input "text" at bounding box center [998, 290] width 145 height 29
type input "$0.00"
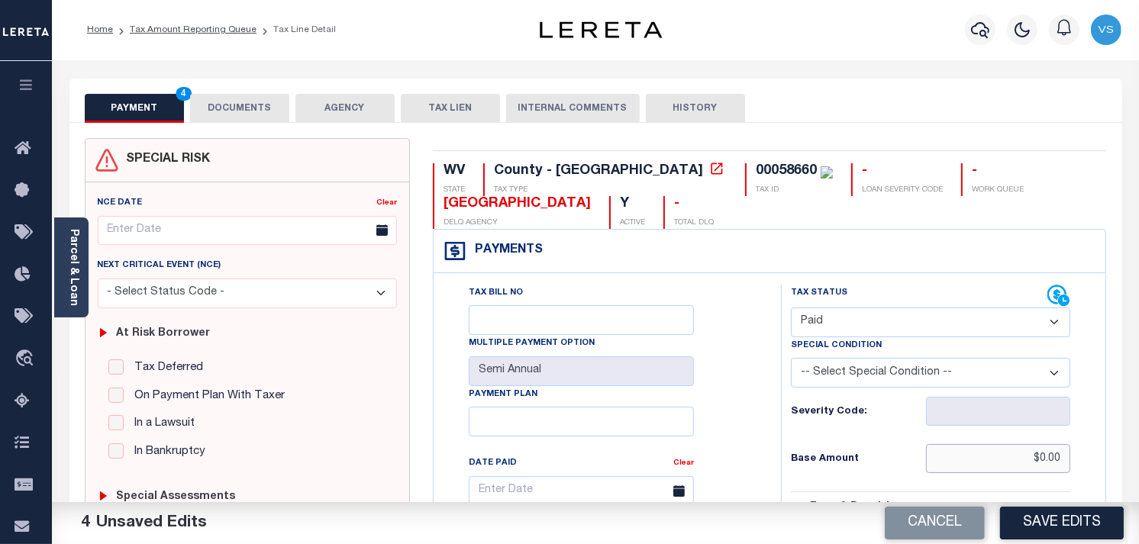
scroll to position [0, 0]
click at [222, 108] on button "DOCUMENTS" at bounding box center [239, 109] width 99 height 29
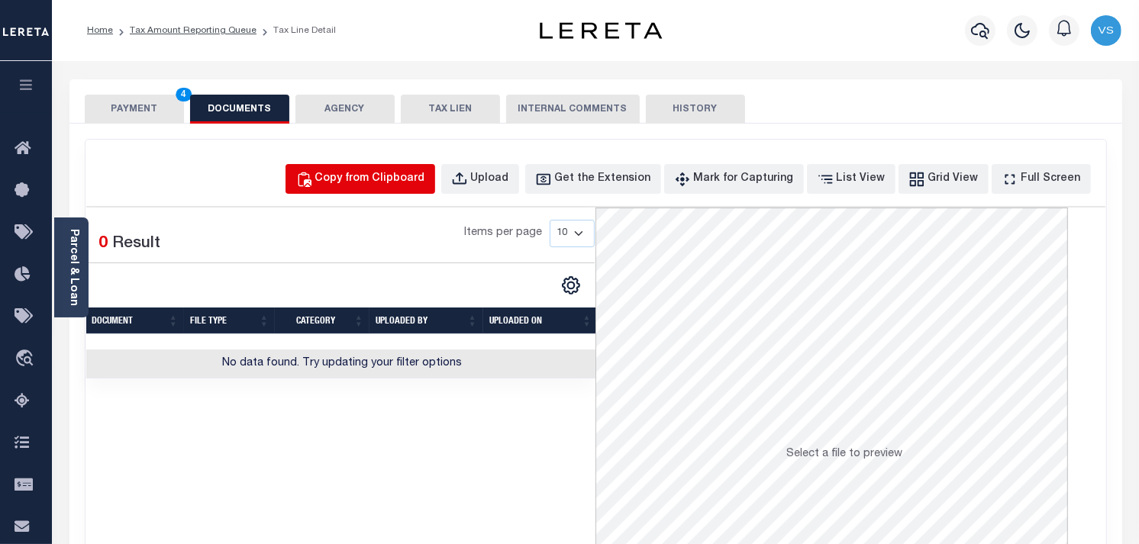
click at [399, 171] on div "Copy from Clipboard" at bounding box center [370, 179] width 110 height 17
select select "POP"
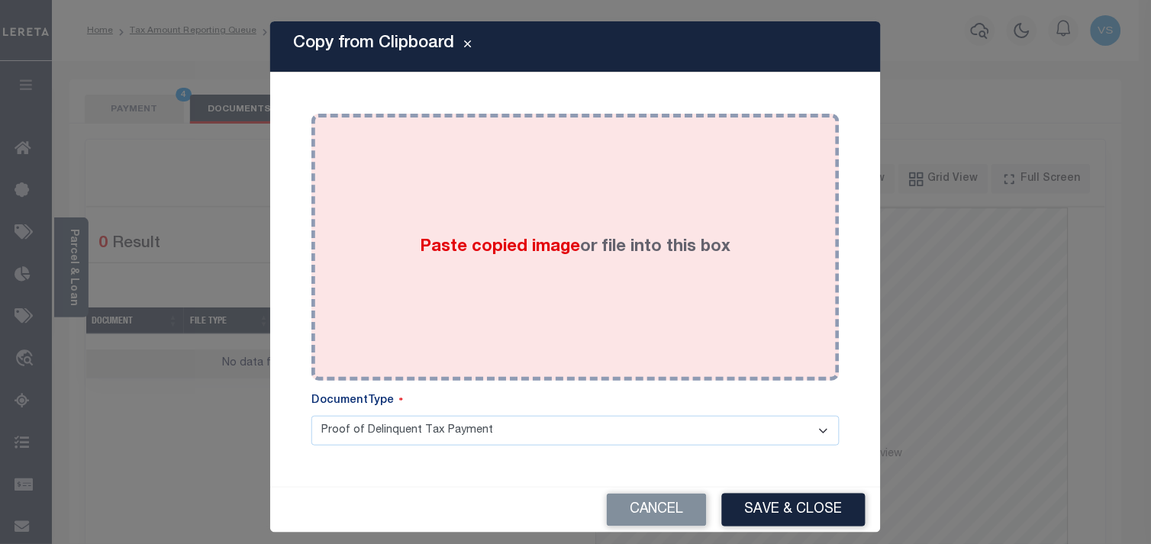
click at [579, 266] on div "Paste copied image or file into this box" at bounding box center [575, 247] width 505 height 244
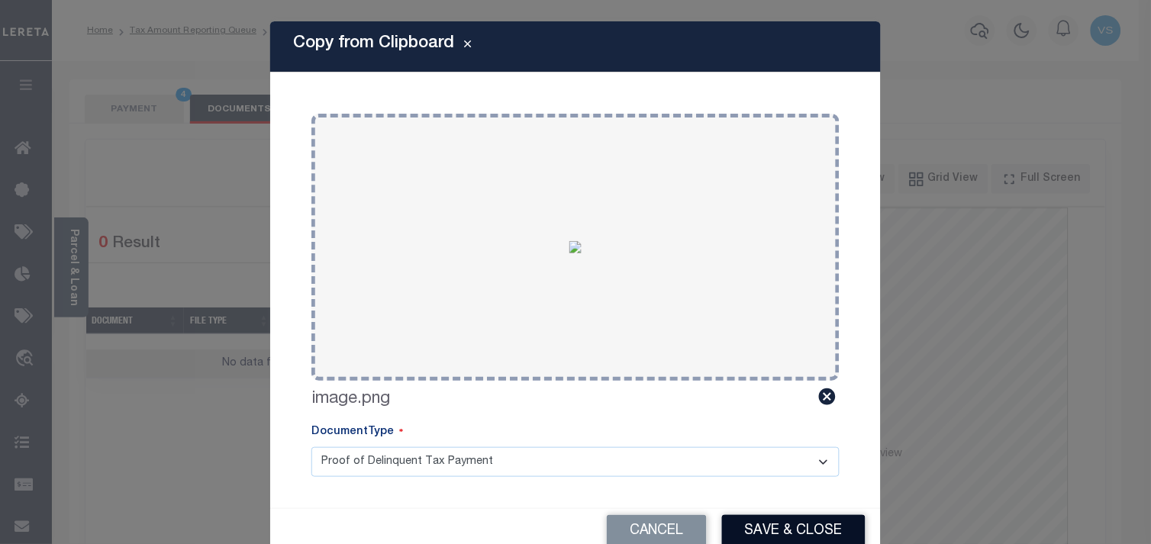
click at [775, 537] on button "Save & Close" at bounding box center [794, 531] width 144 height 33
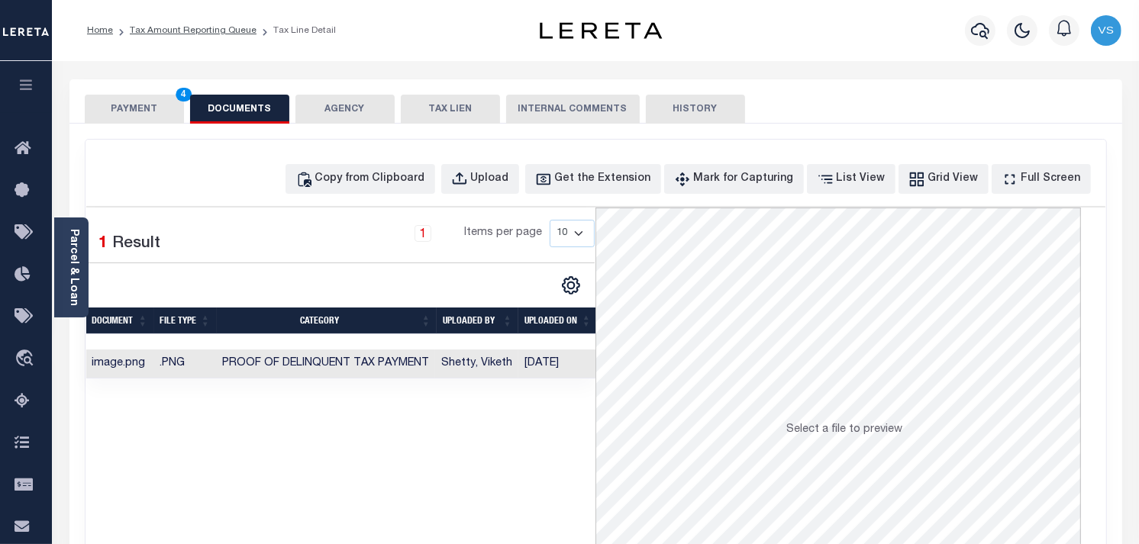
click at [144, 102] on button "PAYMENT 4" at bounding box center [134, 109] width 99 height 29
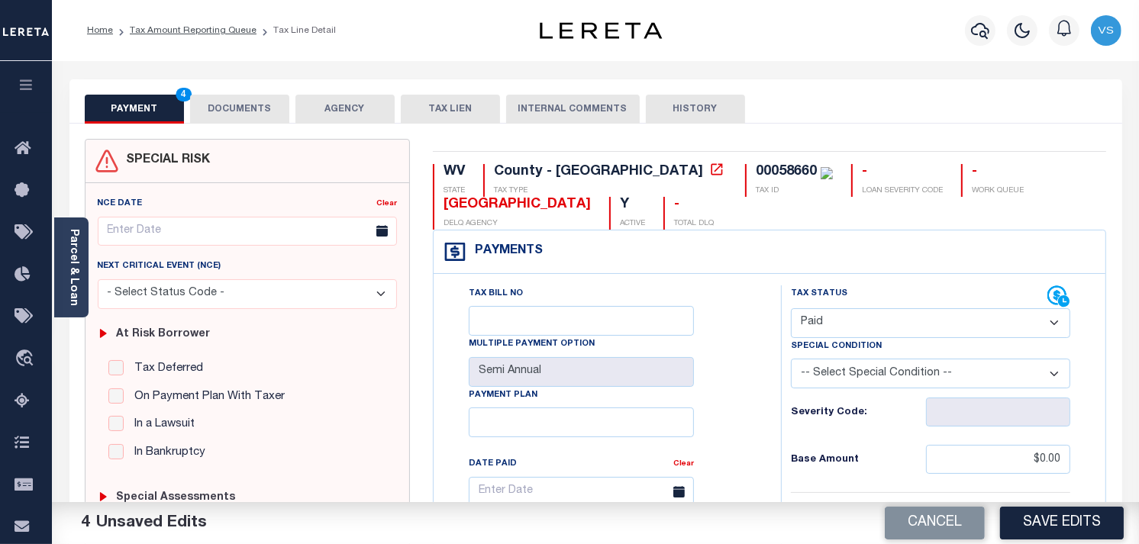
click at [218, 101] on button "DOCUMENTS" at bounding box center [239, 109] width 99 height 29
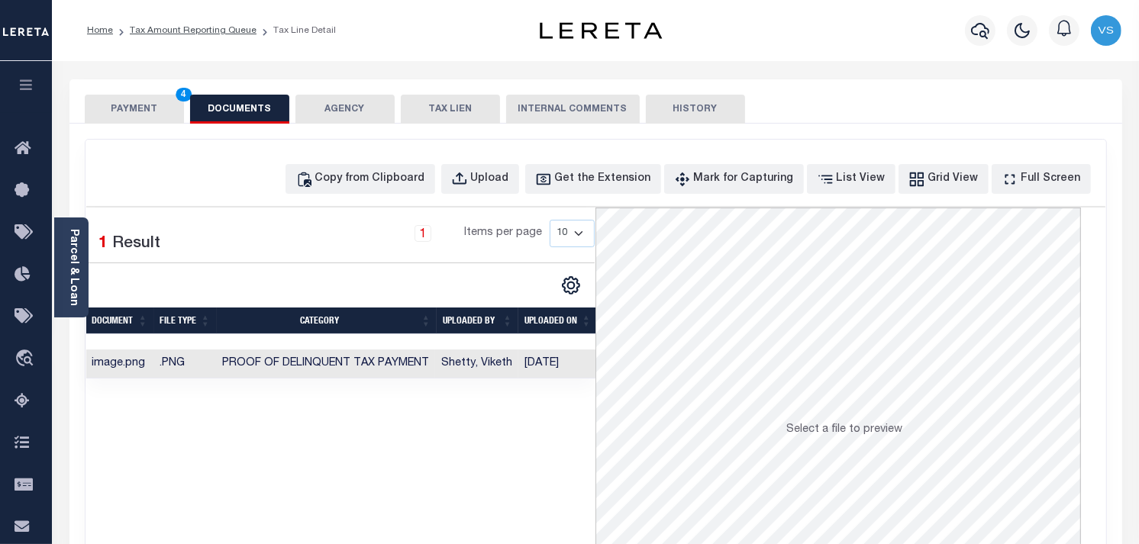
click at [133, 108] on button "PAYMENT 4" at bounding box center [134, 109] width 99 height 29
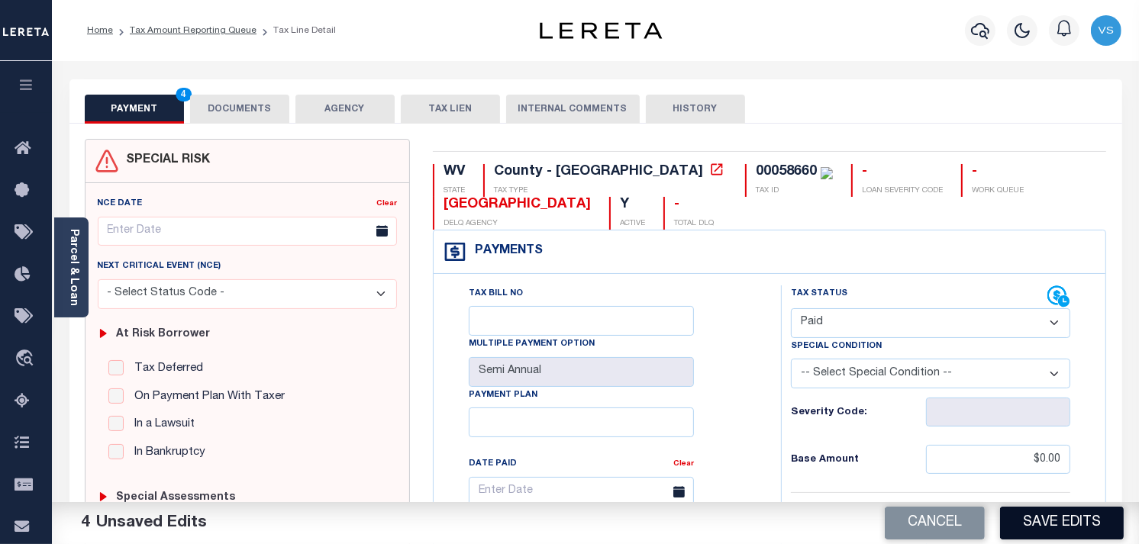
click at [1021, 529] on button "Save Edits" at bounding box center [1062, 523] width 124 height 33
checkbox input "false"
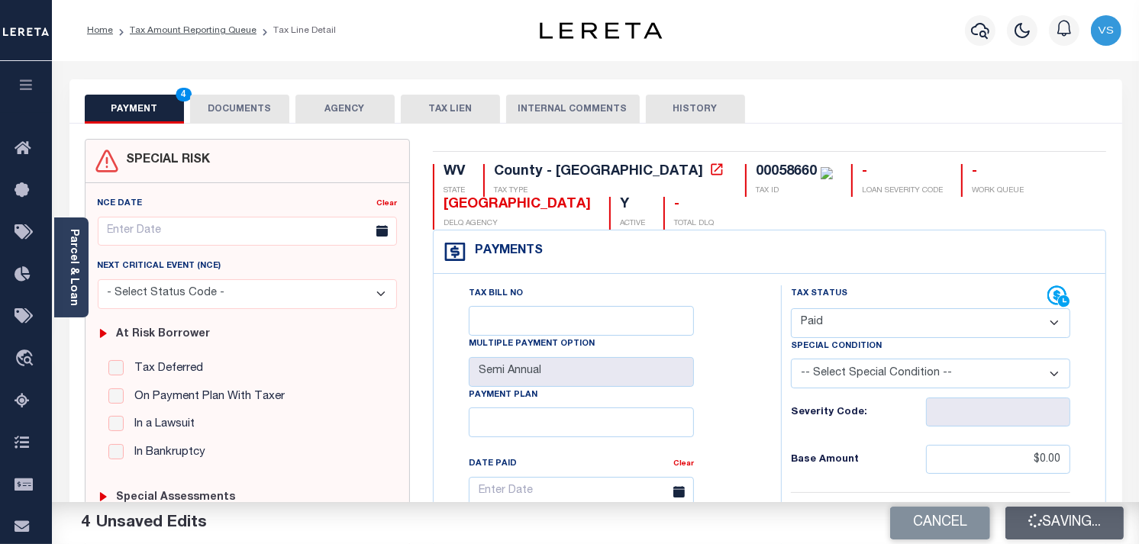
type input "$0"
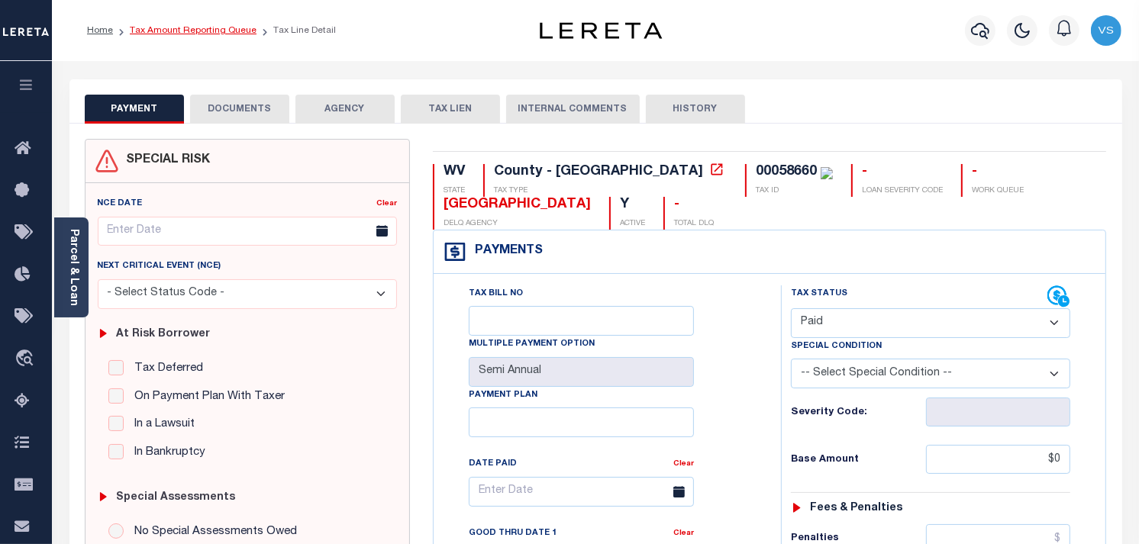
click at [186, 28] on link "Tax Amount Reporting Queue" at bounding box center [193, 30] width 127 height 9
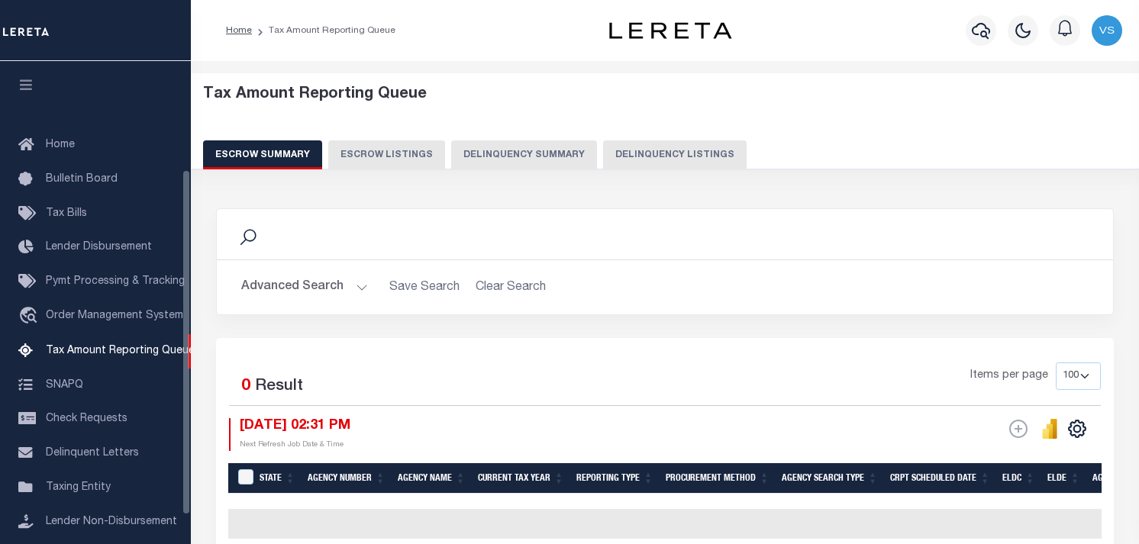
select select "100"
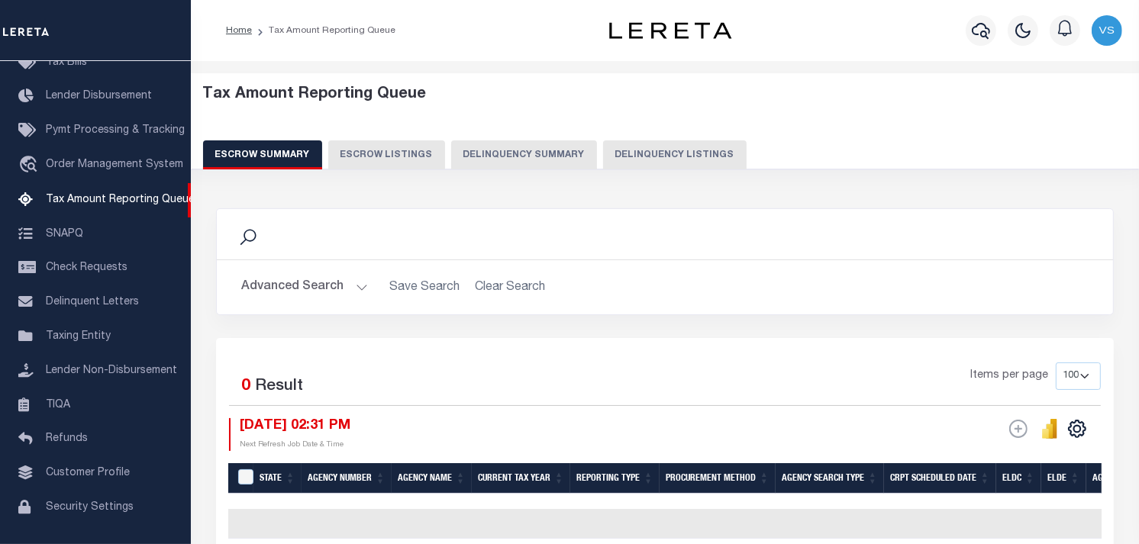
click at [657, 155] on button "Delinquency Listings" at bounding box center [675, 154] width 144 height 29
select select "100"
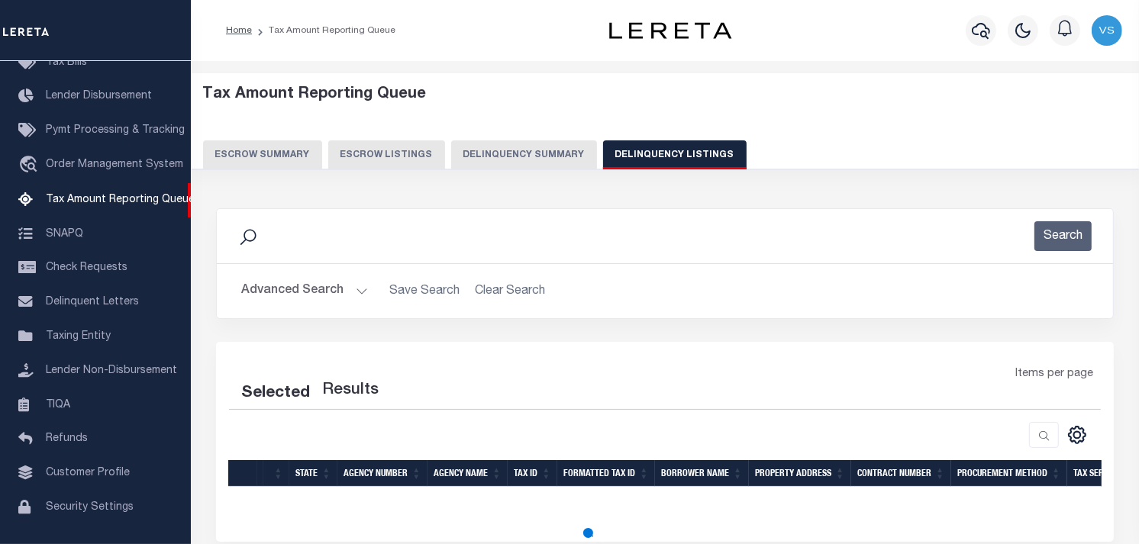
select select "100"
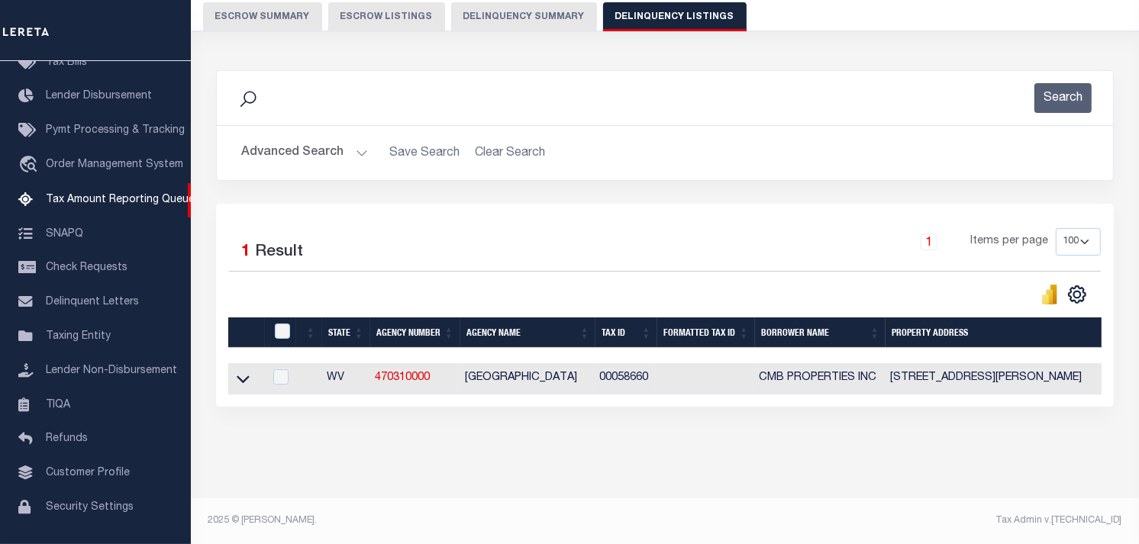
scroll to position [150, 0]
click at [240, 371] on icon at bounding box center [243, 379] width 13 height 16
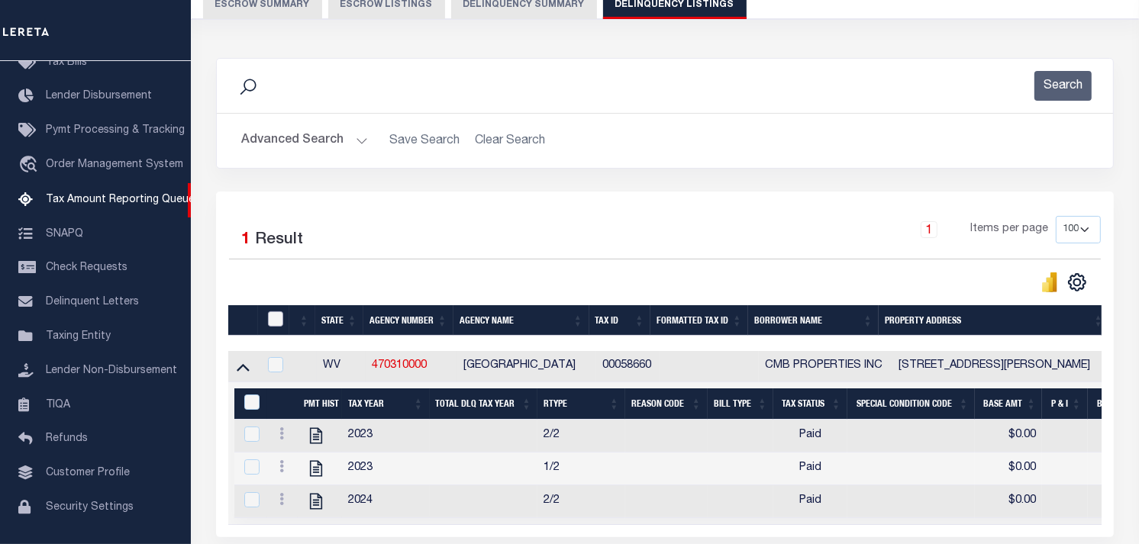
click at [269, 318] on input "checkbox" at bounding box center [275, 318] width 15 height 15
checkbox input "true"
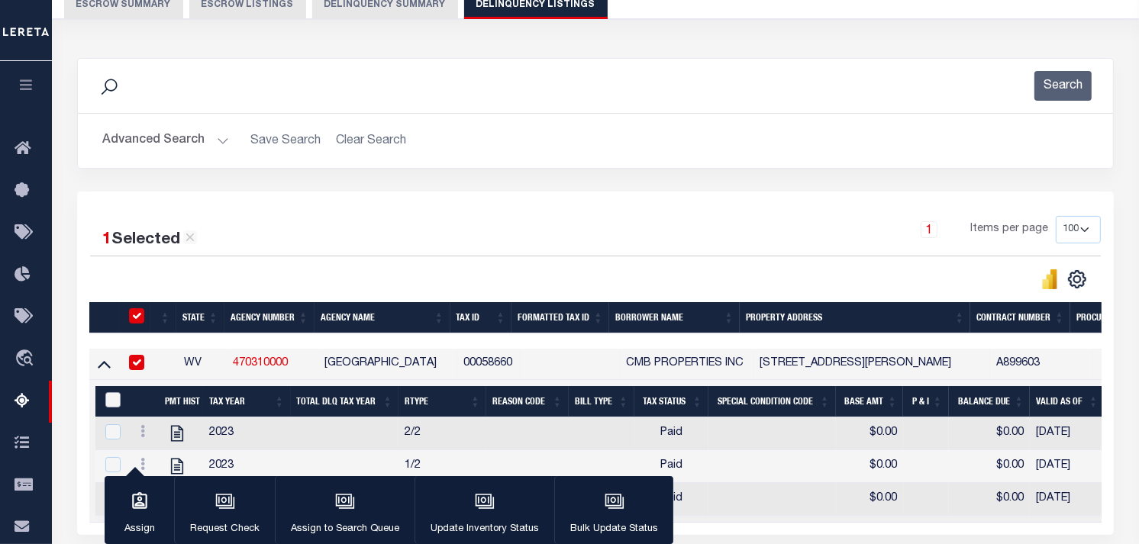
click at [115, 401] on input "&nbsp;" at bounding box center [112, 399] width 15 height 15
checkbox input "true"
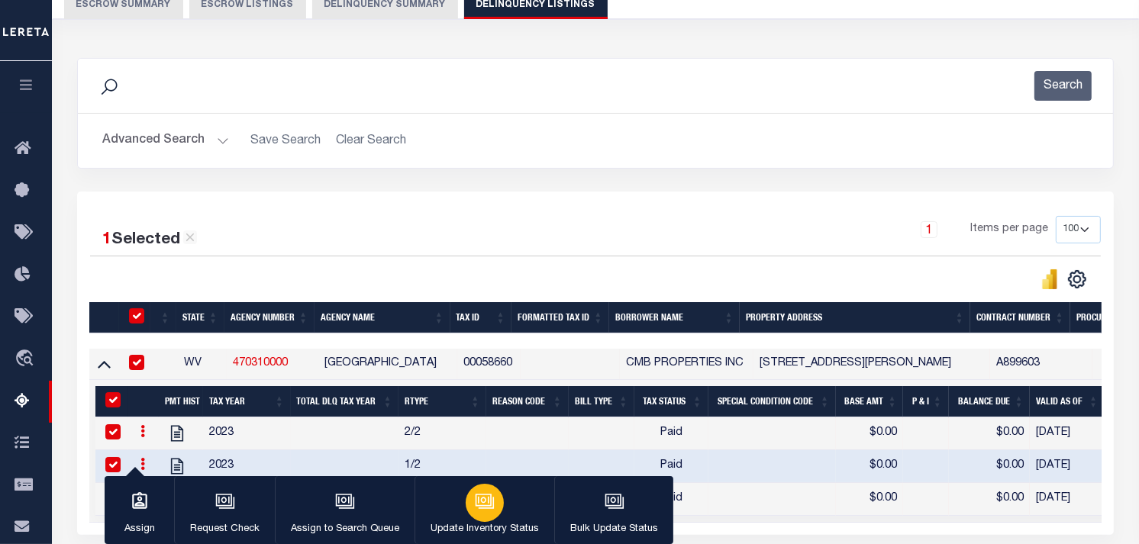
click at [482, 510] on icon "button" at bounding box center [485, 502] width 20 height 20
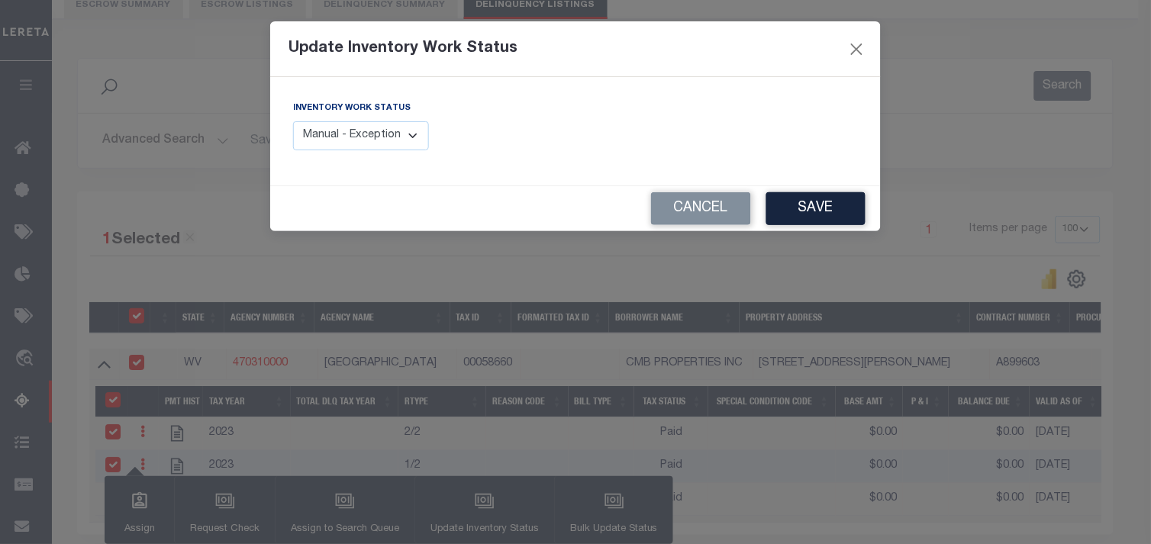
click at [382, 142] on select "Manual - Exception Pended - Awaiting Search Late Add Exception Completed" at bounding box center [361, 136] width 136 height 30
select select "4"
click at [293, 121] on select "Manual - Exception Pended - Awaiting Search Late Add Exception Completed" at bounding box center [361, 136] width 136 height 30
click at [829, 205] on button "Save" at bounding box center [815, 208] width 99 height 33
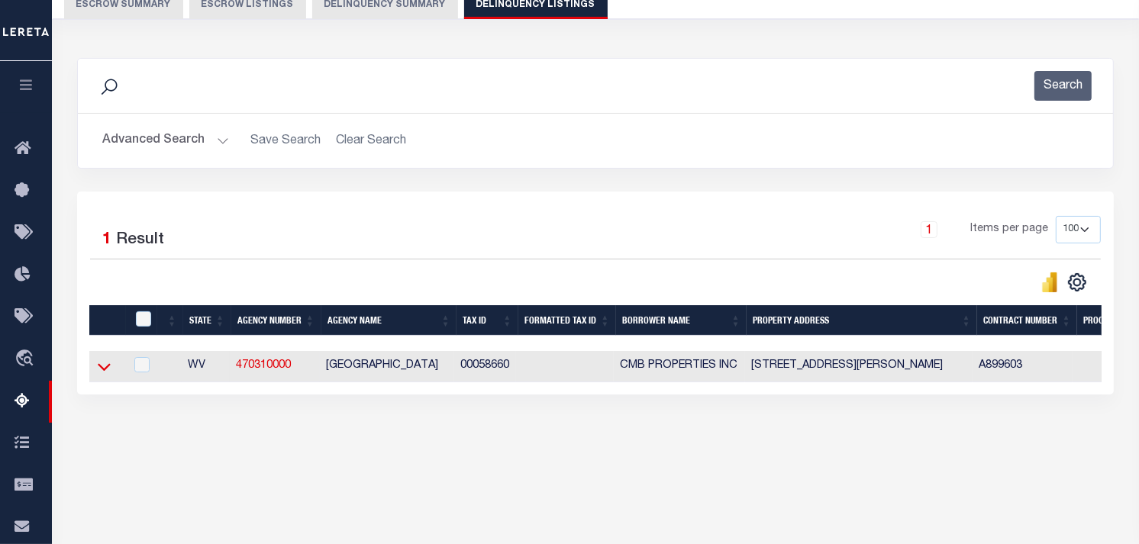
click at [103, 370] on icon at bounding box center [104, 367] width 13 height 16
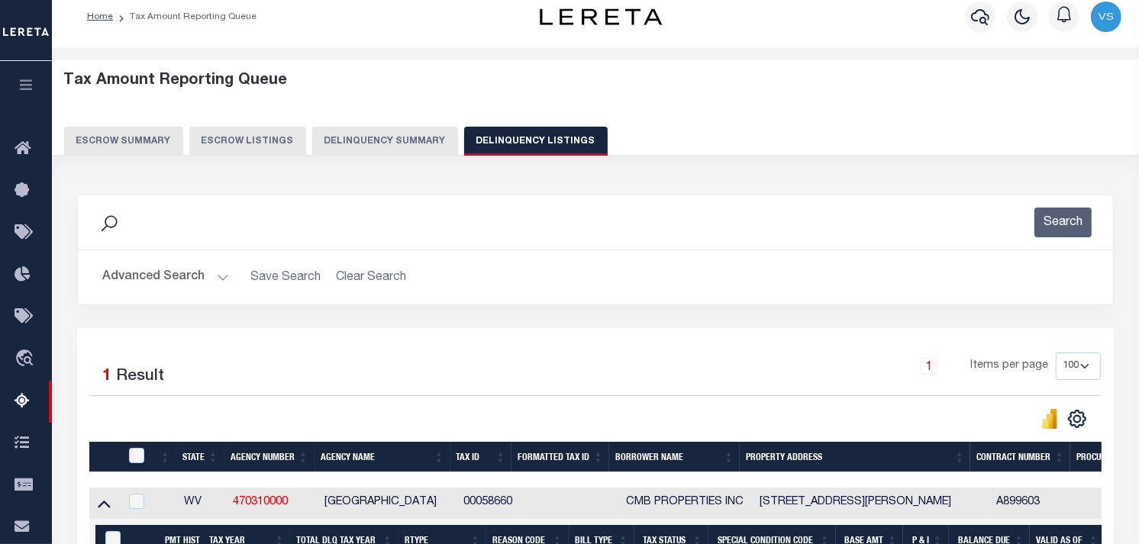
scroll to position [0, 0]
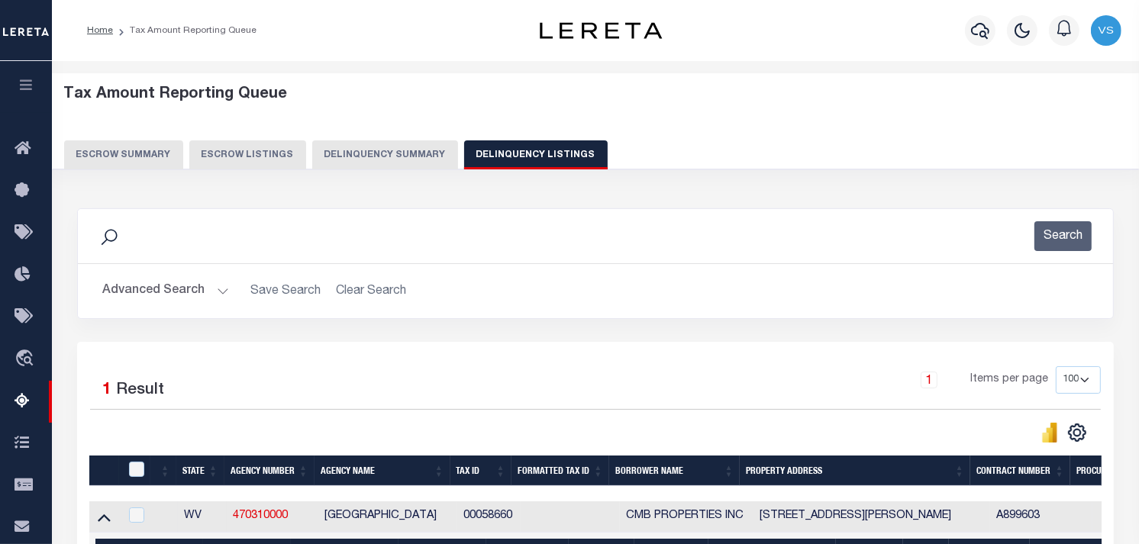
click at [145, 285] on button "Advanced Search" at bounding box center [165, 291] width 127 height 30
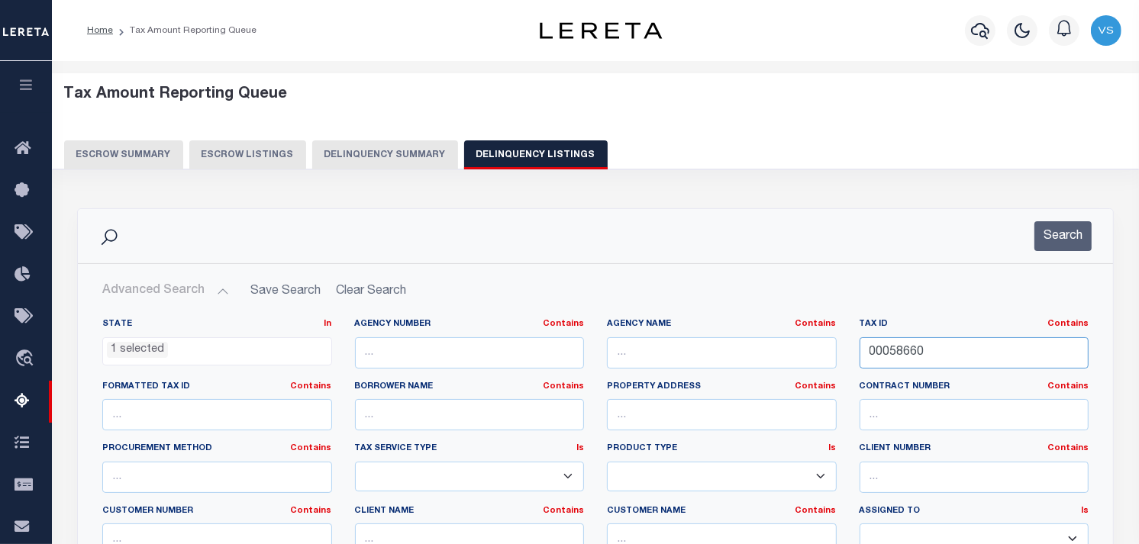
click at [892, 353] on input "00058660" at bounding box center [975, 352] width 230 height 31
paste input "15 2013700000000"
click at [892, 354] on input "15 2013700000000" at bounding box center [975, 352] width 230 height 31
type input "15 2013700000000"
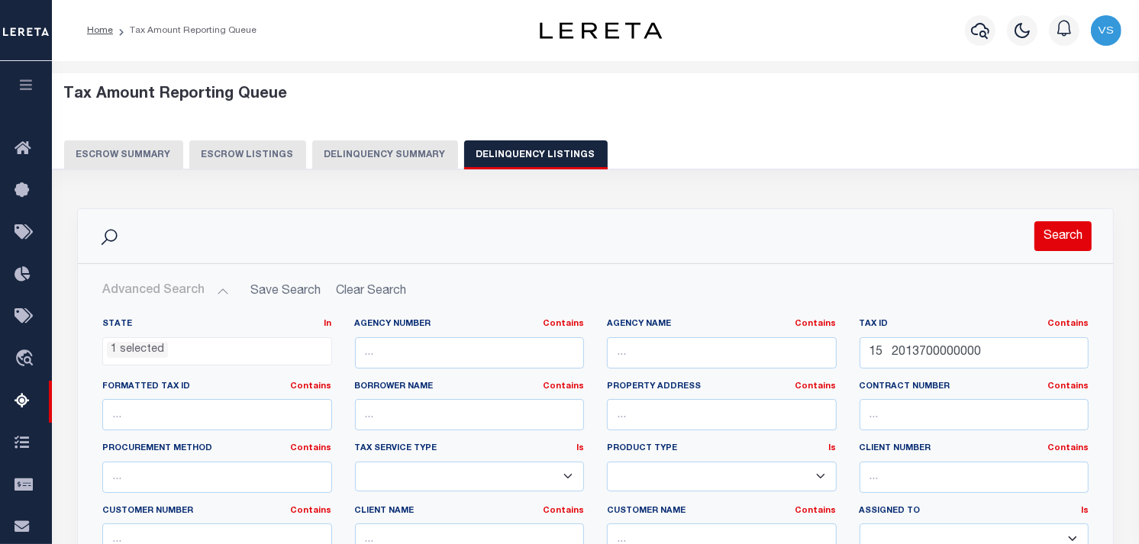
click at [1050, 234] on button "Search" at bounding box center [1062, 236] width 57 height 30
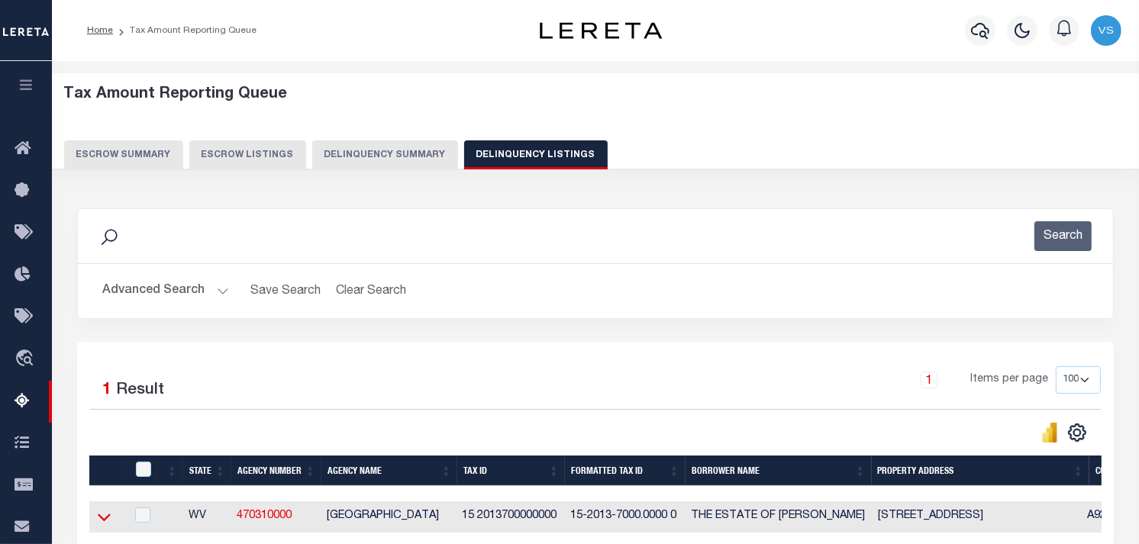
click at [102, 521] on icon at bounding box center [104, 519] width 13 height 8
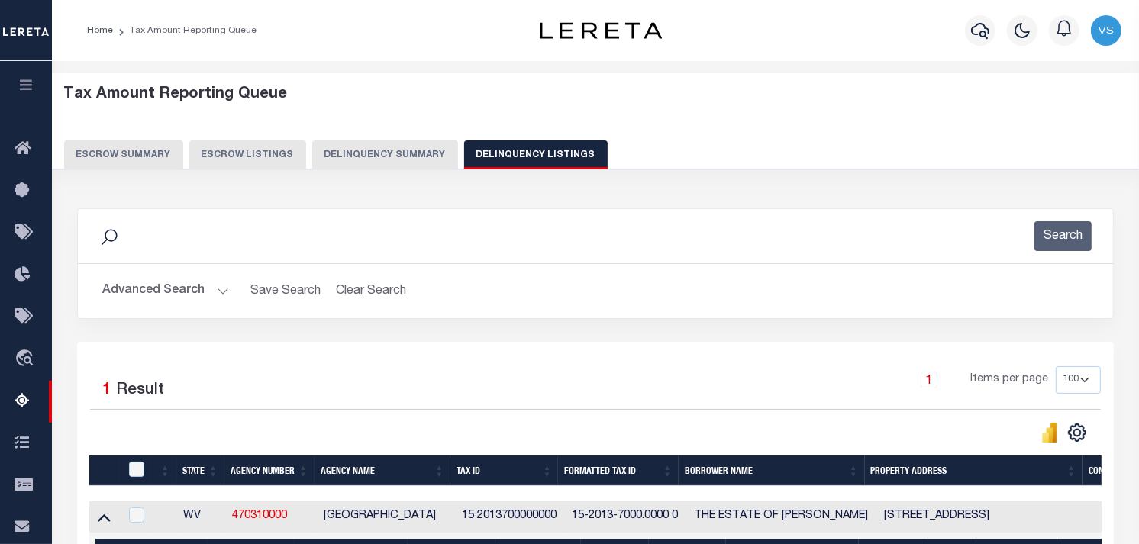
scroll to position [295, 0]
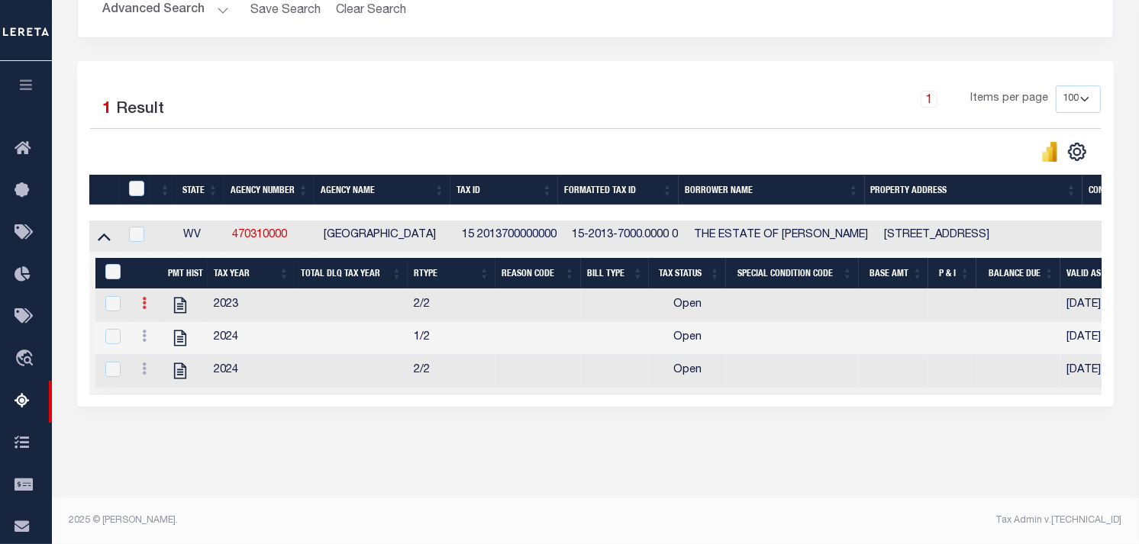
click at [142, 297] on icon at bounding box center [144, 303] width 5 height 12
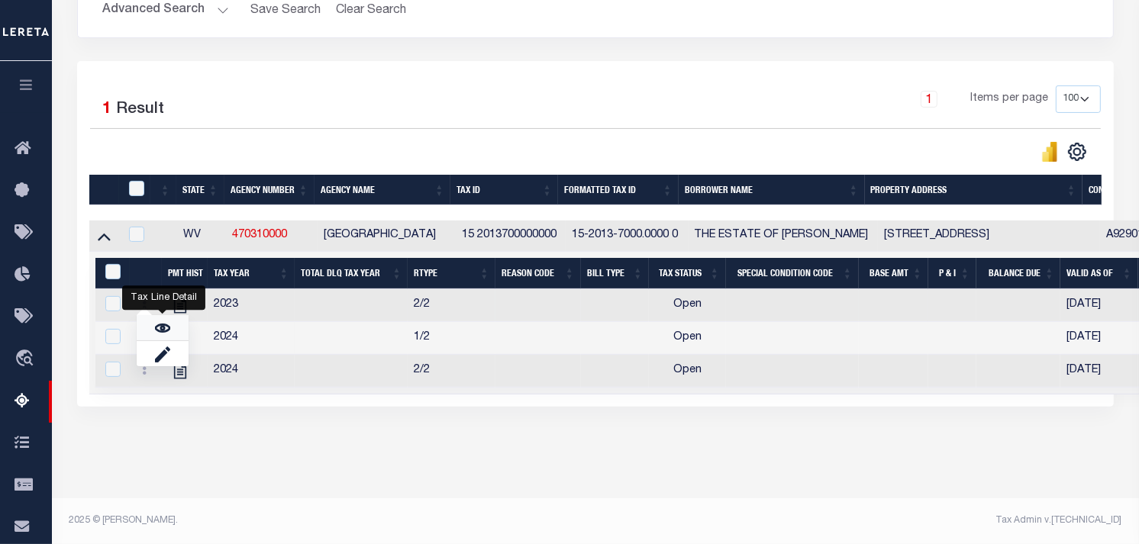
click at [150, 331] on link "" at bounding box center [163, 327] width 52 height 25
checkbox input "false"
checkbox input "true"
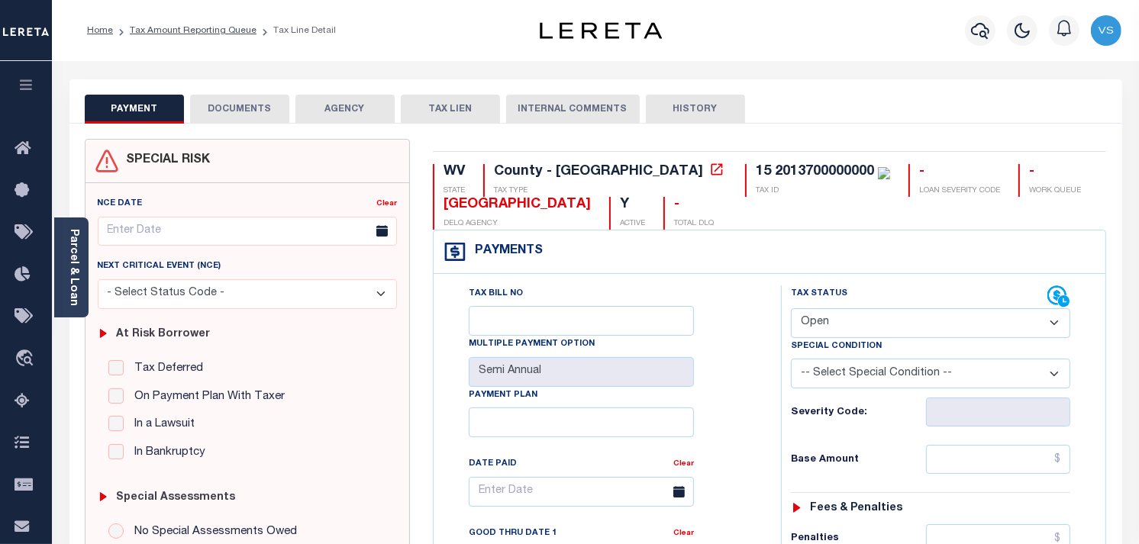
click at [905, 325] on select "- Select Status Code - Open Due/Unpaid Paid Incomplete No Tax Due Internal Refu…" at bounding box center [930, 323] width 279 height 30
select select "PYD"
click at [791, 309] on select "- Select Status Code - Open Due/Unpaid Paid Incomplete No Tax Due Internal Refu…" at bounding box center [930, 323] width 279 height 30
type input "[DATE]"
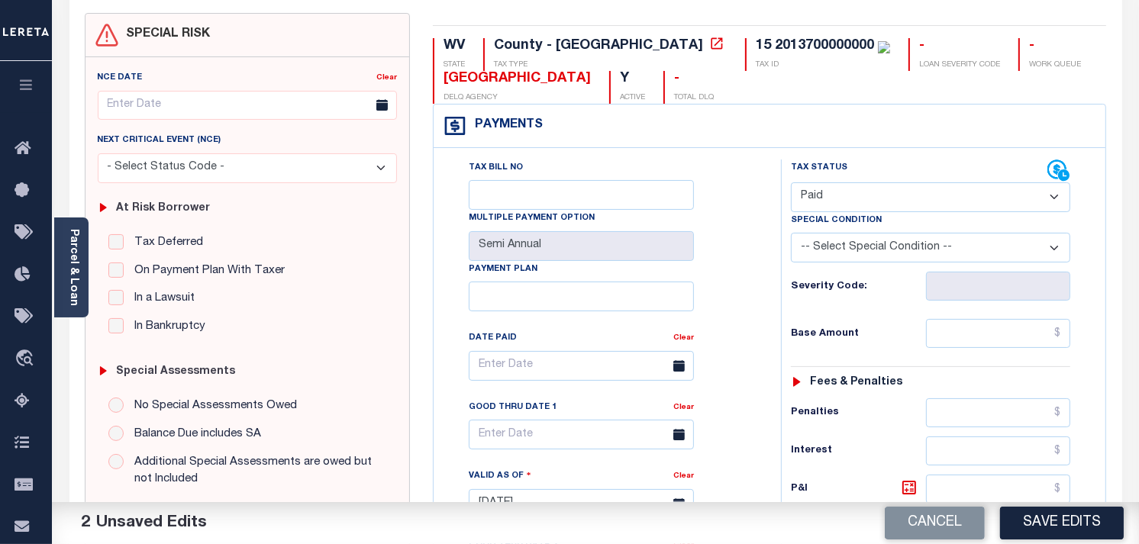
scroll to position [169, 0]
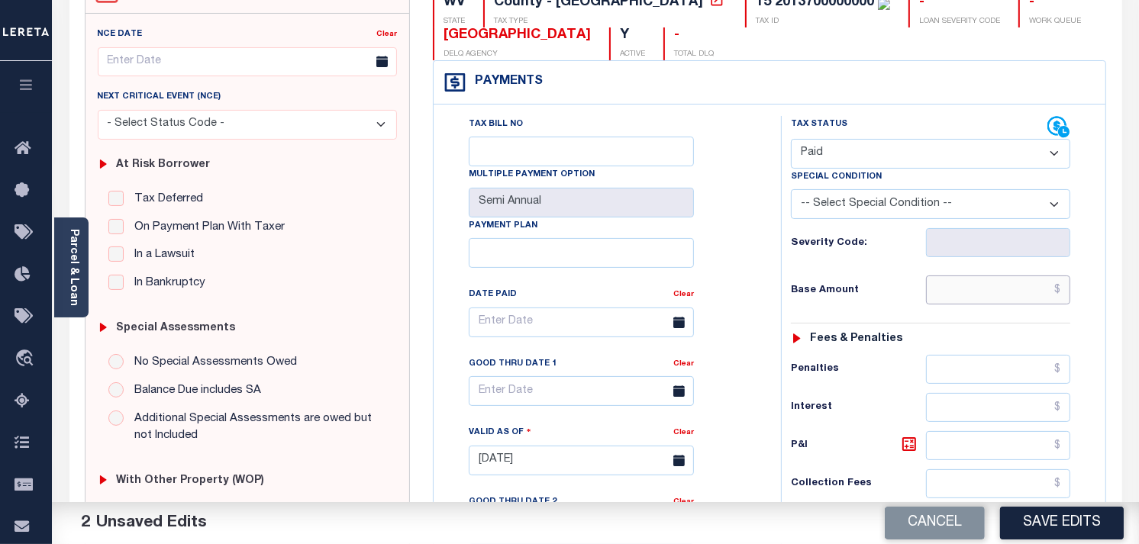
click at [979, 295] on input "text" at bounding box center [998, 290] width 145 height 29
type input "$0.00"
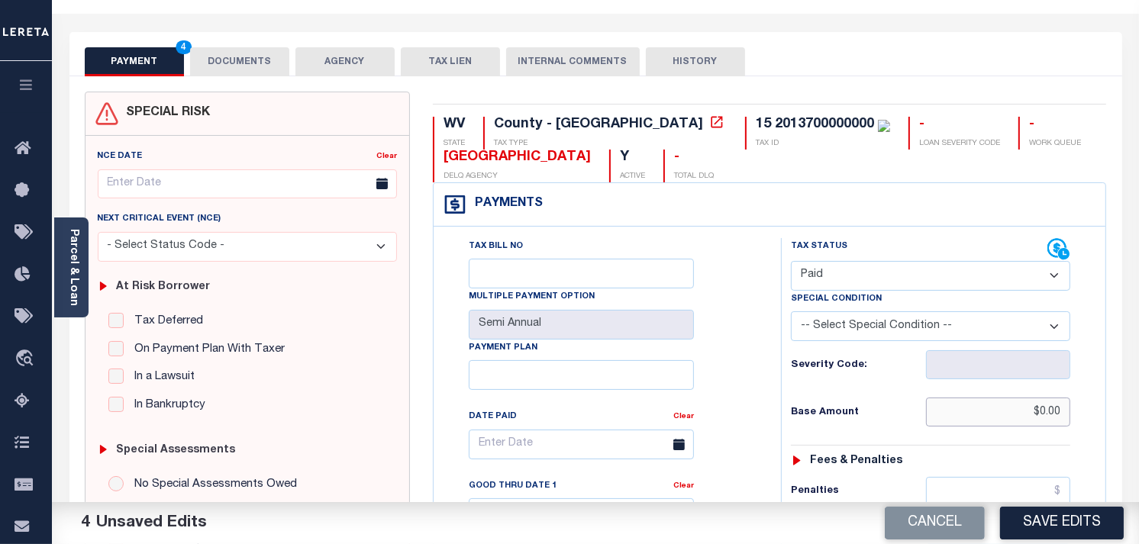
scroll to position [0, 0]
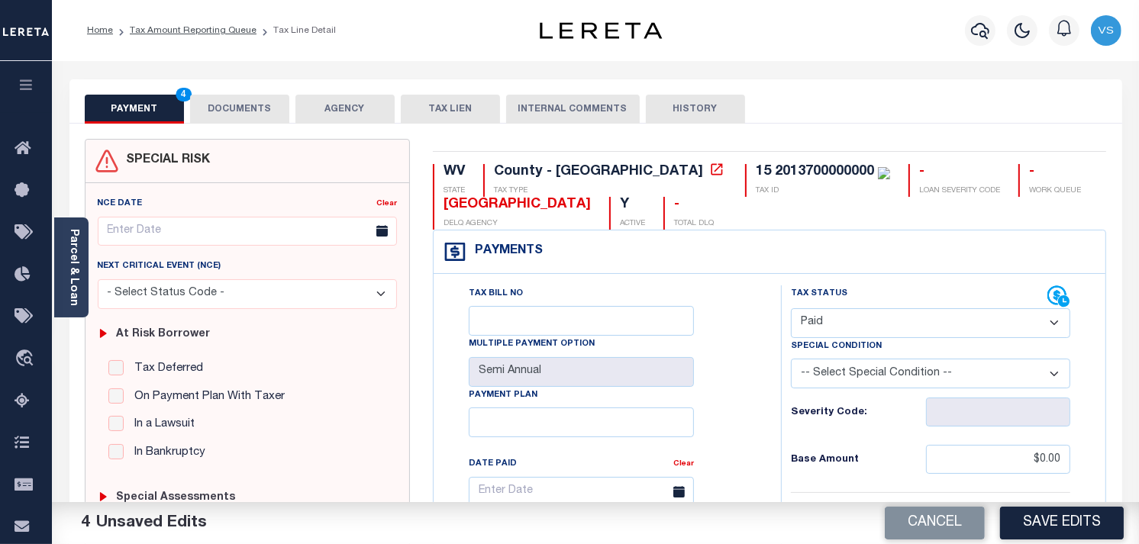
click at [245, 111] on button "DOCUMENTS" at bounding box center [239, 109] width 99 height 29
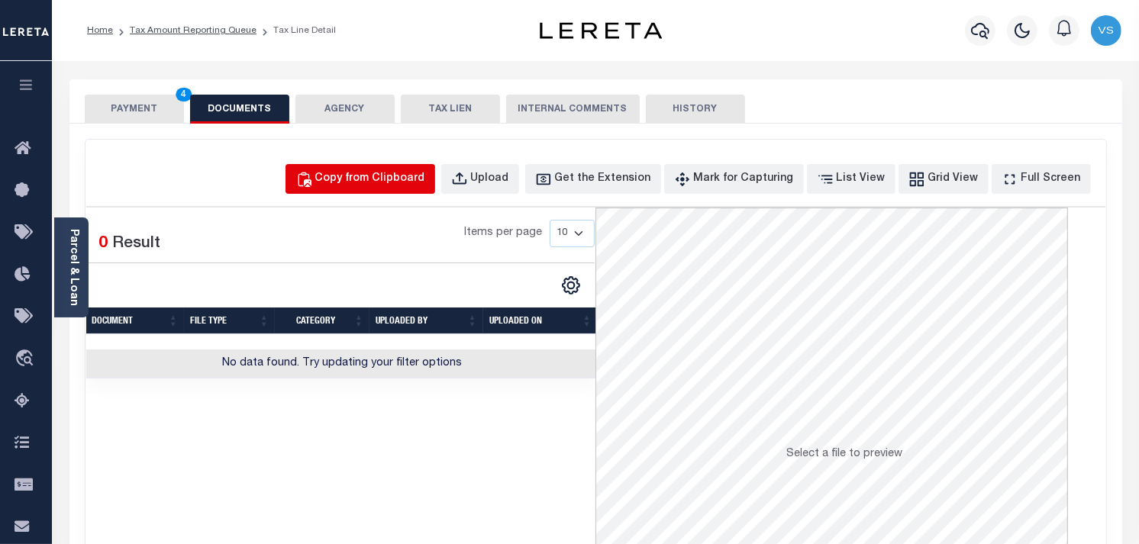
click at [362, 173] on div "Copy from Clipboard" at bounding box center [370, 179] width 110 height 17
select select "POP"
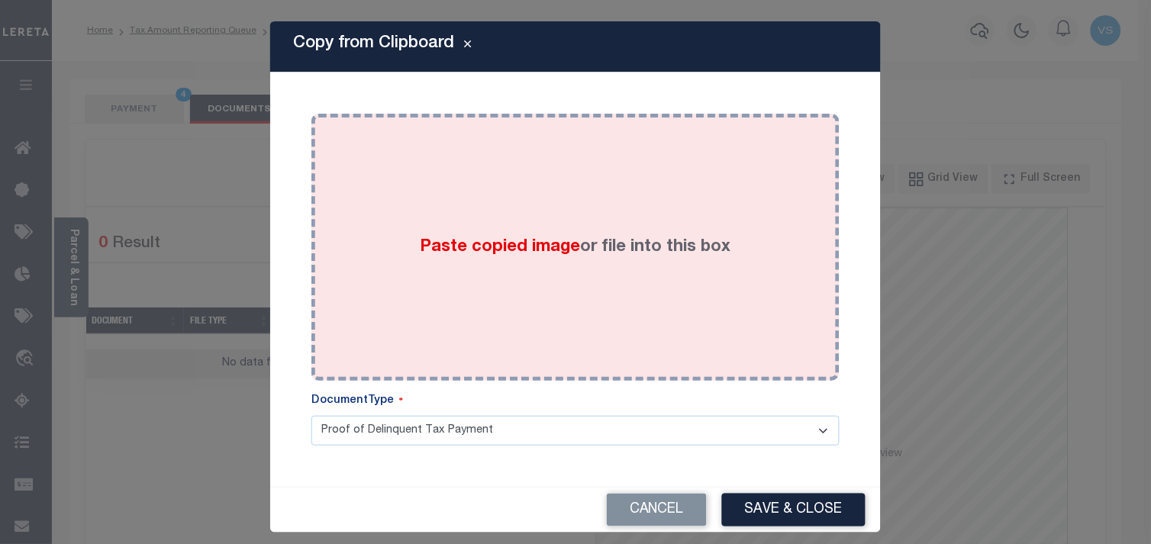
click at [512, 254] on span "Paste copied image" at bounding box center [501, 247] width 160 height 17
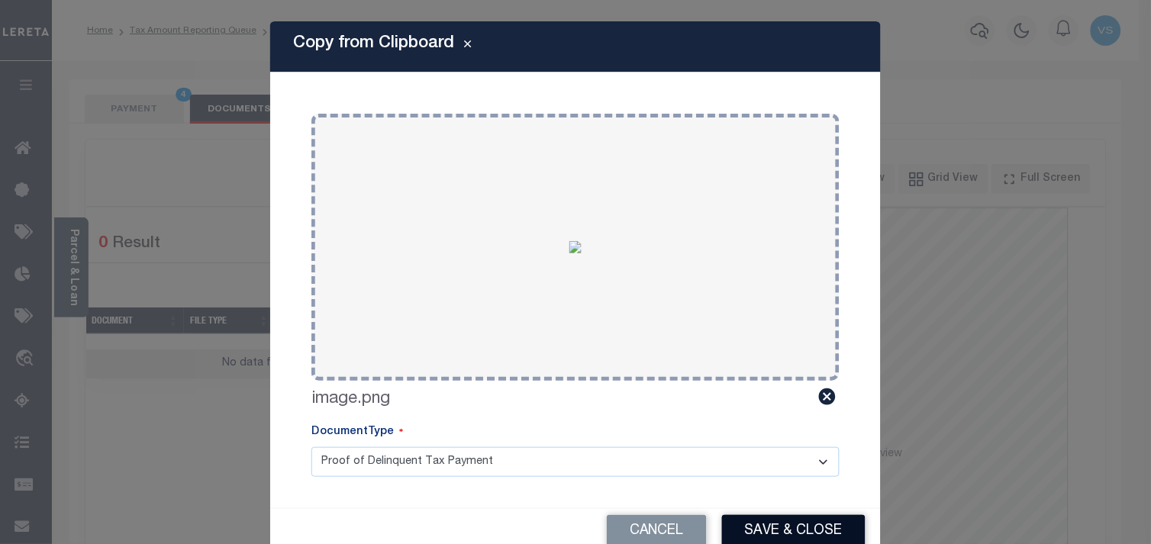
click at [760, 532] on button "Save & Close" at bounding box center [794, 531] width 144 height 33
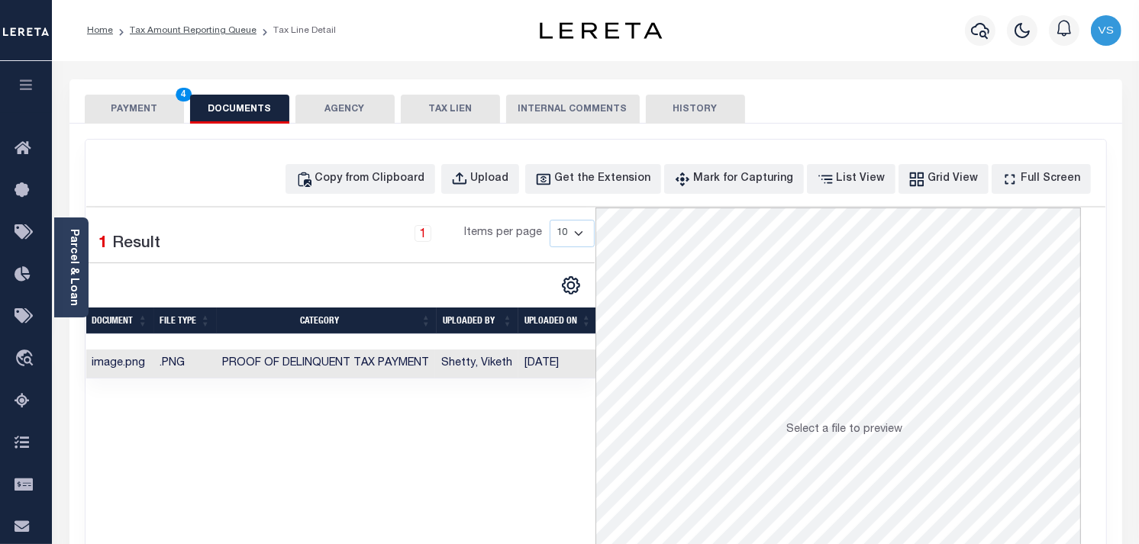
click at [132, 109] on button "PAYMENT 4" at bounding box center [134, 109] width 99 height 29
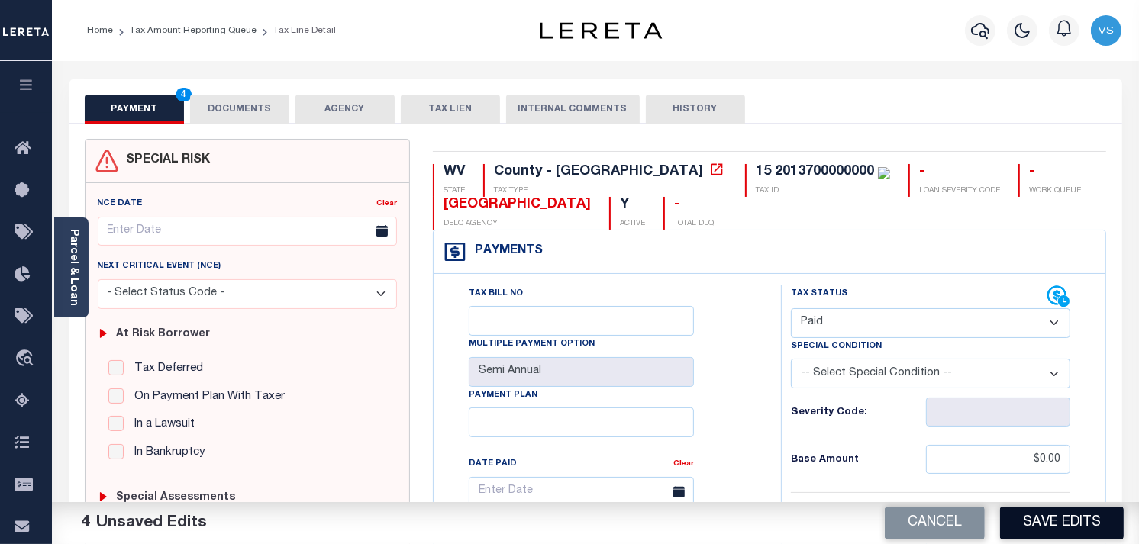
click at [1038, 519] on button "Save Edits" at bounding box center [1062, 523] width 124 height 33
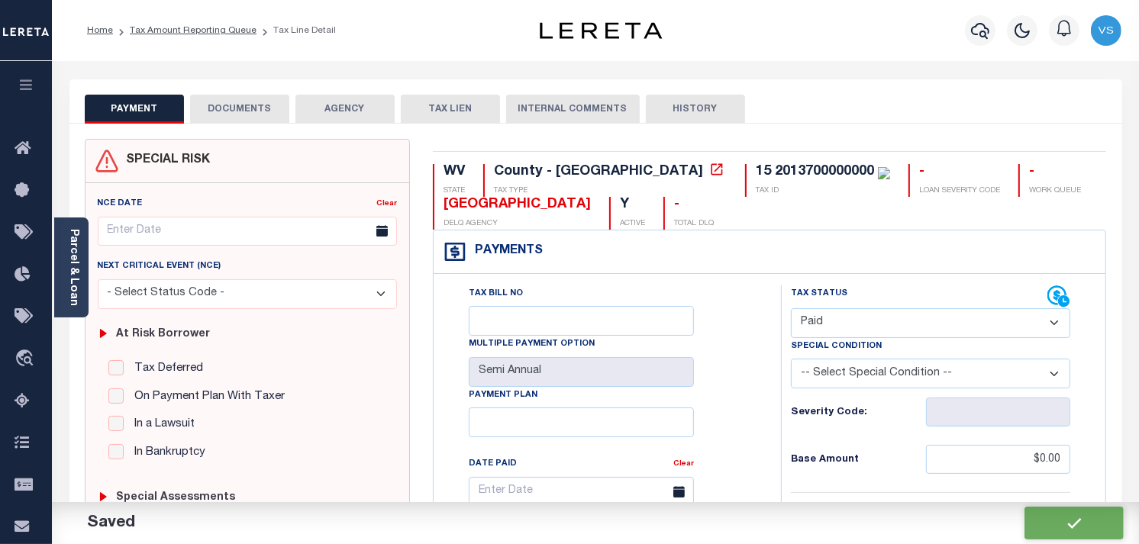
checkbox input "false"
type input "$0"
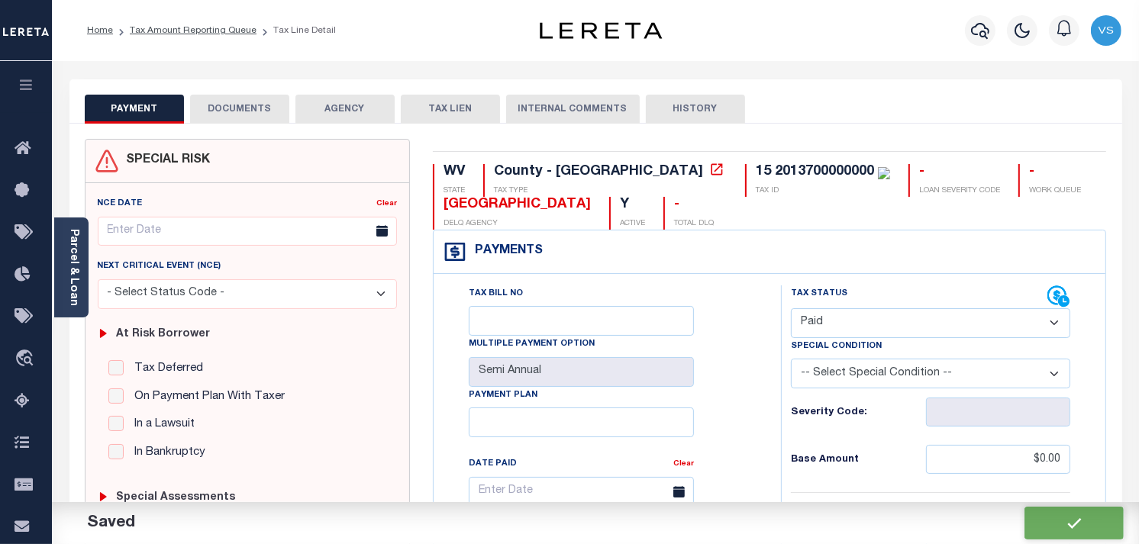
type input "$0"
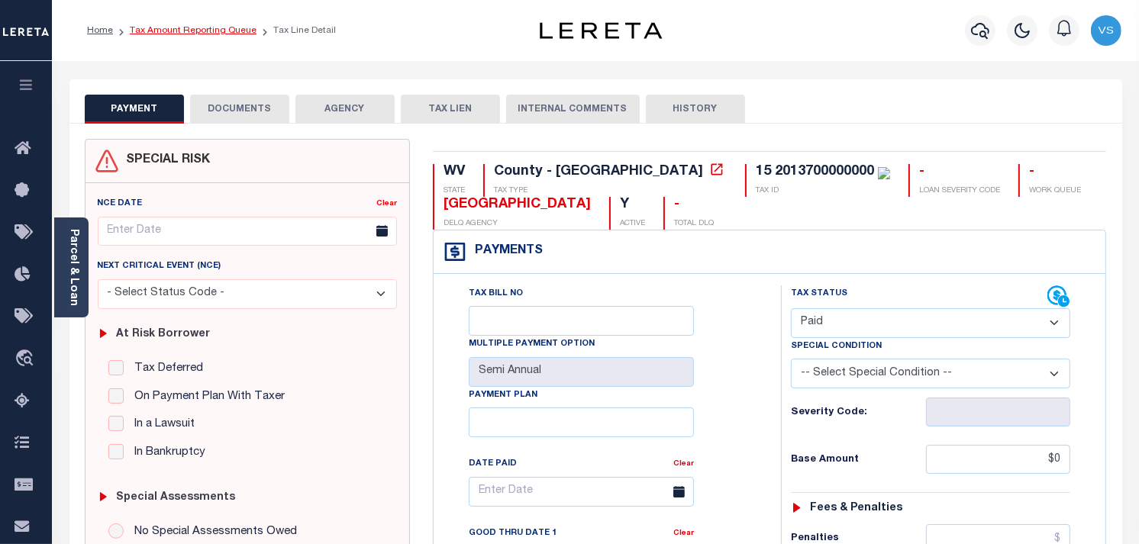
click at [176, 29] on link "Tax Amount Reporting Queue" at bounding box center [193, 30] width 127 height 9
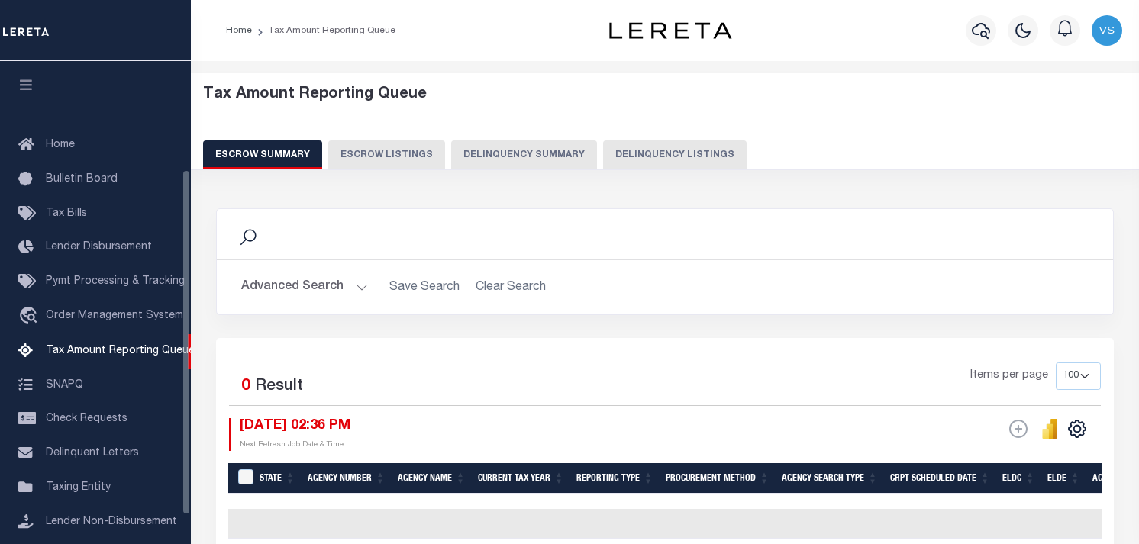
select select "100"
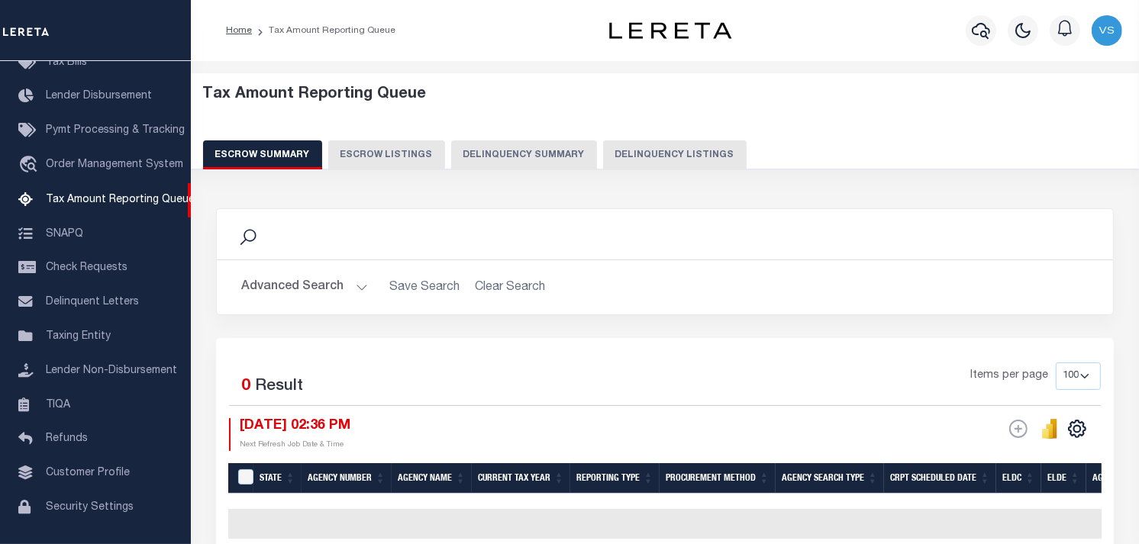
click at [638, 153] on button "Delinquency Listings" at bounding box center [675, 154] width 144 height 29
select select "100"
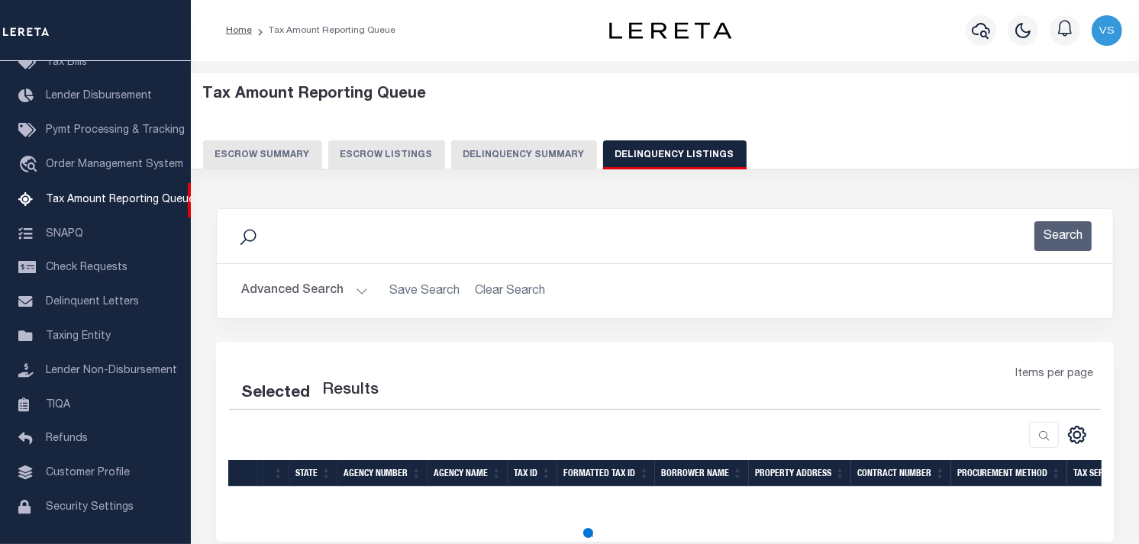
select select "100"
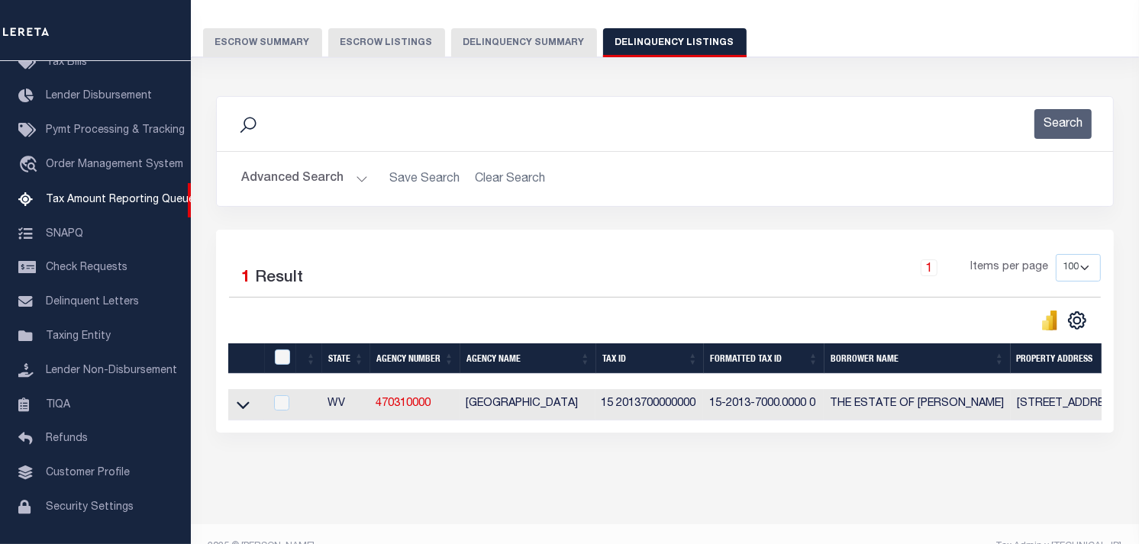
scroll to position [150, 0]
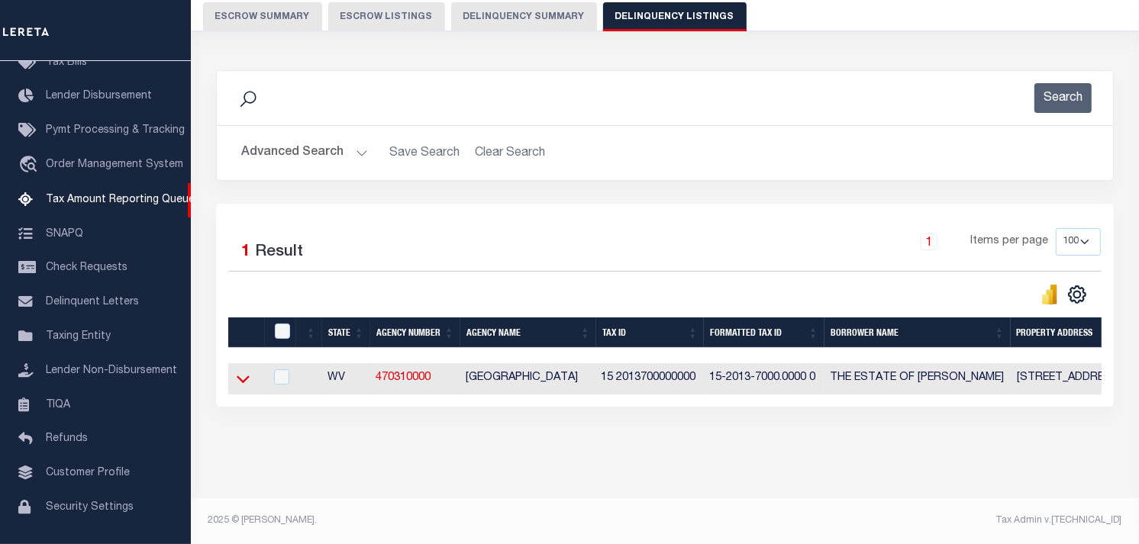
click at [243, 371] on icon at bounding box center [243, 379] width 13 height 16
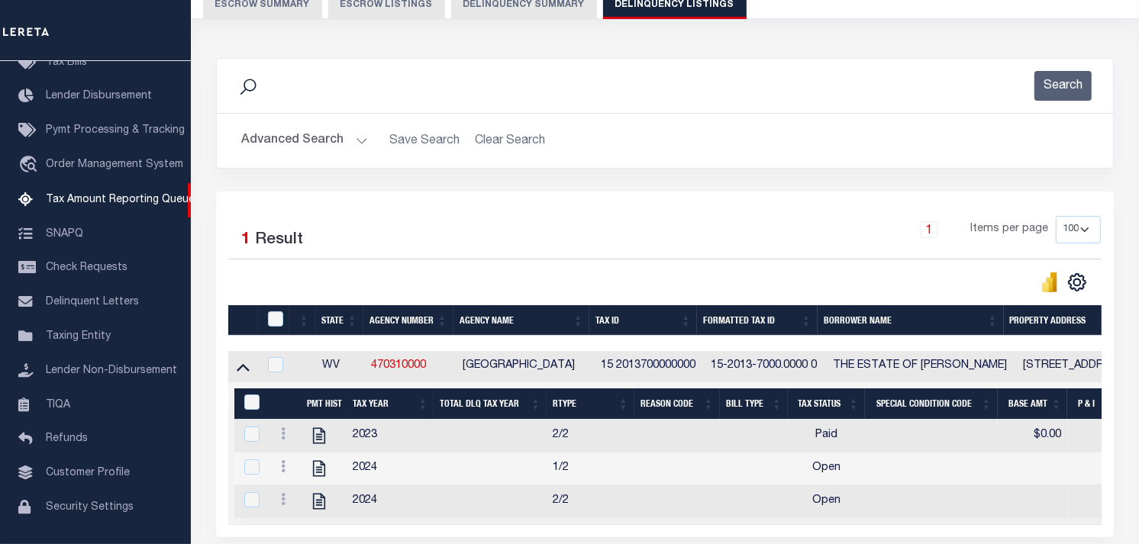
scroll to position [295, 0]
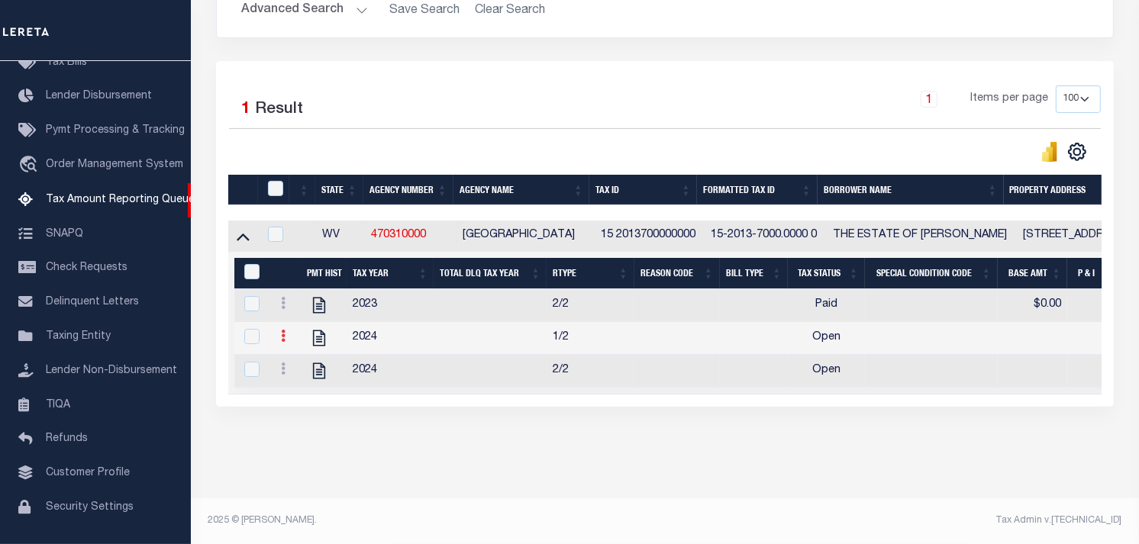
click at [281, 330] on icon at bounding box center [283, 336] width 5 height 12
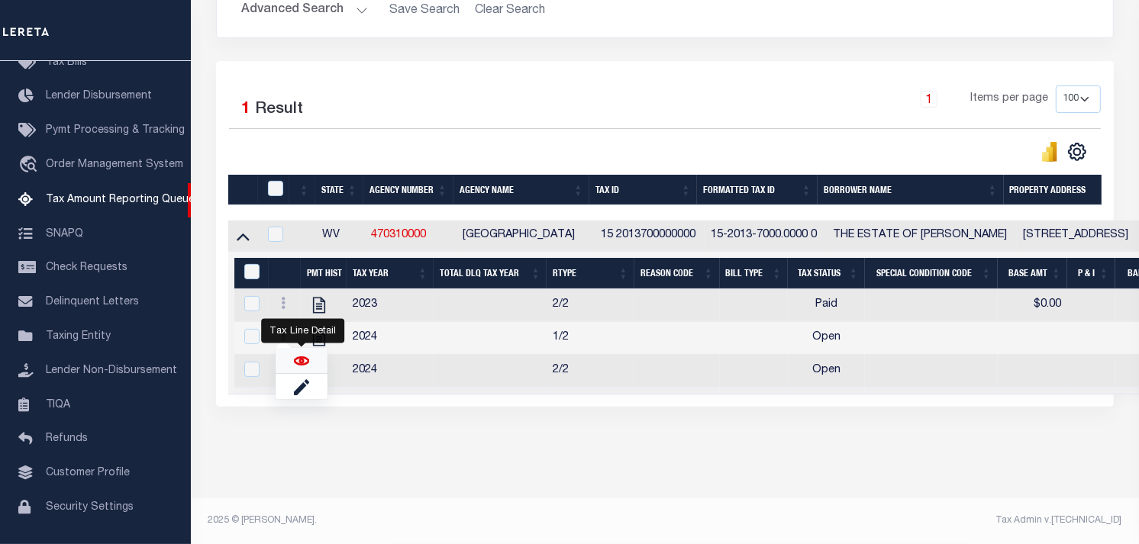
click at [294, 361] on img "" at bounding box center [301, 360] width 15 height 15
checkbox input "true"
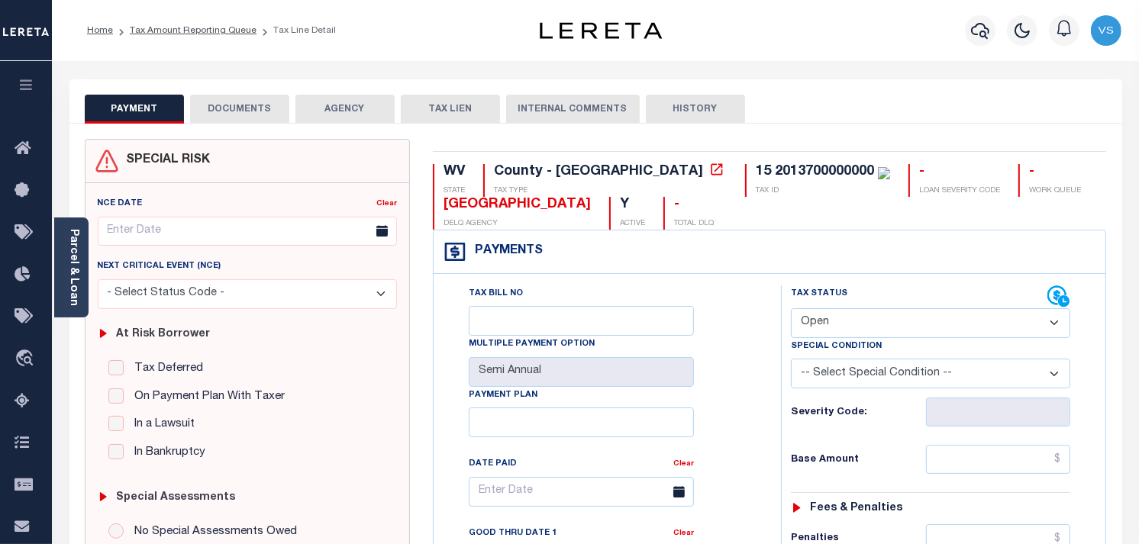
click at [971, 329] on select "- Select Status Code - Open Due/Unpaid Paid Incomplete No Tax Due Internal Refu…" at bounding box center [930, 323] width 279 height 30
select select "PYD"
click at [791, 309] on select "- Select Status Code - Open Due/Unpaid Paid Incomplete No Tax Due Internal Refu…" at bounding box center [930, 323] width 279 height 30
type input "[DATE]"
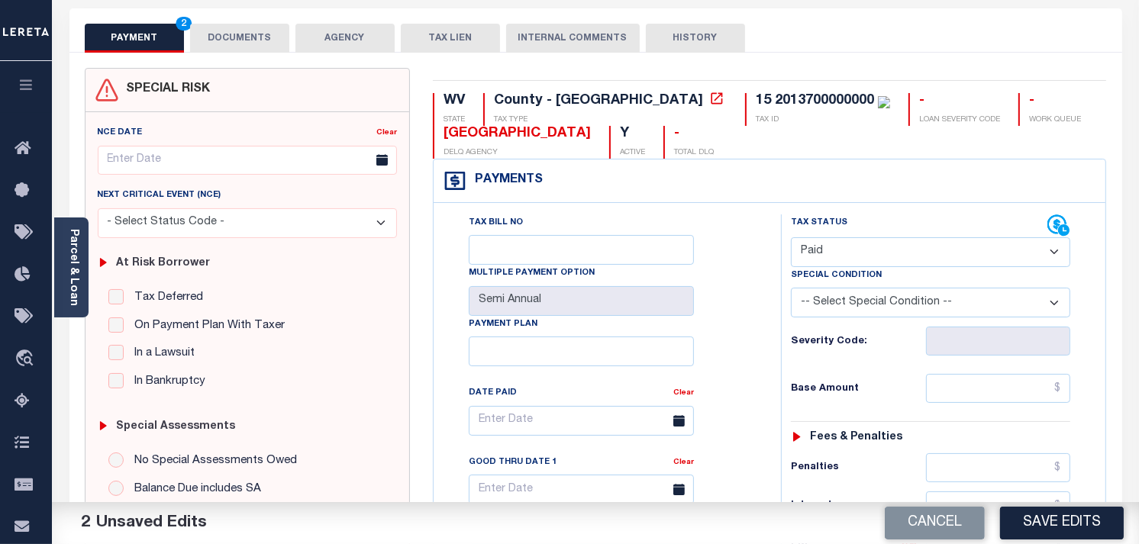
scroll to position [85, 0]
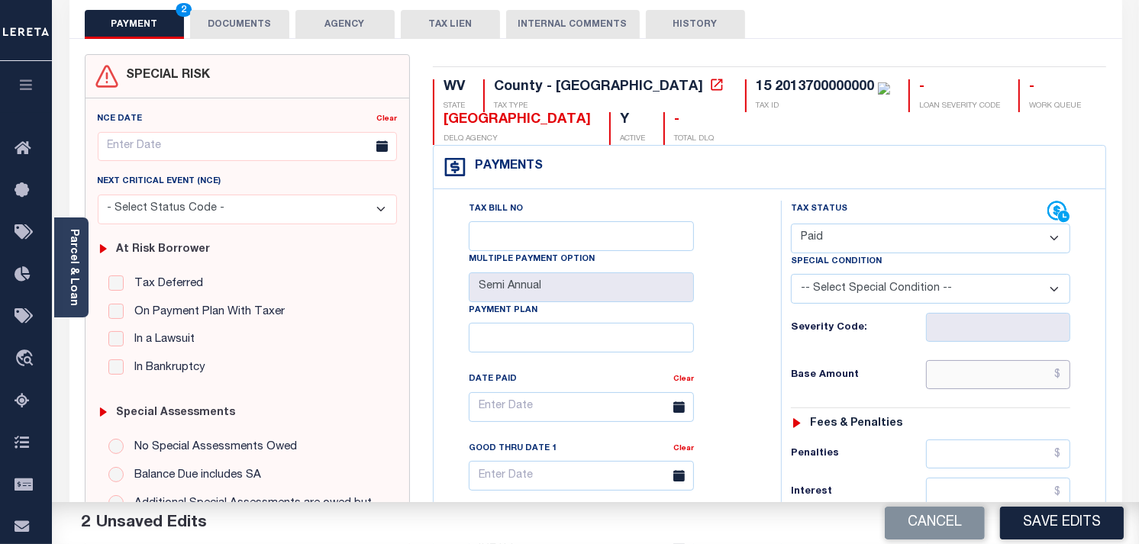
click at [1012, 370] on input "text" at bounding box center [998, 374] width 145 height 29
type input "$0.00"
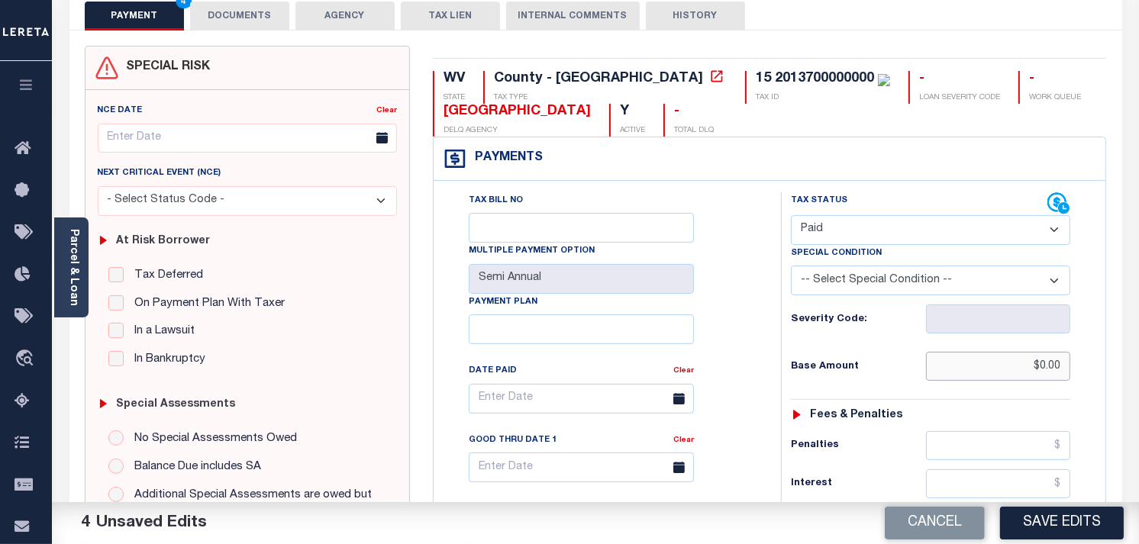
scroll to position [0, 0]
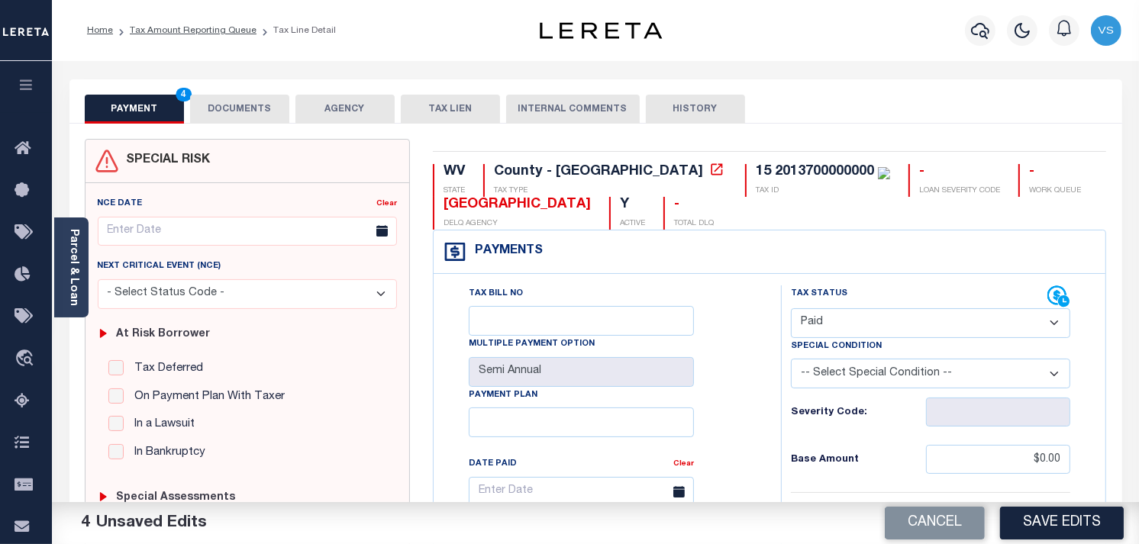
click at [223, 105] on button "DOCUMENTS" at bounding box center [239, 109] width 99 height 29
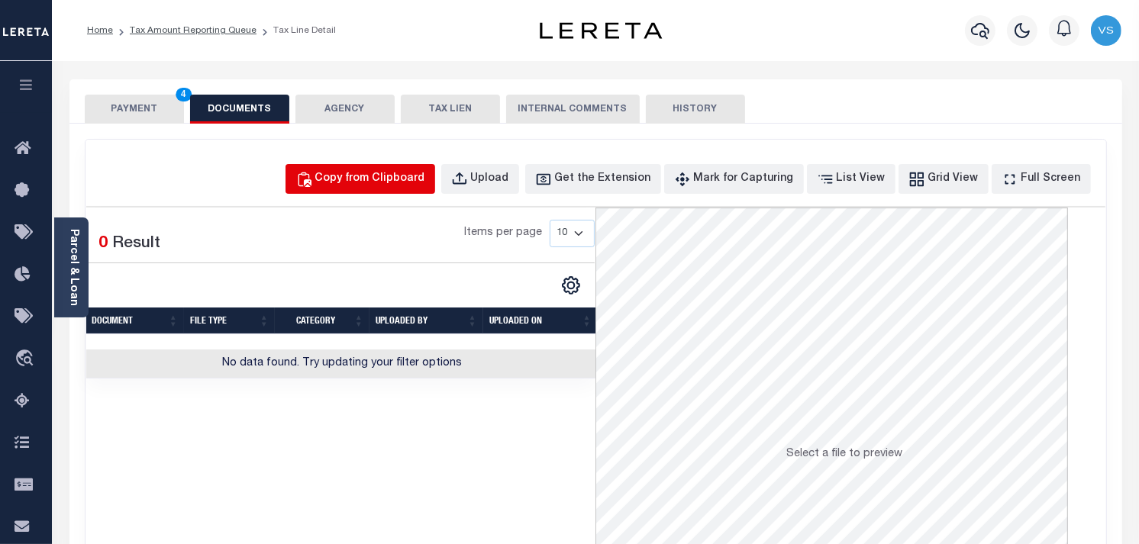
click at [366, 177] on div "Copy from Clipboard" at bounding box center [370, 179] width 110 height 17
select select "POP"
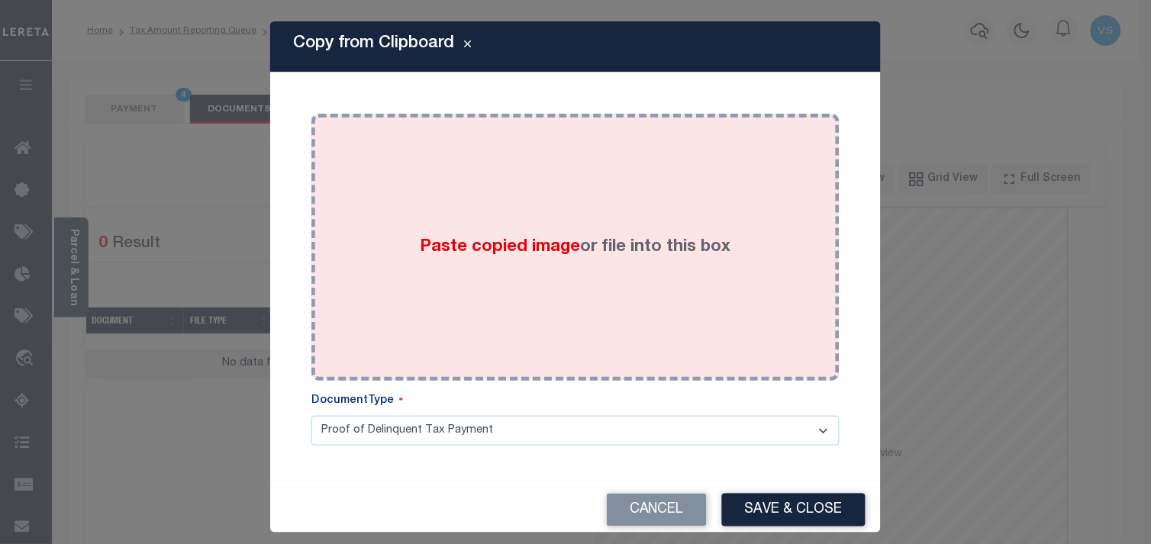
click at [502, 267] on div "Paste copied image or file into this box" at bounding box center [575, 247] width 505 height 244
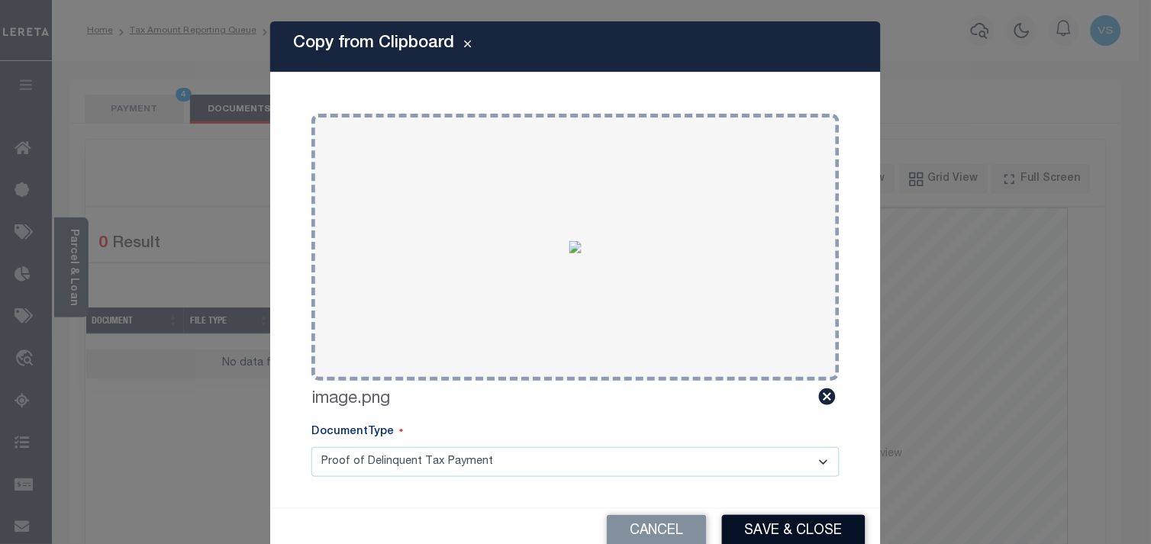
click at [760, 532] on button "Save & Close" at bounding box center [794, 531] width 144 height 33
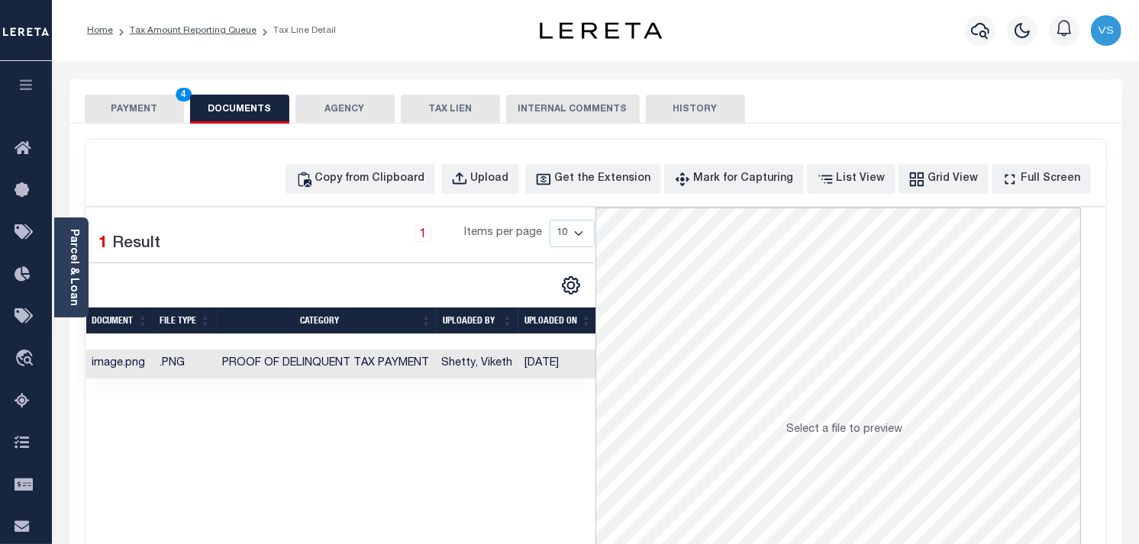
click at [140, 111] on button "PAYMENT 4" at bounding box center [134, 109] width 99 height 29
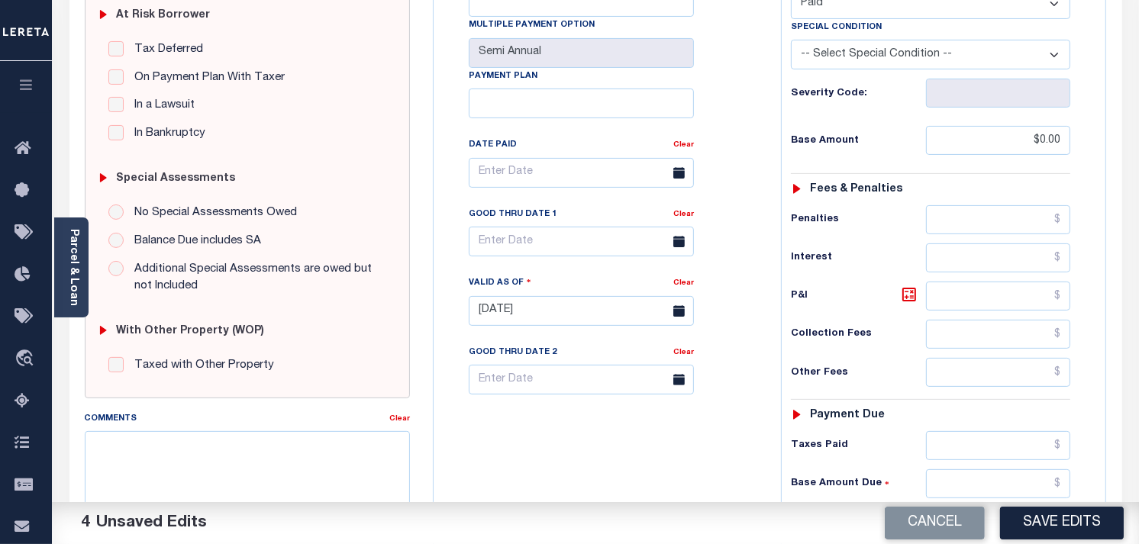
scroll to position [424, 0]
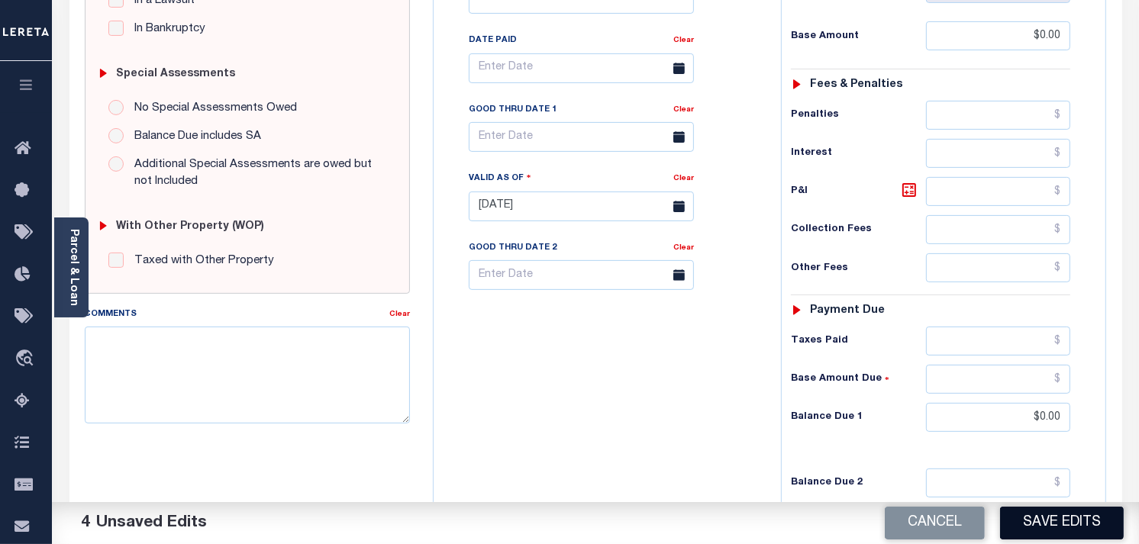
click at [1033, 515] on button "Save Edits" at bounding box center [1062, 523] width 124 height 33
checkbox input "false"
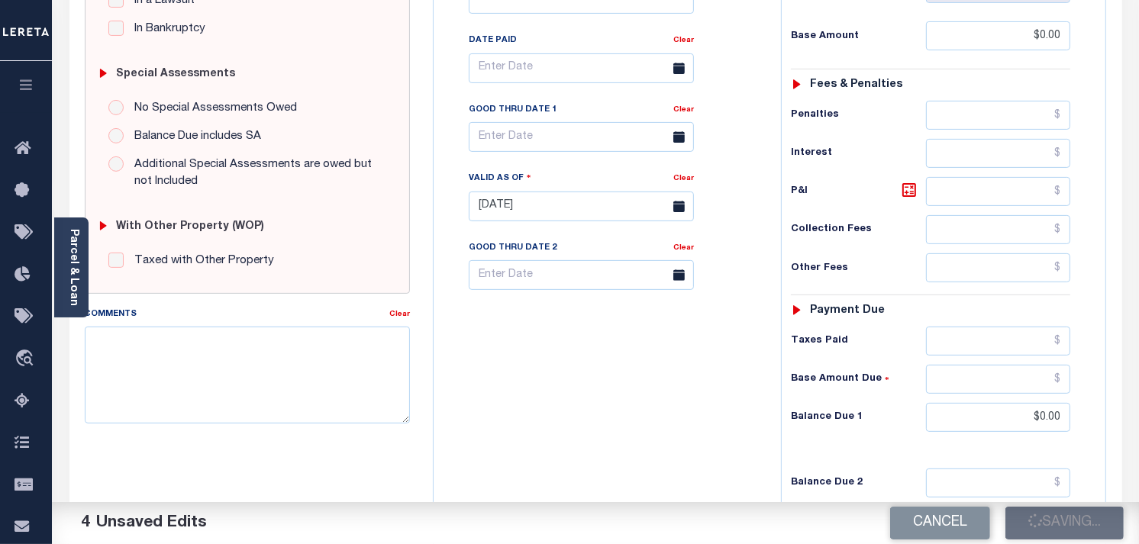
type input "$0"
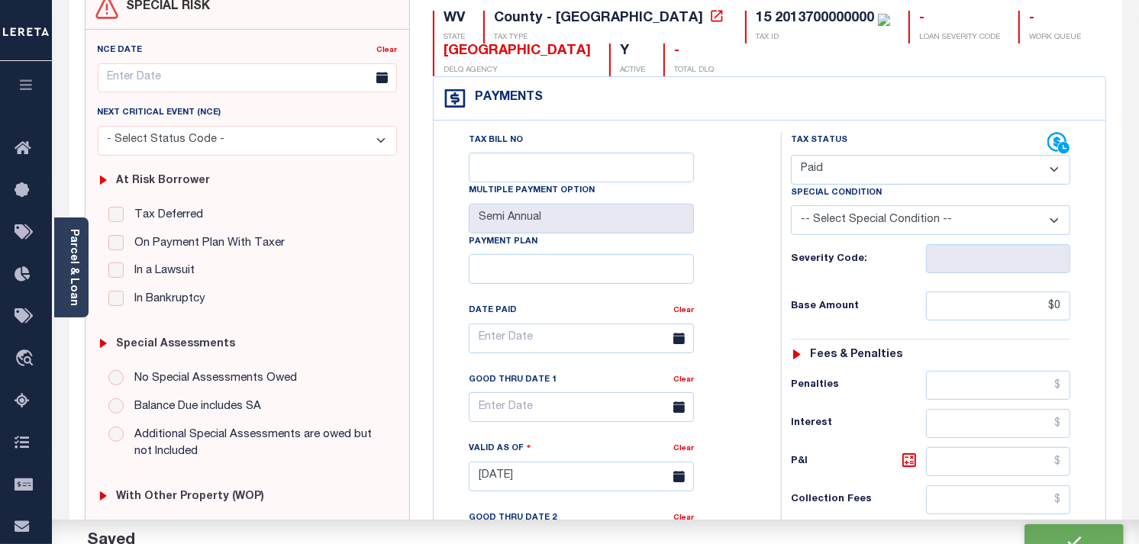
scroll to position [0, 0]
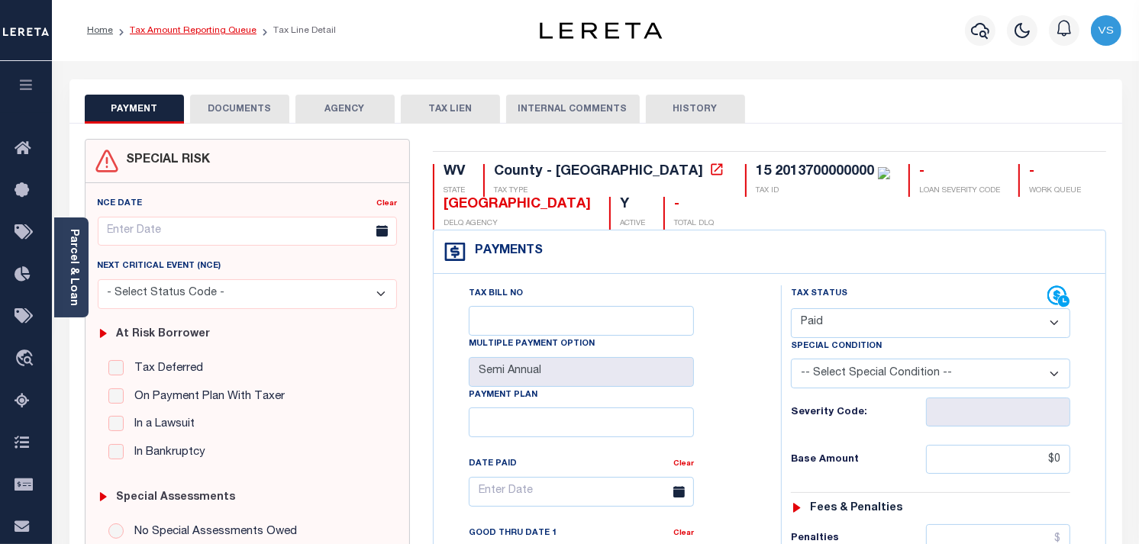
click at [155, 32] on link "Tax Amount Reporting Queue" at bounding box center [193, 30] width 127 height 9
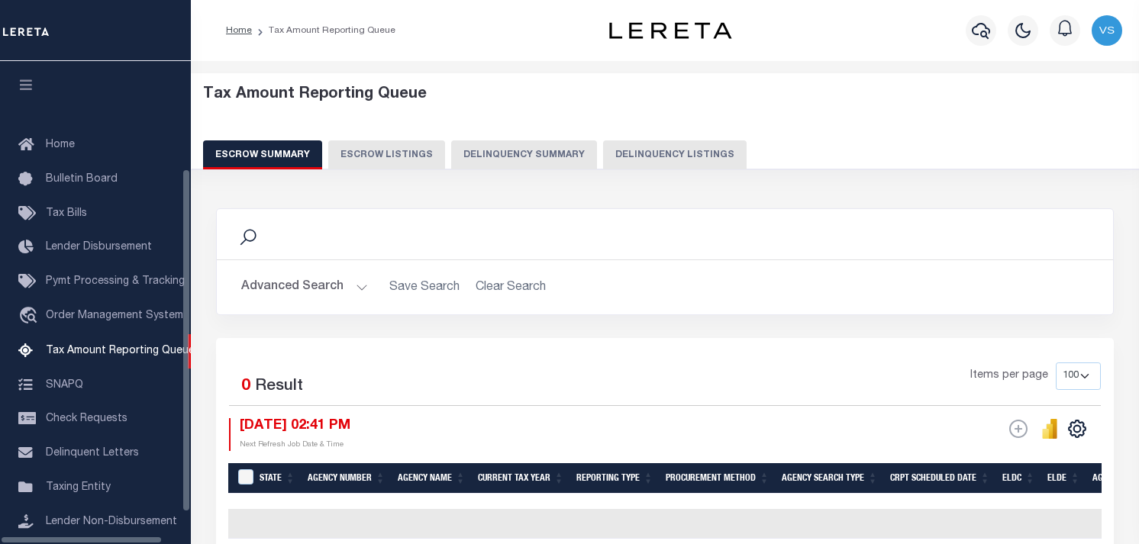
select select "100"
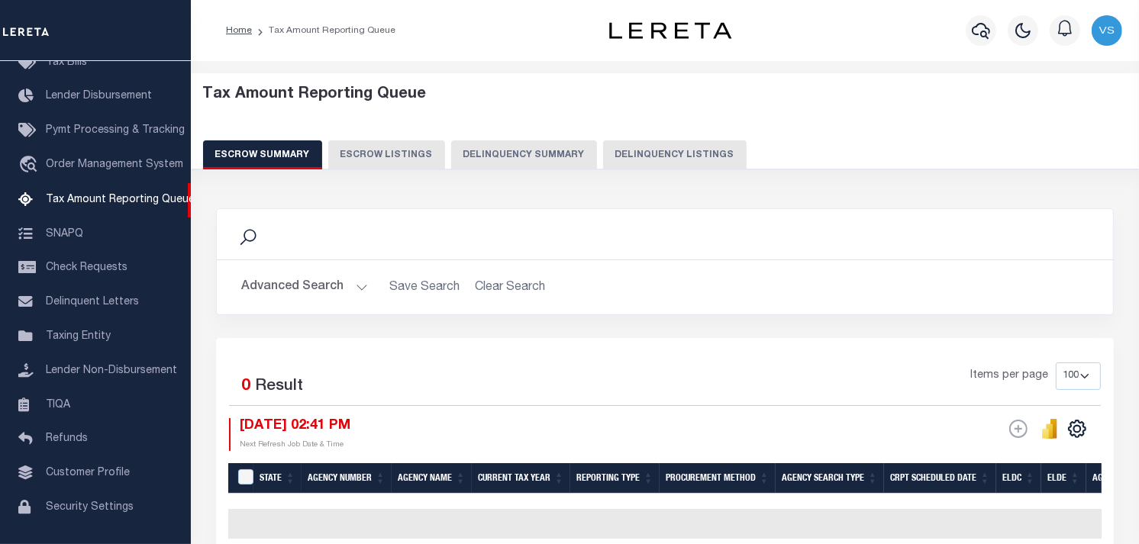
click at [643, 150] on button "Delinquency Listings" at bounding box center [675, 154] width 144 height 29
select select "100"
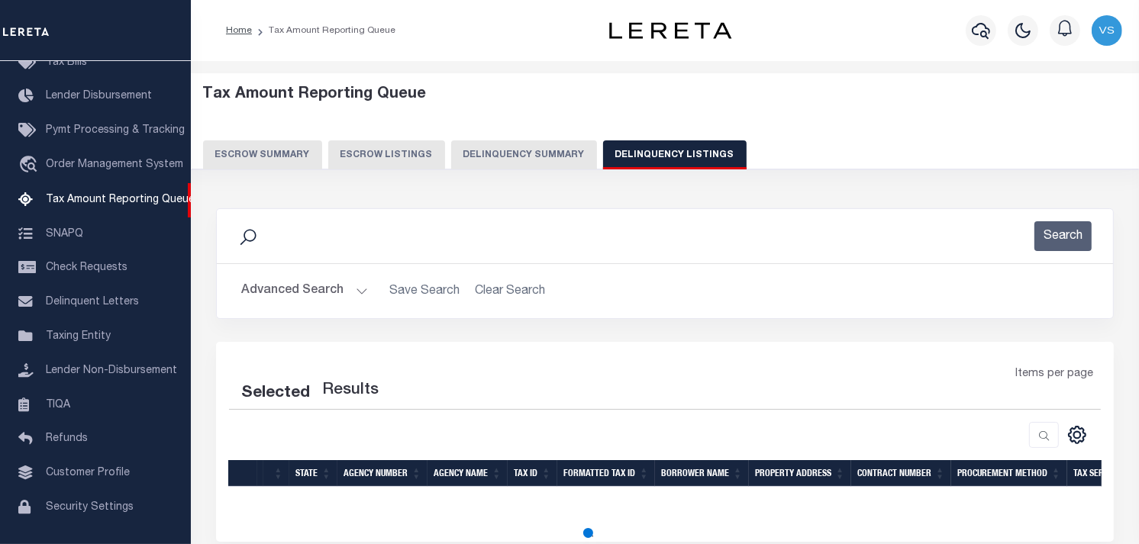
select select "100"
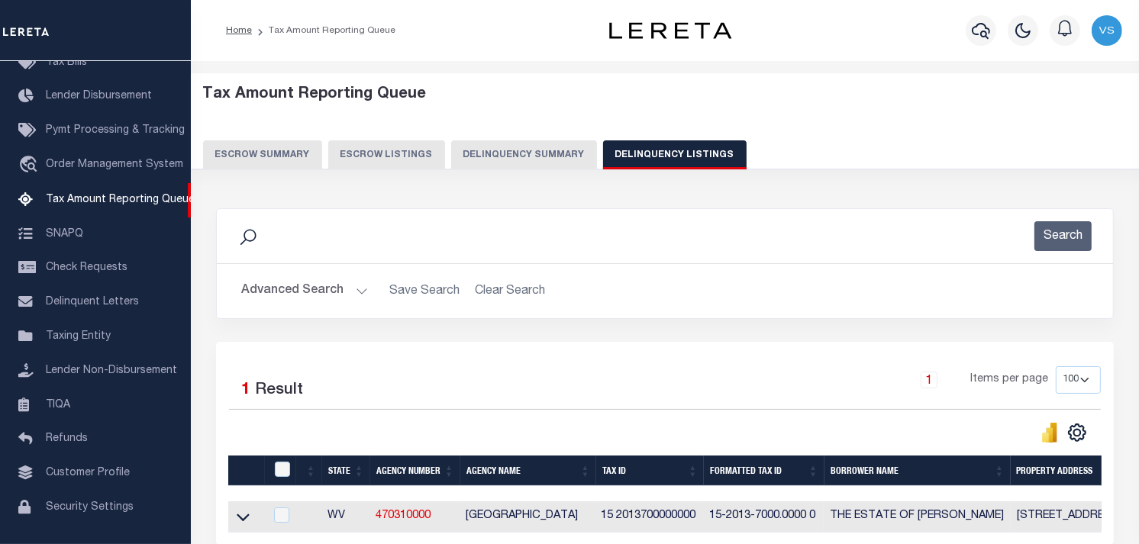
scroll to position [150, 0]
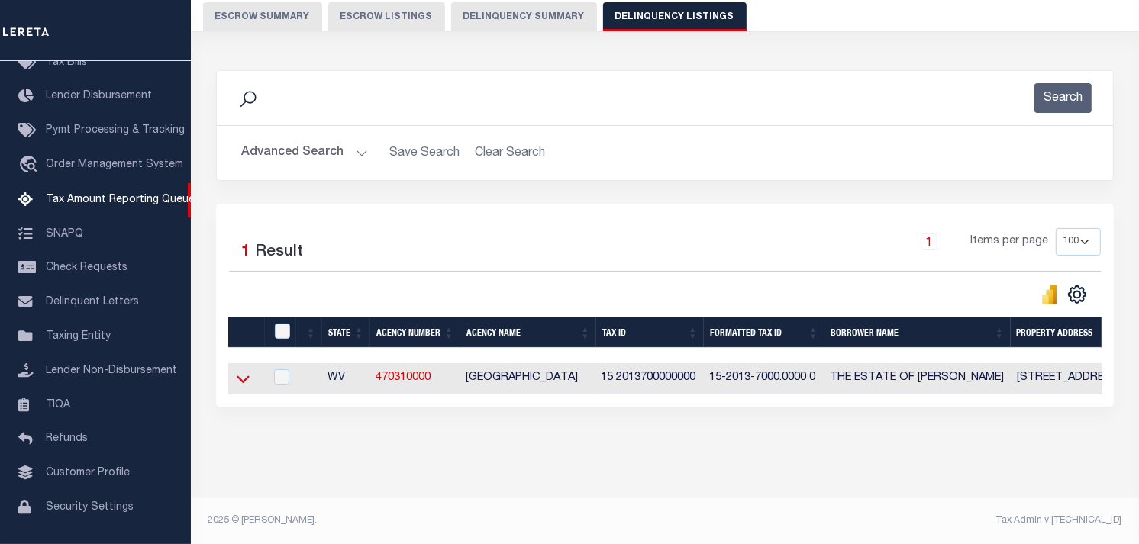
click at [241, 376] on icon at bounding box center [243, 380] width 13 height 8
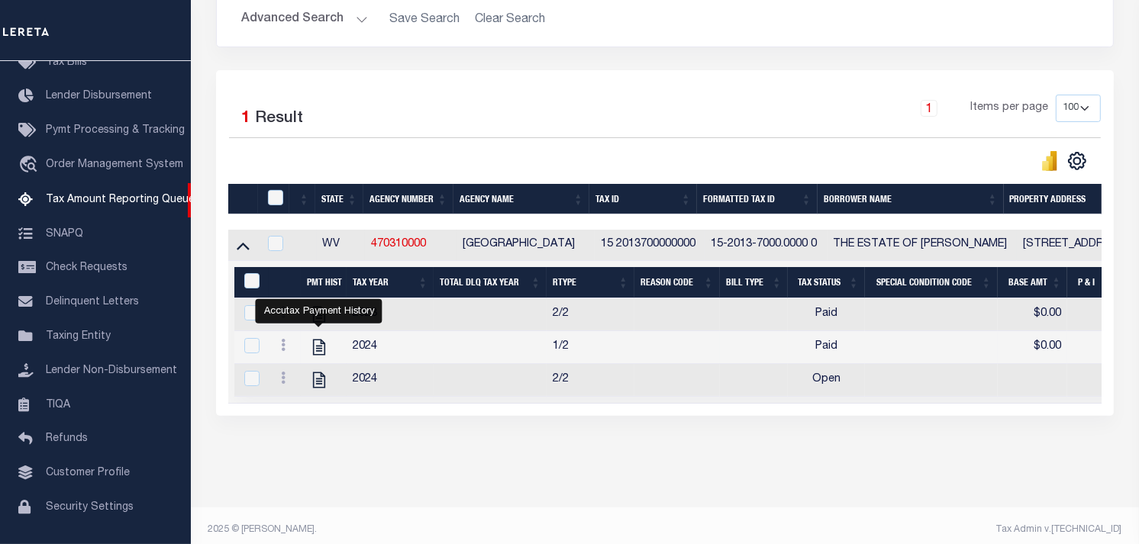
scroll to position [295, 0]
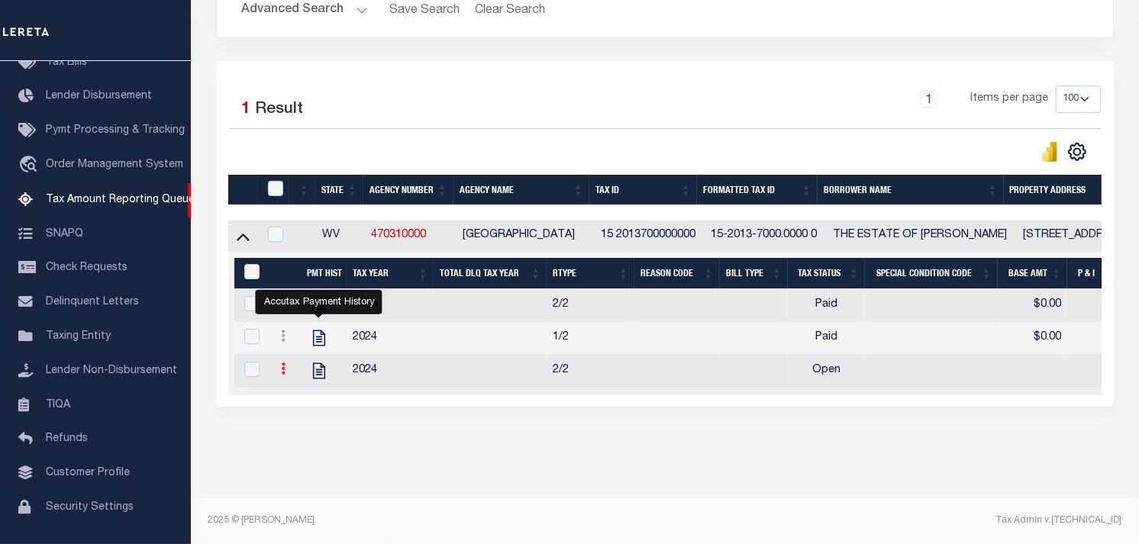
click at [282, 363] on icon at bounding box center [283, 369] width 5 height 12
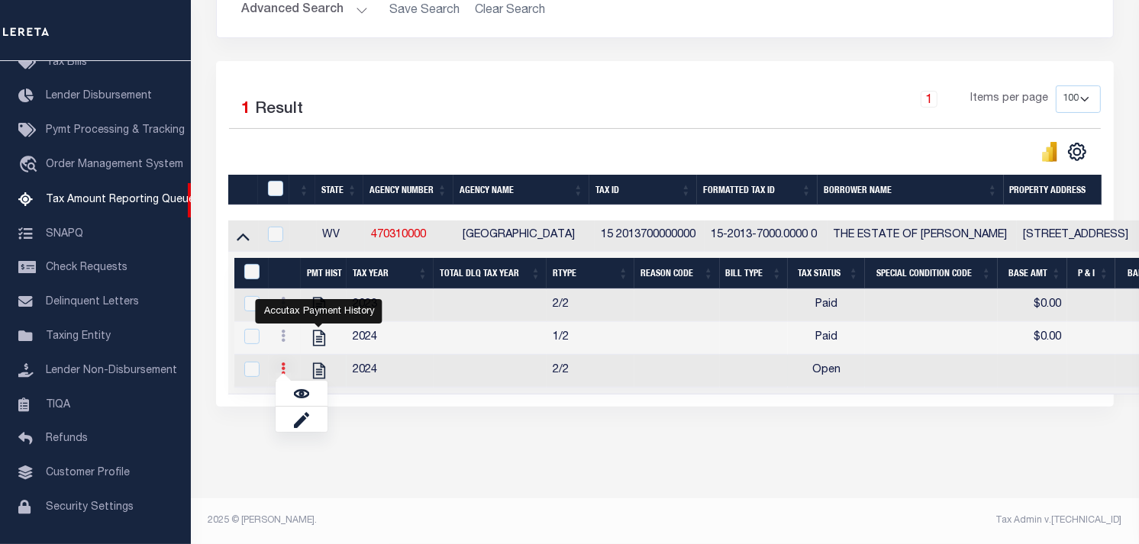
scroll to position [286, 0]
click at [301, 395] on img "" at bounding box center [301, 393] width 15 height 15
checkbox input "true"
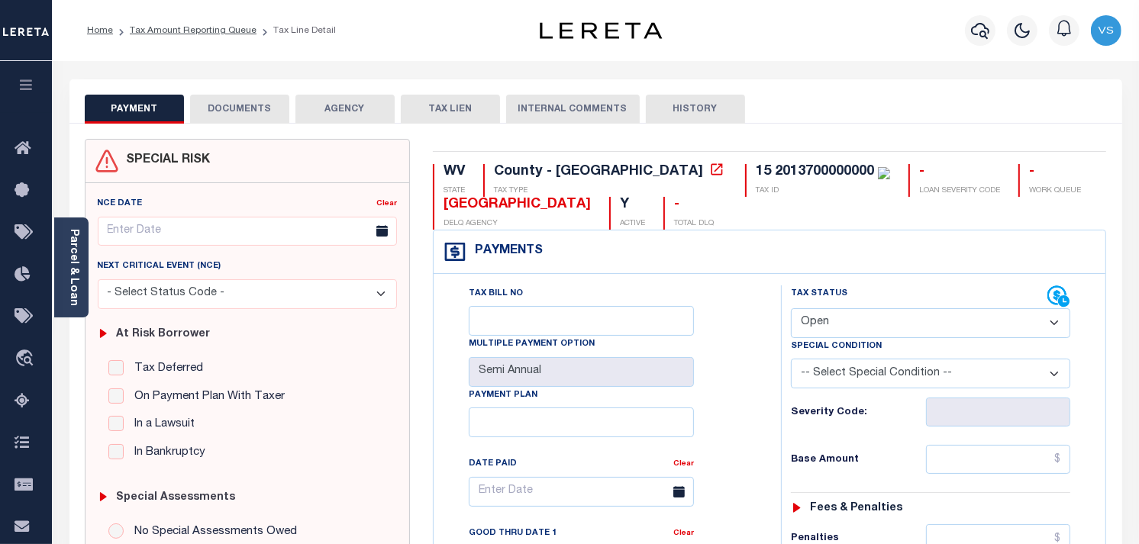
click at [871, 315] on select "- Select Status Code - Open Due/Unpaid Paid Incomplete No Tax Due Internal Refu…" at bounding box center [930, 323] width 279 height 30
select select "DUE"
click at [791, 309] on select "- Select Status Code - Open Due/Unpaid Paid Incomplete No Tax Due Internal Refu…" at bounding box center [930, 323] width 279 height 30
type input "[DATE]"
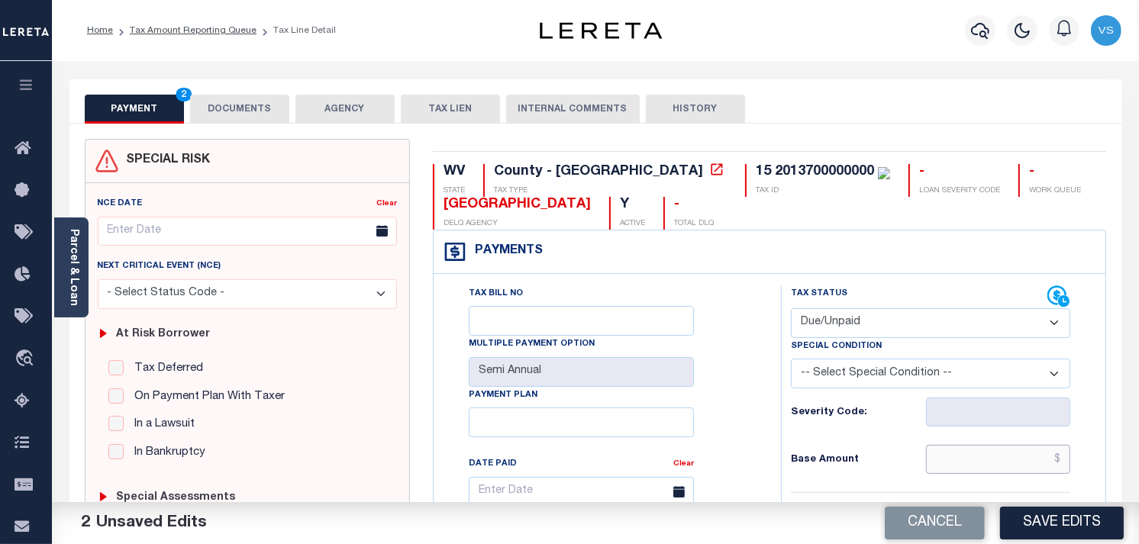
click at [994, 461] on input "text" at bounding box center [998, 459] width 145 height 29
paste input "691.48"
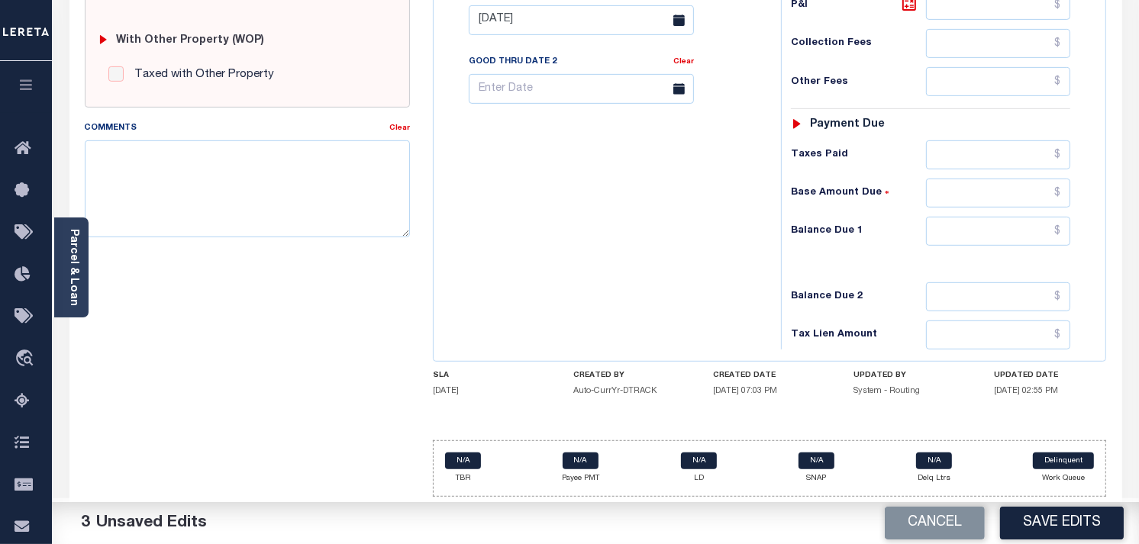
scroll to position [614, 0]
paste input "745.60"
click at [1034, 326] on input "text" at bounding box center [998, 335] width 145 height 29
type input "$691.40"
click at [1039, 232] on input "text" at bounding box center [998, 231] width 145 height 29
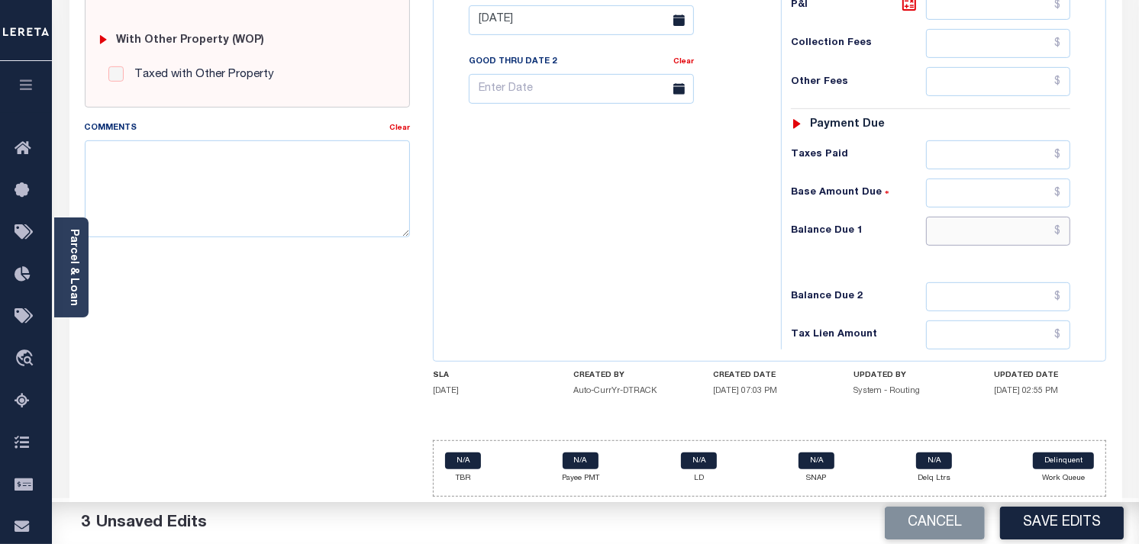
paste input "745.60"
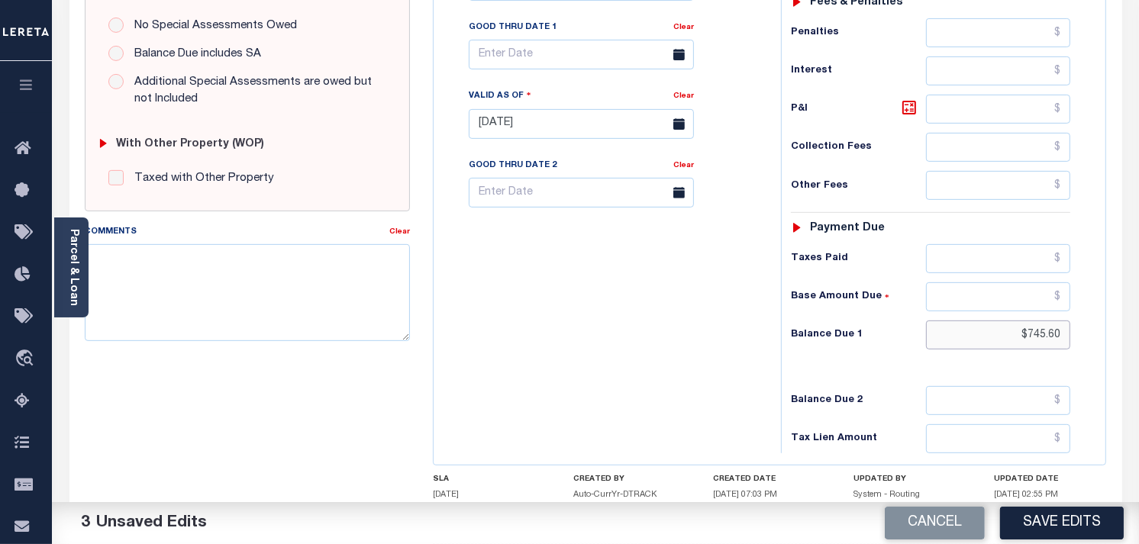
scroll to position [360, 0]
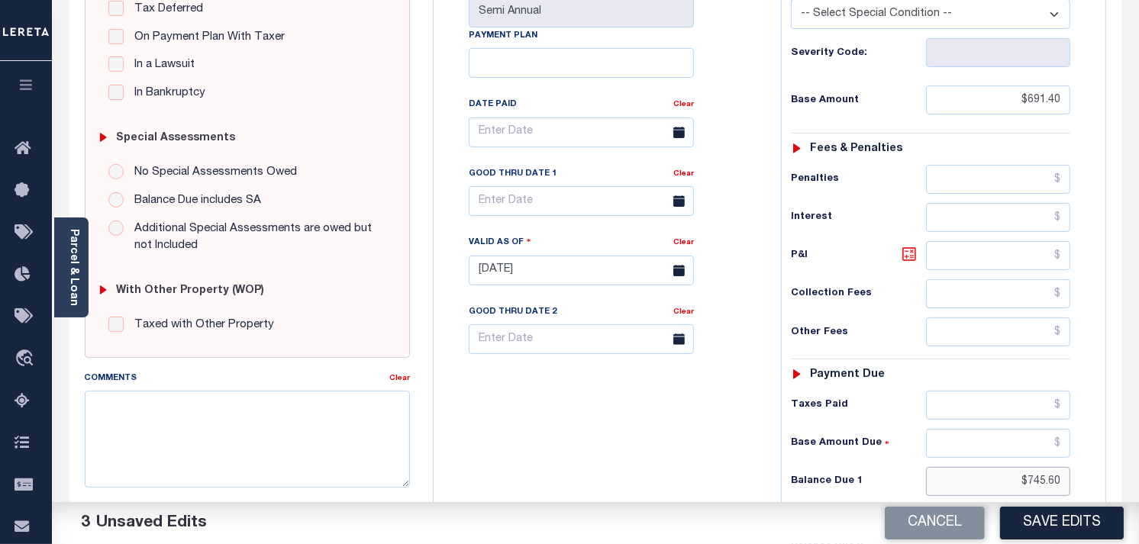
type input "$745.60"
click at [911, 254] on icon at bounding box center [909, 254] width 9 height 9
type input "$54.20"
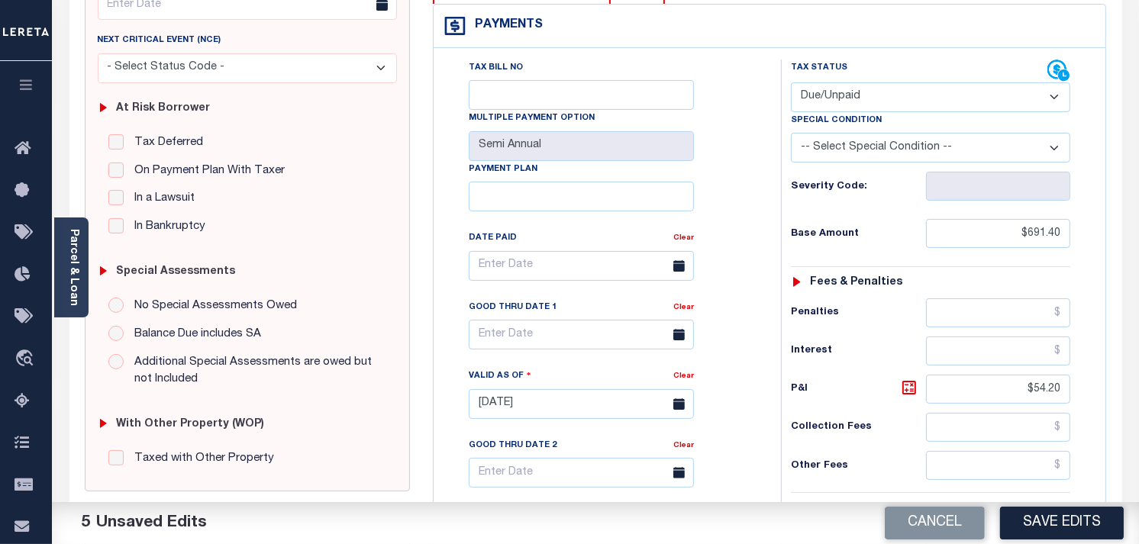
scroll to position [0, 0]
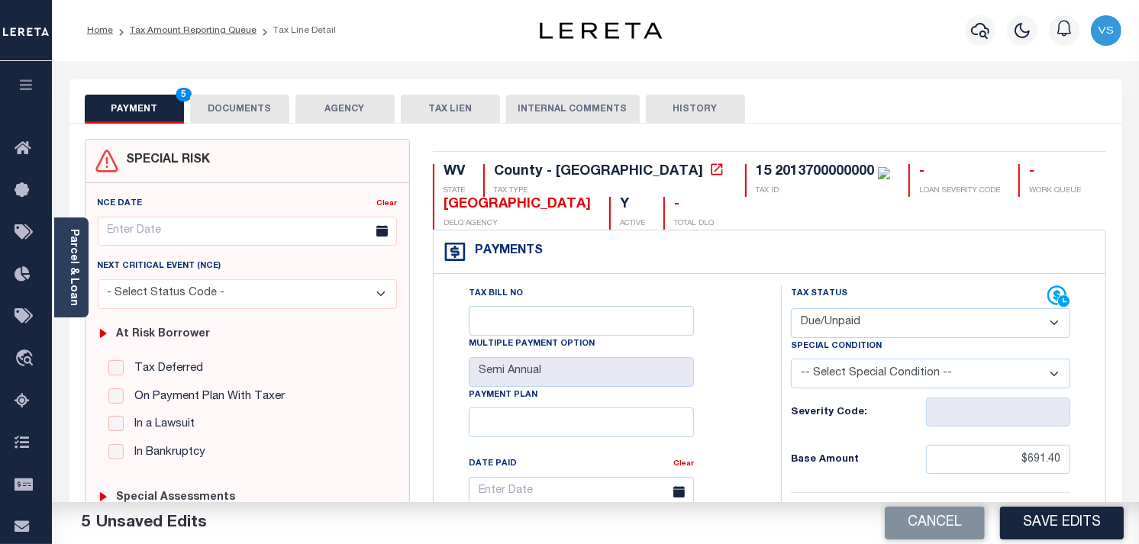
click at [237, 103] on button "DOCUMENTS" at bounding box center [239, 109] width 99 height 29
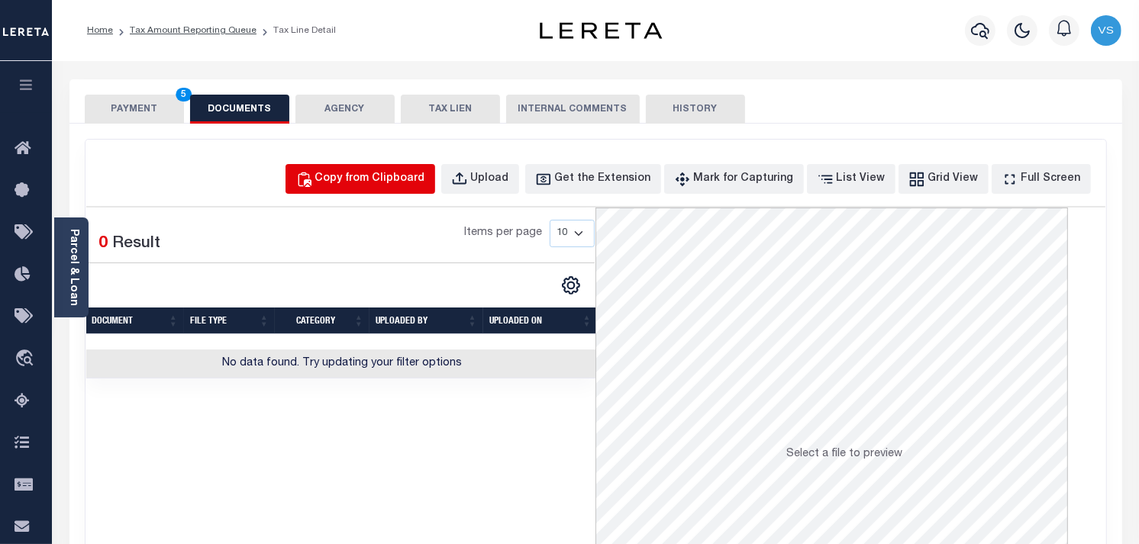
click at [373, 176] on div "Copy from Clipboard" at bounding box center [370, 179] width 110 height 17
select select "POP"
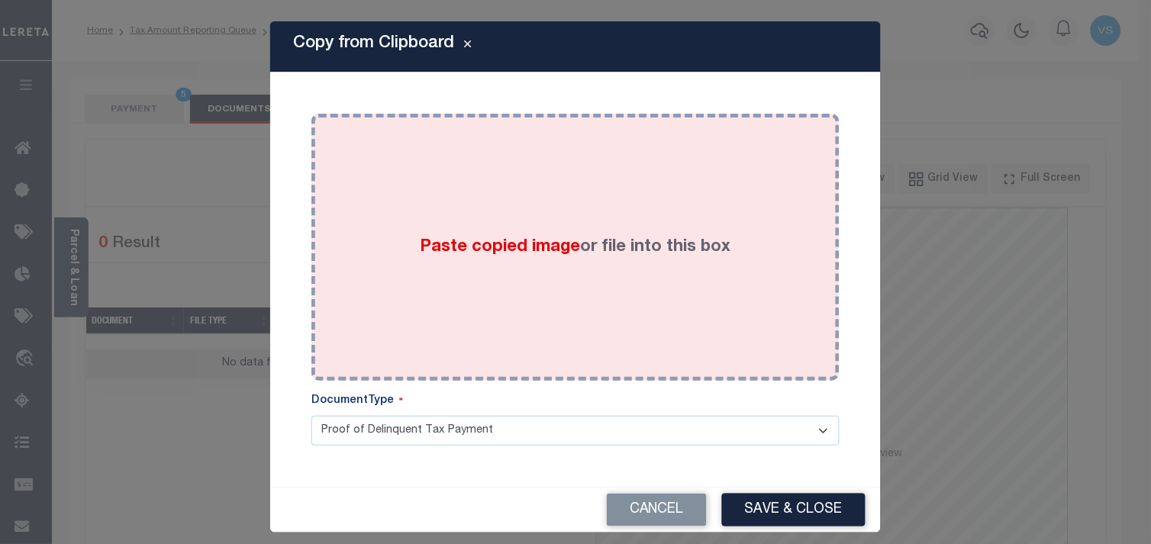
click at [492, 293] on div "Paste copied image or file into this box" at bounding box center [575, 247] width 505 height 244
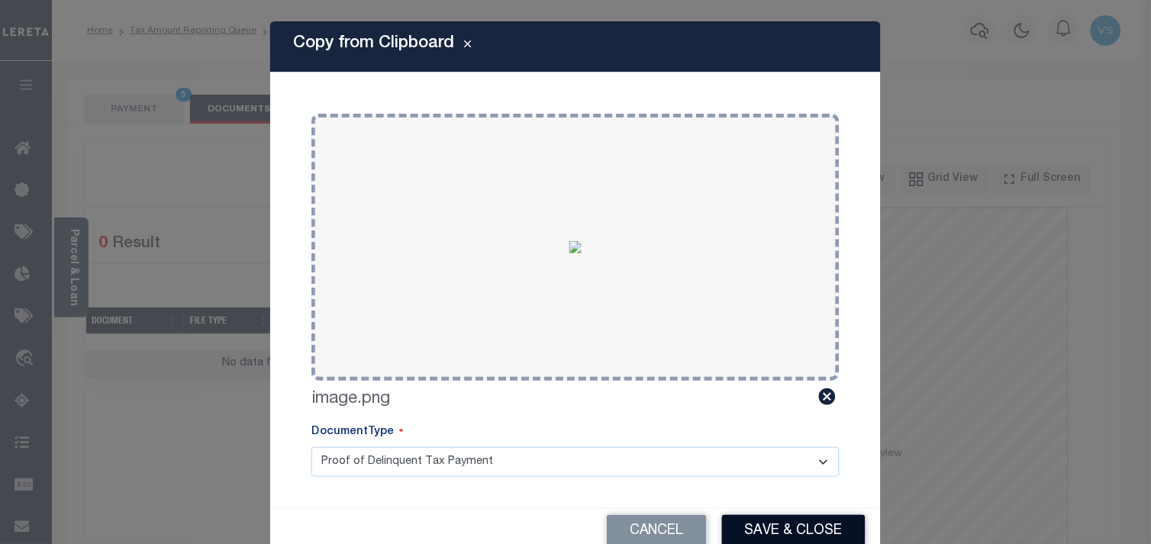
click at [760, 524] on button "Save & Close" at bounding box center [794, 531] width 144 height 33
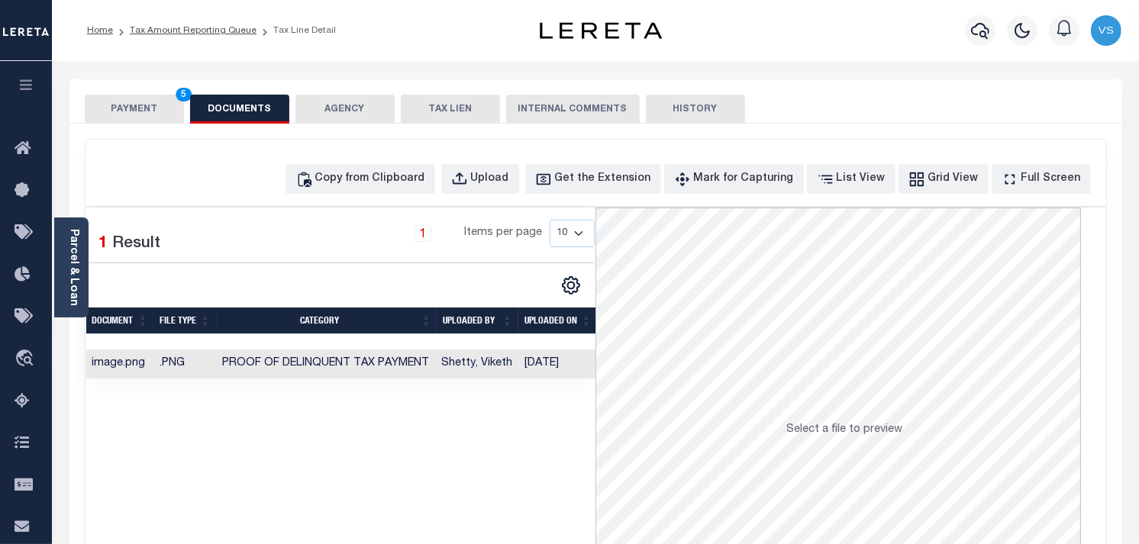
click at [141, 115] on button "PAYMENT 5" at bounding box center [134, 109] width 99 height 29
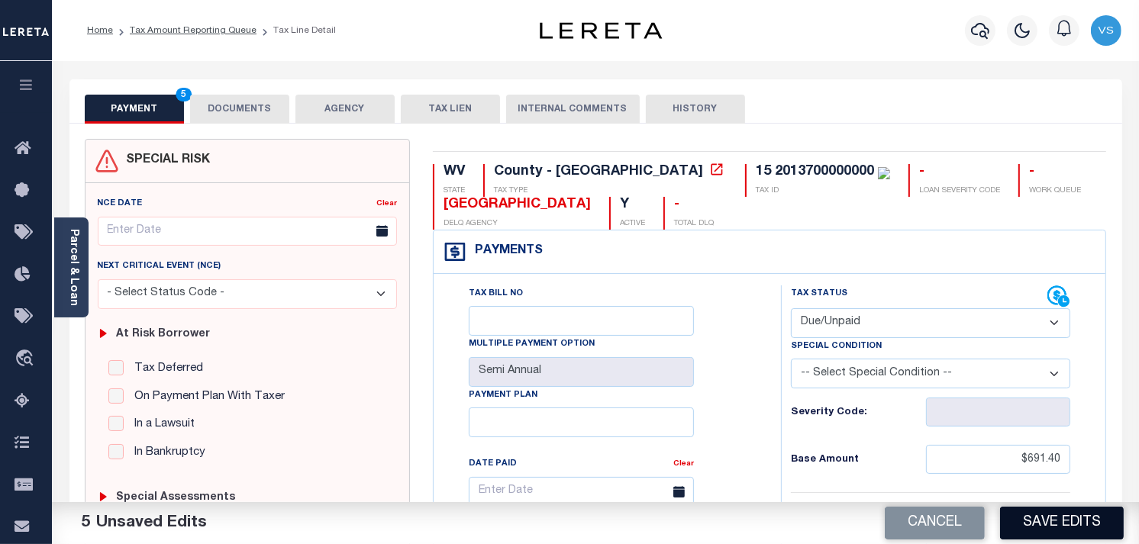
click at [1046, 512] on button "Save Edits" at bounding box center [1062, 523] width 124 height 33
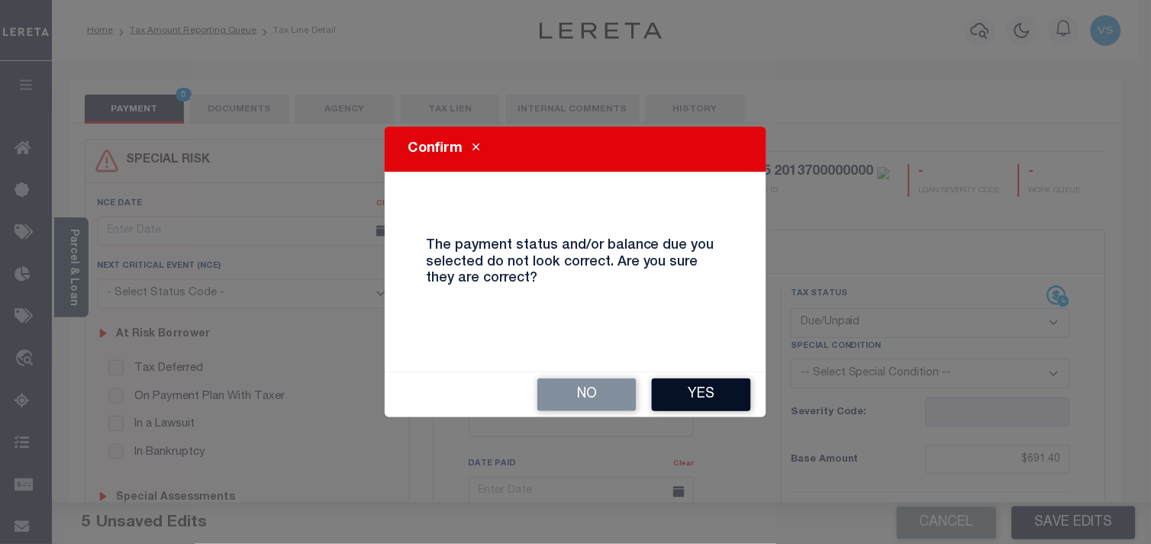
click at [707, 402] on button "Yes" at bounding box center [701, 395] width 99 height 33
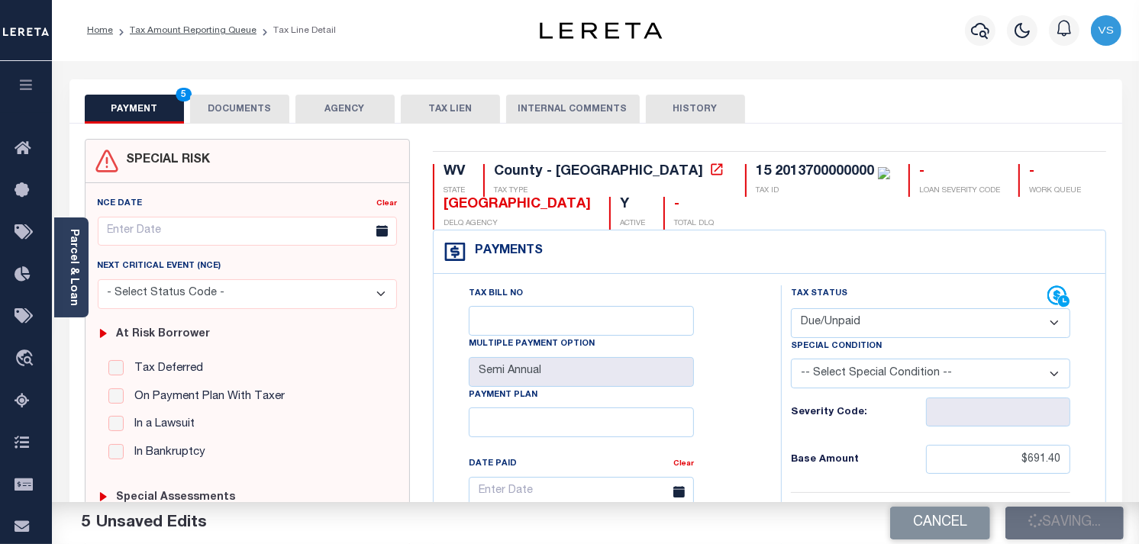
checkbox input "false"
type input "$691.4"
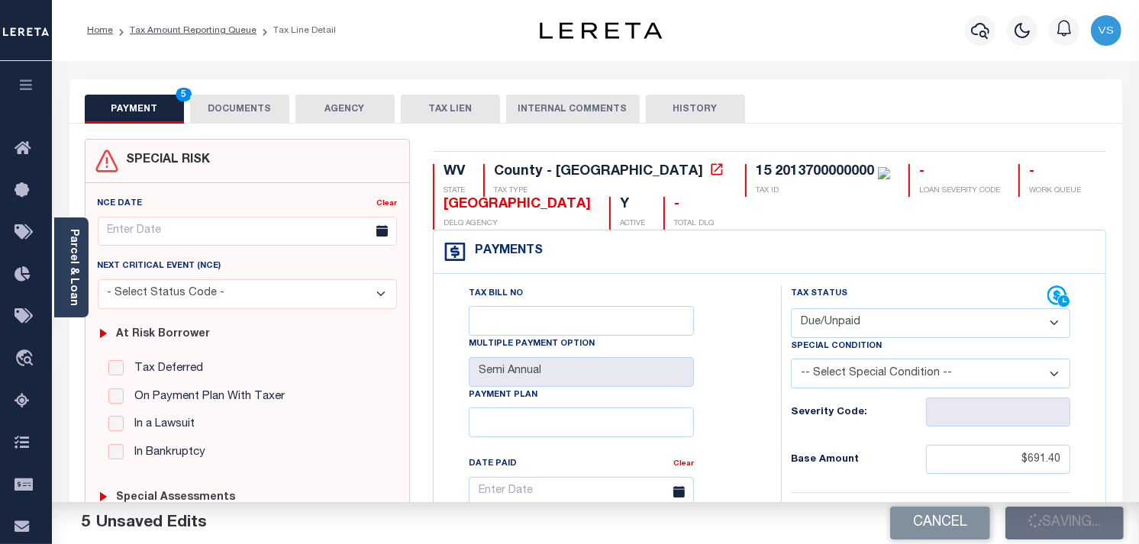
type input "$54.2"
type input "$745.6"
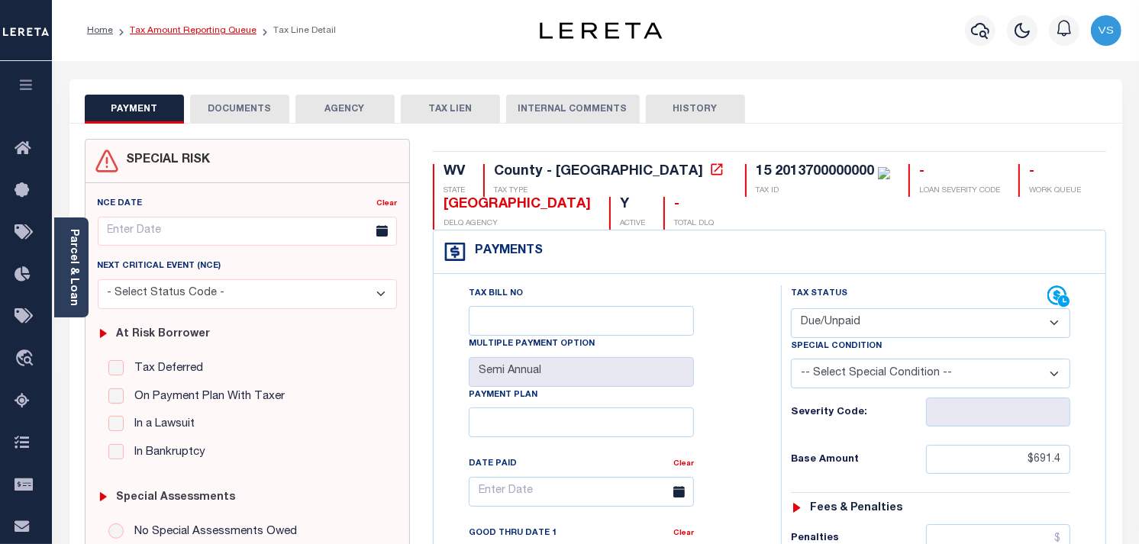
click at [147, 31] on link "Tax Amount Reporting Queue" at bounding box center [193, 30] width 127 height 9
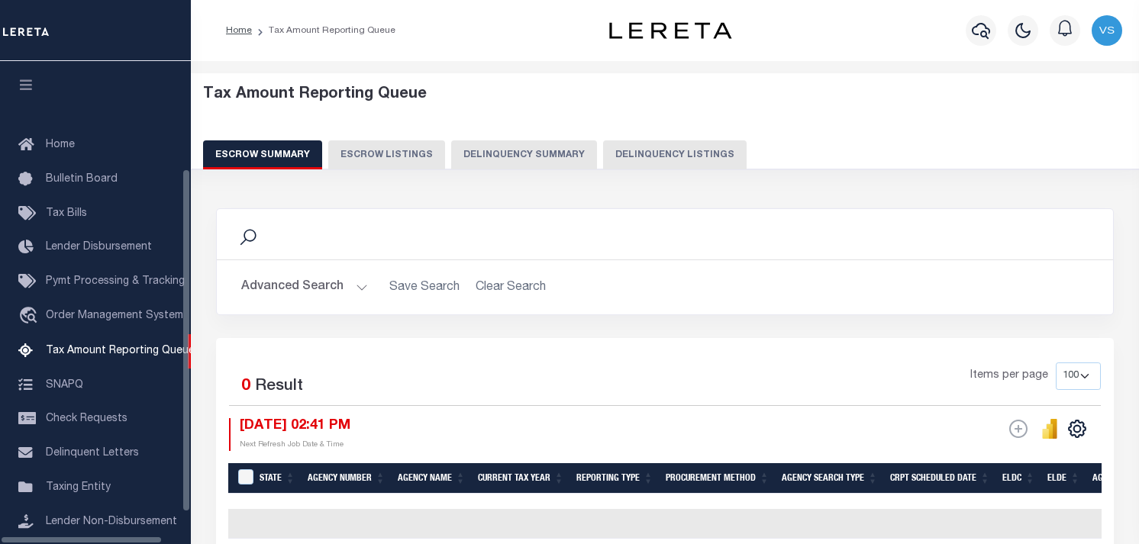
select select "100"
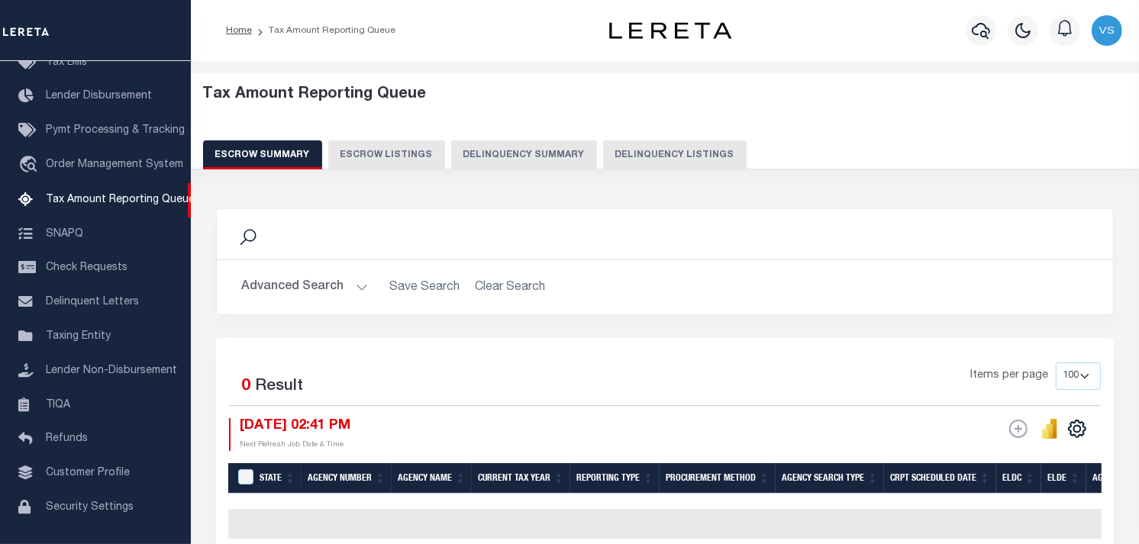
click at [666, 155] on button "Delinquency Listings" at bounding box center [675, 154] width 144 height 29
select select "100"
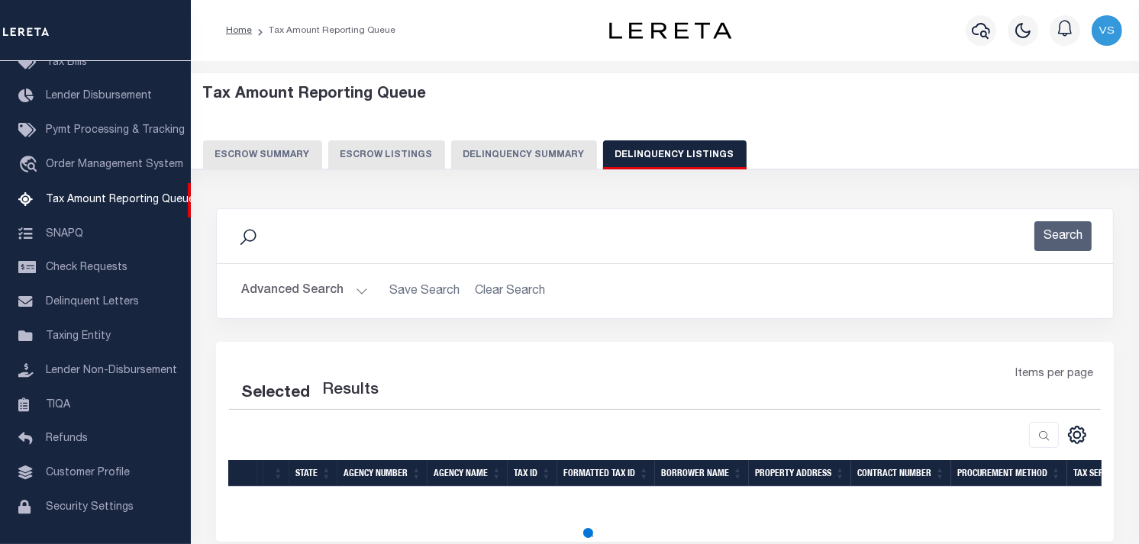
select select "100"
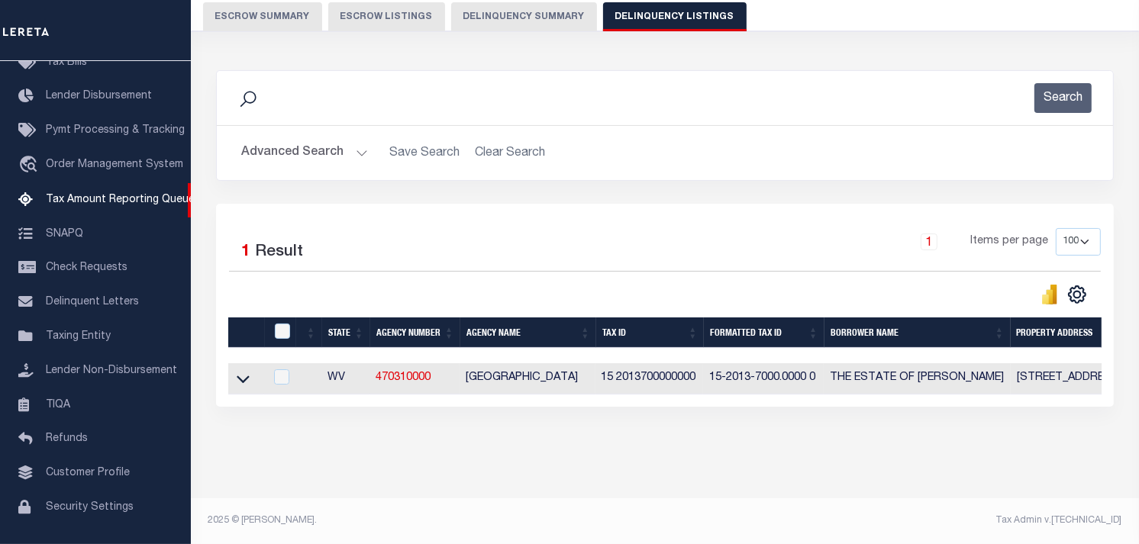
scroll to position [150, 0]
click at [240, 376] on icon at bounding box center [243, 380] width 13 height 8
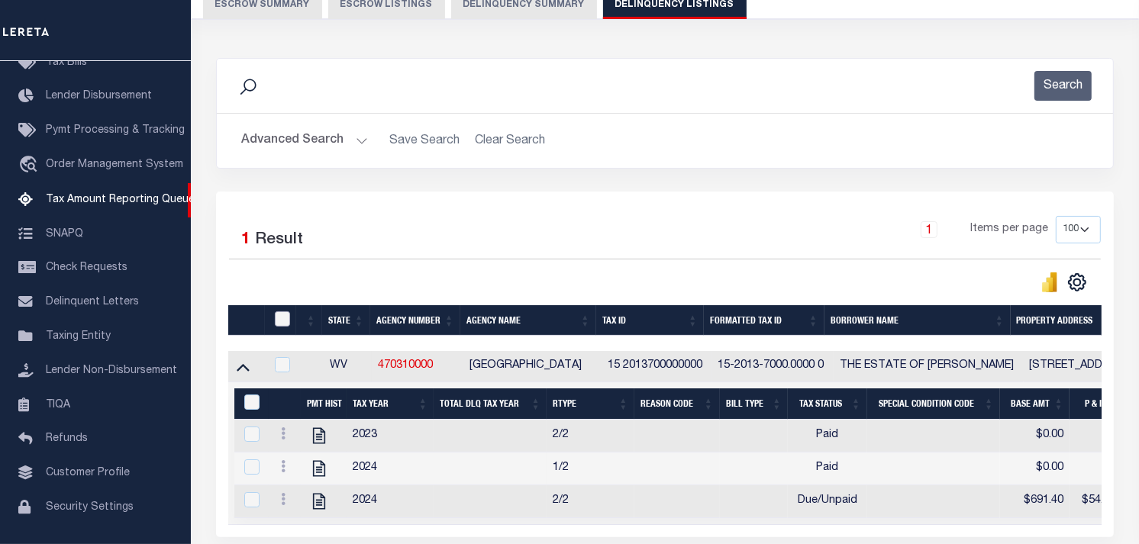
click at [279, 323] on input "checkbox" at bounding box center [282, 318] width 15 height 15
checkbox input "true"
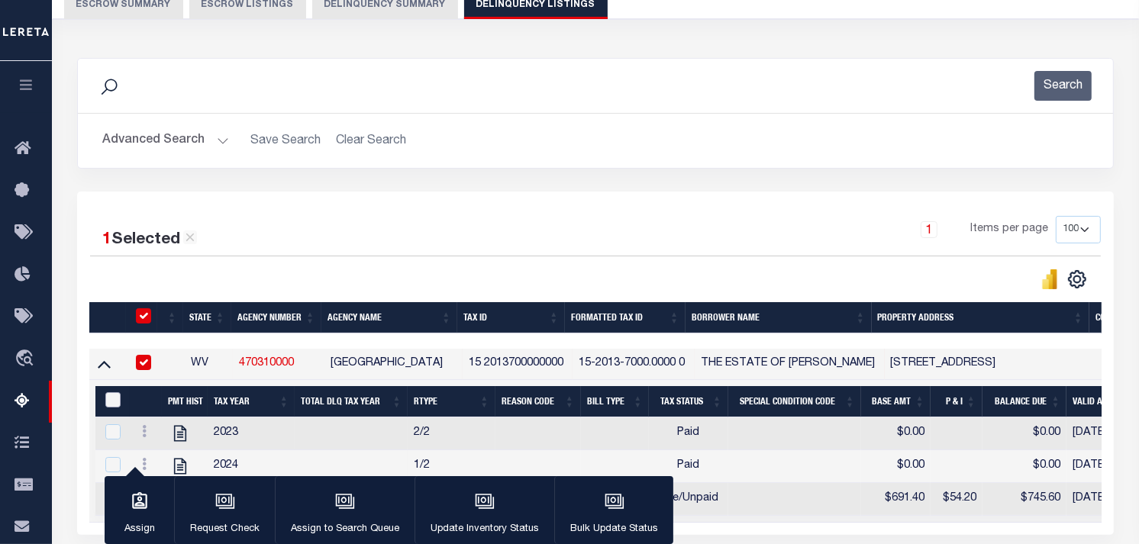
click at [115, 402] on input "&nbsp;" at bounding box center [112, 399] width 15 height 15
checkbox input "true"
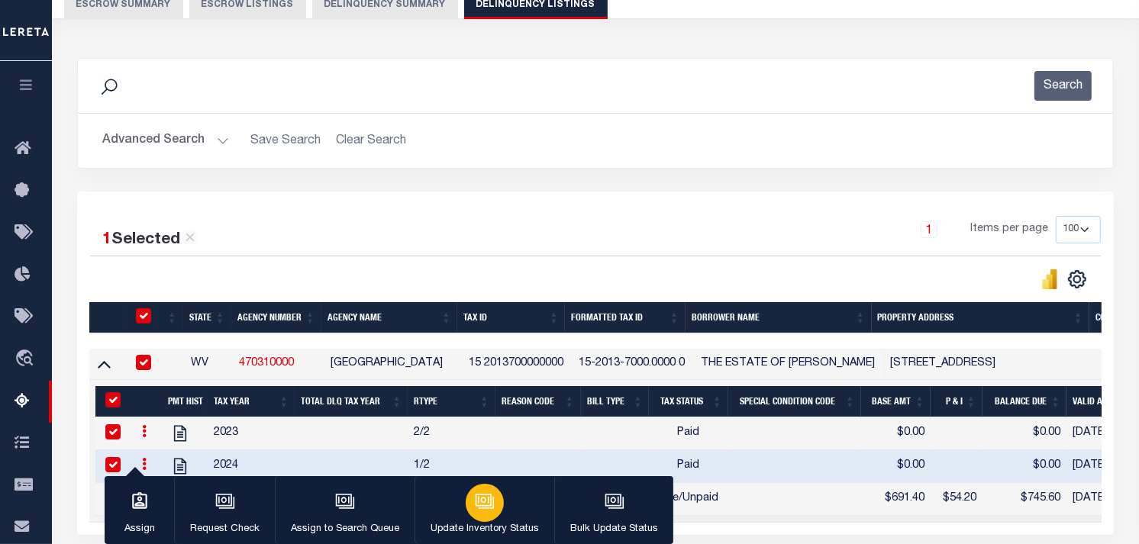
click at [496, 515] on div "button" at bounding box center [485, 503] width 38 height 38
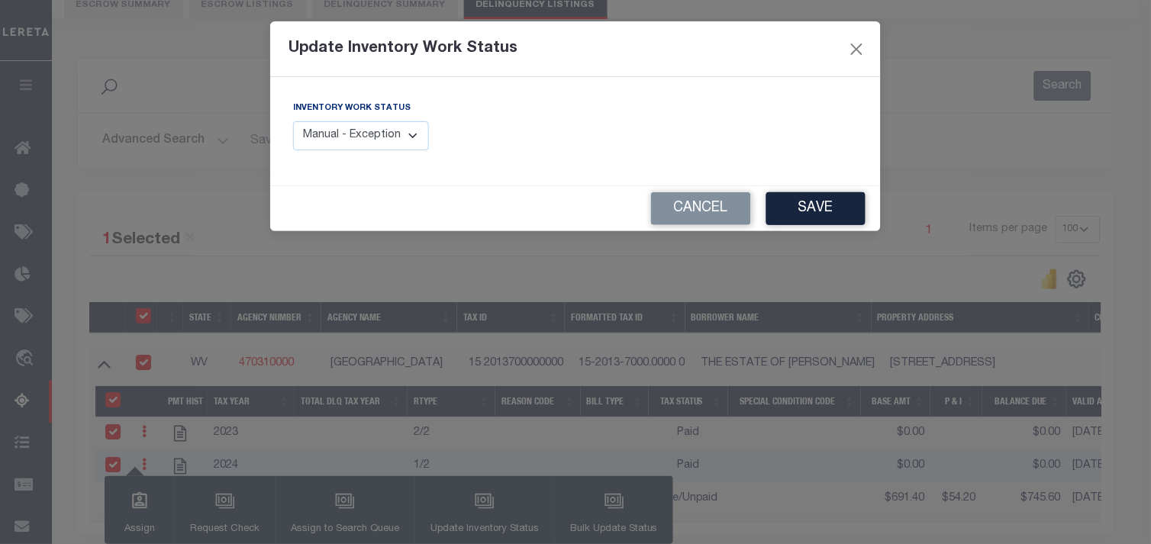
click at [367, 138] on select "Manual - Exception Pended - Awaiting Search Late Add Exception Completed" at bounding box center [361, 136] width 136 height 30
select select "4"
click at [293, 121] on select "Manual - Exception Pended - Awaiting Search Late Add Exception Completed" at bounding box center [361, 136] width 136 height 30
click at [817, 205] on button "Save" at bounding box center [815, 208] width 99 height 33
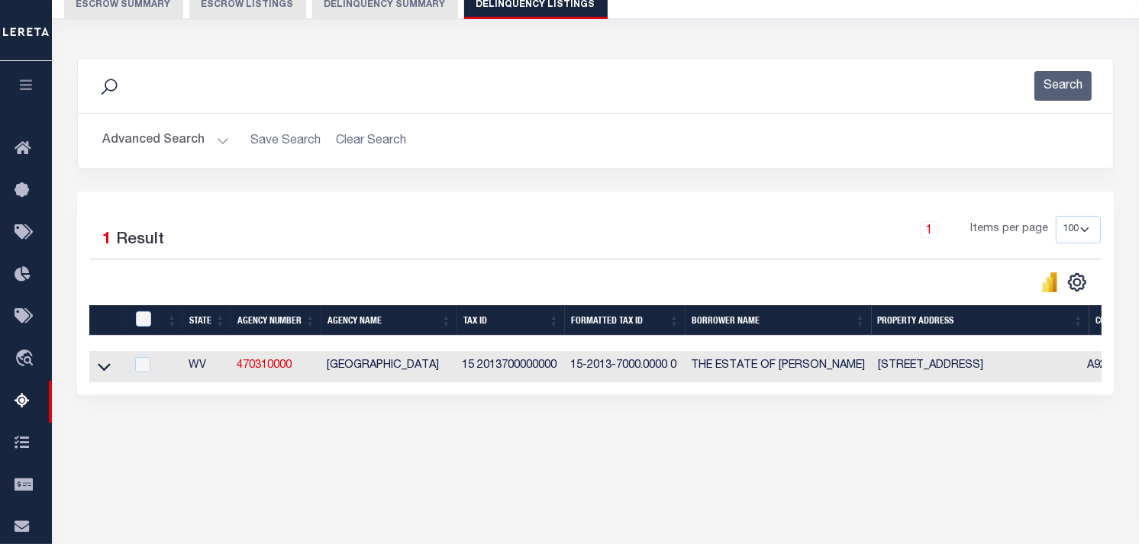
click at [111, 371] on link at bounding box center [104, 365] width 18 height 11
